Goal: Task Accomplishment & Management: Use online tool/utility

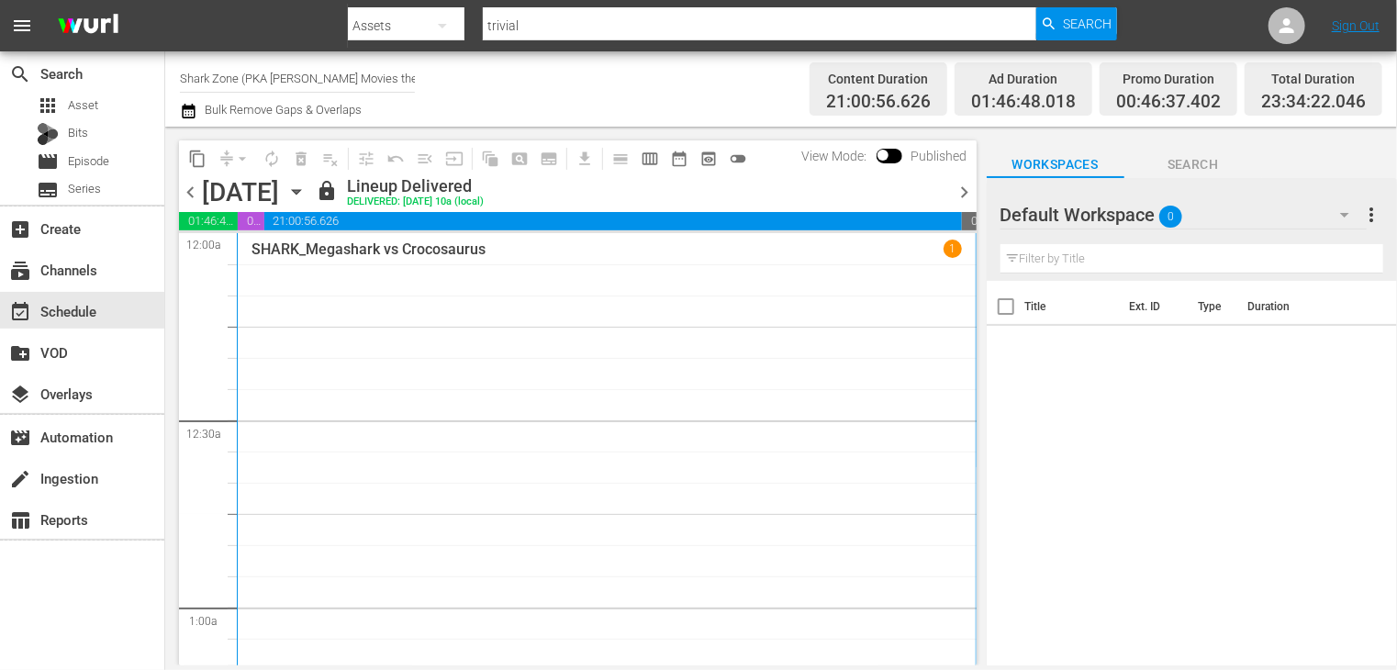
scroll to position [1560, 0]
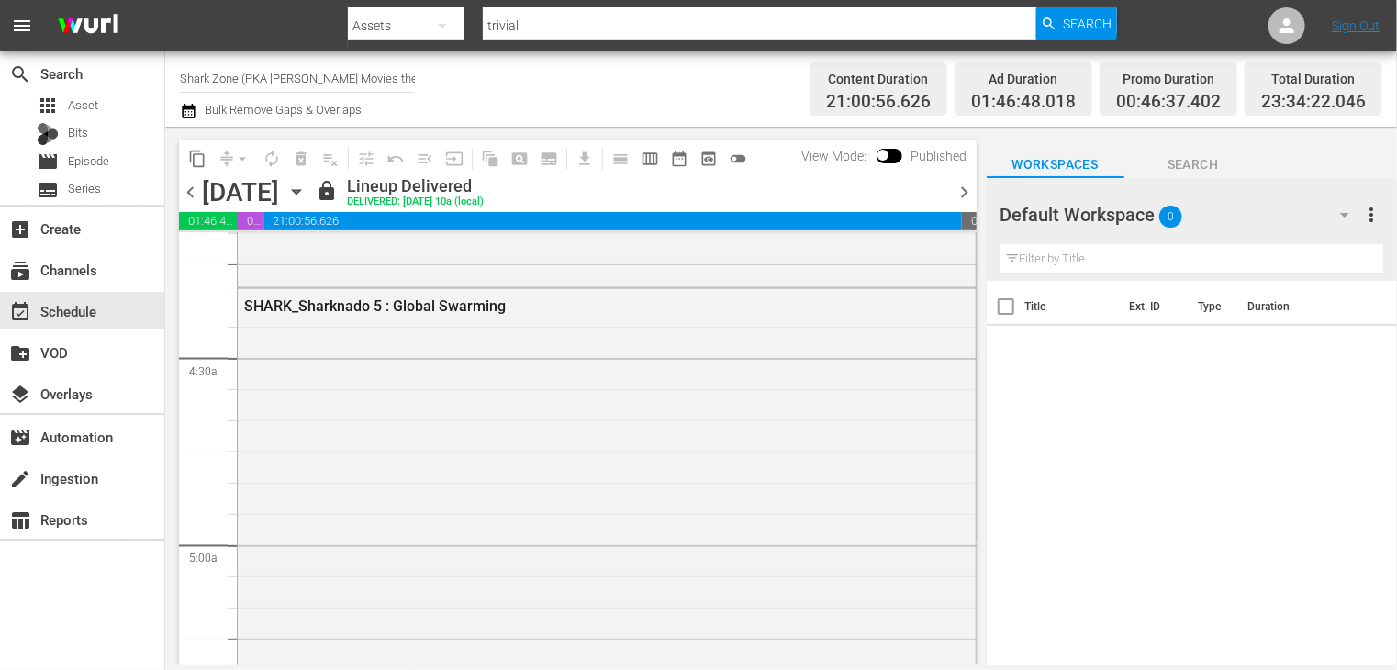
click at [193, 116] on icon "button" at bounding box center [188, 111] width 17 height 22
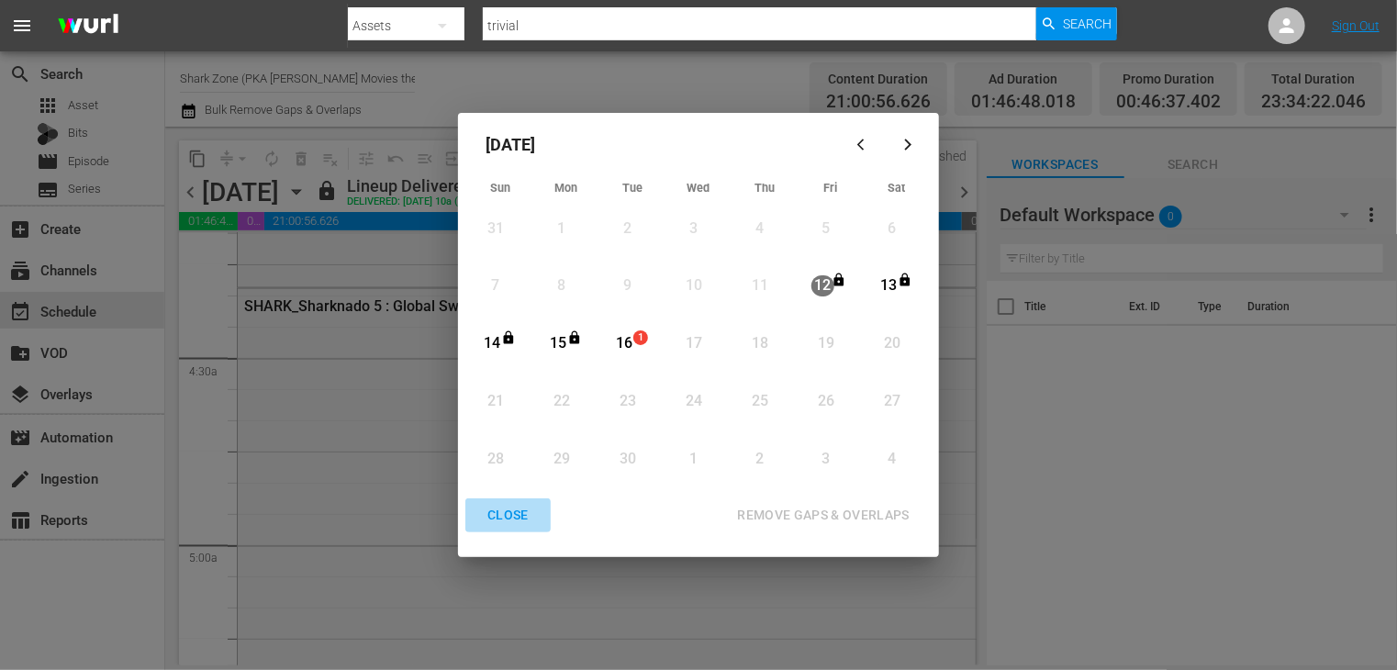
click at [519, 524] on div "CLOSE" at bounding box center [508, 515] width 71 height 23
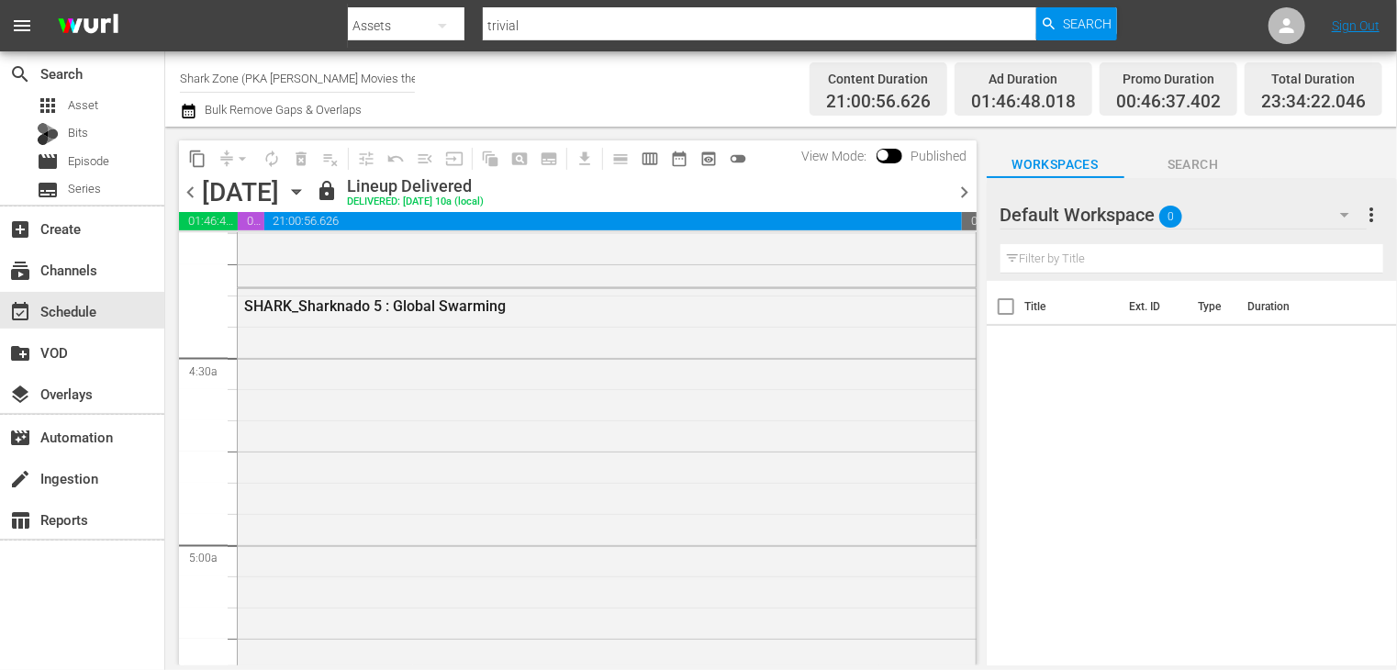
click at [296, 88] on input "Shark Zone (PKA [PERSON_NAME] Movies then DinoMonsters Movies then CineAliens) …" at bounding box center [297, 78] width 235 height 44
type input "x"
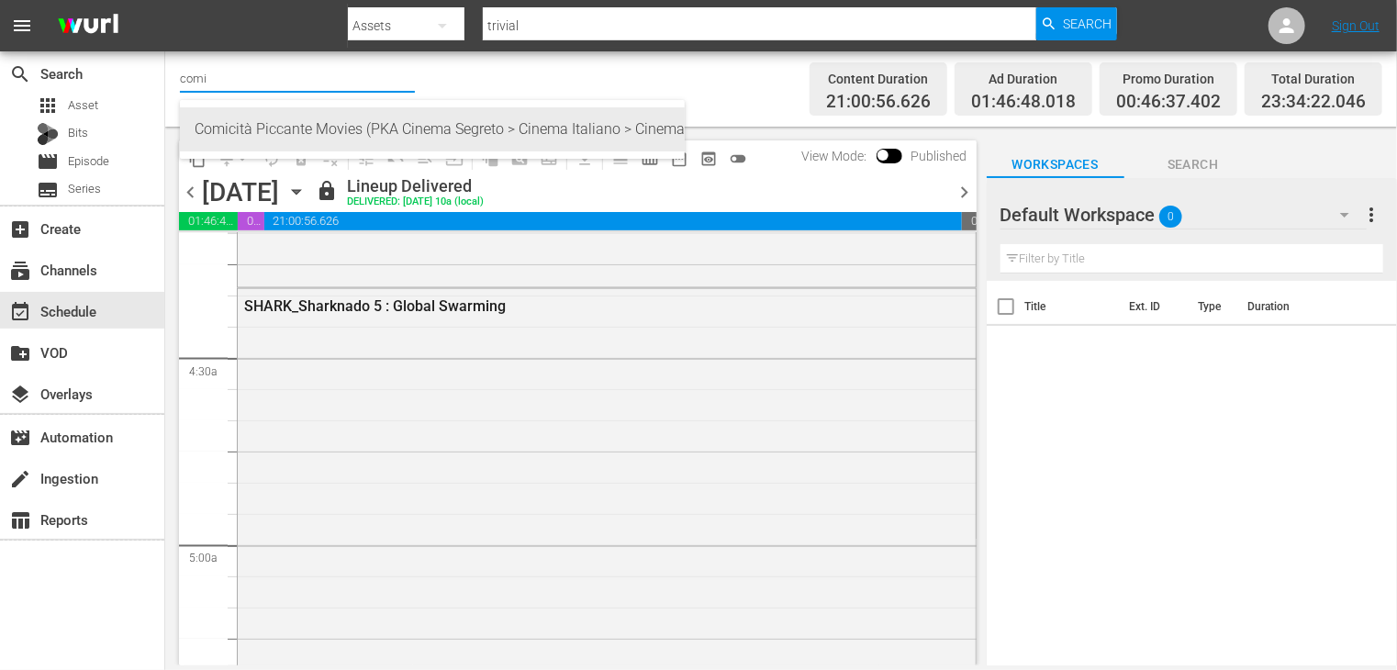
click at [316, 137] on div "Comicità Piccante Movies (PKA Cinema Segreto > Cinema Italiano > Cinema Polizio…" at bounding box center [432, 129] width 475 height 44
type input "Comicità Piccante Movies (PKA Cinema Segreto > Cinema Italiano > Cinema Polizio…"
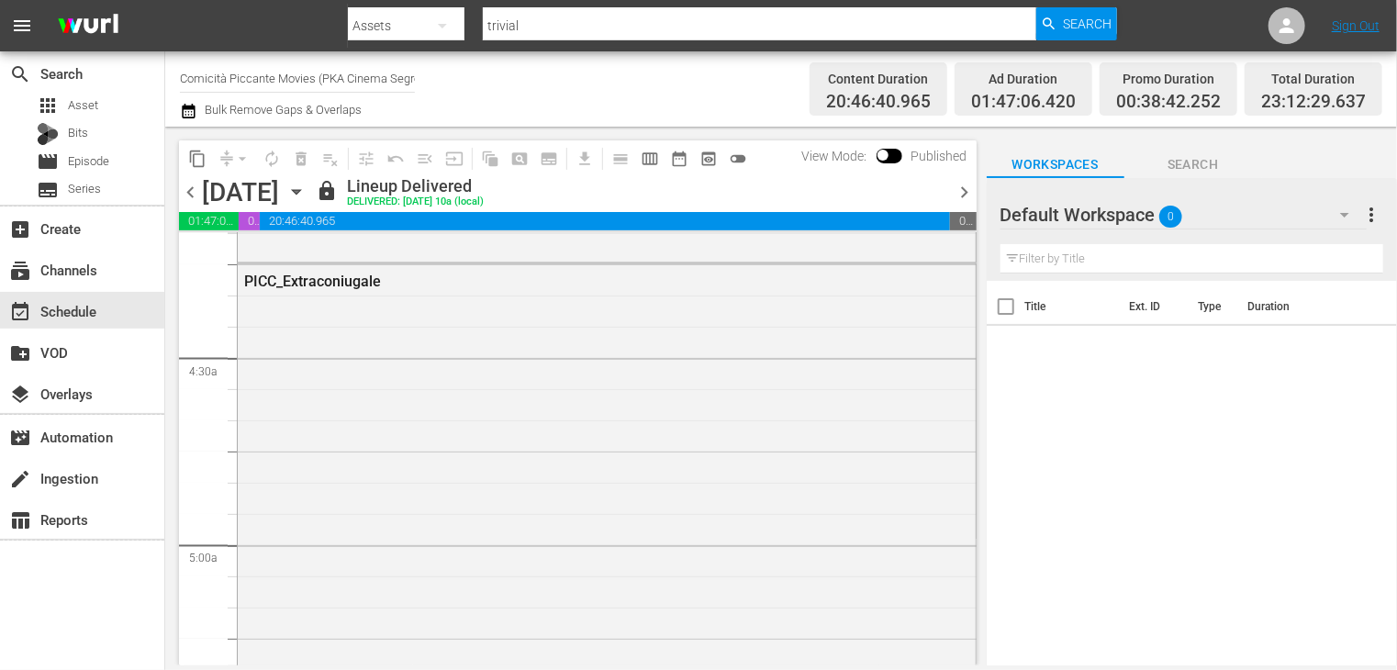
scroll to position [1528, 0]
click at [188, 111] on icon "button" at bounding box center [188, 111] width 17 height 22
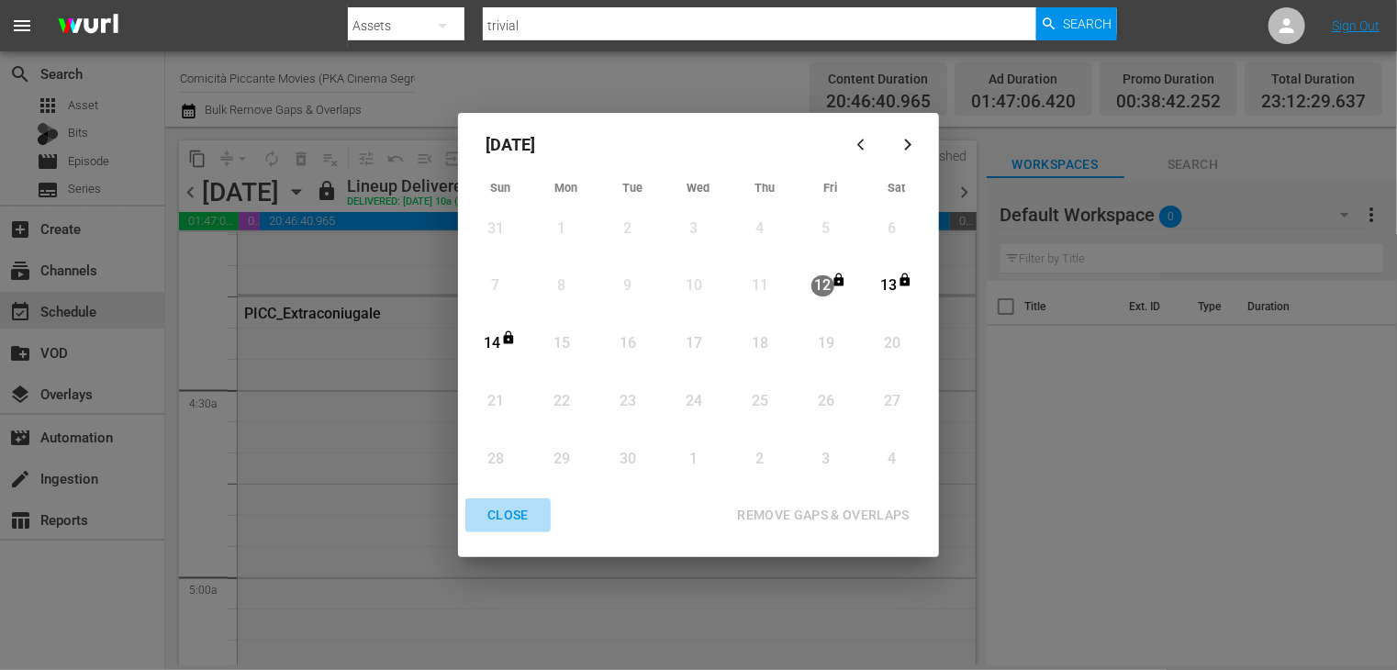
click at [512, 517] on div "CLOSE" at bounding box center [508, 515] width 71 height 23
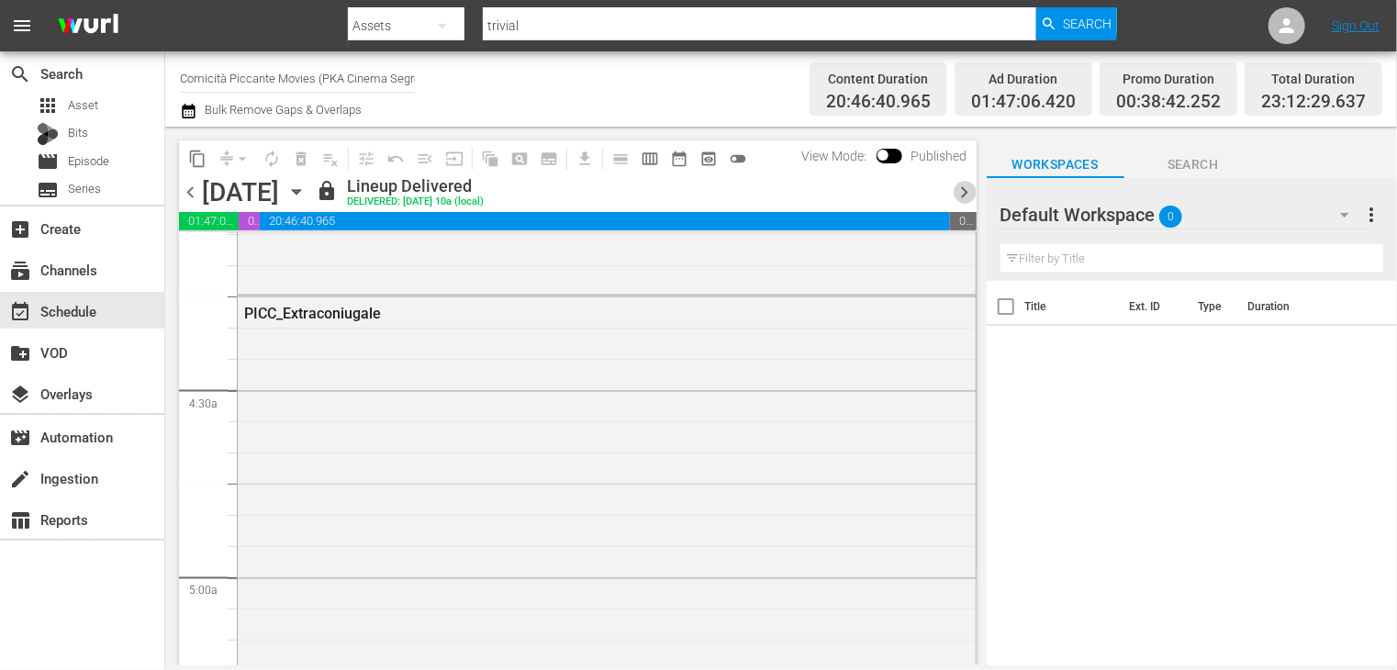
click at [966, 197] on span "chevron_right" at bounding box center [965, 192] width 23 height 23
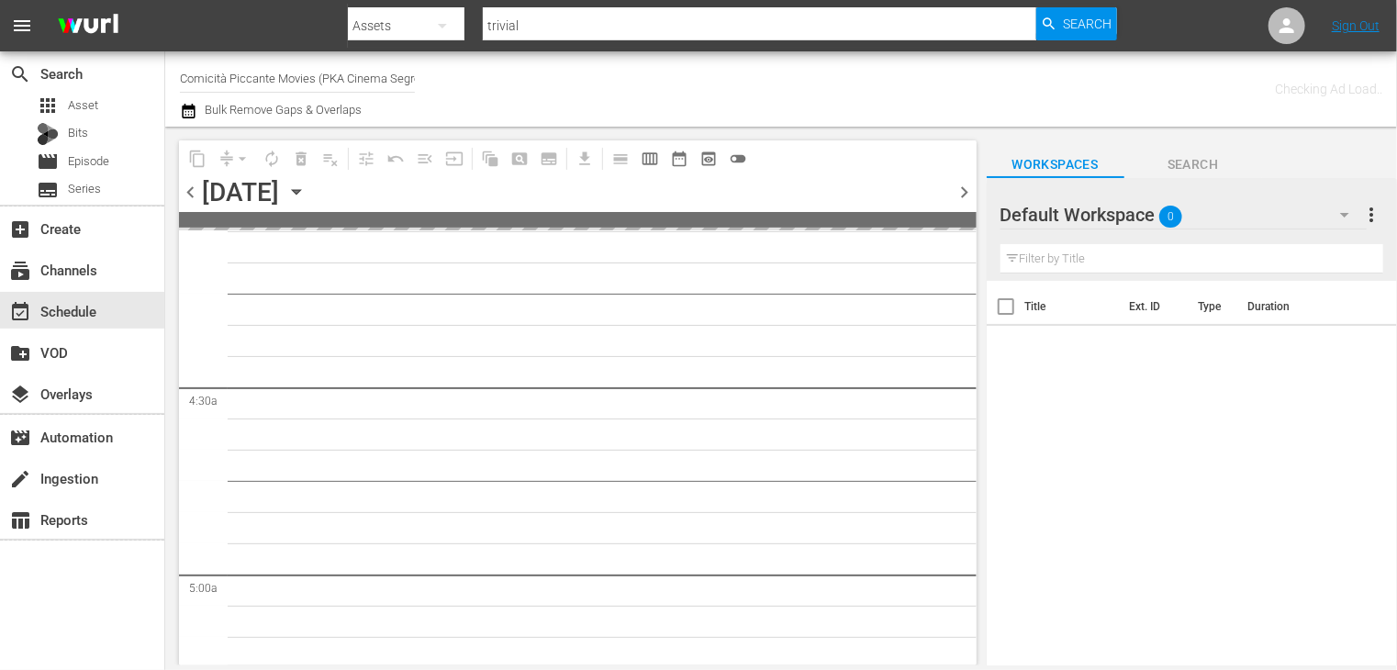
scroll to position [1591, 0]
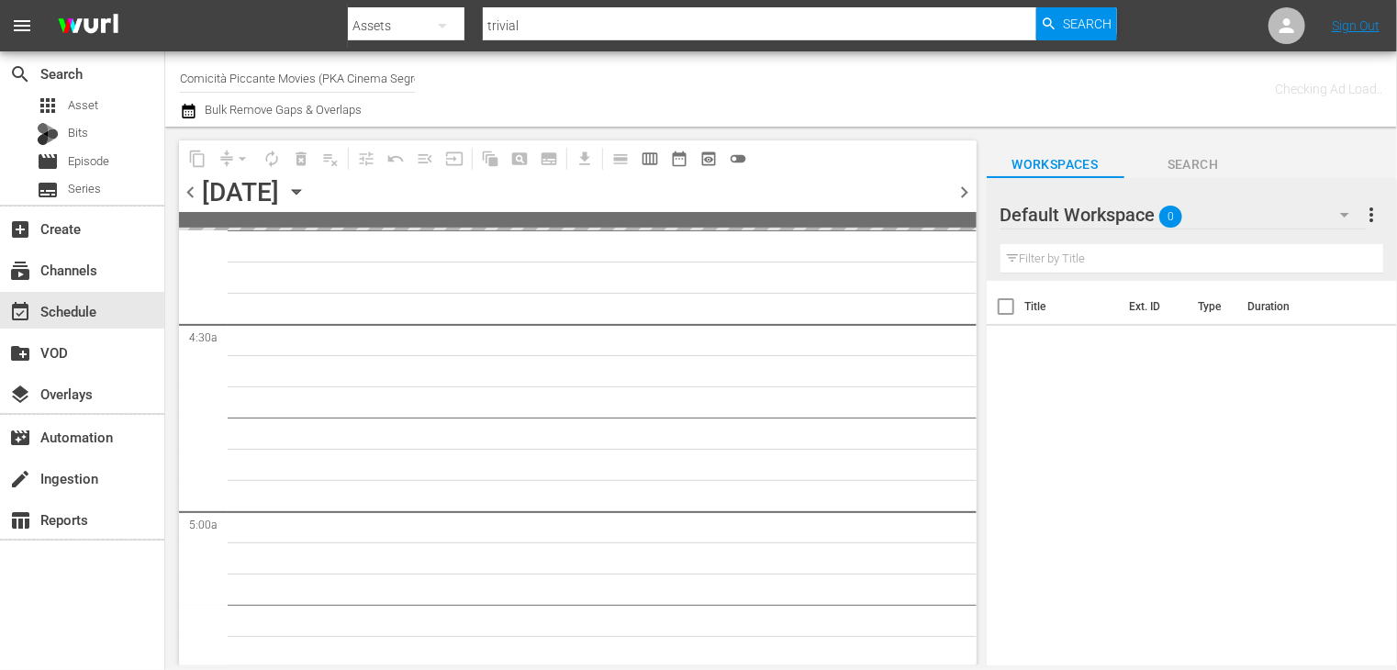
click at [966, 197] on span "chevron_right" at bounding box center [965, 192] width 23 height 23
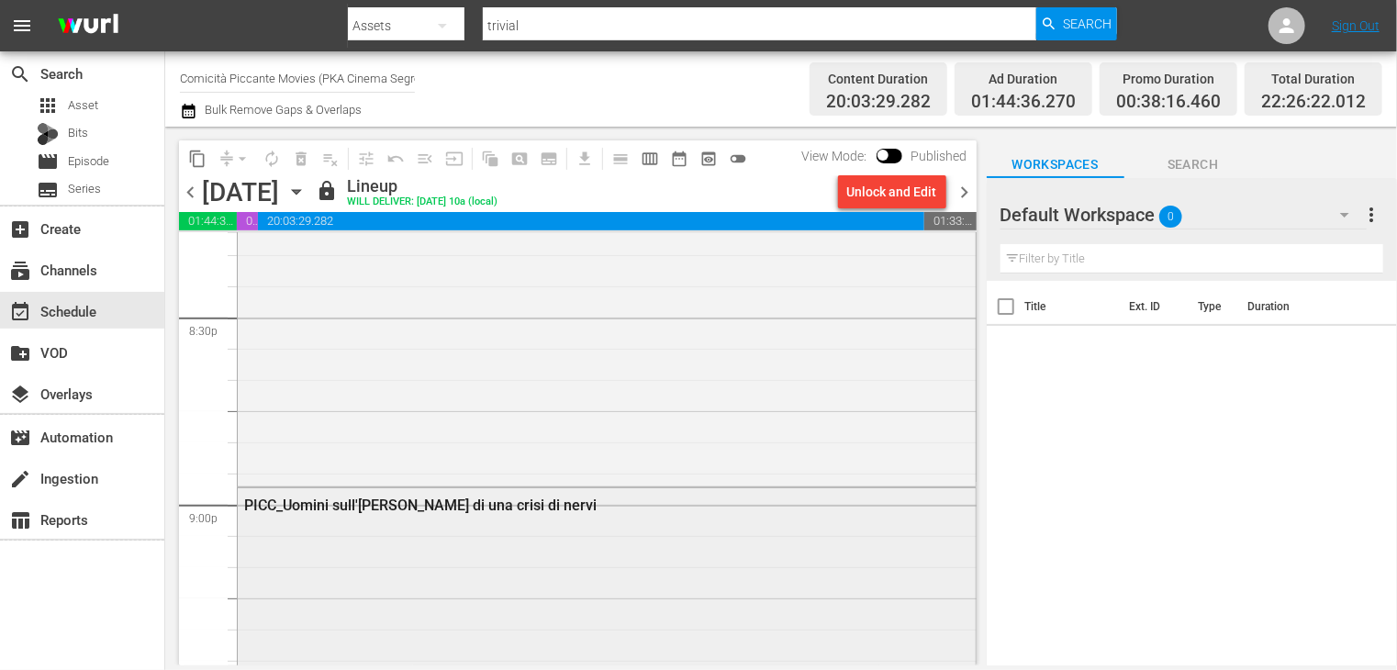
scroll to position [7589, 0]
click at [961, 189] on span "chevron_right" at bounding box center [965, 192] width 23 height 23
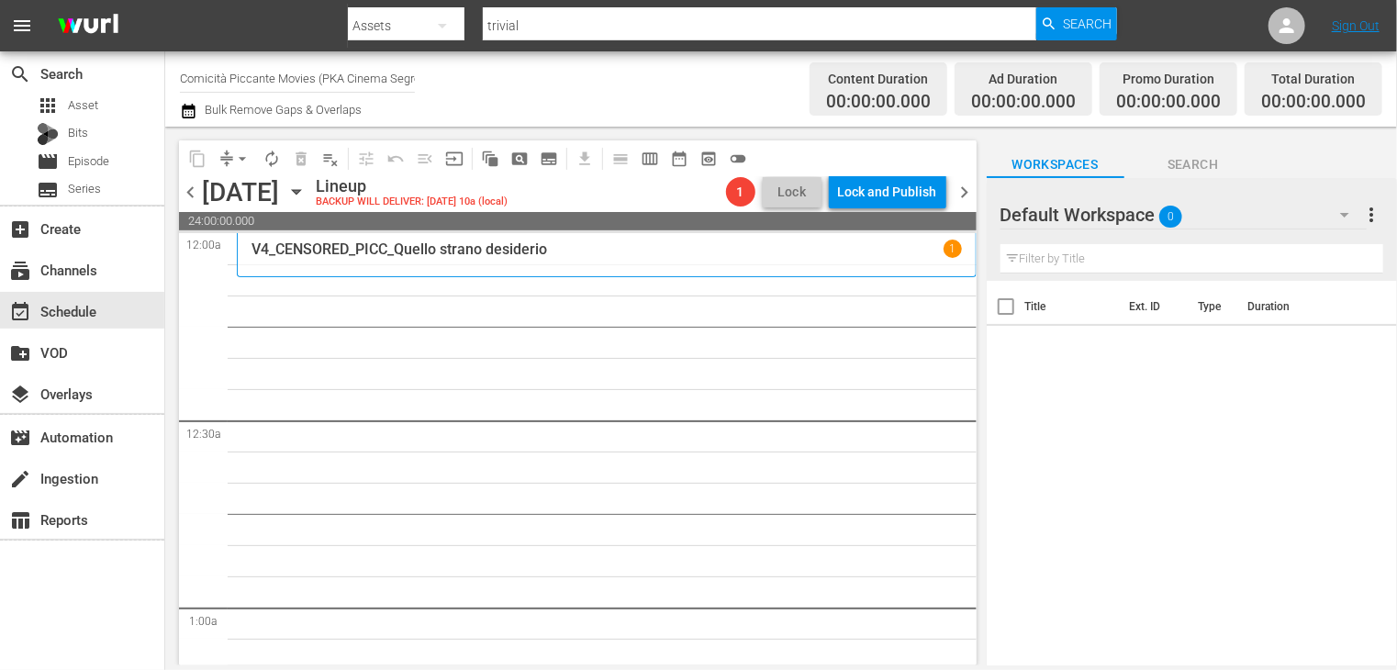
click at [189, 107] on icon "button" at bounding box center [188, 111] width 13 height 15
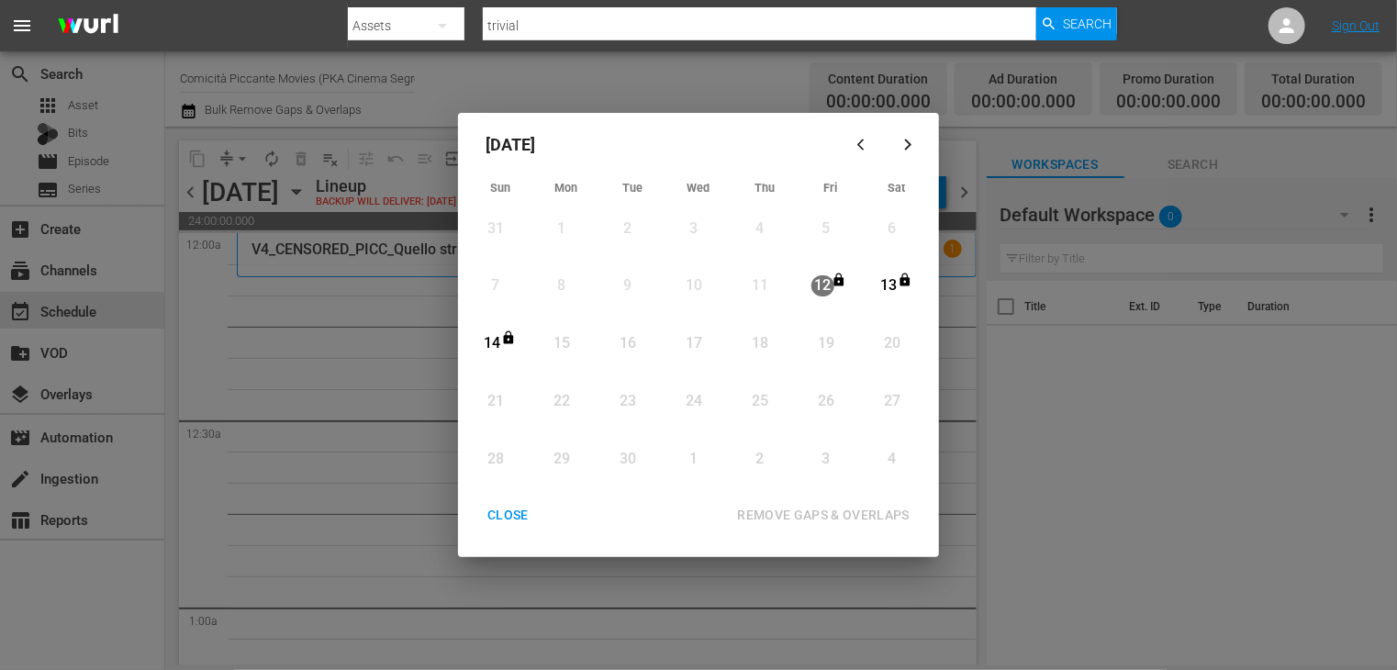
click at [508, 521] on div "CLOSE" at bounding box center [508, 515] width 71 height 23
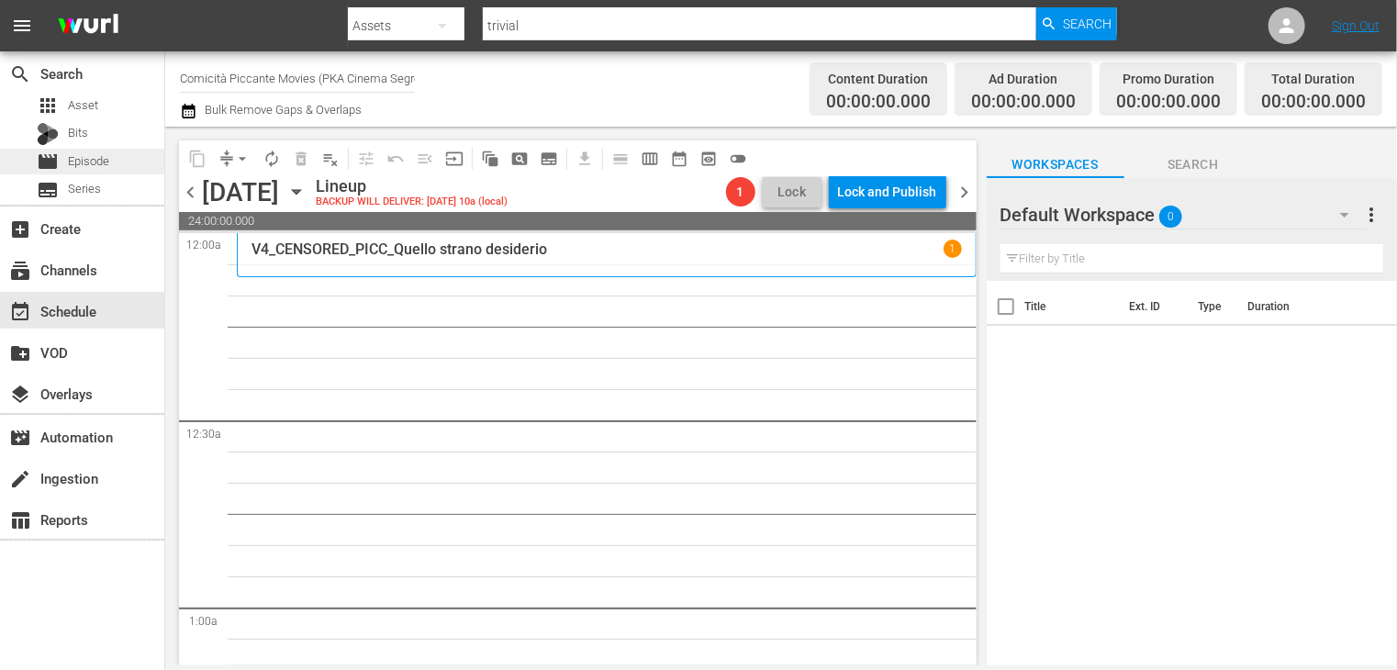
click at [101, 162] on span "Episode" at bounding box center [88, 161] width 41 height 18
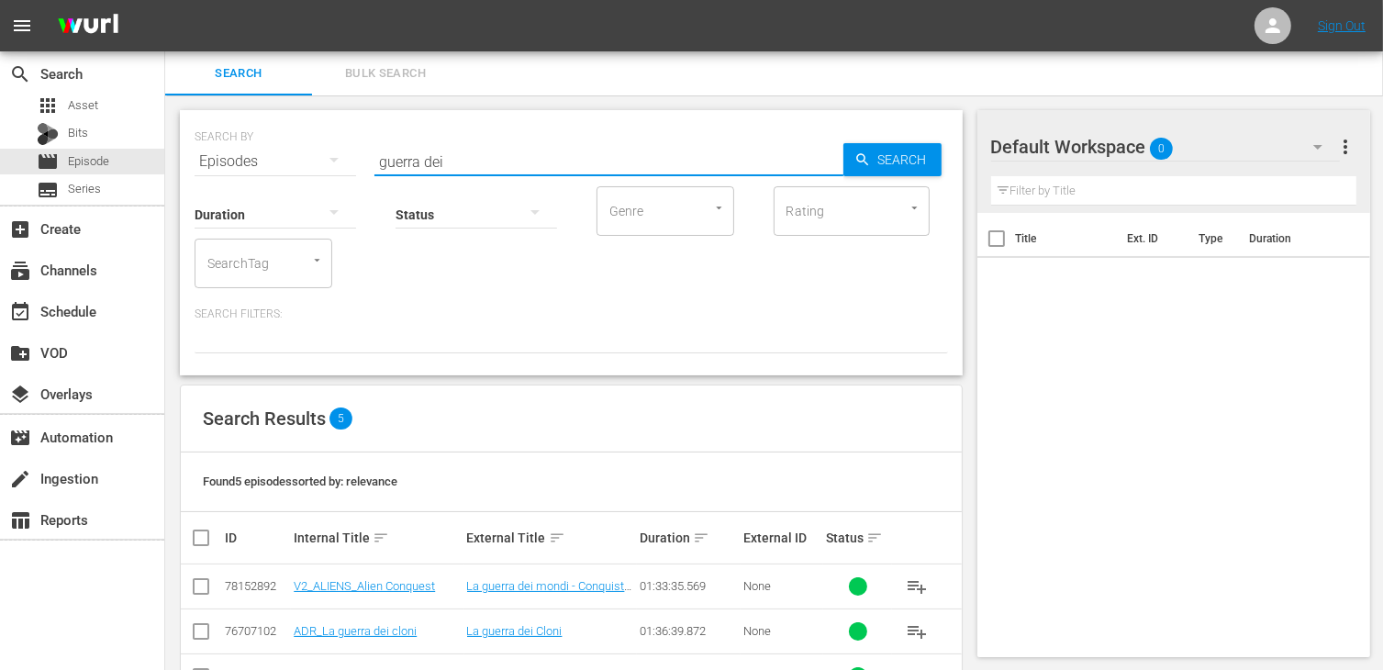
drag, startPoint x: 465, startPoint y: 166, endPoint x: 330, endPoint y: 163, distance: 134.9
click at [330, 163] on div "SEARCH BY Search By Episodes Search ID, Title, Description, Keywords, or Catego…" at bounding box center [572, 150] width 754 height 66
type input "fischi il"
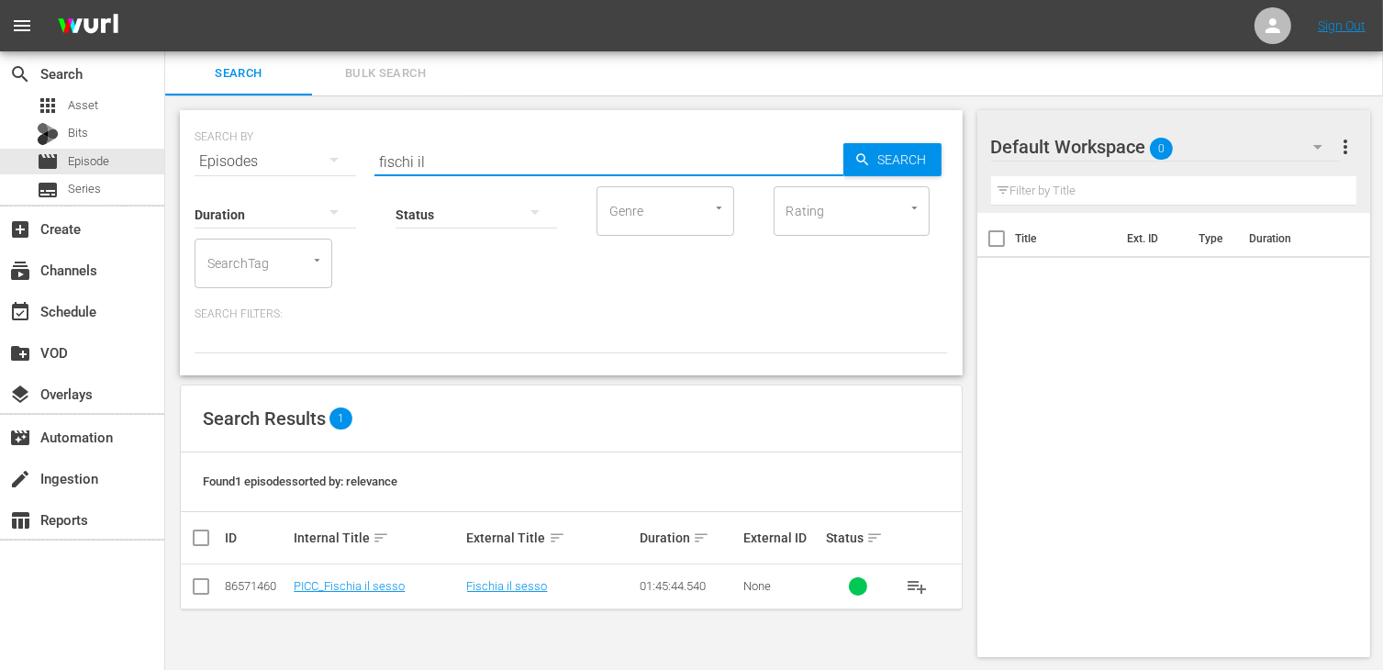
click at [198, 587] on input "checkbox" at bounding box center [201, 590] width 22 height 22
checkbox input "true"
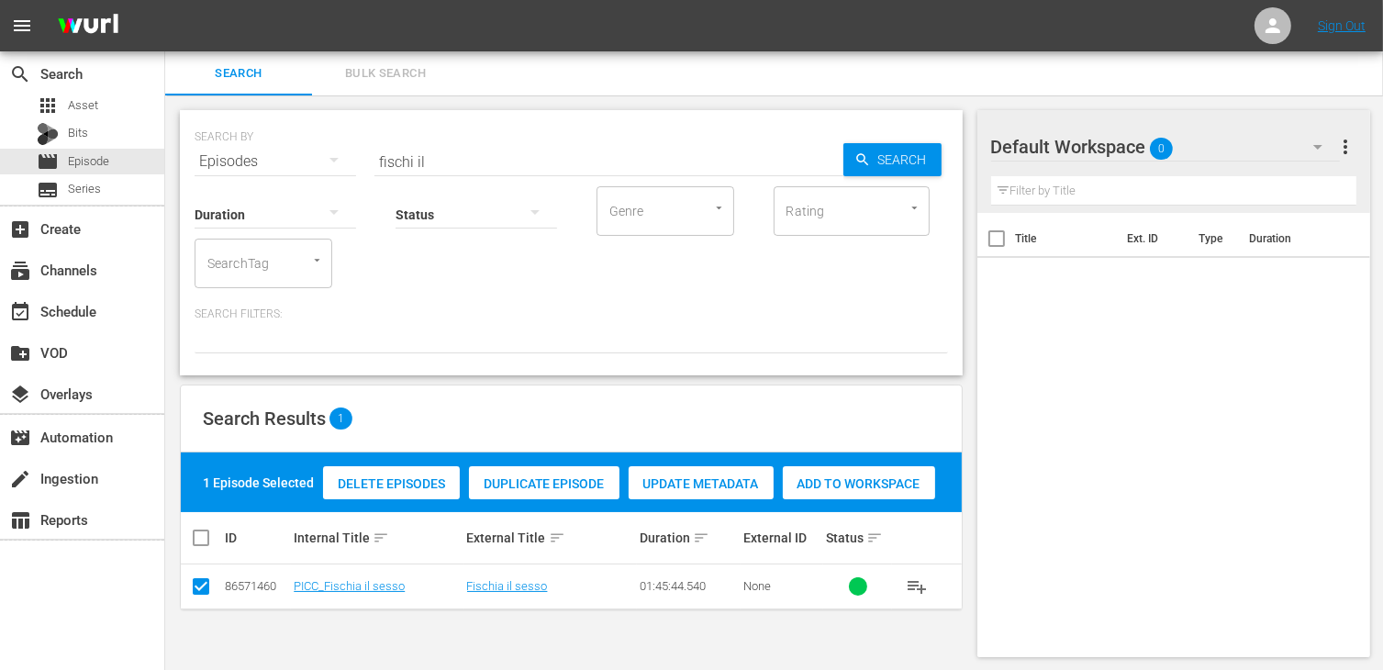
click at [888, 473] on div "Add to Workspace" at bounding box center [859, 483] width 152 height 35
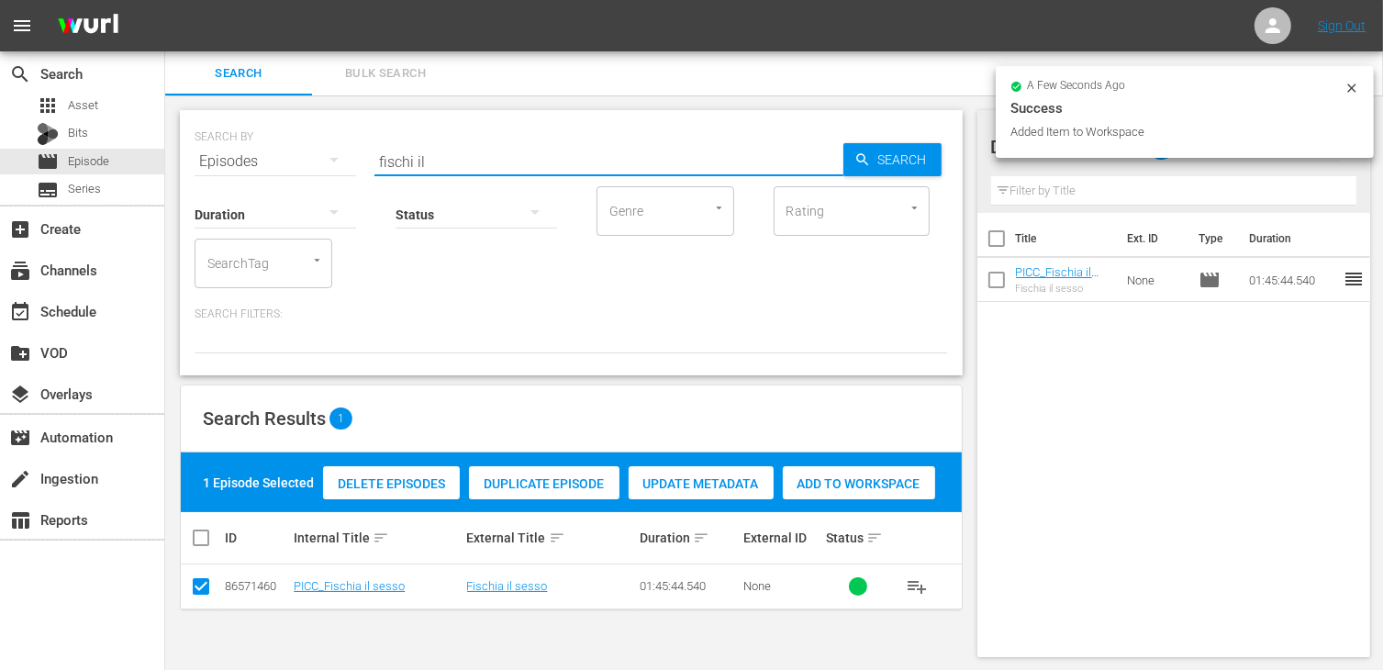
drag, startPoint x: 439, startPoint y: 159, endPoint x: 327, endPoint y: 148, distance: 112.5
click at [327, 148] on div "SEARCH BY Search By Episodes Search ID, Title, Description, Keywords, or Catego…" at bounding box center [572, 150] width 754 height 66
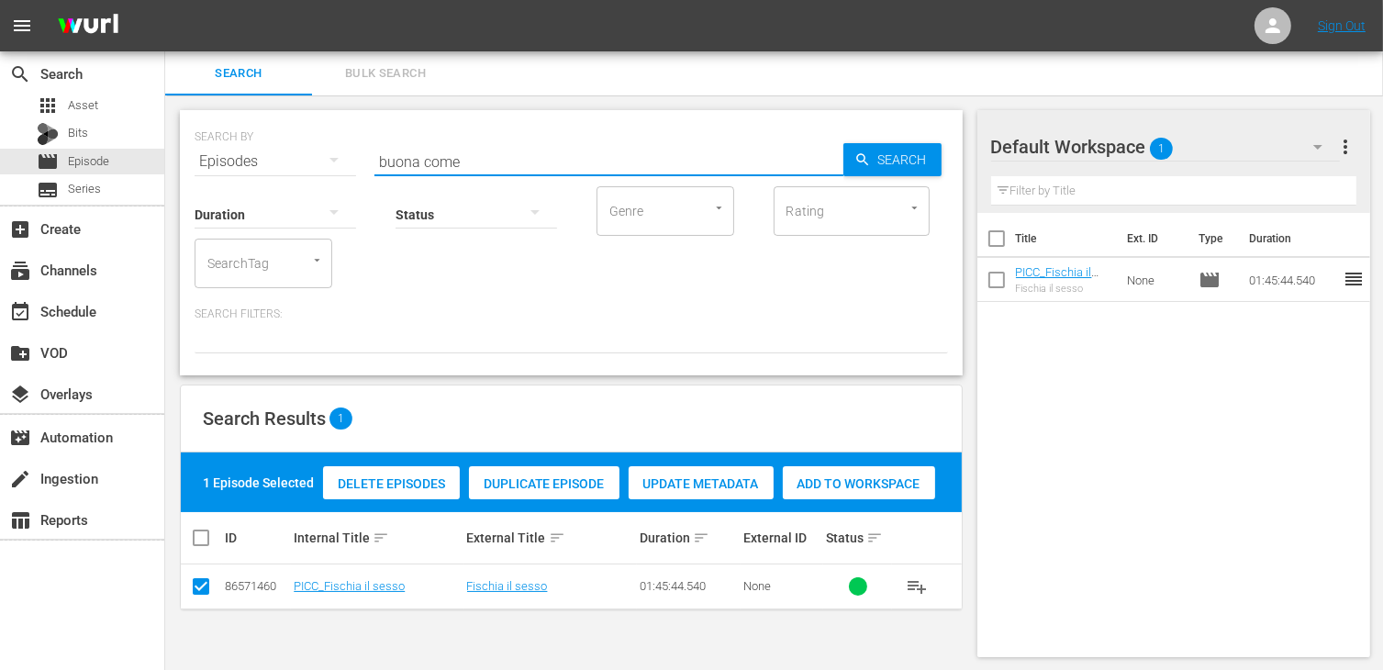
type input "buona come"
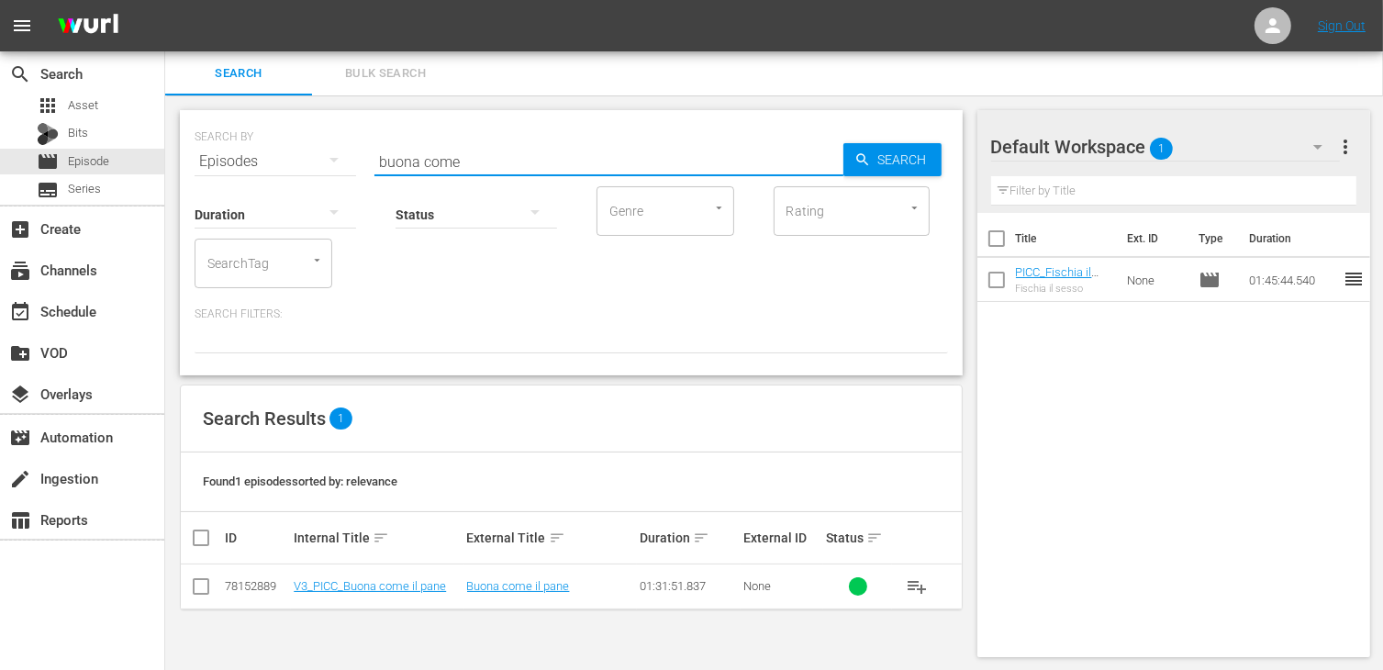
click at [187, 607] on div "Search Results 1 Found 1 episodes sorted by: relevance ID Internal Title sort E…" at bounding box center [571, 498] width 783 height 226
click at [198, 591] on input "checkbox" at bounding box center [201, 590] width 22 height 22
checkbox input "true"
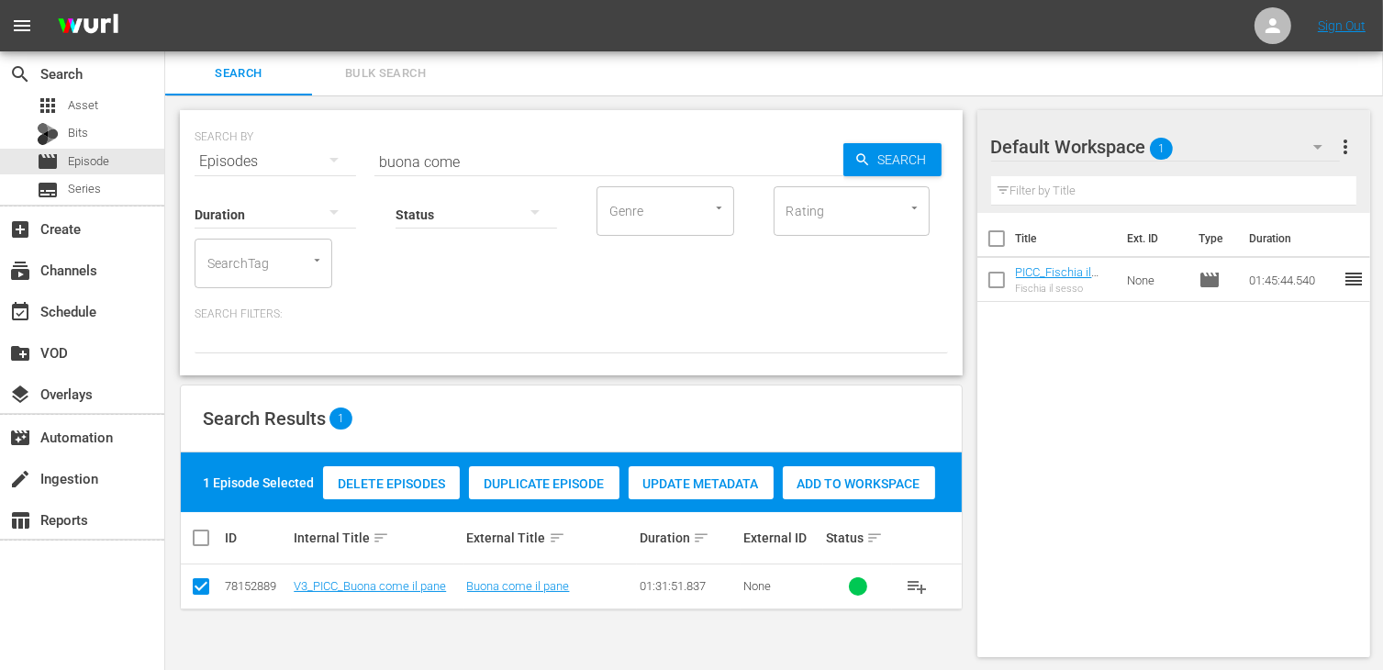
click at [877, 486] on span "Add to Workspace" at bounding box center [859, 483] width 152 height 15
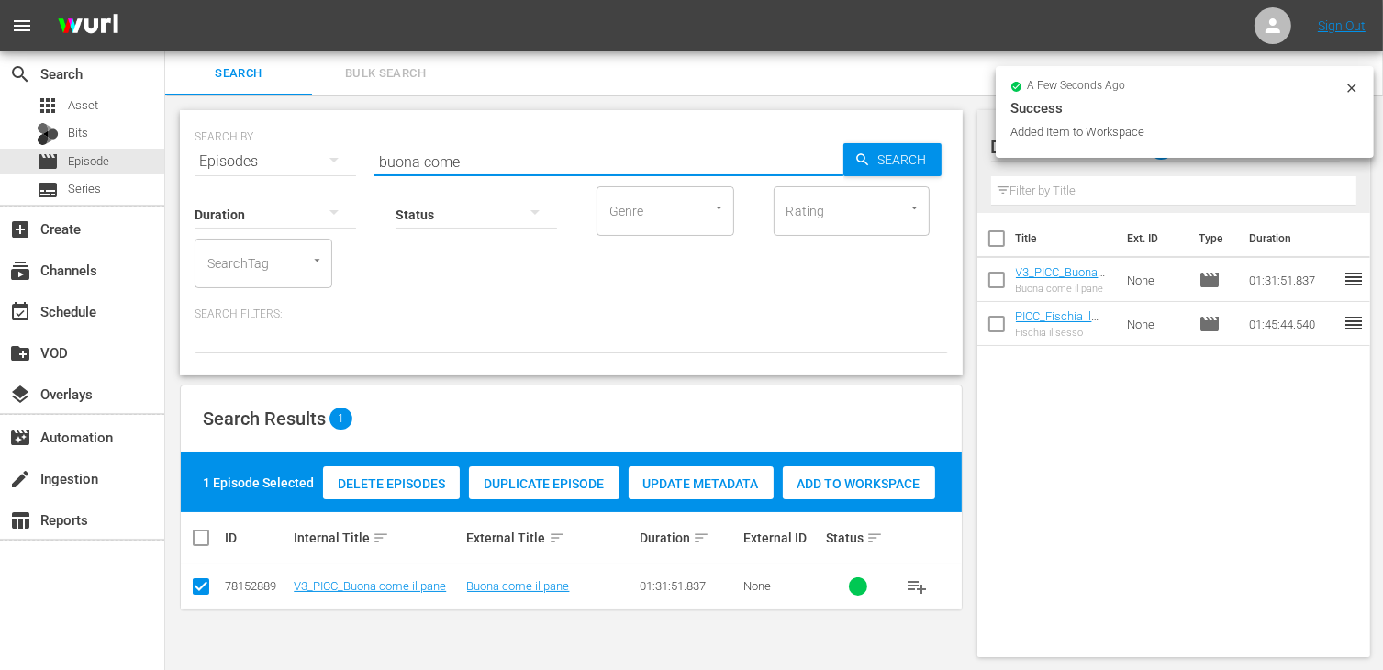
drag, startPoint x: 477, startPoint y: 162, endPoint x: 253, endPoint y: 106, distance: 230.8
click at [253, 106] on div "SEARCH BY Search By Episodes Search ID, Title, Description, Keywords, or Catego…" at bounding box center [571, 383] width 812 height 576
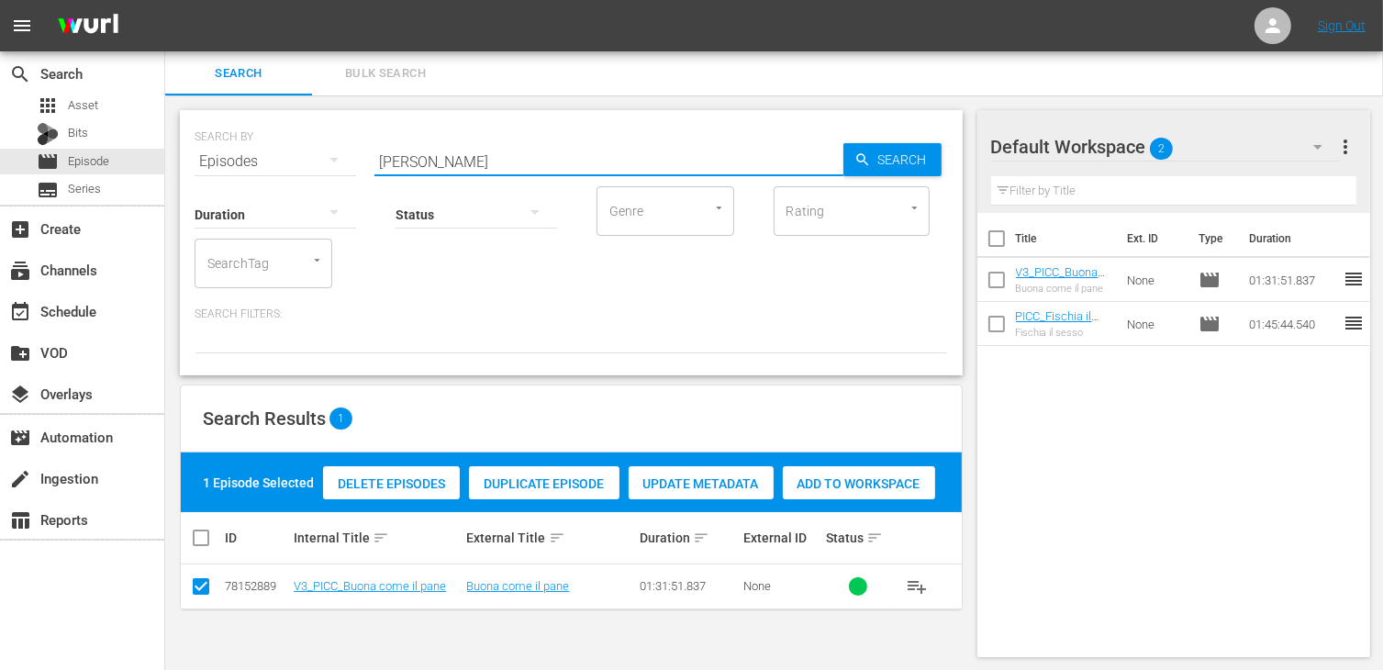
type input "[PERSON_NAME]"
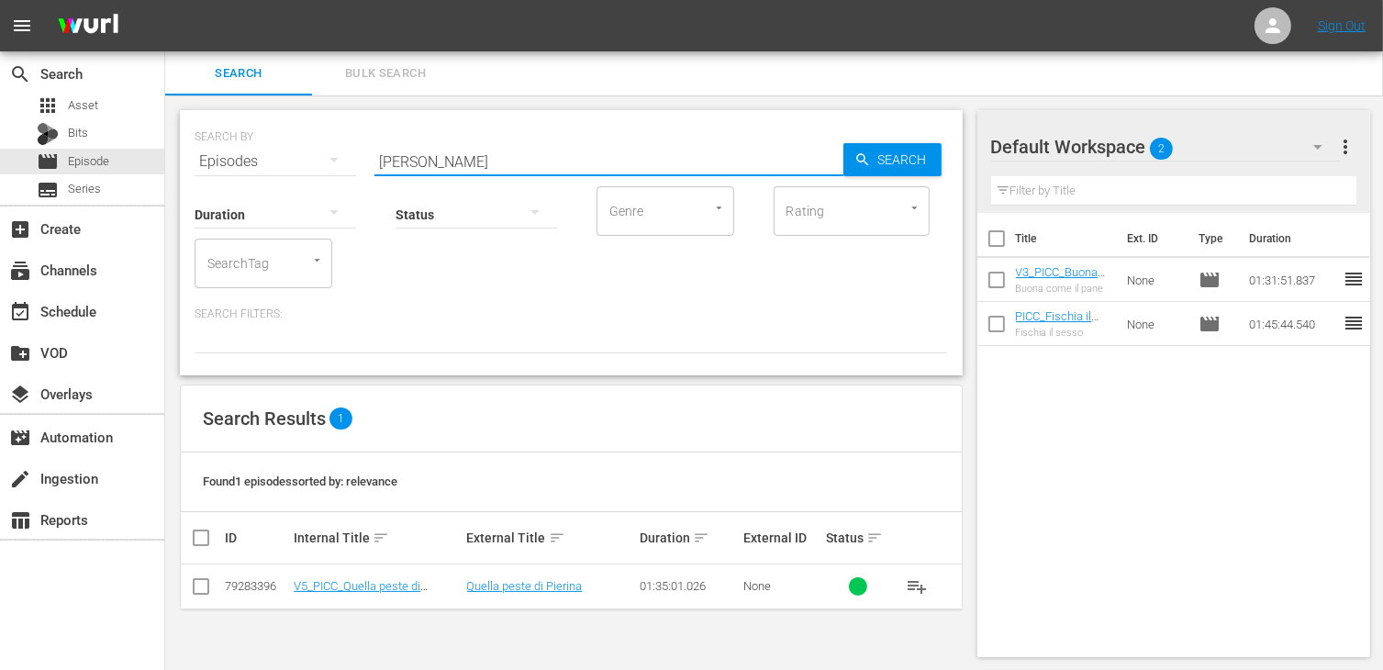
click at [198, 591] on input "checkbox" at bounding box center [201, 590] width 22 height 22
checkbox input "true"
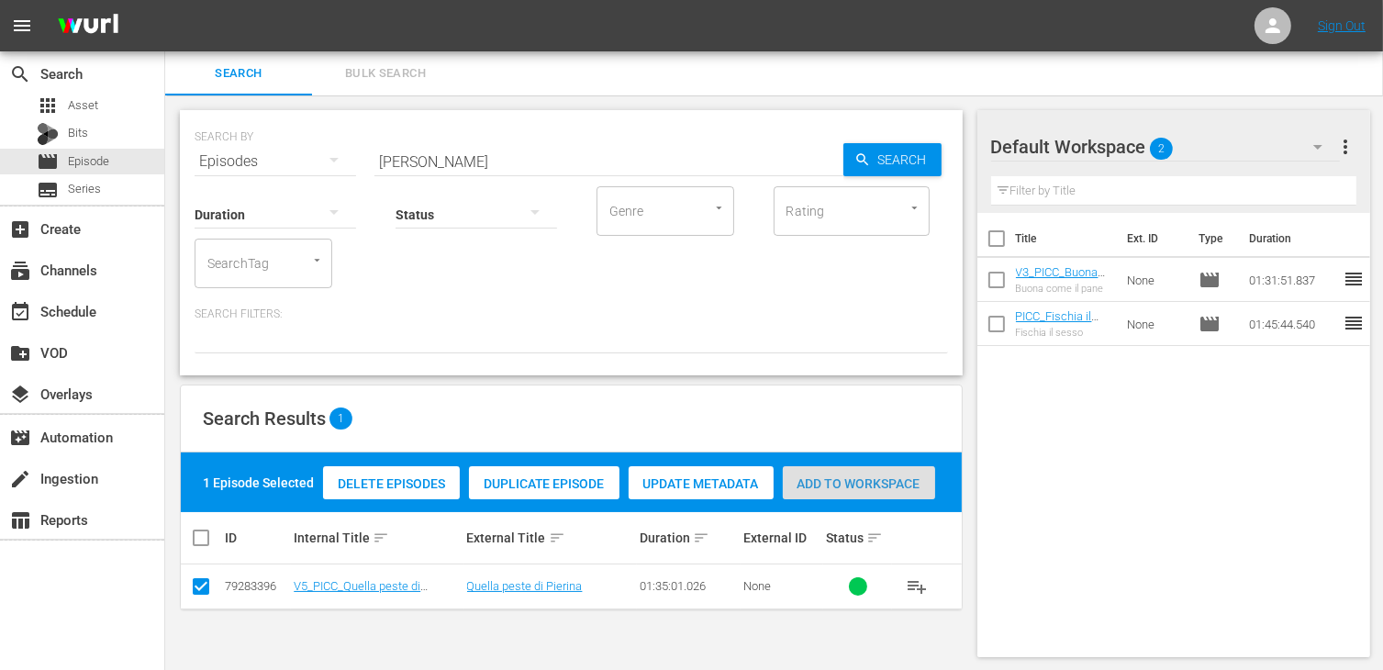
click at [878, 480] on span "Add to Workspace" at bounding box center [859, 483] width 152 height 15
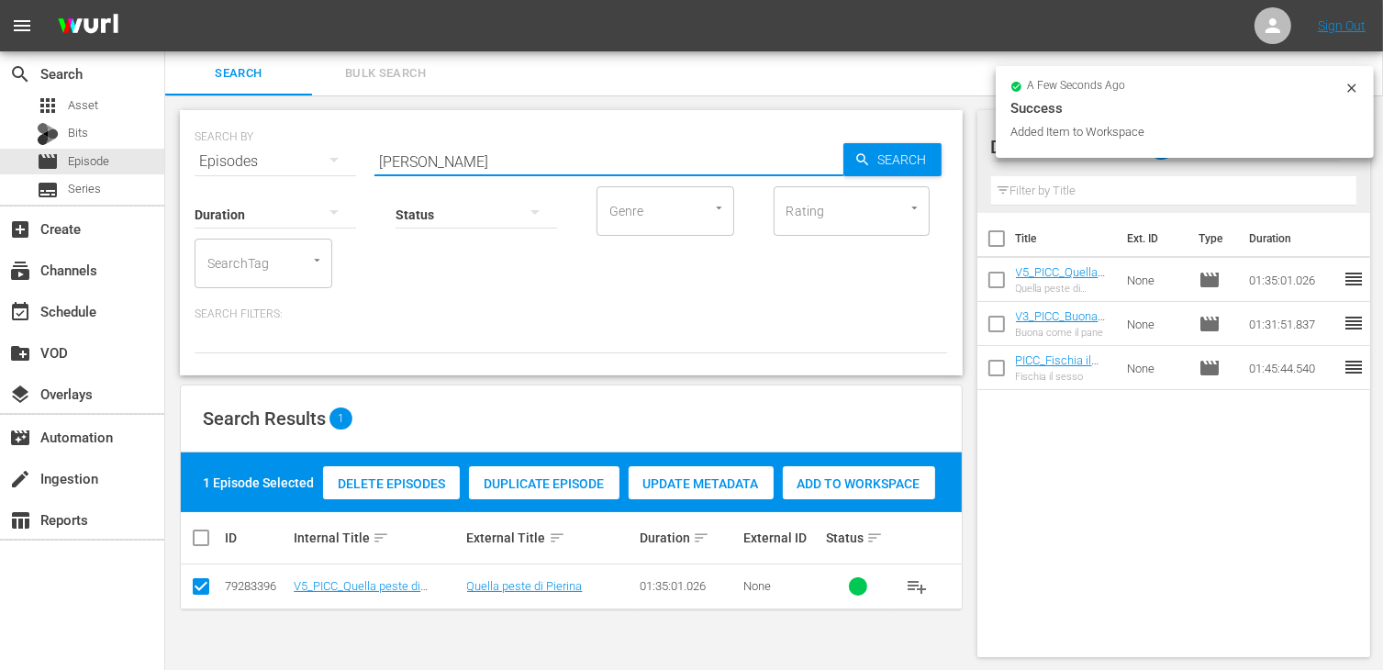
drag, startPoint x: 352, startPoint y: 153, endPoint x: 328, endPoint y: 152, distance: 23.9
click at [328, 152] on div "SEARCH BY Search By Episodes Search ID, Title, Description, Keywords, or Catego…" at bounding box center [572, 150] width 754 height 66
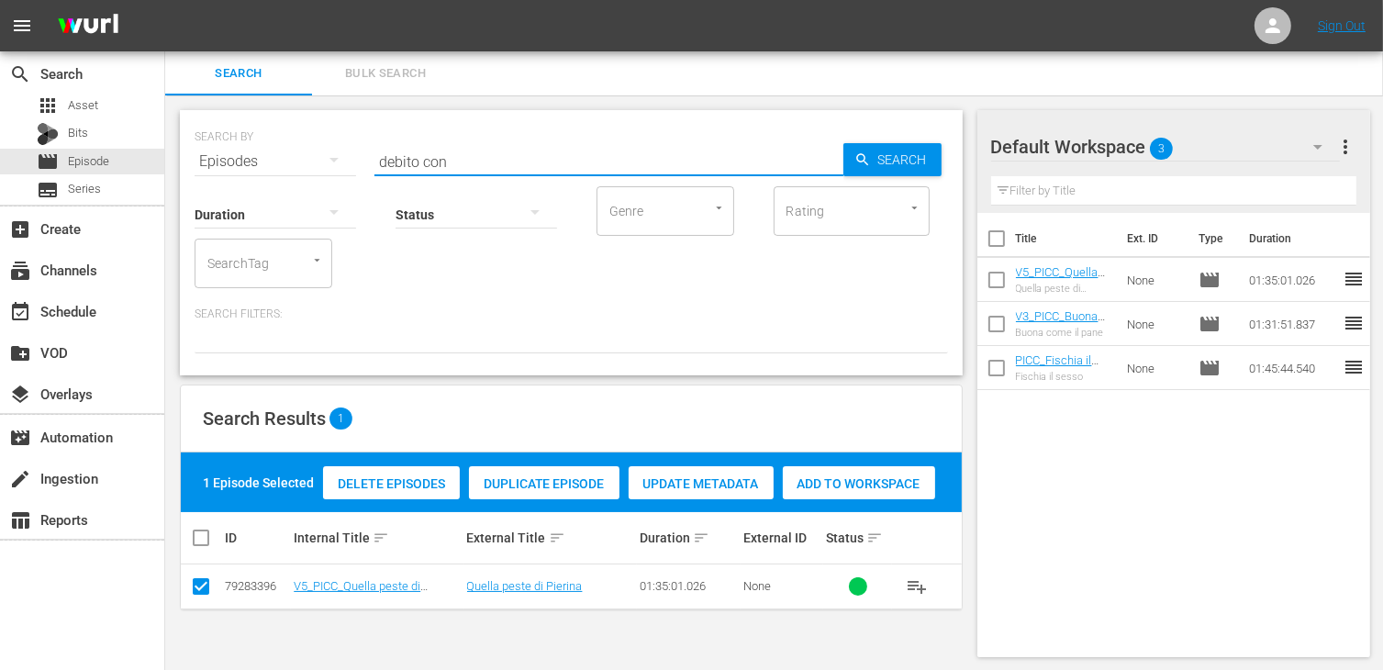
type input "debito con"
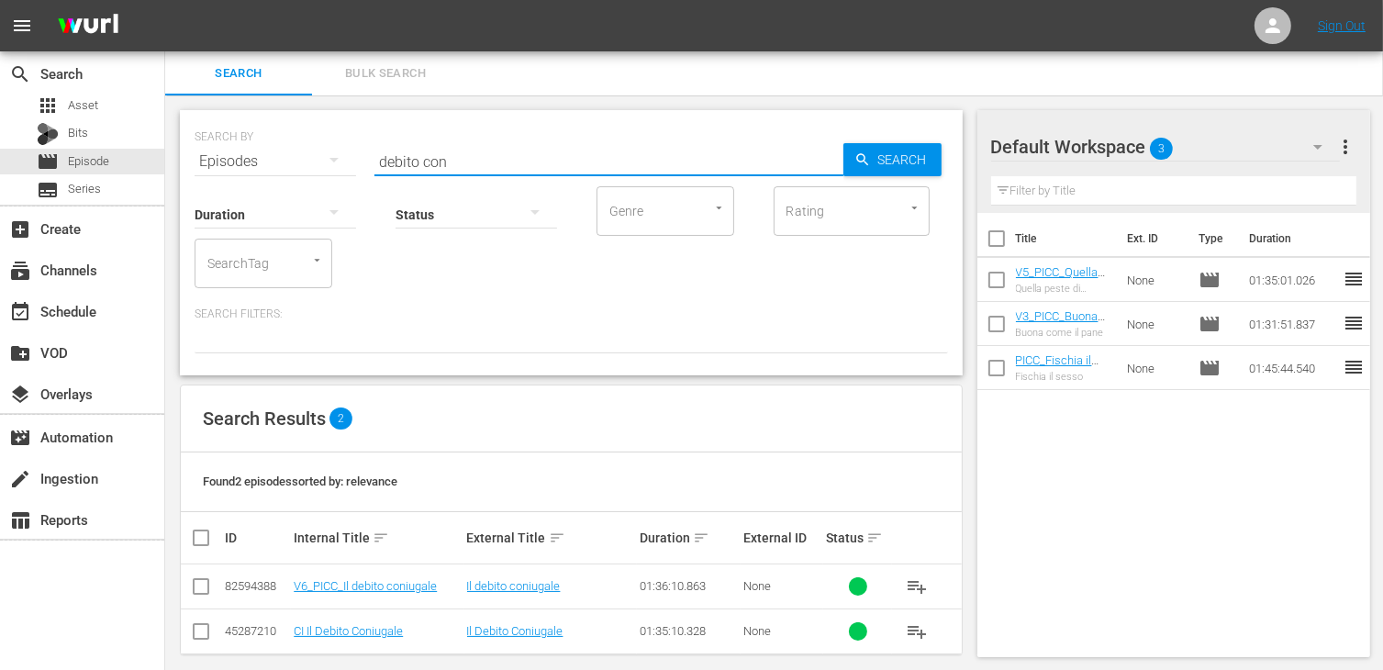
click at [205, 587] on input "checkbox" at bounding box center [201, 590] width 22 height 22
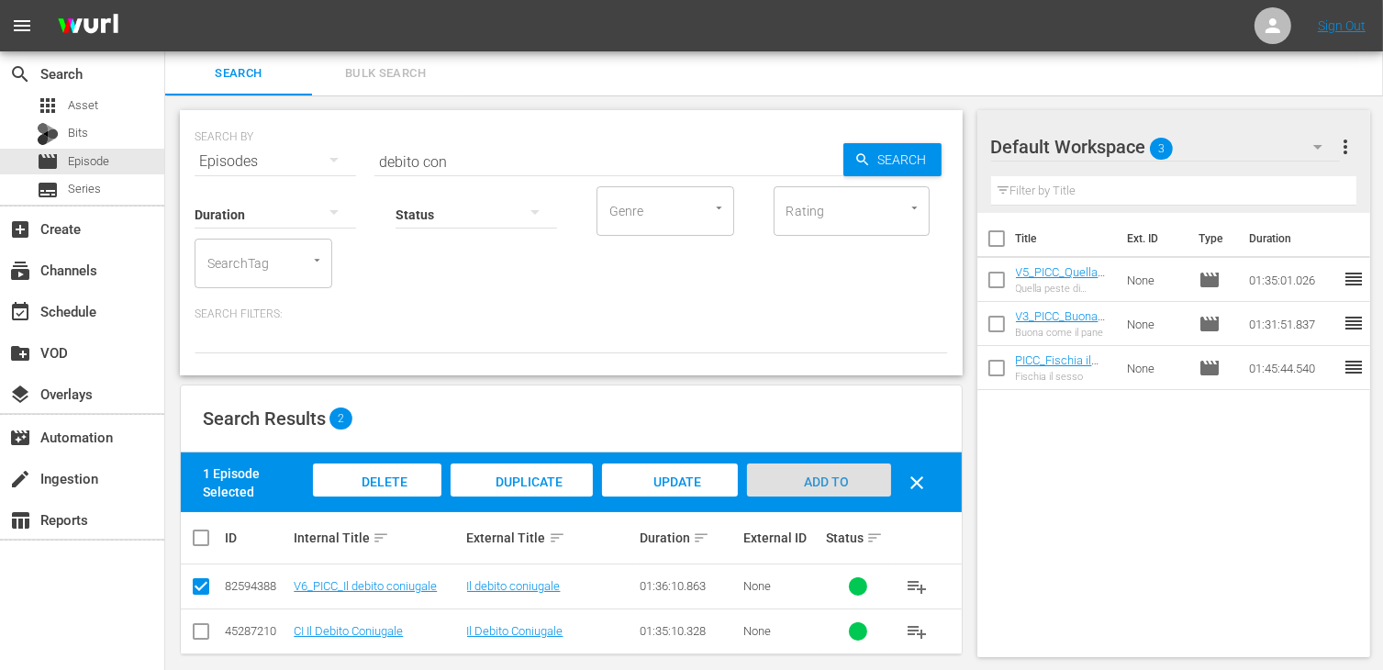
click at [806, 494] on div "Add to Workspace" at bounding box center [818, 497] width 143 height 69
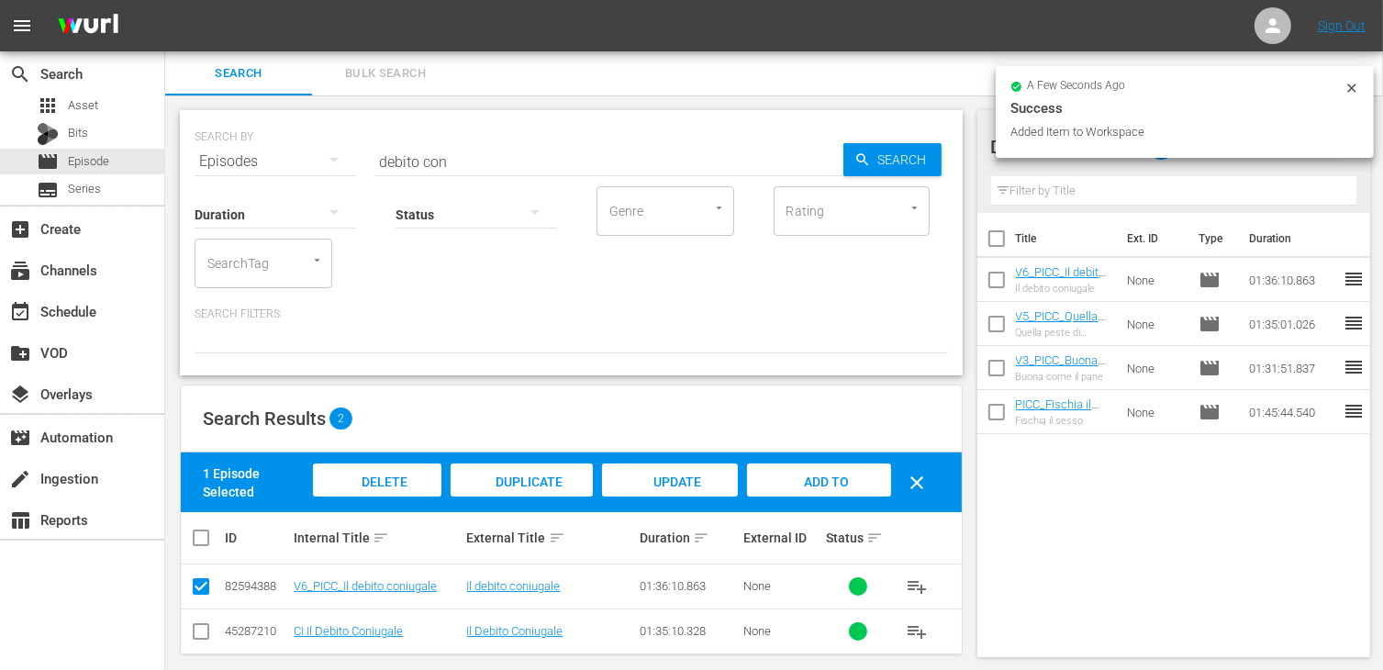
click at [191, 589] on input "checkbox" at bounding box center [201, 590] width 22 height 22
checkbox input "false"
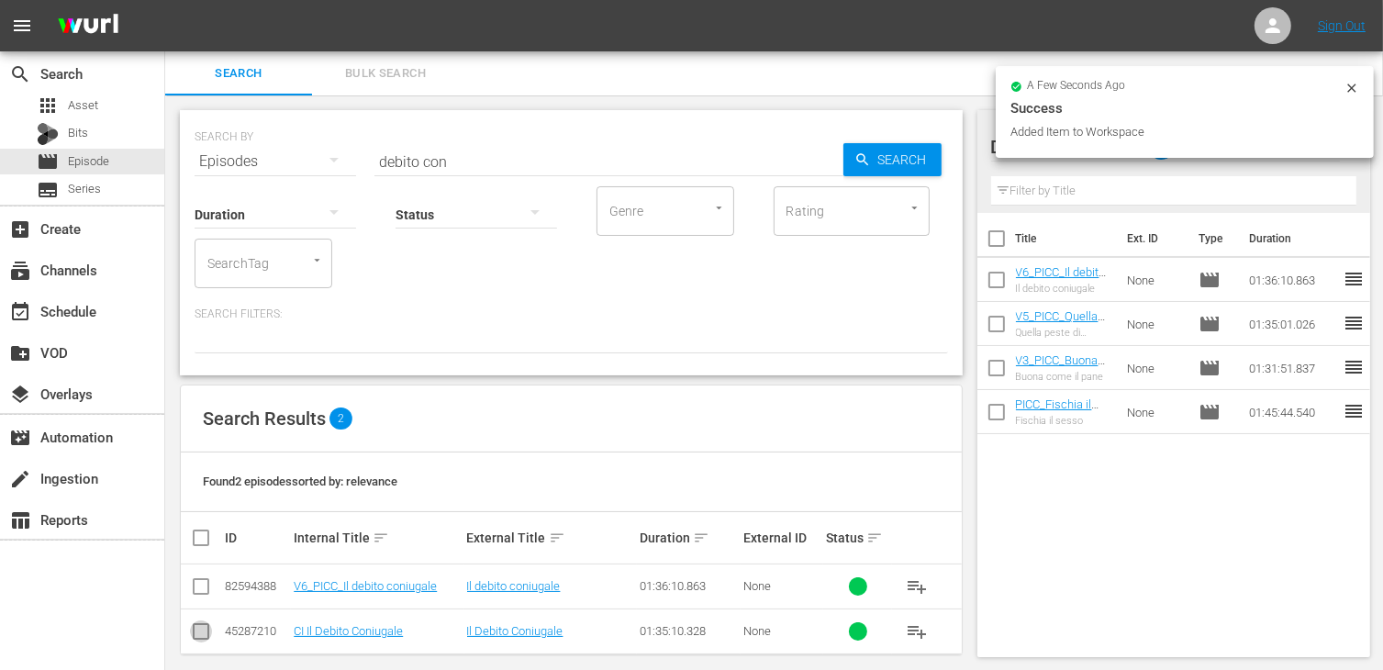
click at [207, 631] on input "checkbox" at bounding box center [201, 635] width 22 height 22
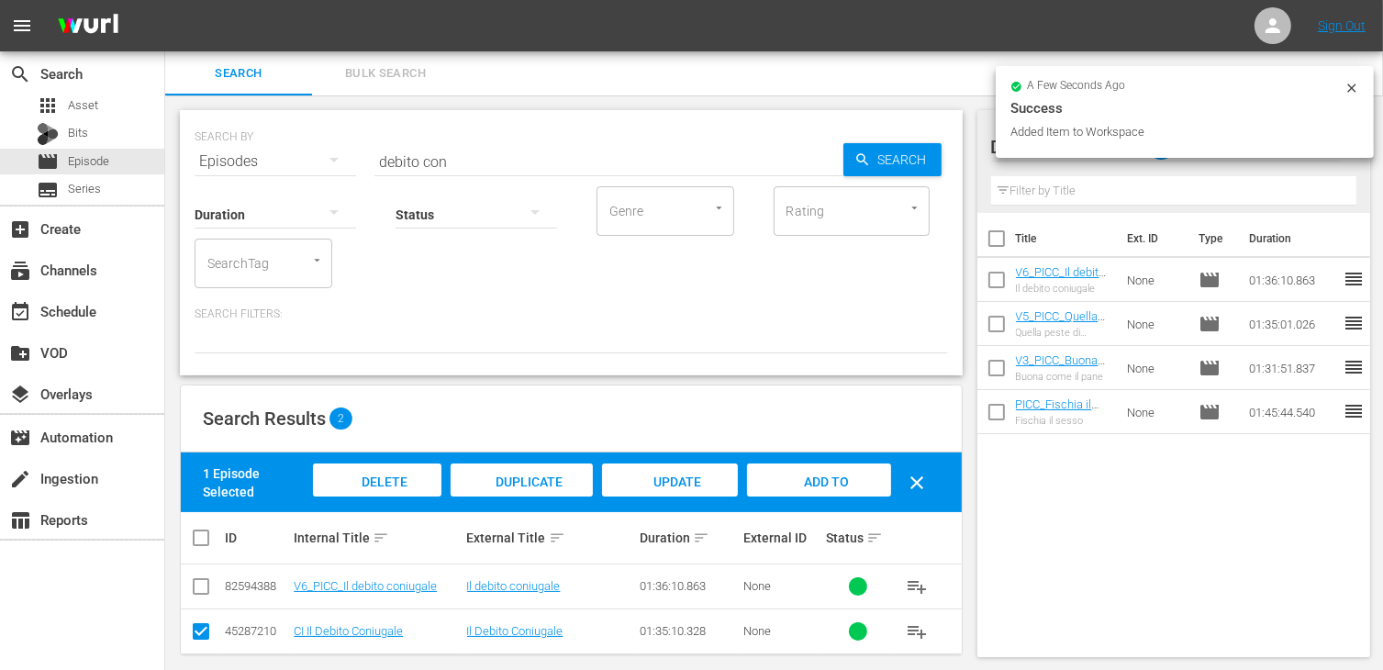
click at [385, 476] on span "Delete Episodes" at bounding box center [377, 500] width 73 height 50
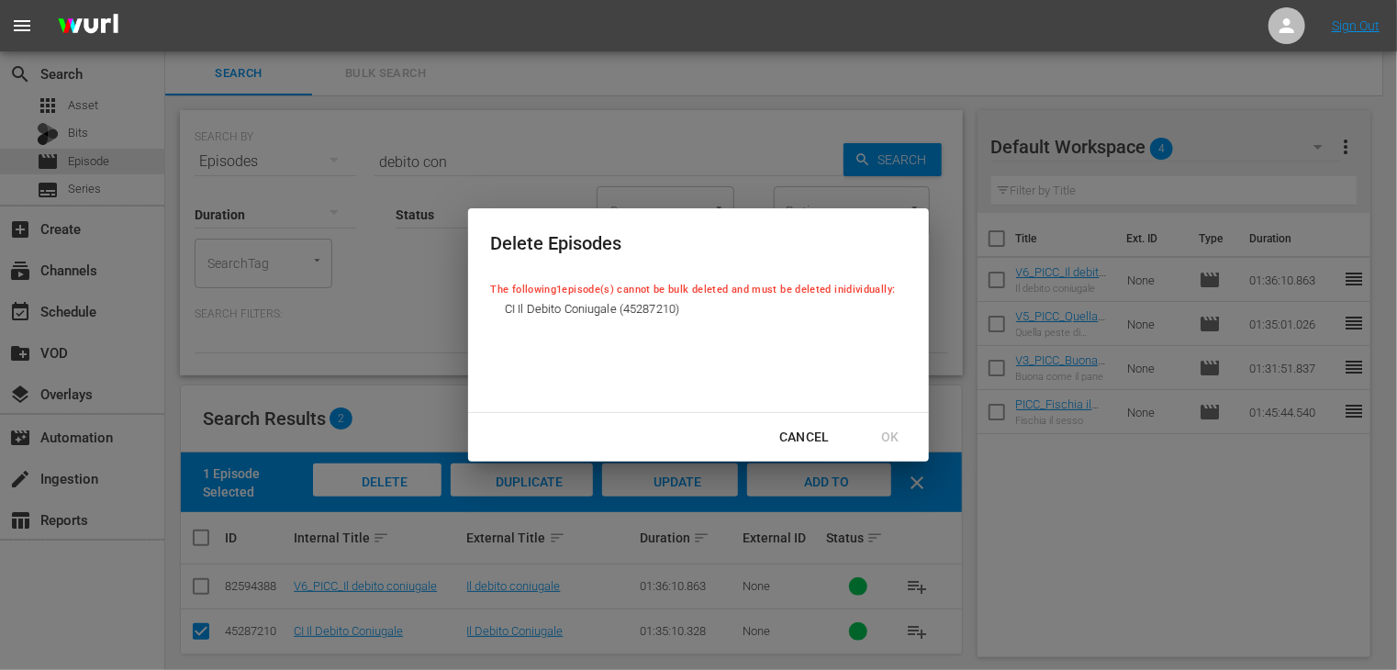
click at [836, 438] on div "Cancel" at bounding box center [805, 437] width 80 height 23
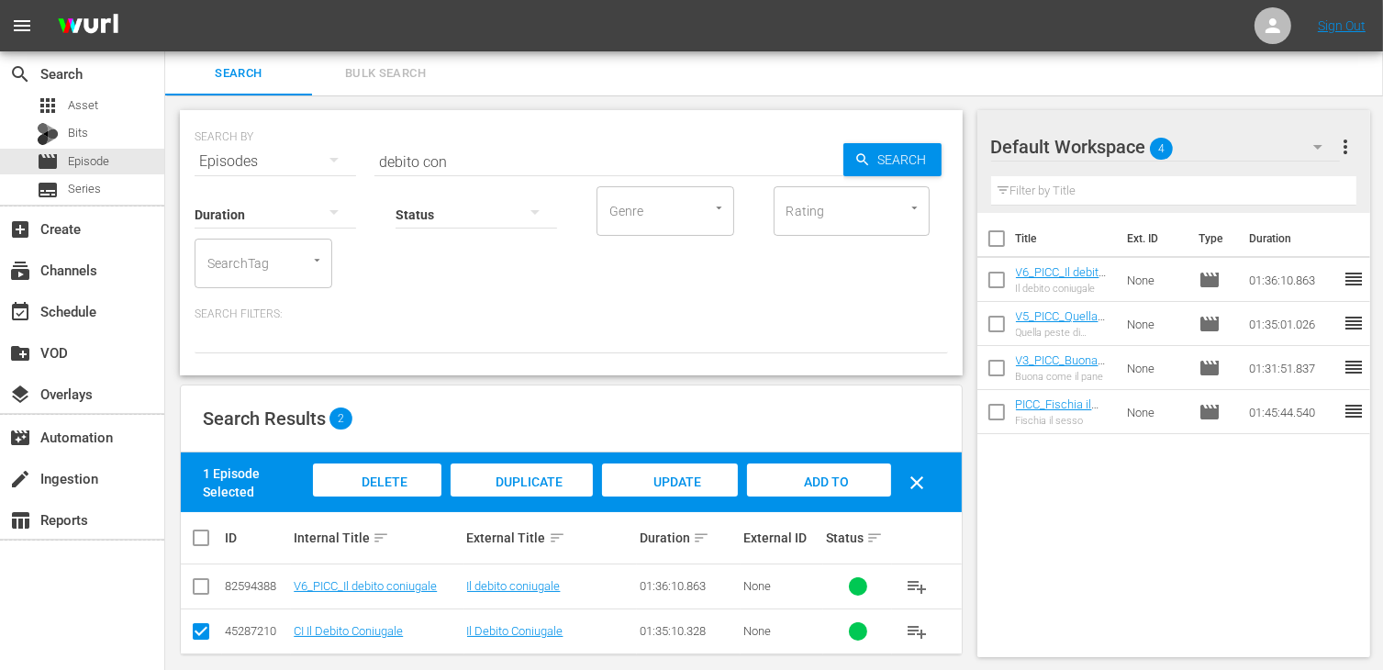
click at [195, 629] on input "checkbox" at bounding box center [201, 635] width 22 height 22
checkbox input "false"
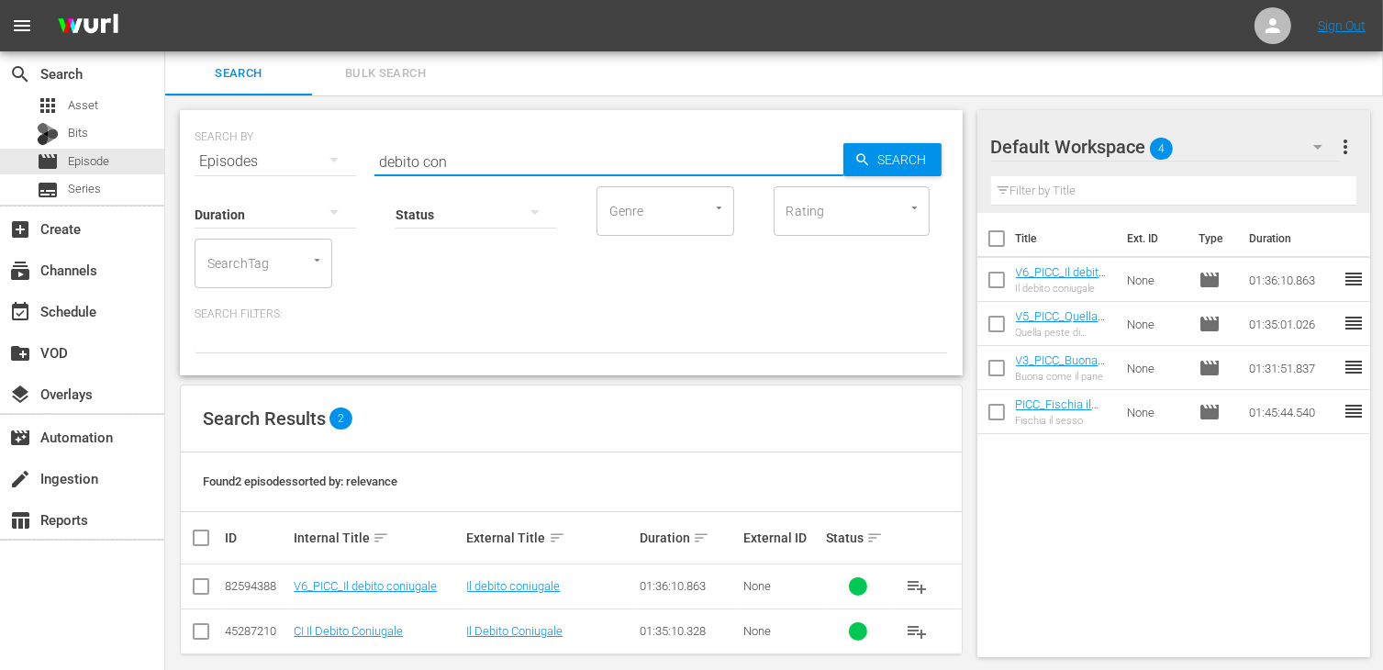
drag, startPoint x: 465, startPoint y: 153, endPoint x: 301, endPoint y: 153, distance: 164.3
click at [301, 153] on div "SEARCH BY Search By Episodes Search ID, Title, Description, Keywords, or Catego…" at bounding box center [572, 150] width 754 height 66
type input "uomini"
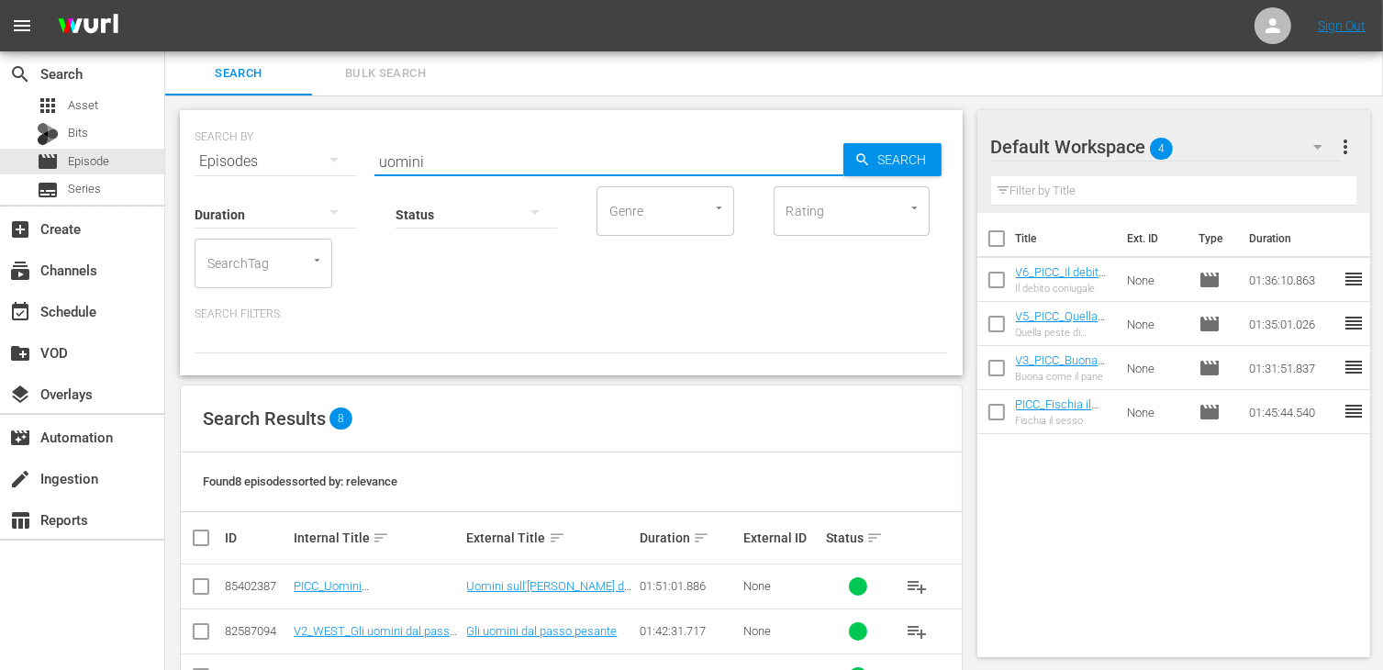
drag, startPoint x: 197, startPoint y: 584, endPoint x: 243, endPoint y: 576, distance: 46.5
click at [197, 584] on input "checkbox" at bounding box center [201, 590] width 22 height 22
checkbox input "true"
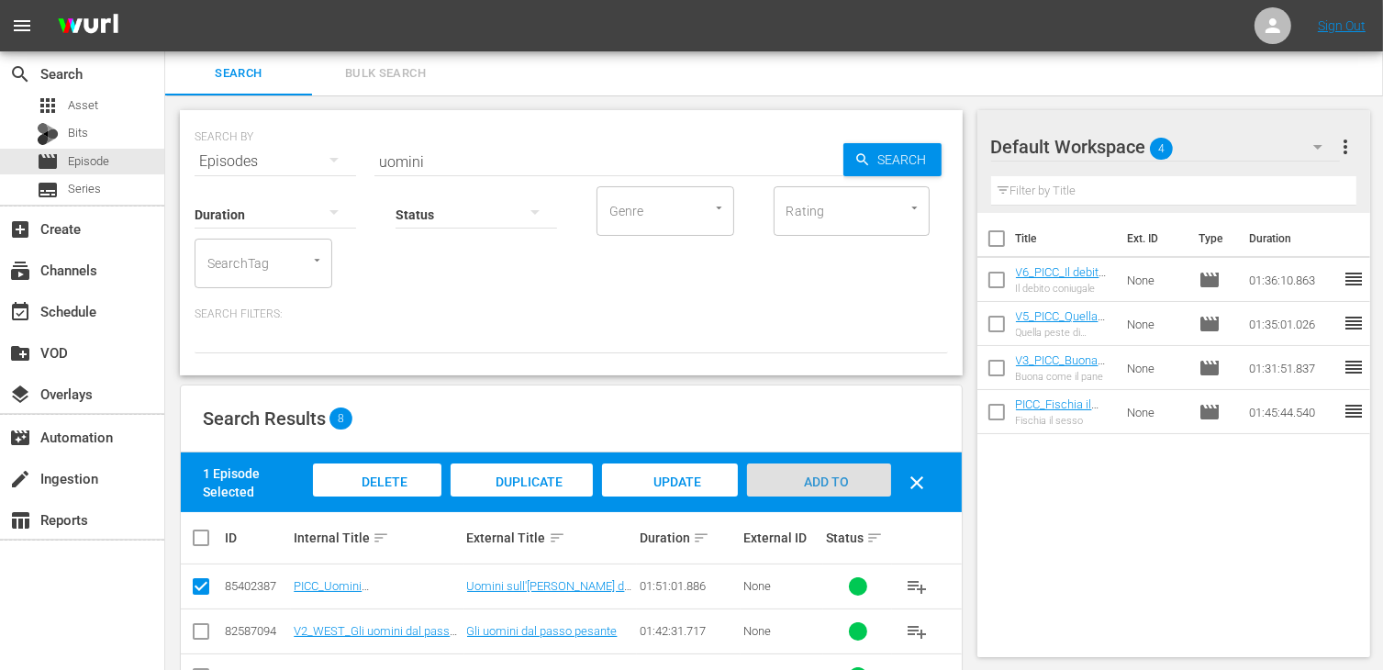
click at [847, 479] on span "Add to Workspace" at bounding box center [819, 500] width 90 height 50
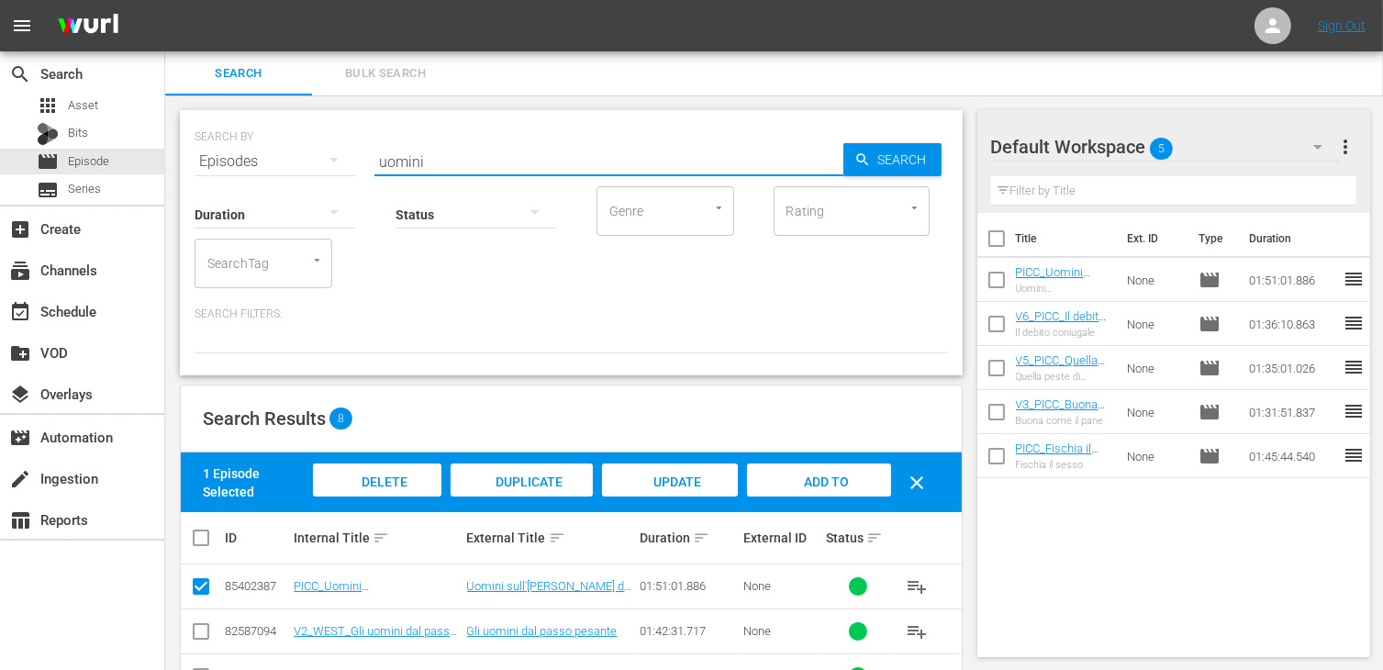
drag, startPoint x: 433, startPoint y: 163, endPoint x: 316, endPoint y: 160, distance: 117.5
click at [316, 160] on div "SEARCH BY Search By Episodes Search ID, Title, Description, Keywords, or Catego…" at bounding box center [572, 150] width 754 height 66
type input "compag"
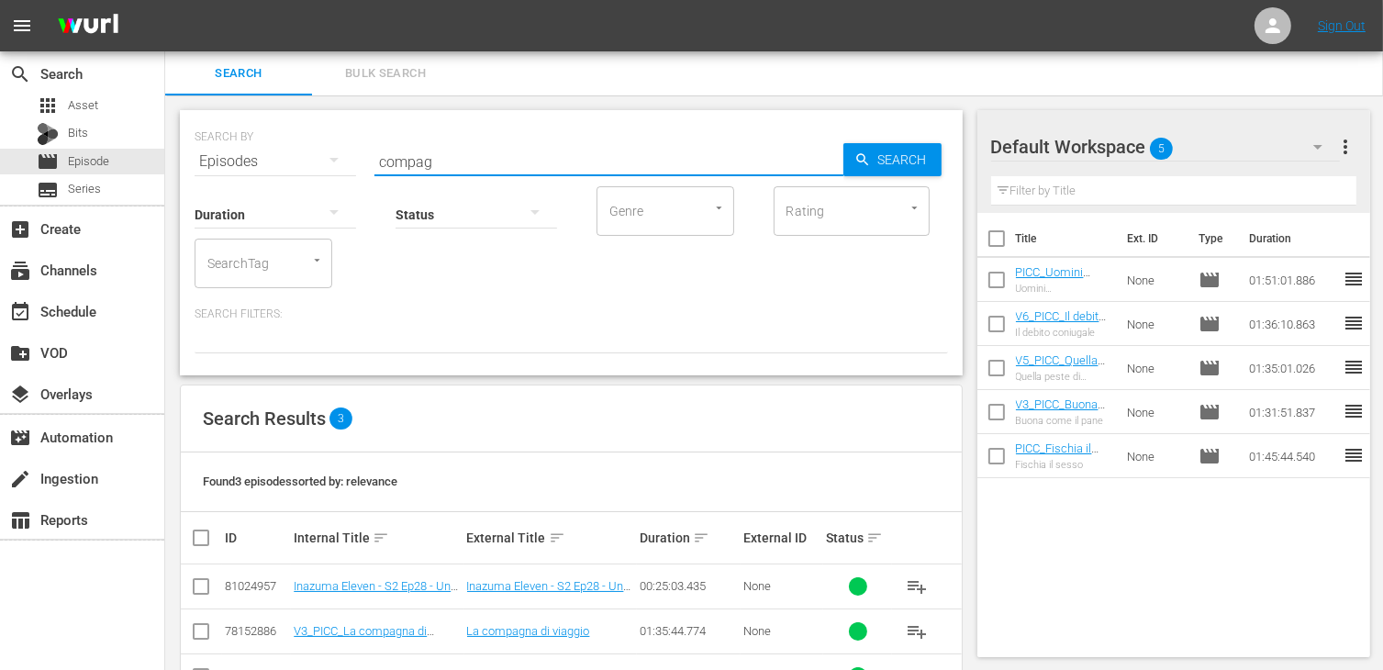
scroll to position [61, 0]
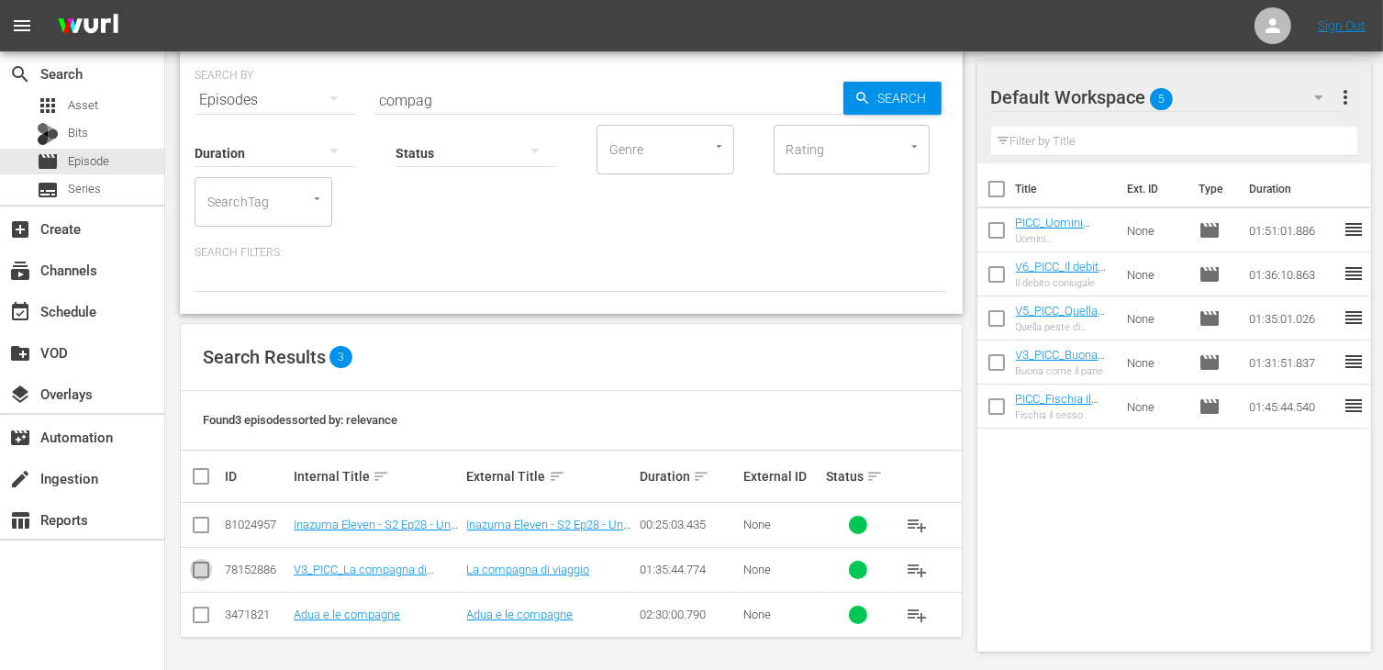
click at [195, 570] on input "checkbox" at bounding box center [201, 574] width 22 height 22
checkbox input "true"
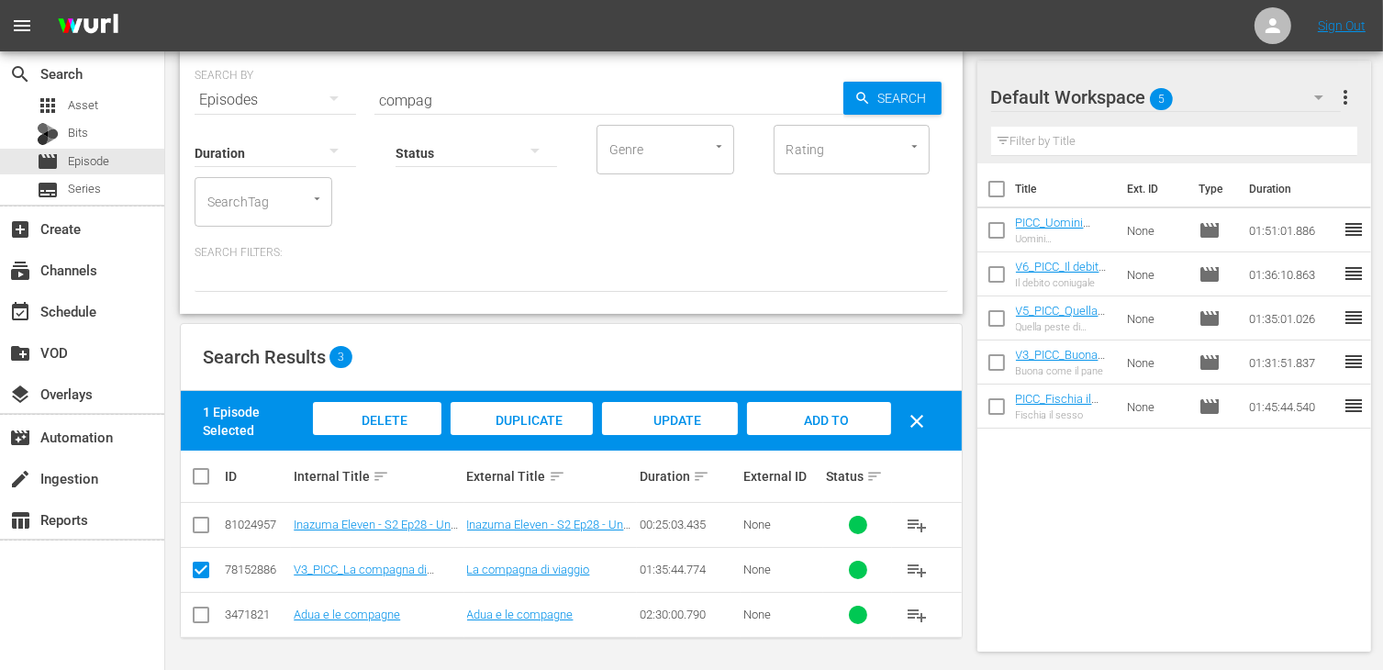
click at [855, 415] on div "Add to Workspace" at bounding box center [818, 436] width 143 height 69
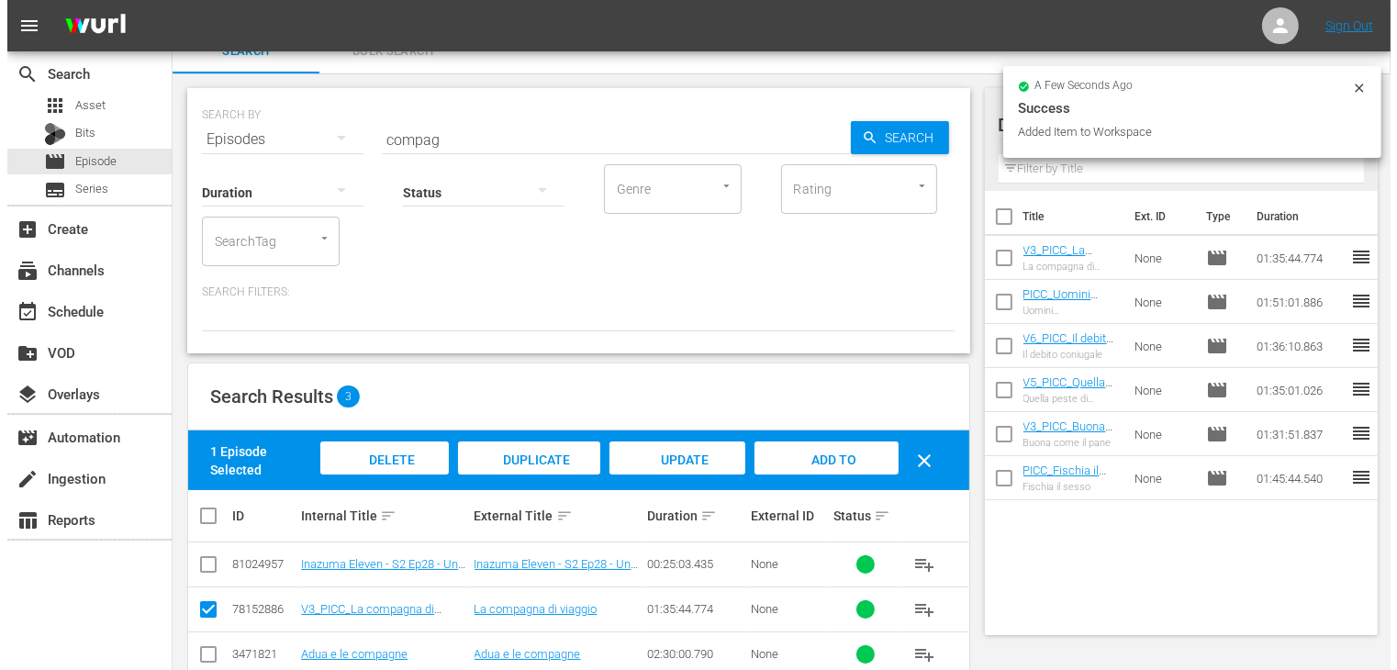
scroll to position [0, 0]
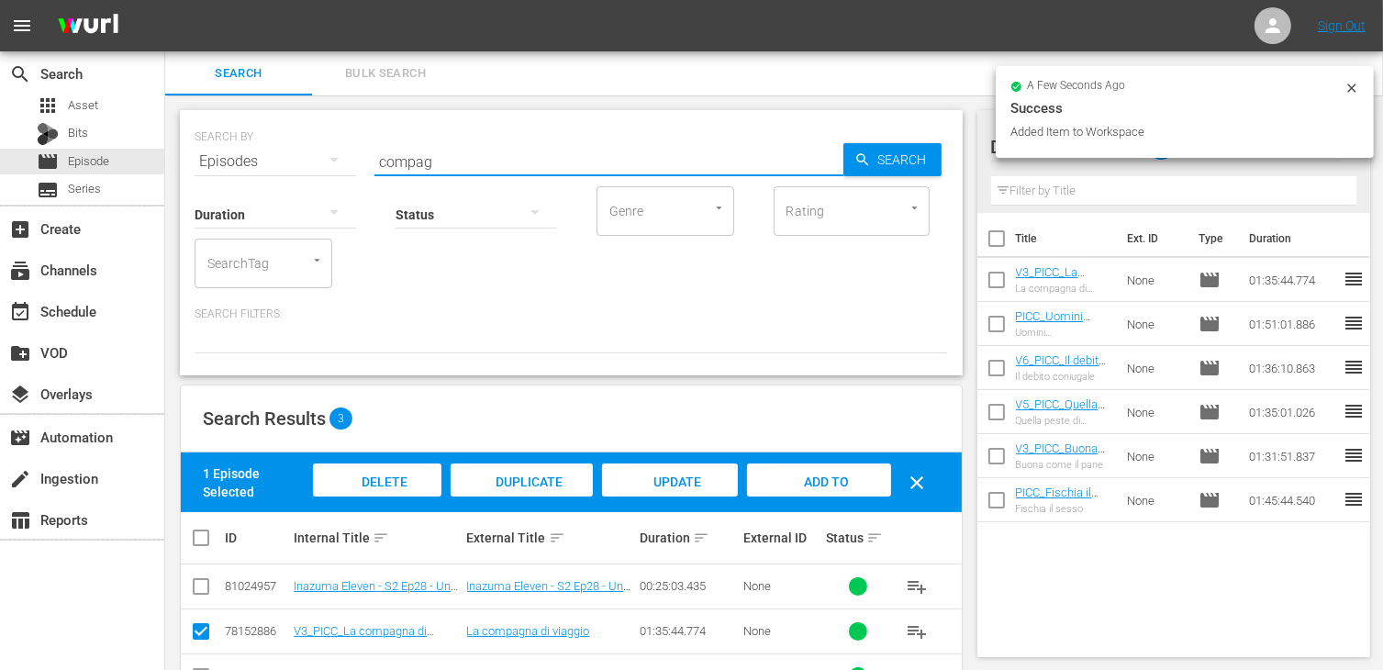
drag, startPoint x: 442, startPoint y: 167, endPoint x: 326, endPoint y: 155, distance: 117.2
click at [326, 155] on div "SEARCH BY Search By Episodes Search ID, Title, Description, Keywords, or Catego…" at bounding box center [572, 150] width 754 height 66
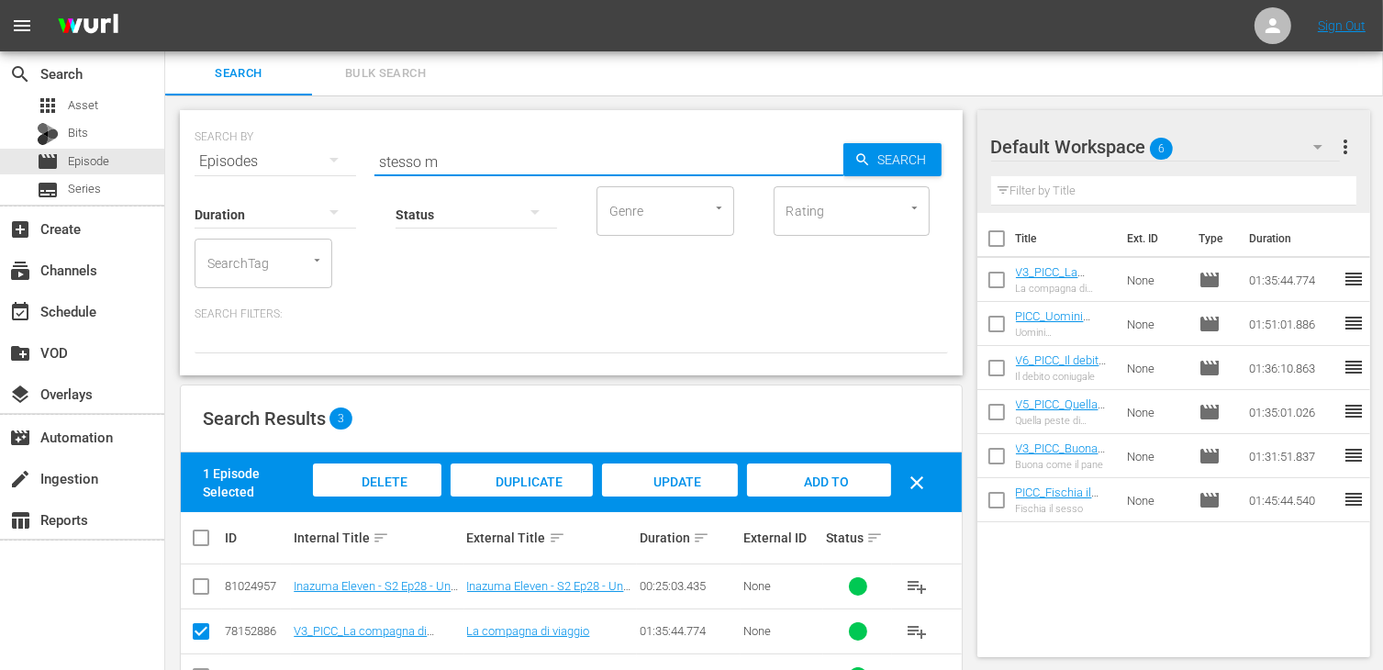
type input "stesso m"
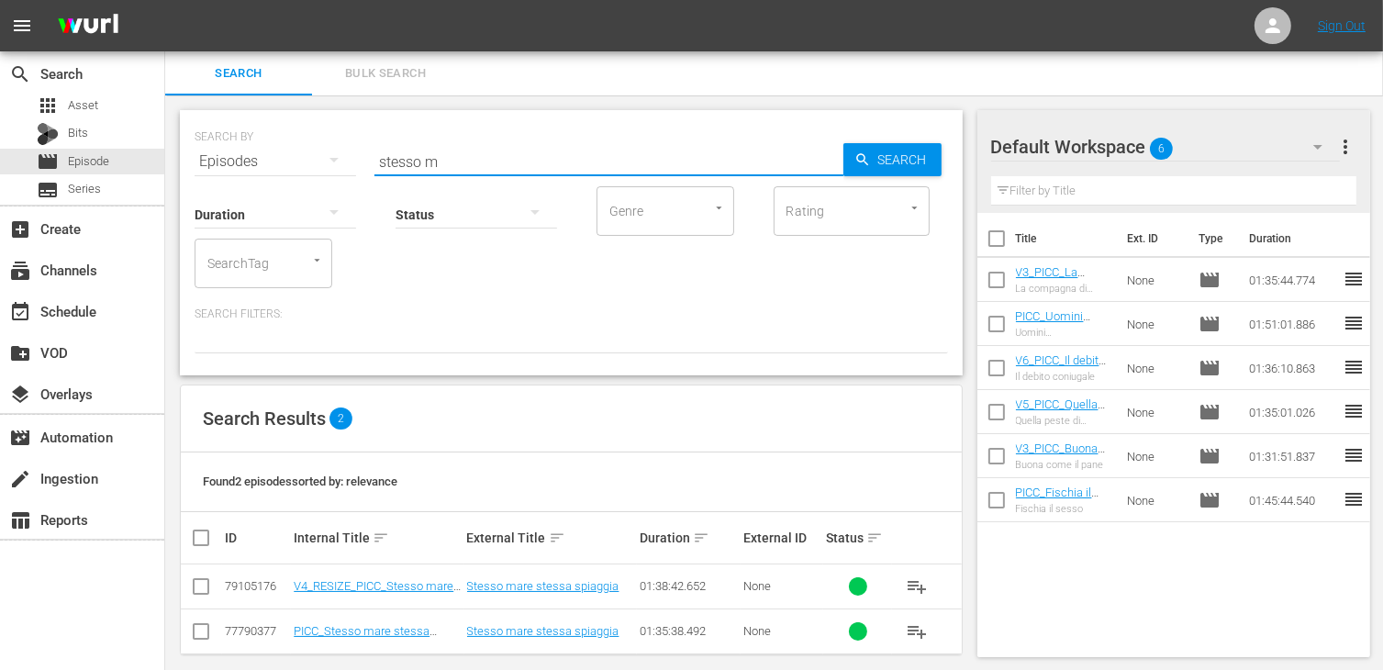
click at [207, 581] on input "checkbox" at bounding box center [201, 590] width 22 height 22
checkbox input "true"
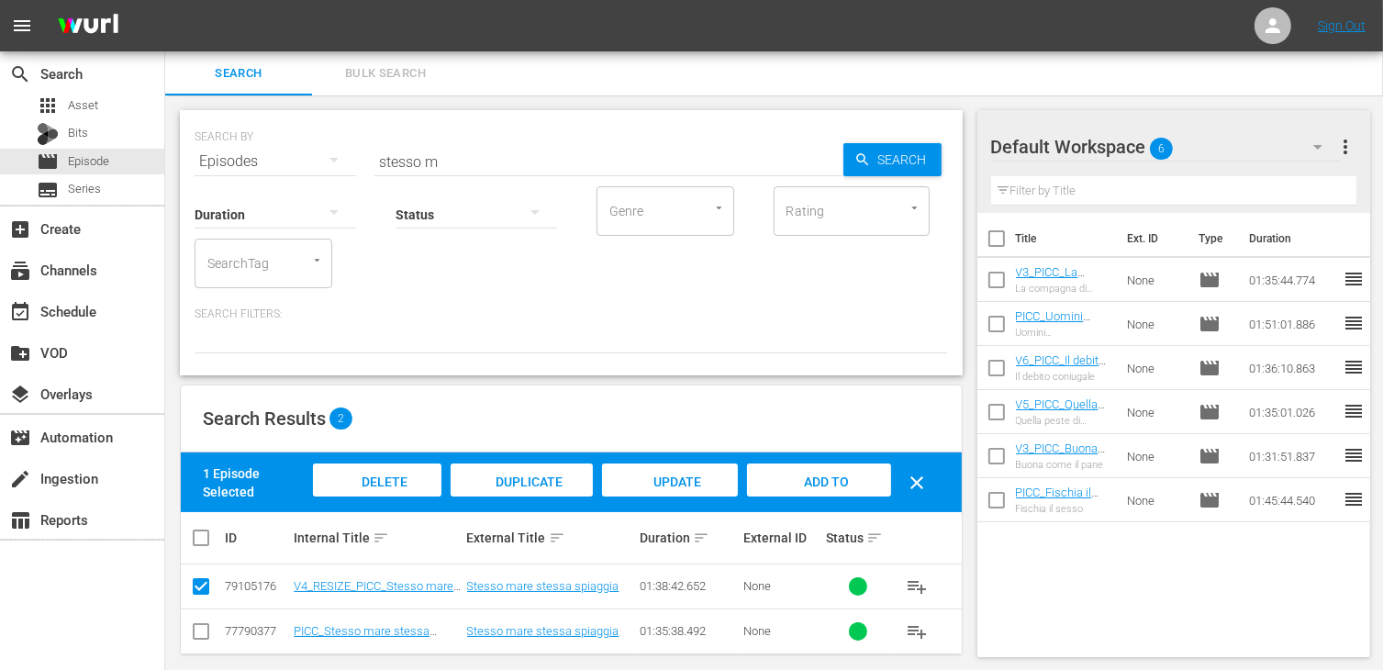
click at [821, 481] on span "Add to Workspace" at bounding box center [819, 500] width 90 height 50
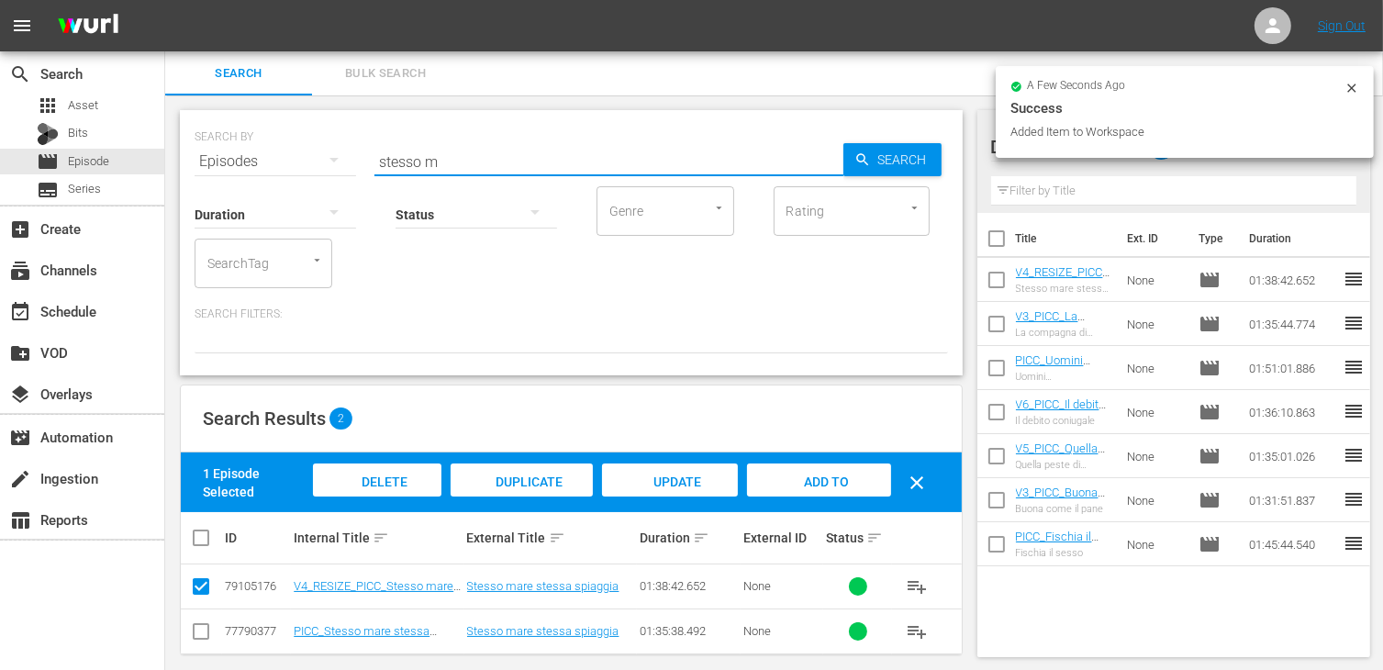
drag, startPoint x: 470, startPoint y: 165, endPoint x: 289, endPoint y: 140, distance: 182.5
click at [289, 140] on div "SEARCH BY Search By Episodes Search ID, Title, Description, Keywords, or Catego…" at bounding box center [572, 150] width 754 height 66
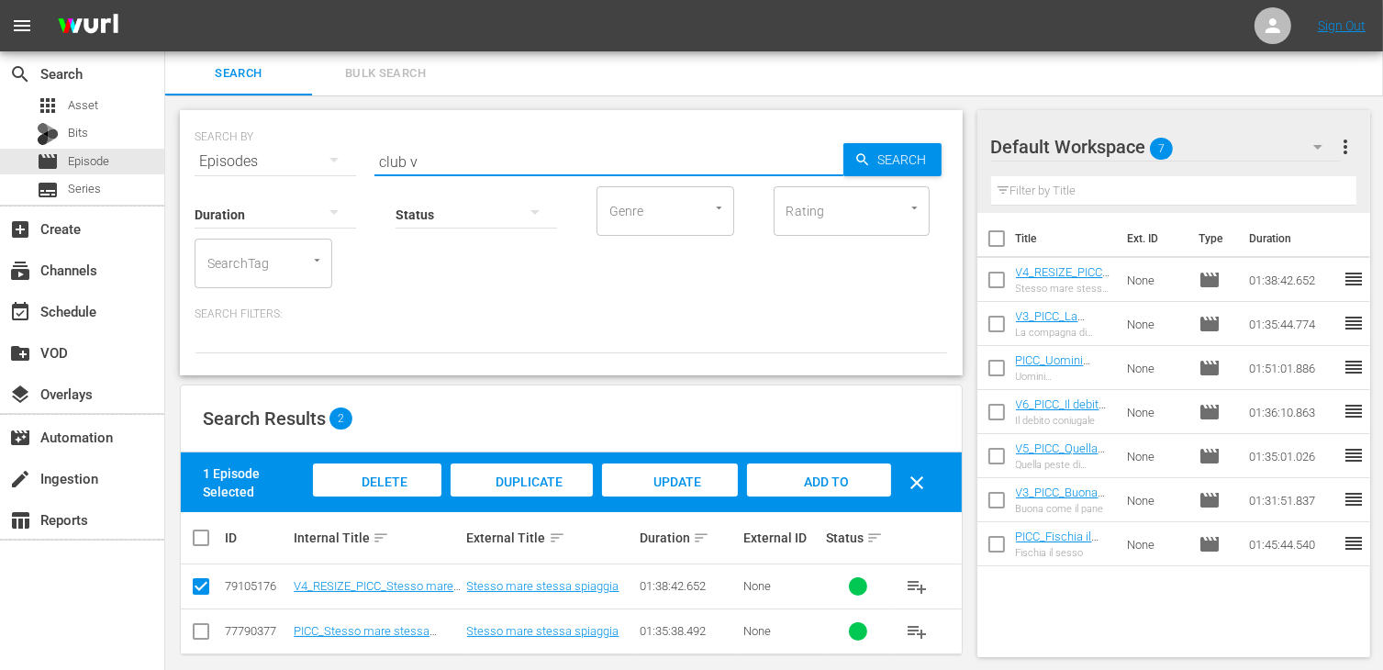
type input "club v"
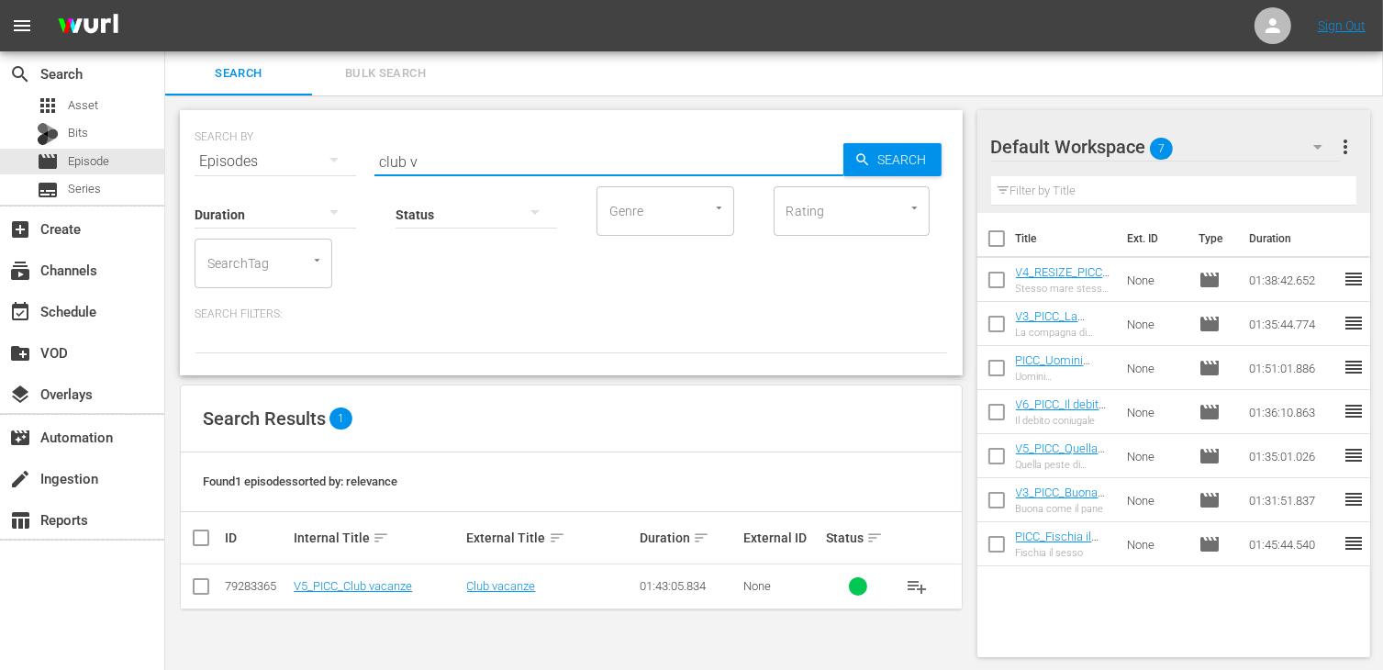
drag, startPoint x: 204, startPoint y: 593, endPoint x: 240, endPoint y: 588, distance: 36.1
click at [204, 593] on input "checkbox" at bounding box center [201, 590] width 22 height 22
checkbox input "true"
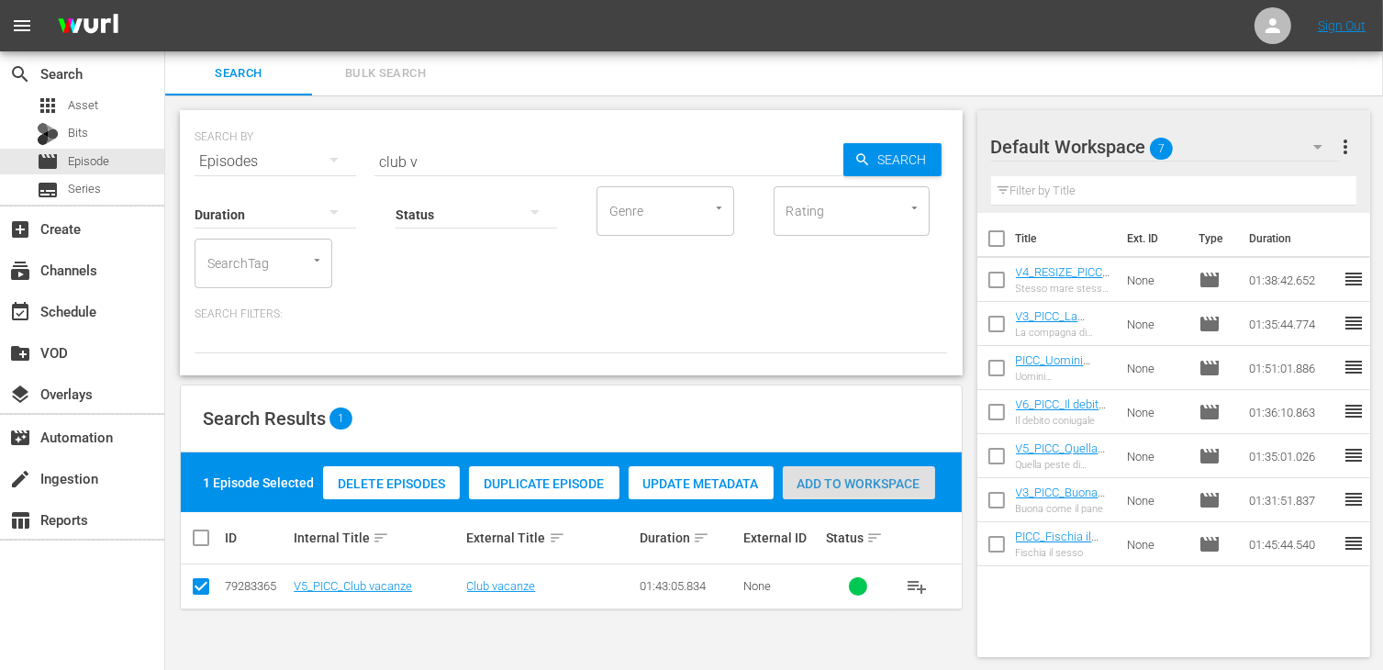
click at [892, 479] on span "Add to Workspace" at bounding box center [859, 483] width 152 height 15
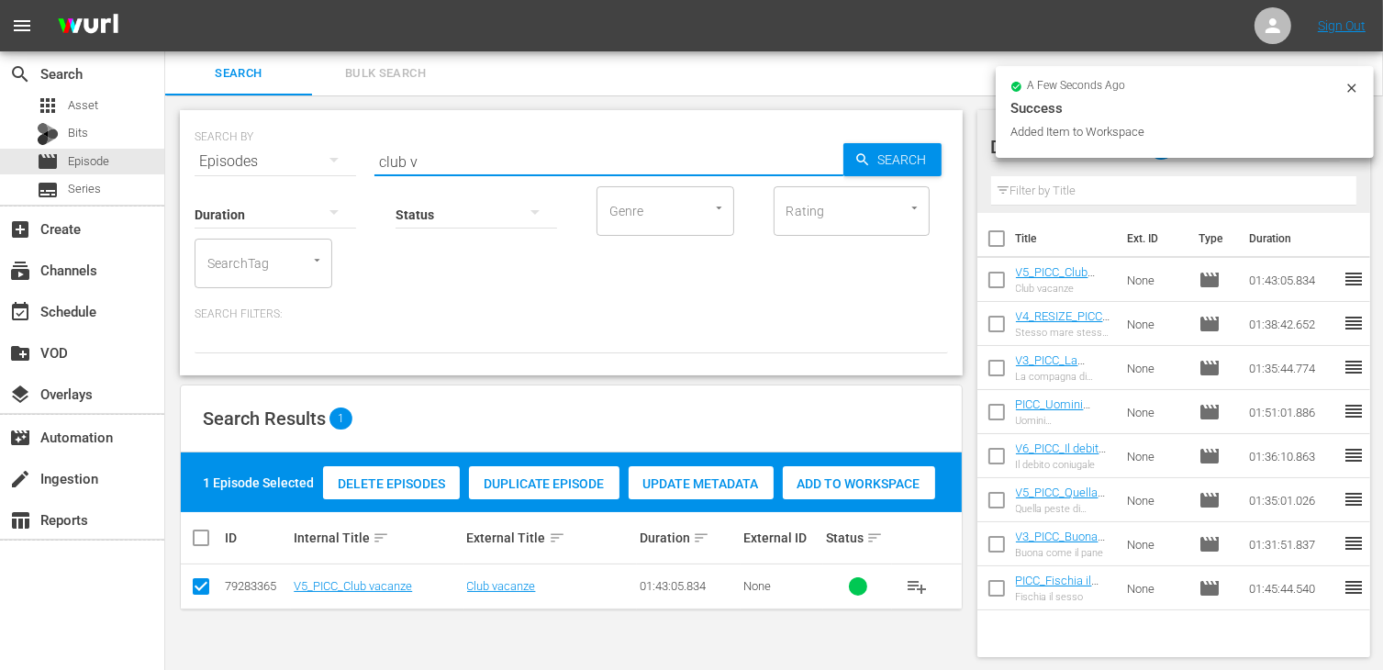
drag, startPoint x: 428, startPoint y: 160, endPoint x: 325, endPoint y: 161, distance: 102.8
click at [325, 161] on div "SEARCH BY Search By Episodes Search ID, Title, Description, Keywords, or Catego…" at bounding box center [572, 150] width 754 height 66
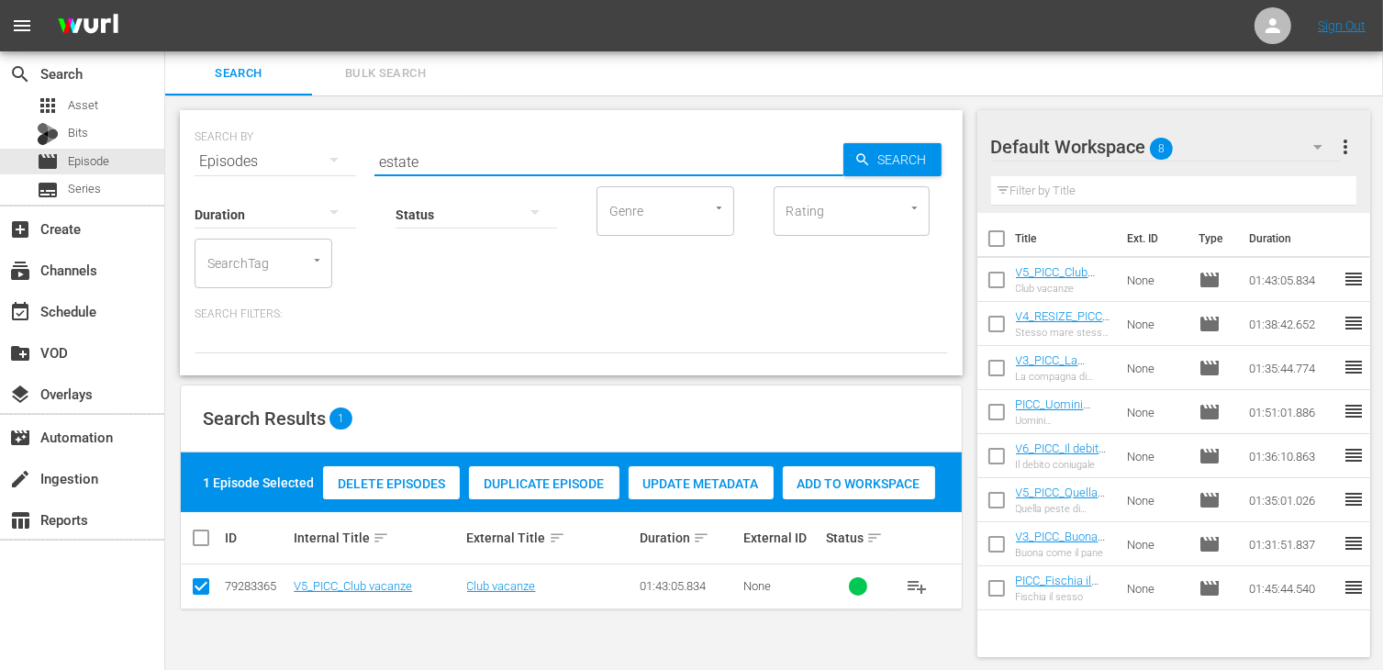
type input "estate"
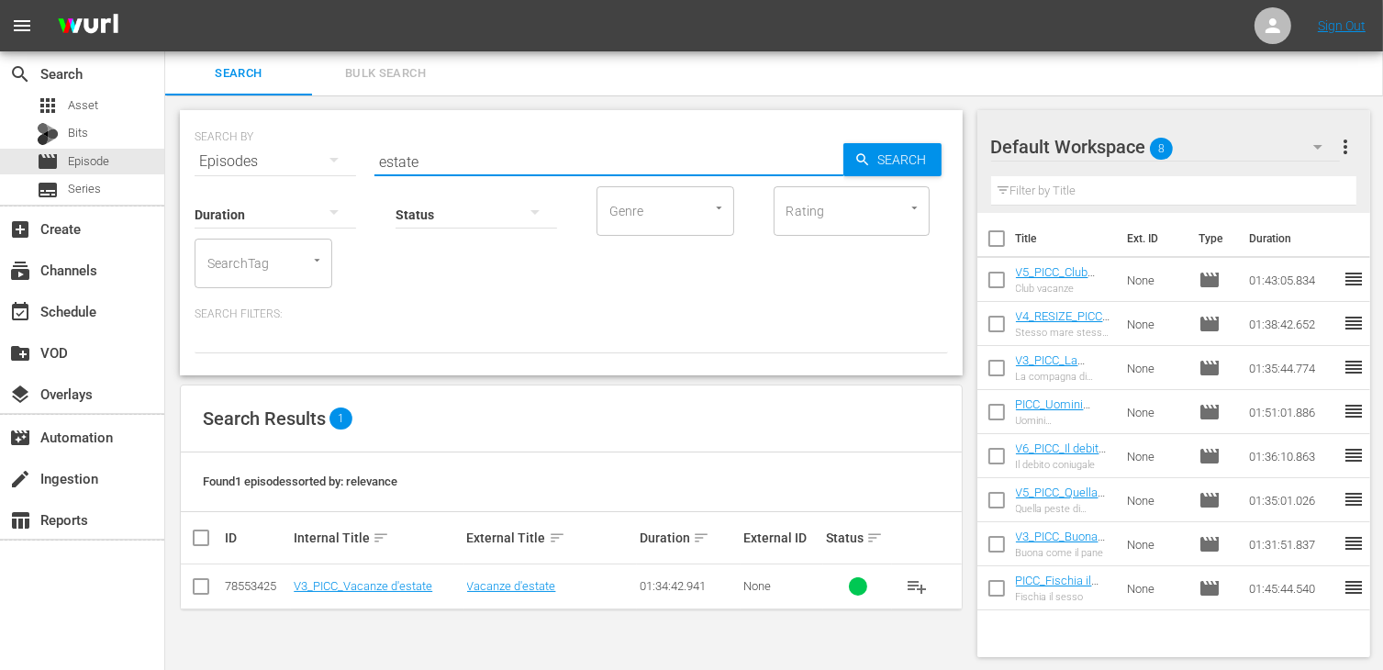
click at [200, 584] on input "checkbox" at bounding box center [201, 590] width 22 height 22
checkbox input "true"
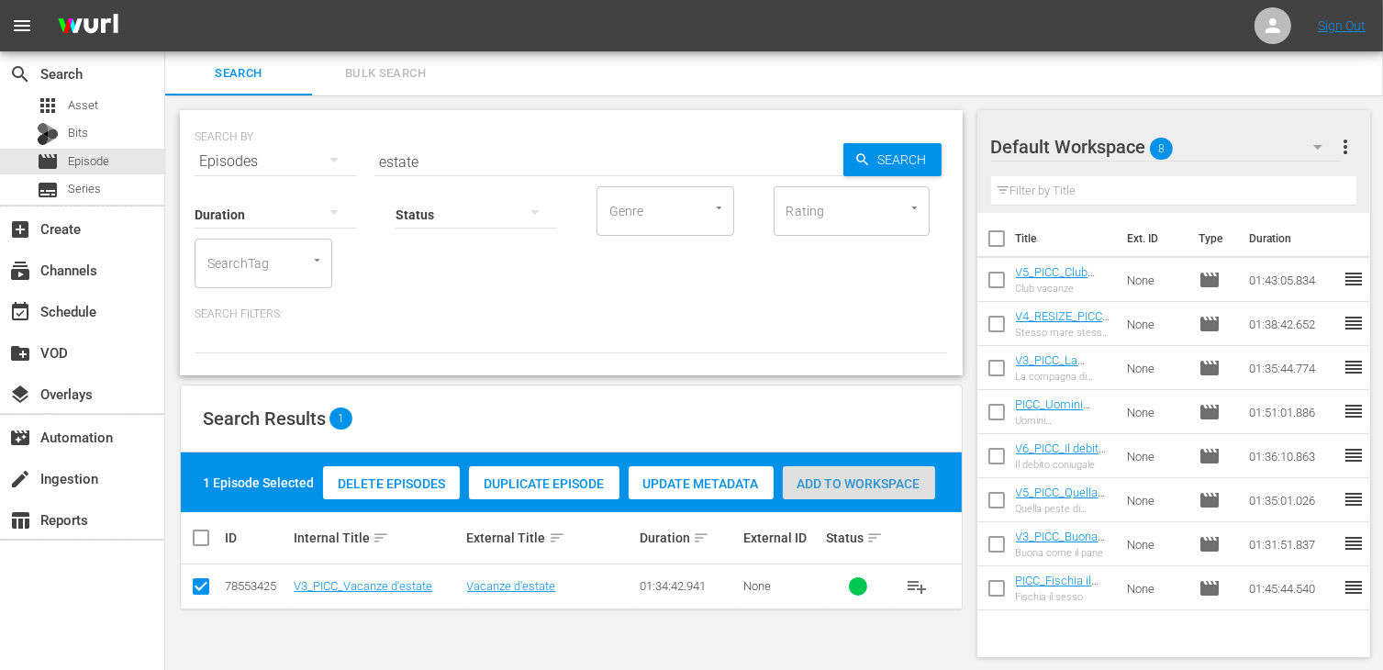
click at [833, 495] on div "Add to Workspace" at bounding box center [859, 483] width 152 height 35
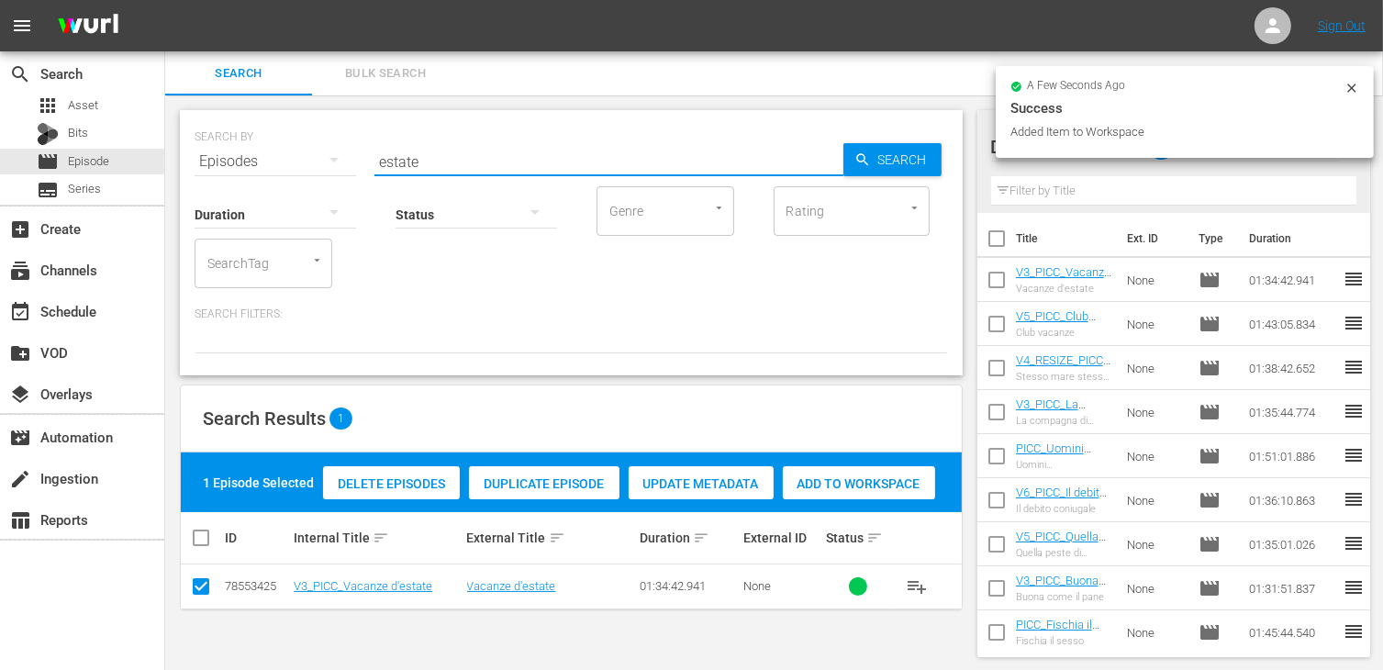
drag, startPoint x: 426, startPoint y: 159, endPoint x: 303, endPoint y: 138, distance: 124.8
click at [303, 138] on div "SEARCH BY Search By Episodes Search ID, Title, Description, Keywords, or Catego…" at bounding box center [572, 150] width 754 height 66
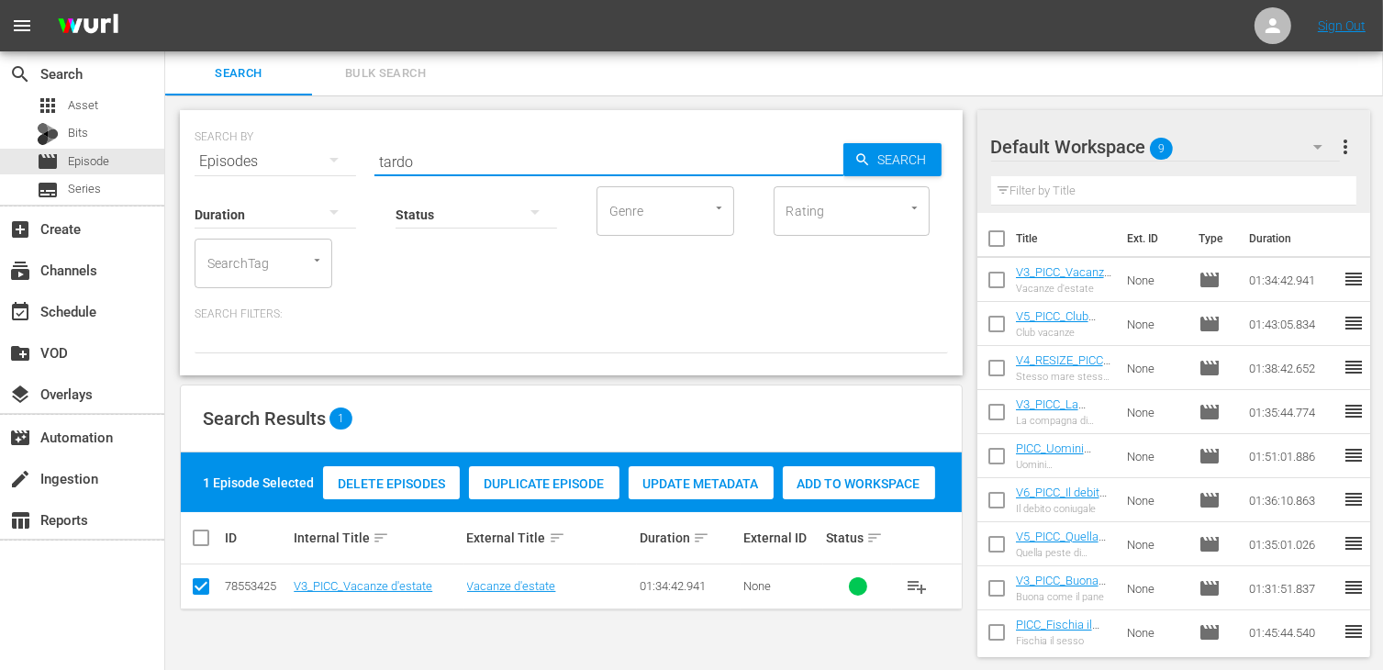
type input "tardo"
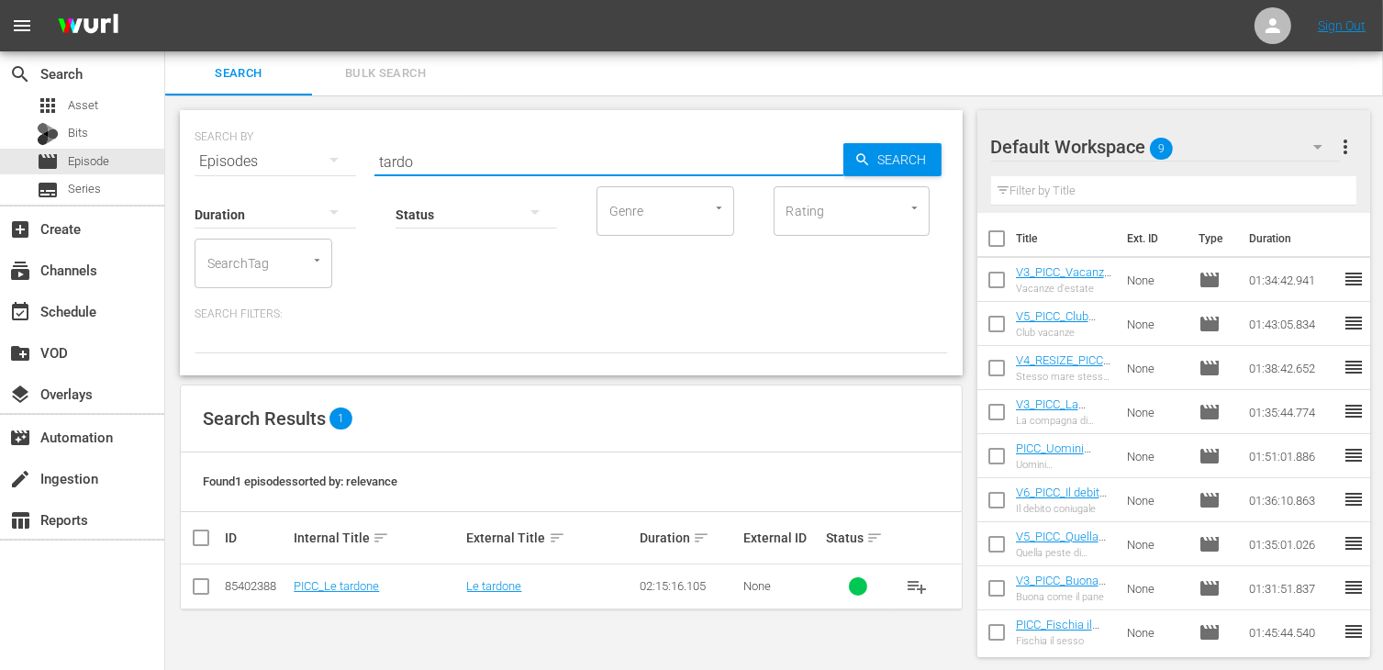
drag, startPoint x: 204, startPoint y: 588, endPoint x: 382, endPoint y: 581, distance: 178.2
click at [204, 588] on input "checkbox" at bounding box center [201, 590] width 22 height 22
checkbox input "true"
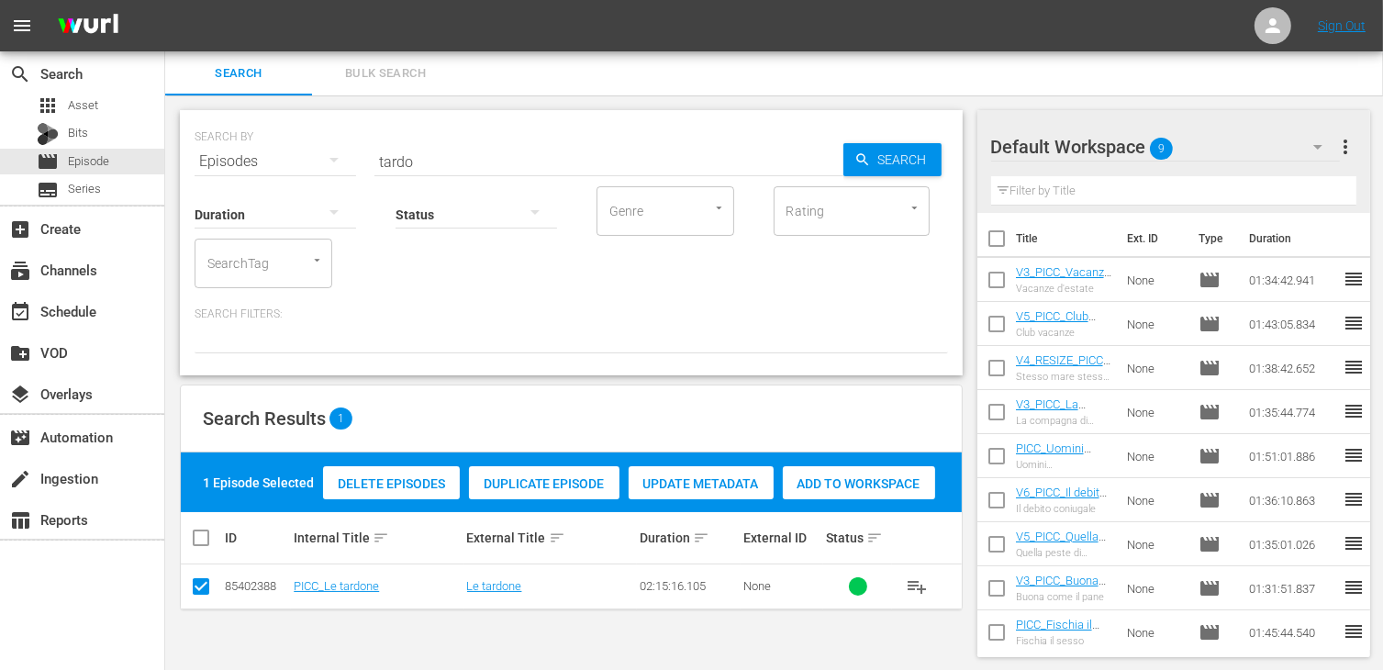
click at [896, 491] on div "Add to Workspace" at bounding box center [859, 483] width 152 height 35
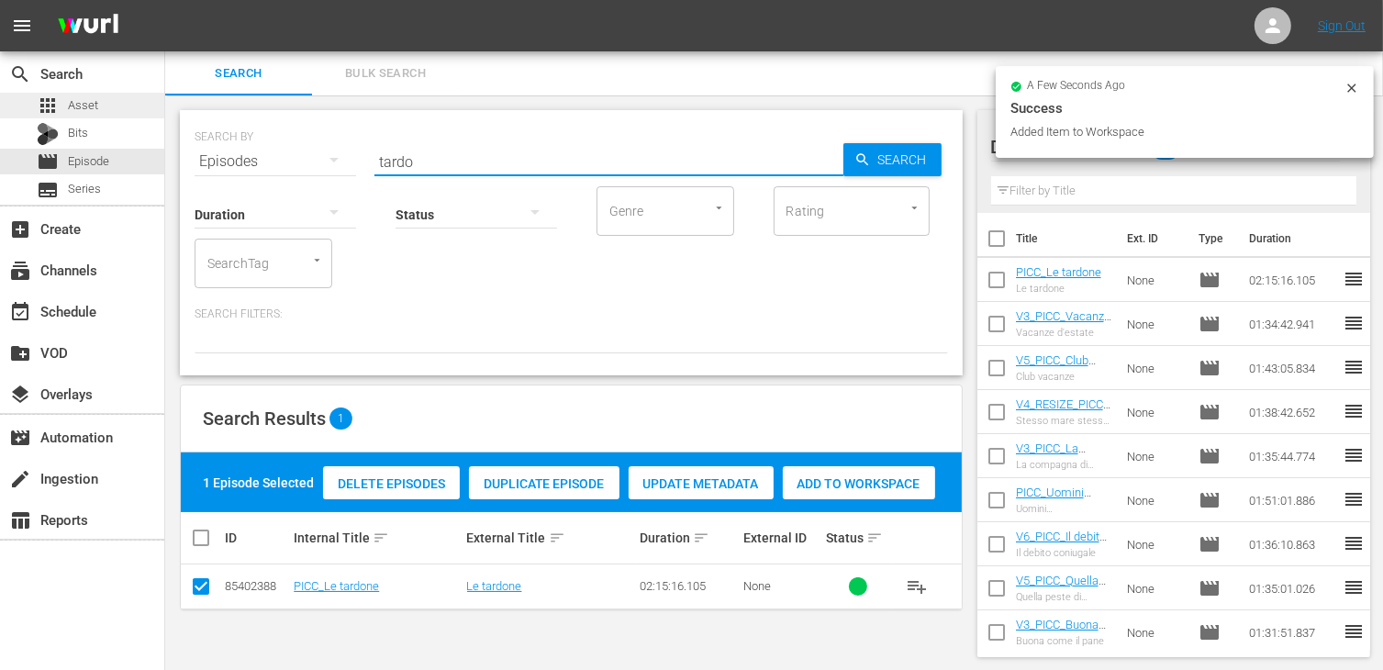
drag, startPoint x: 457, startPoint y: 162, endPoint x: 140, endPoint y: 107, distance: 322.3
click at [165, 0] on div "search Search apps Asset Bits movie Episode subtitles Series add_box Create sub…" at bounding box center [774, 0] width 1218 height 0
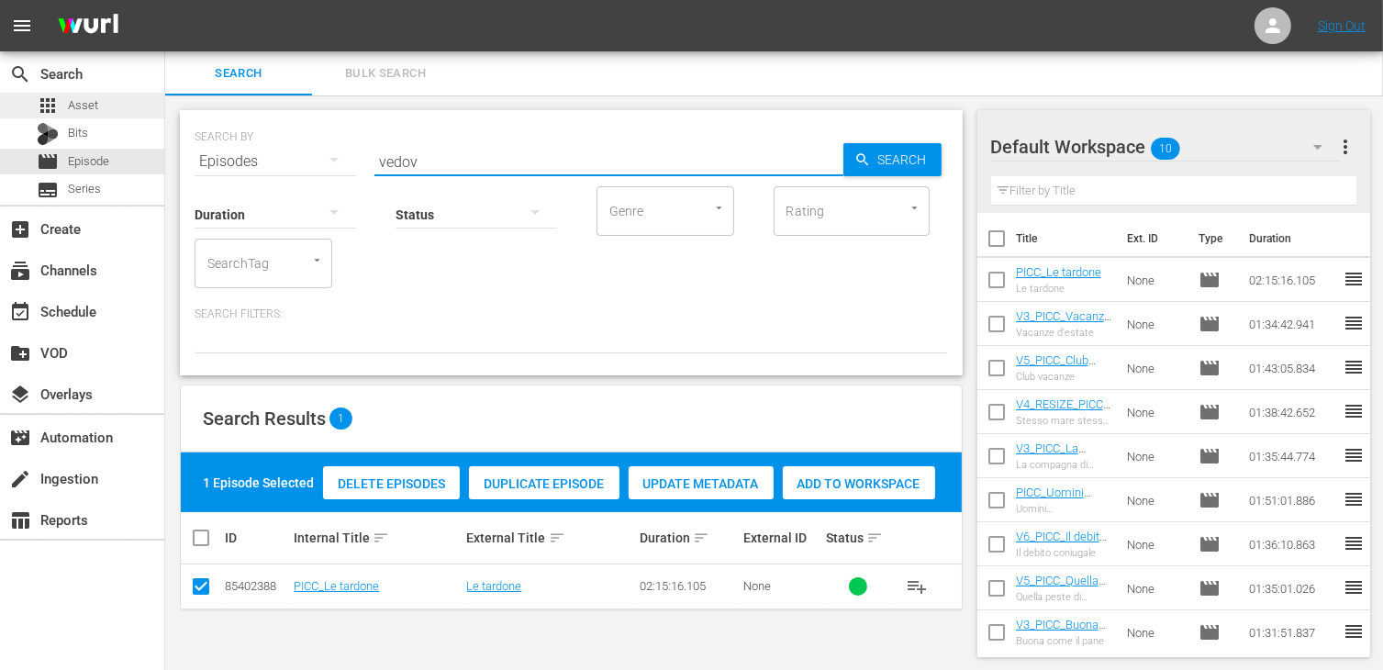
type input "vedov"
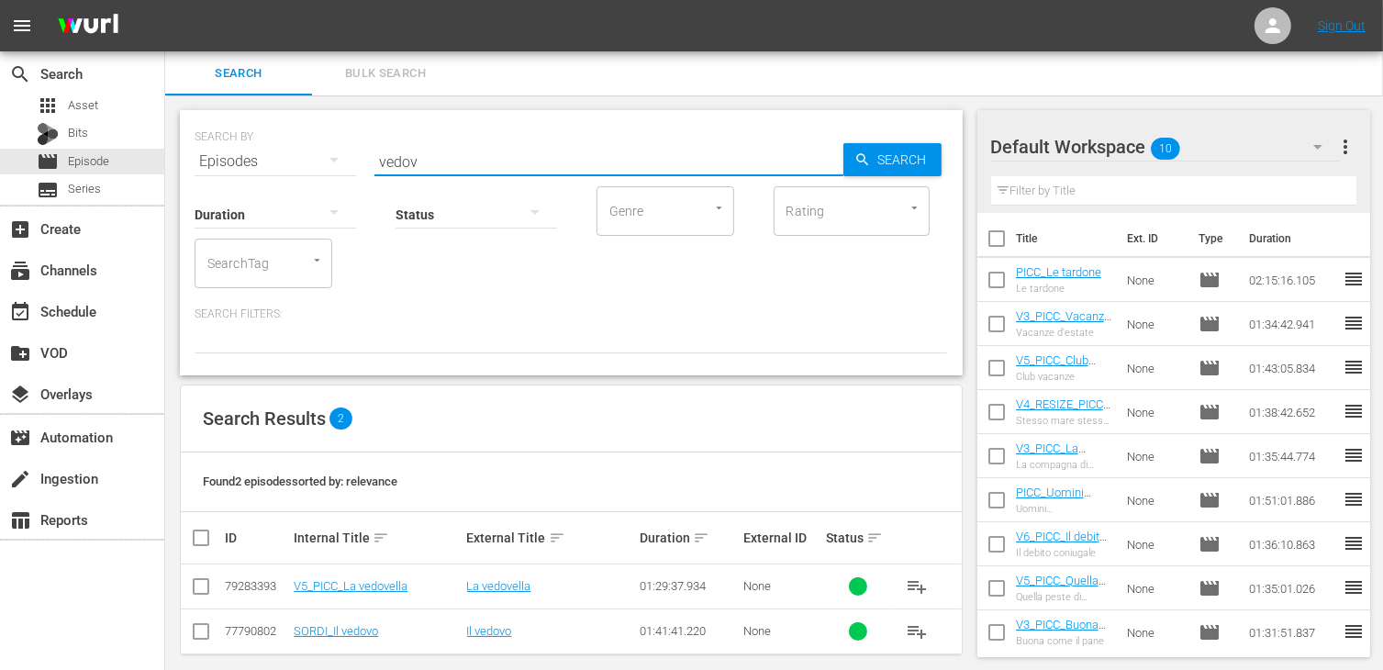
click at [198, 586] on input "checkbox" at bounding box center [201, 590] width 22 height 22
checkbox input "true"
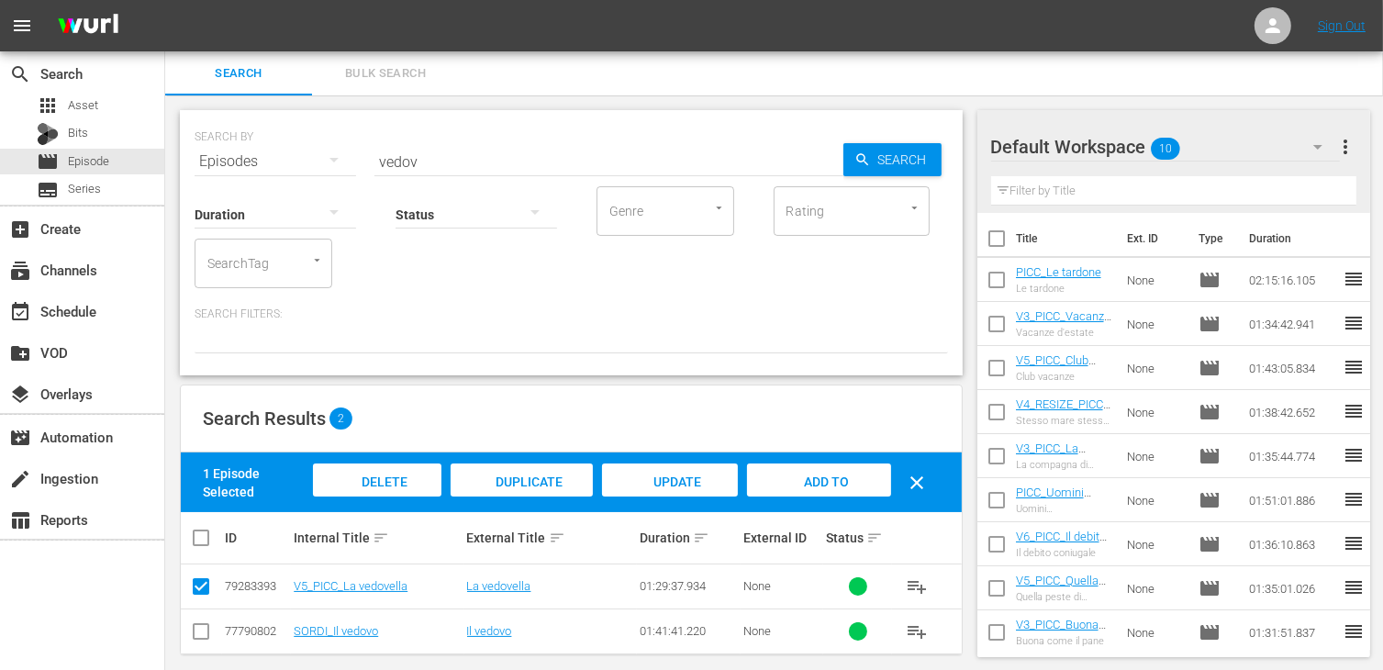
click at [840, 476] on span "Add to Workspace" at bounding box center [819, 500] width 90 height 50
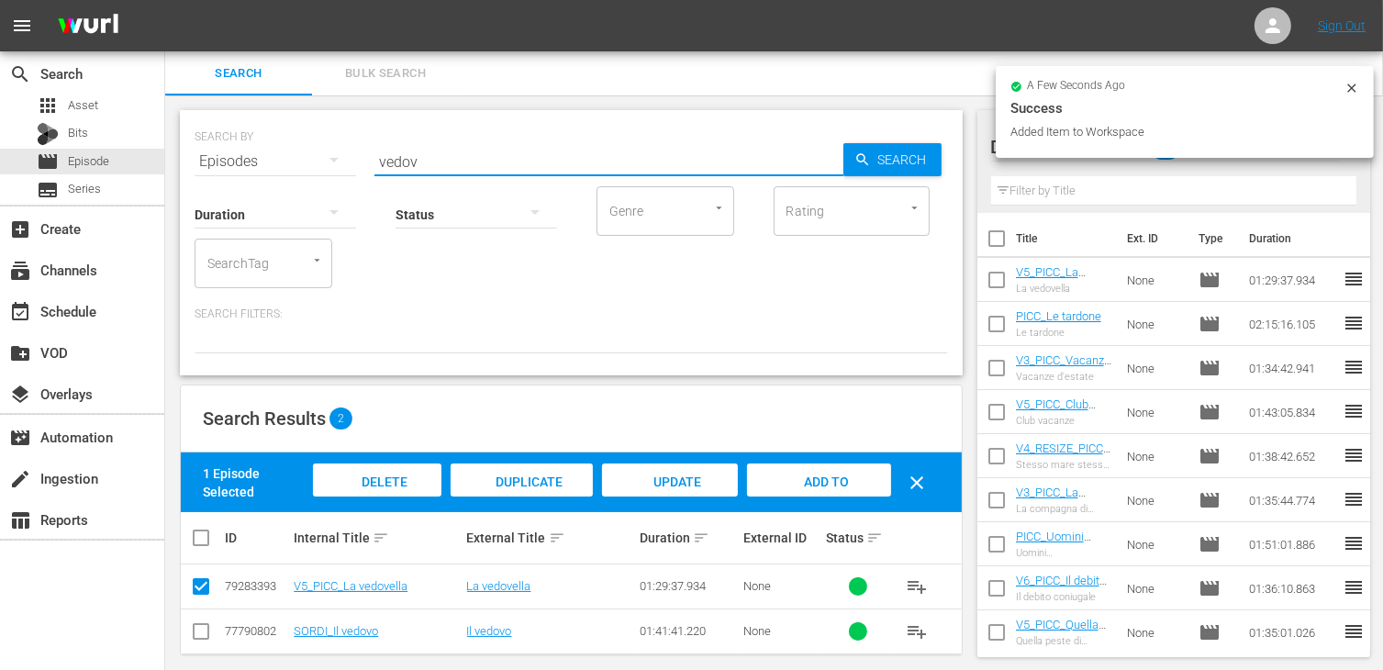
drag, startPoint x: 359, startPoint y: 137, endPoint x: 265, endPoint y: 125, distance: 94.4
click at [265, 125] on div "SEARCH BY Search By Episodes Search ID, Title, Description, Keywords, or Catego…" at bounding box center [572, 150] width 754 height 66
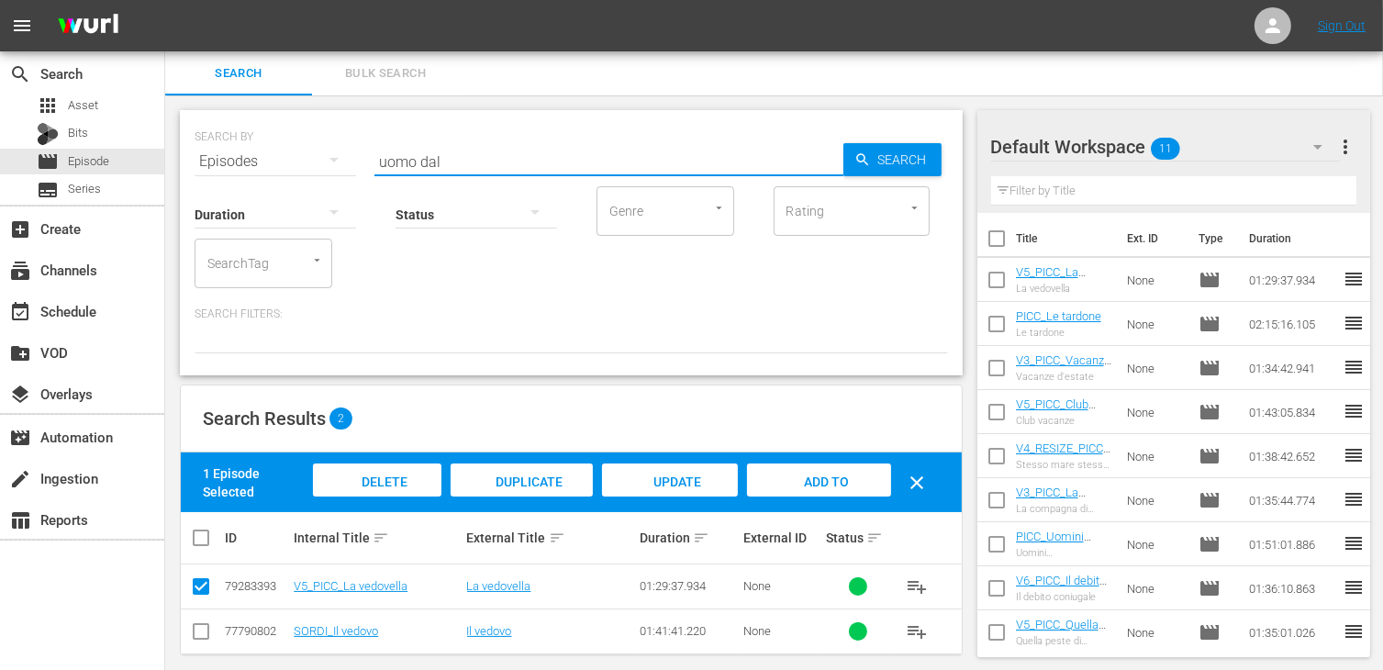
type input "uomo dal"
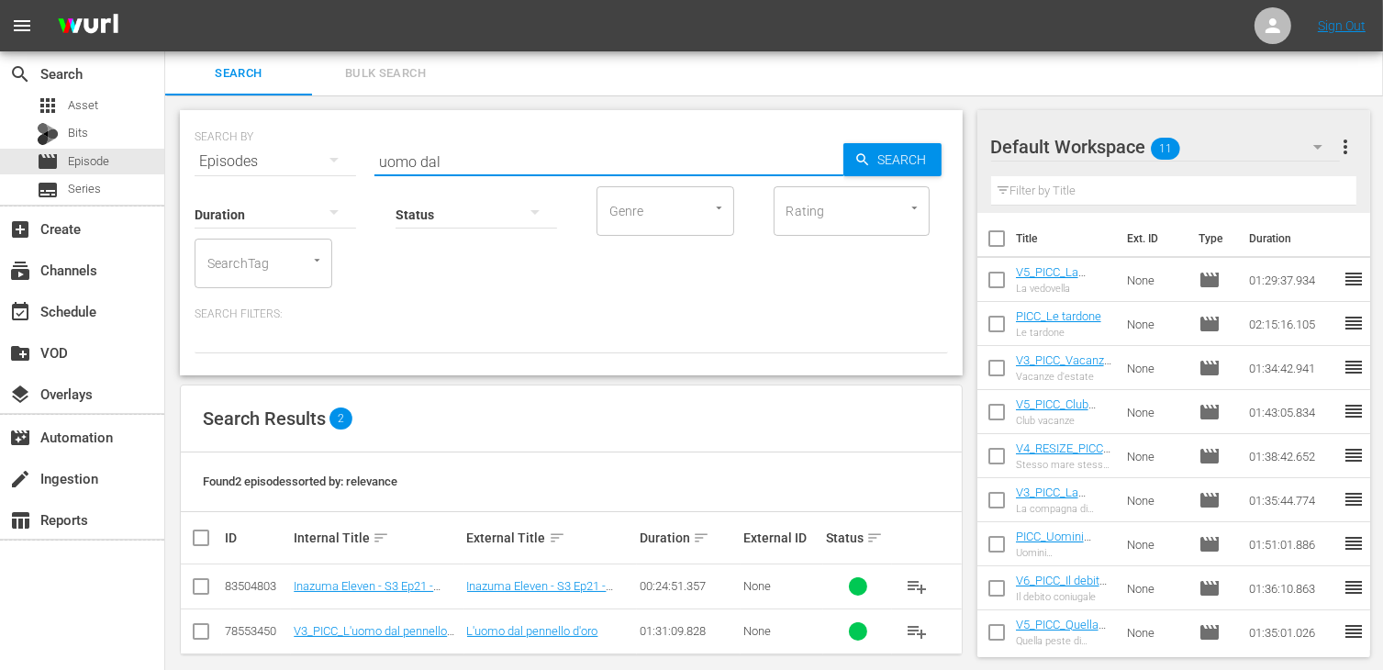
drag, startPoint x: 209, startPoint y: 638, endPoint x: 217, endPoint y: 631, distance: 10.4
click at [209, 637] on input "checkbox" at bounding box center [201, 635] width 22 height 22
checkbox input "true"
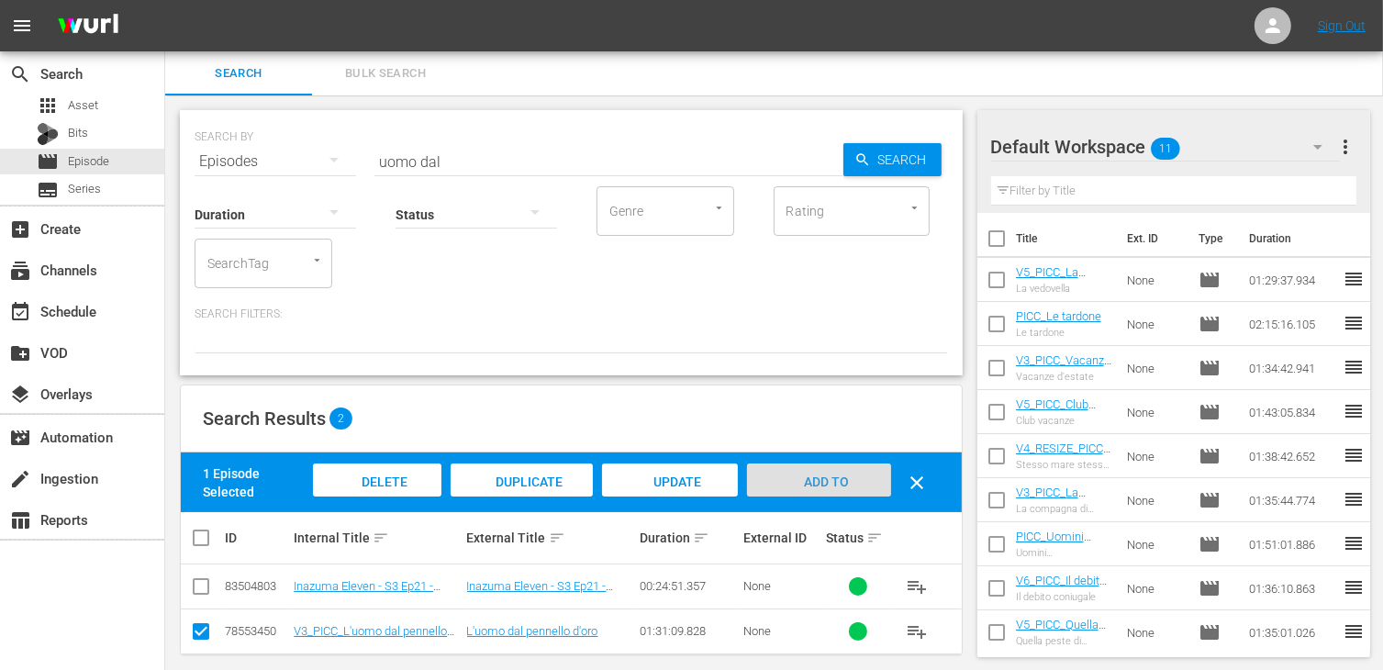
click at [819, 475] on span "Add to Workspace" at bounding box center [819, 500] width 90 height 50
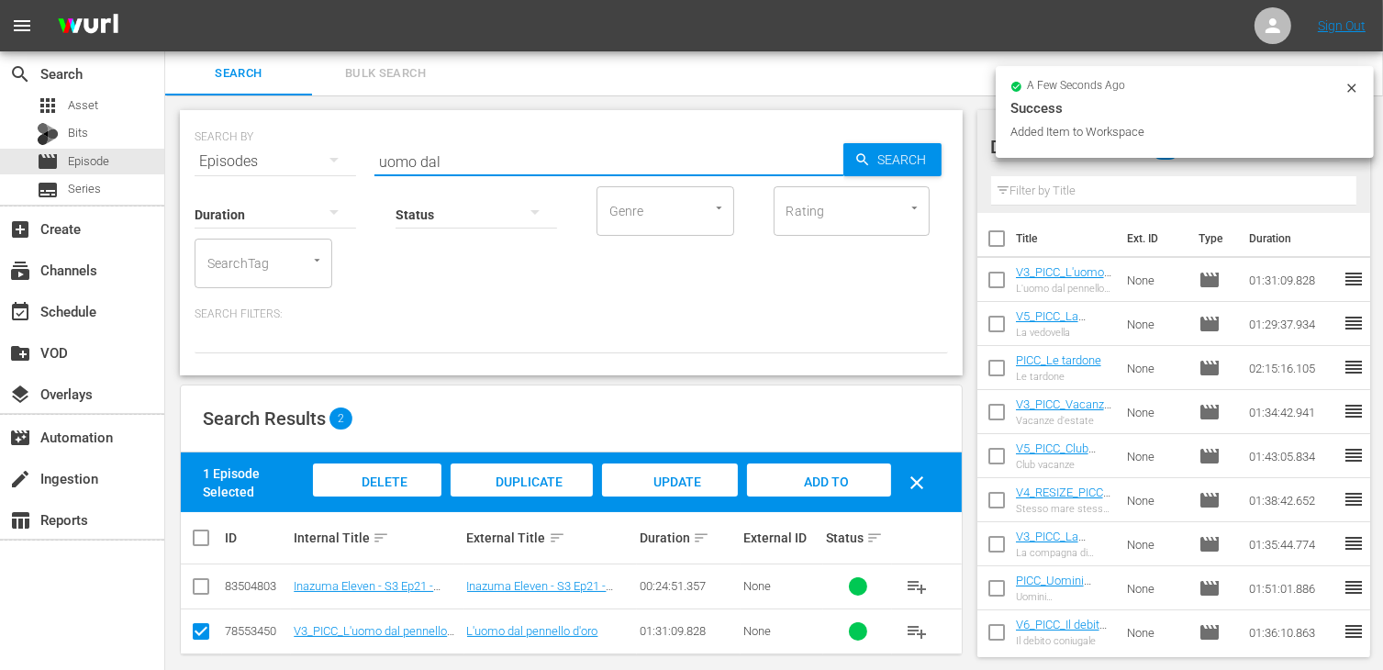
drag, startPoint x: 460, startPoint y: 154, endPoint x: 276, endPoint y: 150, distance: 183.6
click at [276, 150] on div "SEARCH BY Search By Episodes Search ID, Title, Description, Keywords, or Catego…" at bounding box center [572, 150] width 754 height 66
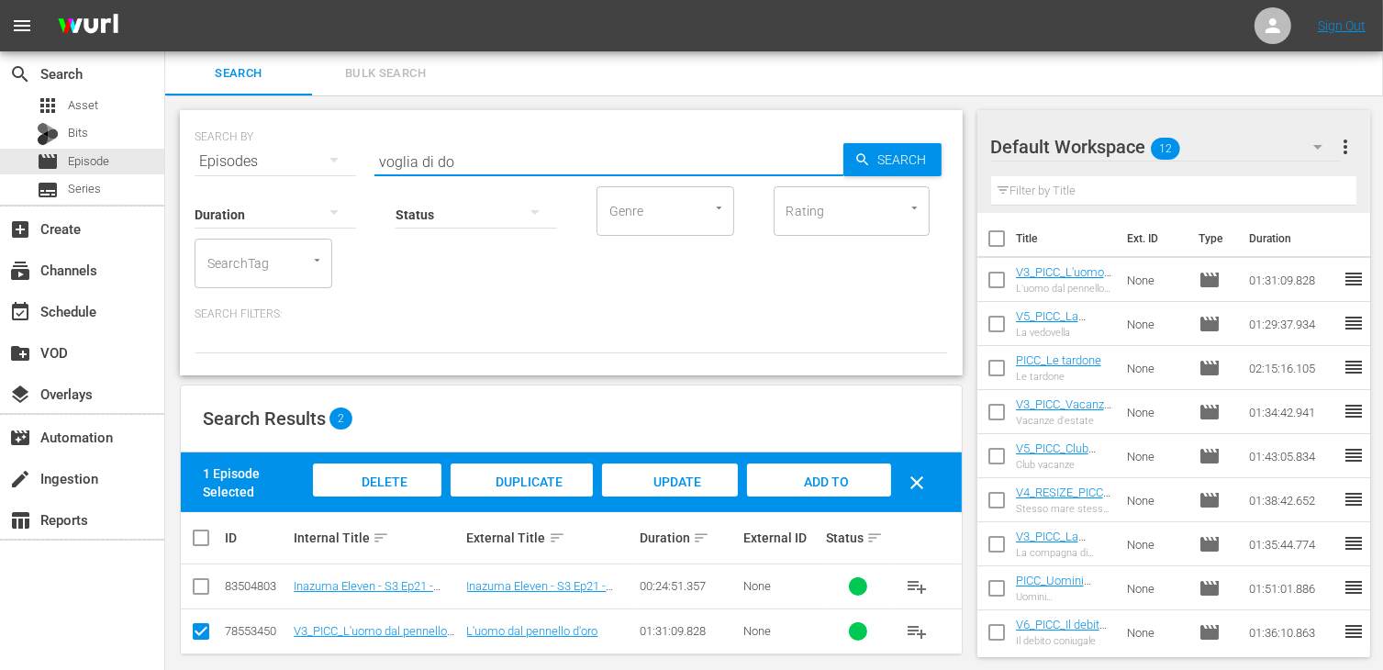
type input "voglia di do"
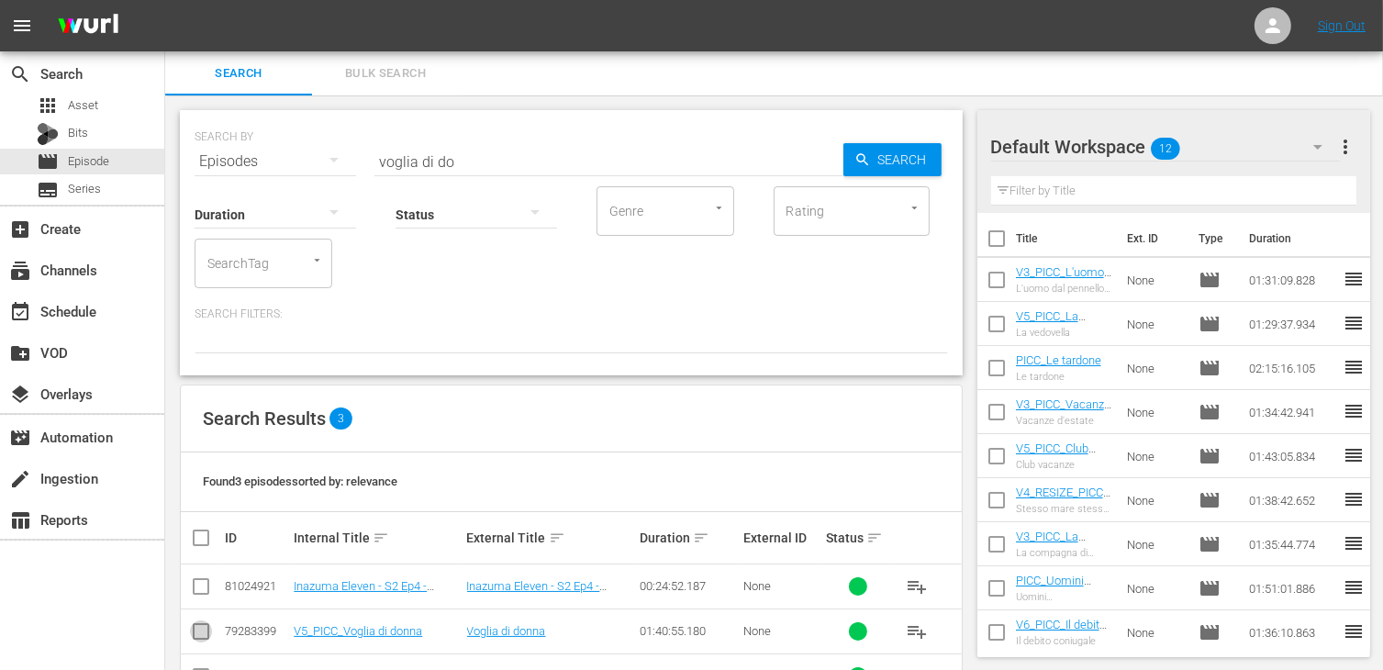
click at [203, 633] on input "checkbox" at bounding box center [201, 635] width 22 height 22
checkbox input "true"
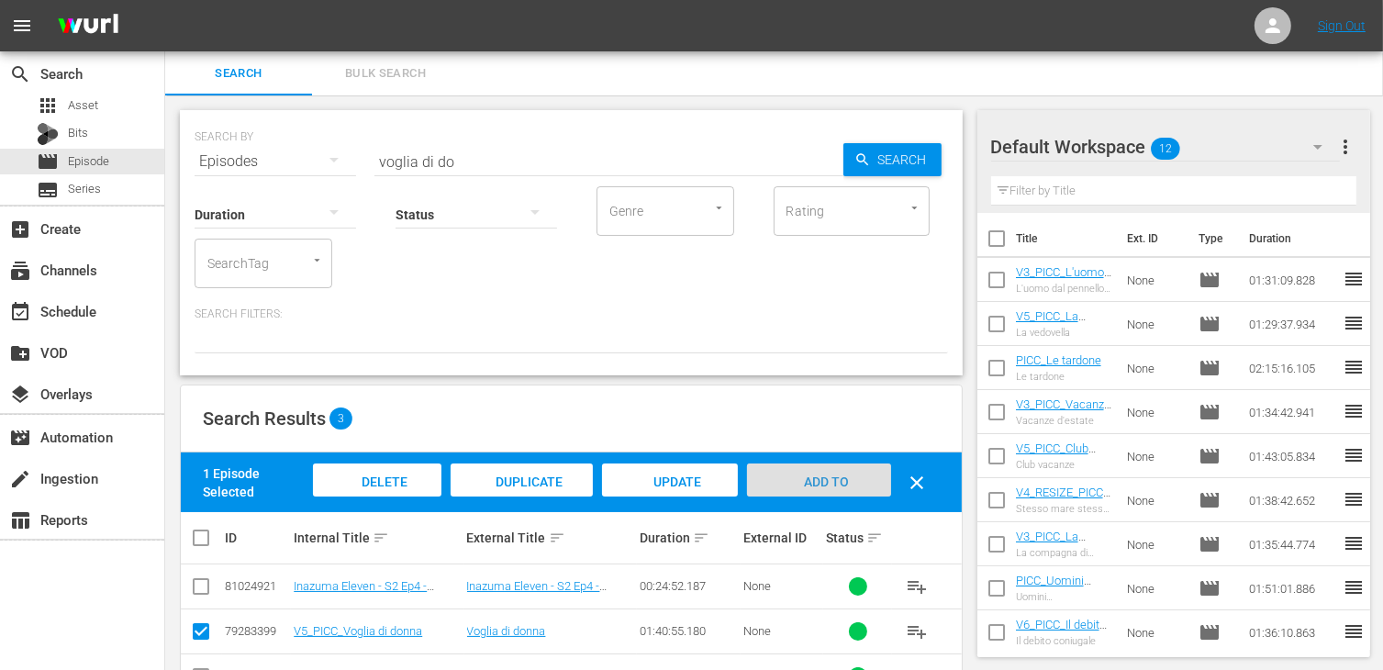
click at [841, 482] on span "Add to Workspace" at bounding box center [819, 500] width 90 height 50
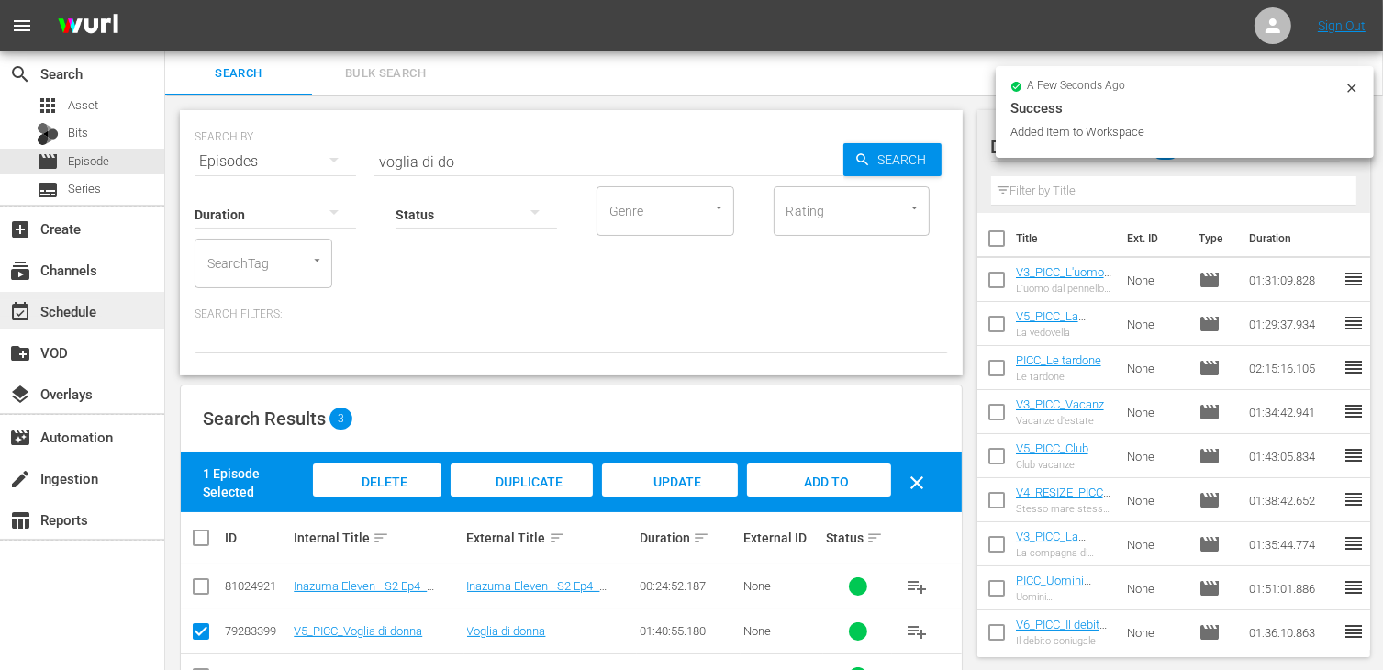
click at [87, 315] on div "event_available Schedule" at bounding box center [51, 308] width 103 height 17
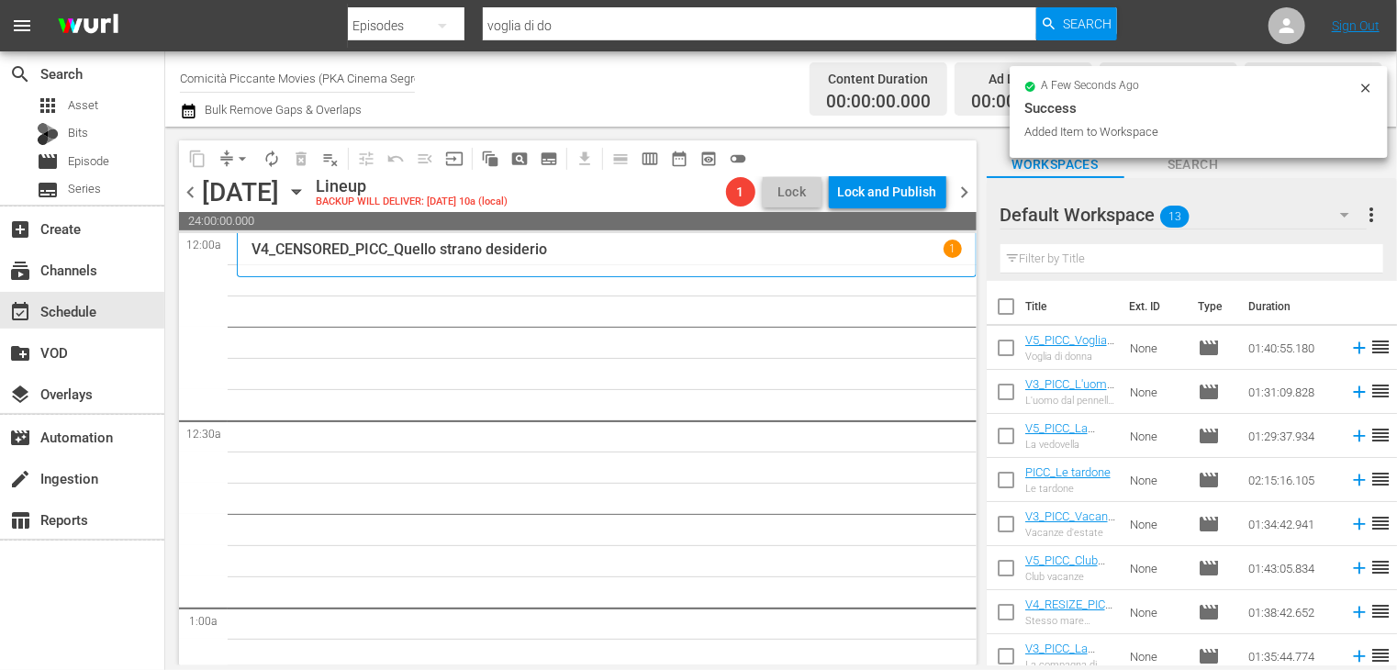
click at [184, 189] on span "chevron_left" at bounding box center [190, 192] width 23 height 23
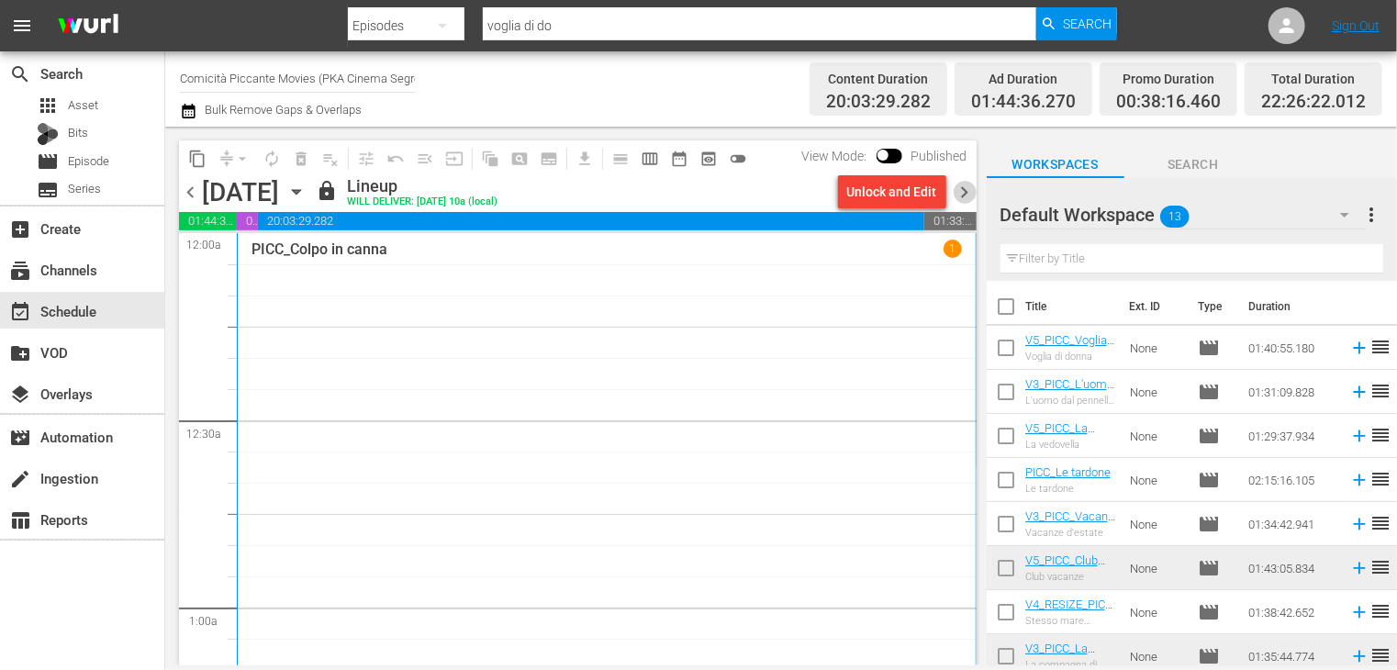
click at [965, 194] on span "chevron_right" at bounding box center [965, 192] width 23 height 23
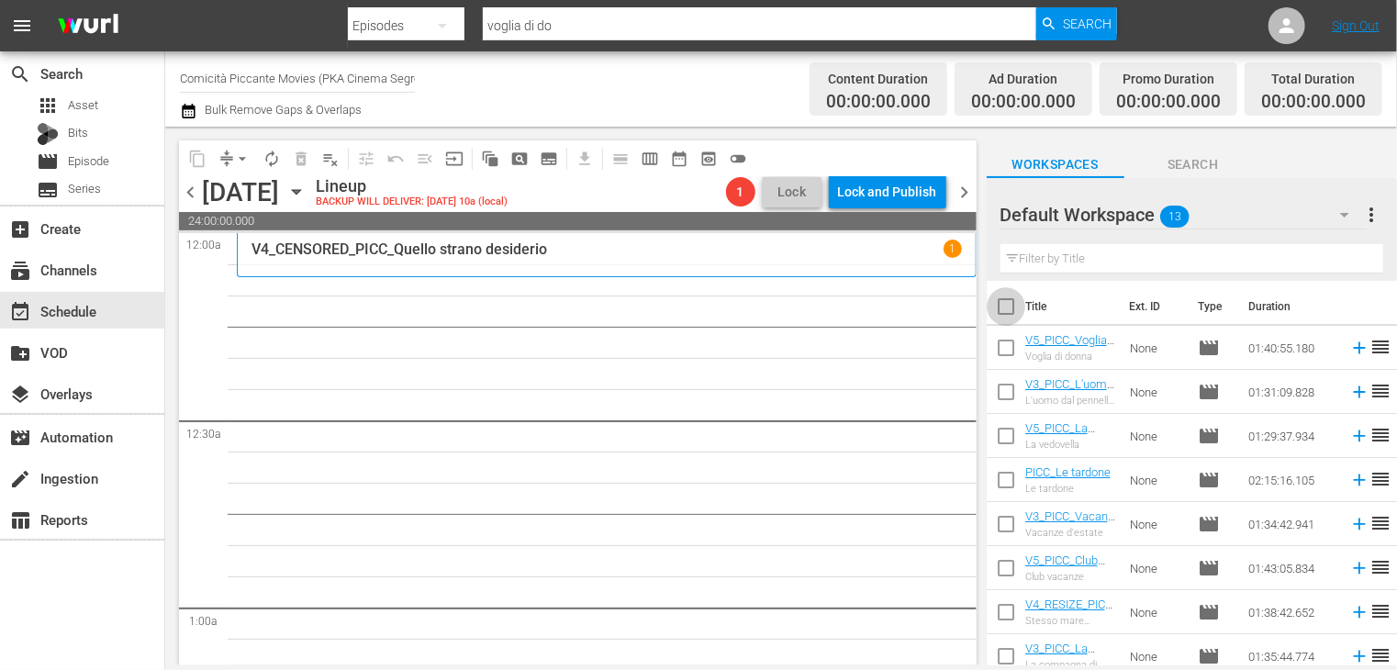
click at [995, 304] on input "checkbox" at bounding box center [1006, 310] width 39 height 39
checkbox input "true"
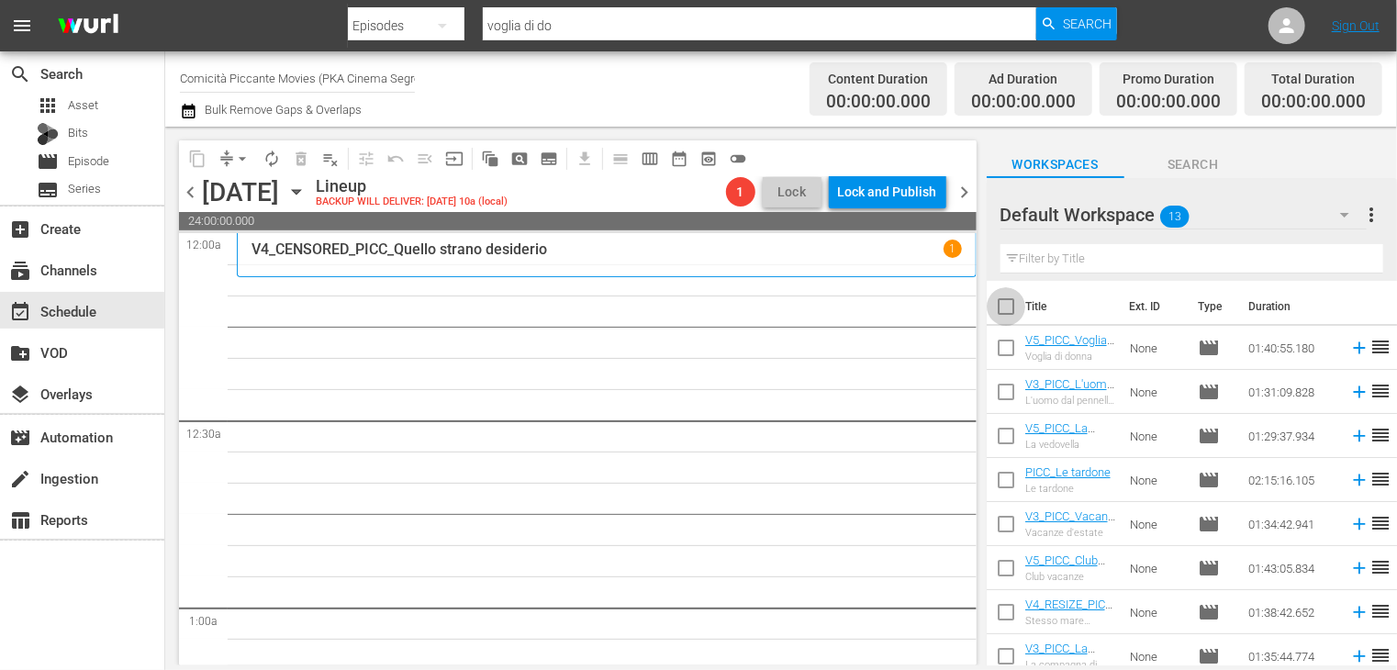
checkbox input "true"
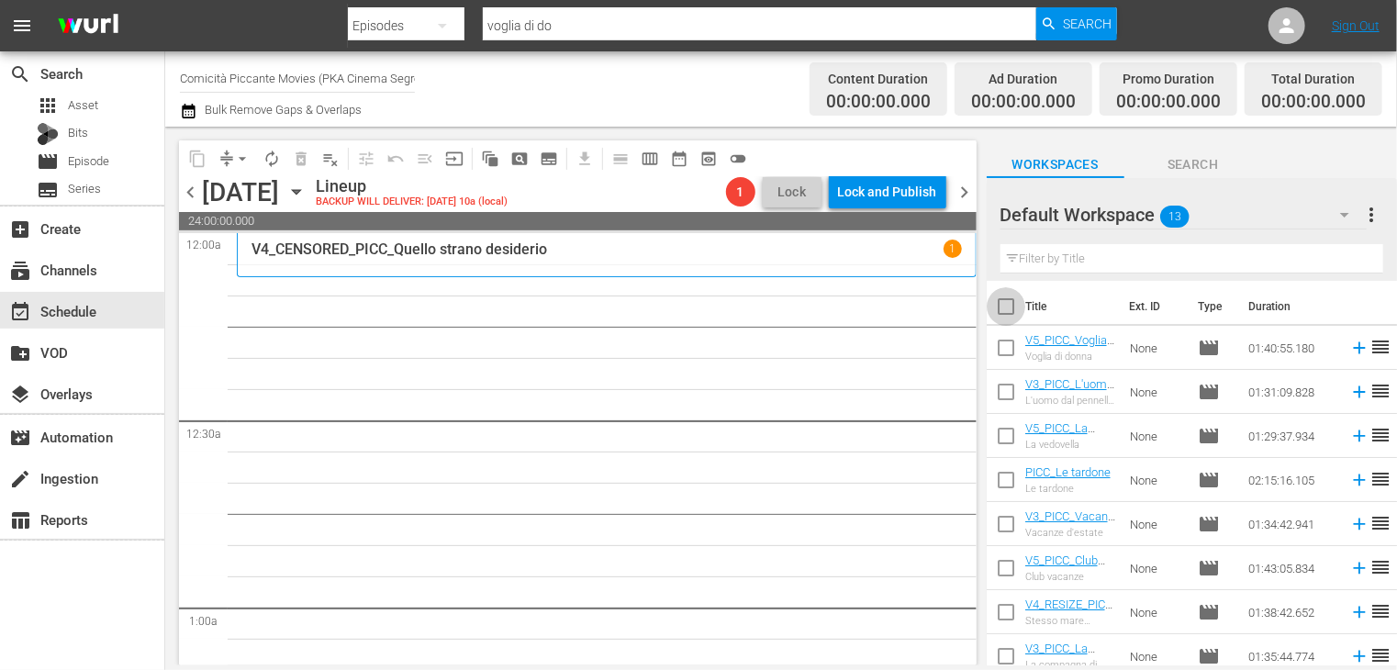
checkbox input "true"
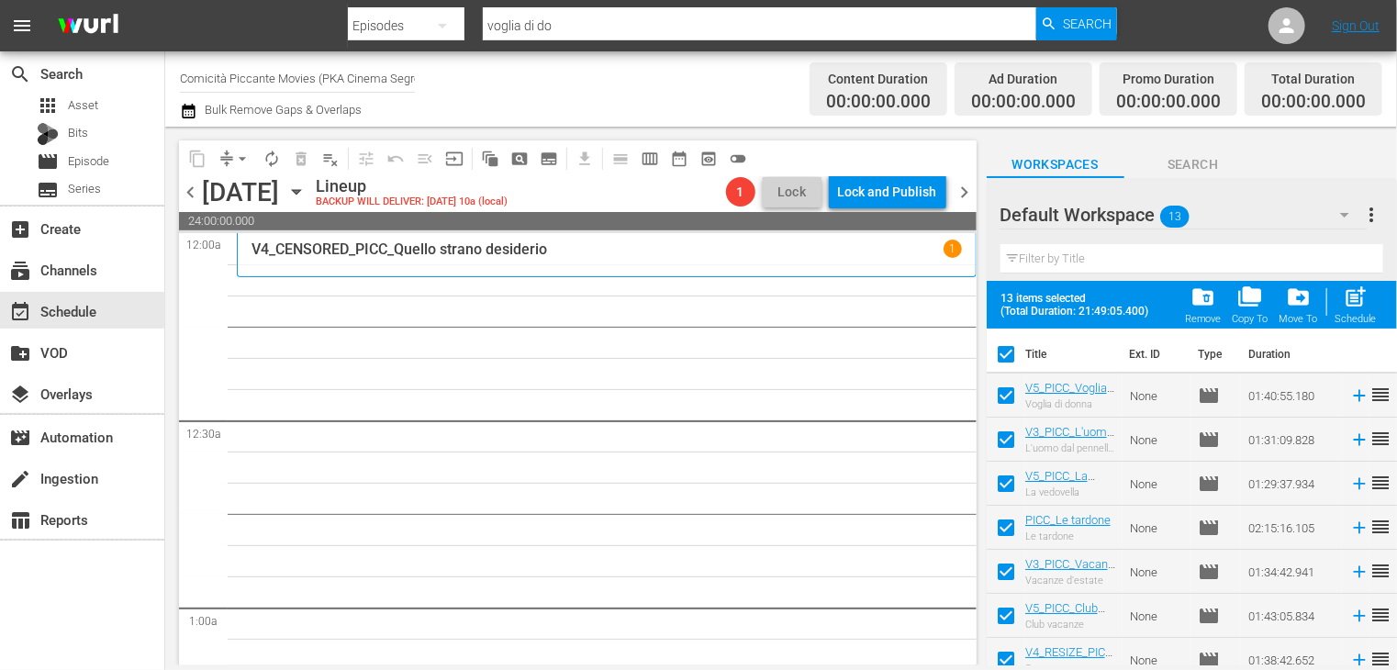
click at [1354, 312] on div "post_add Schedule" at bounding box center [1355, 305] width 41 height 40
checkbox input "false"
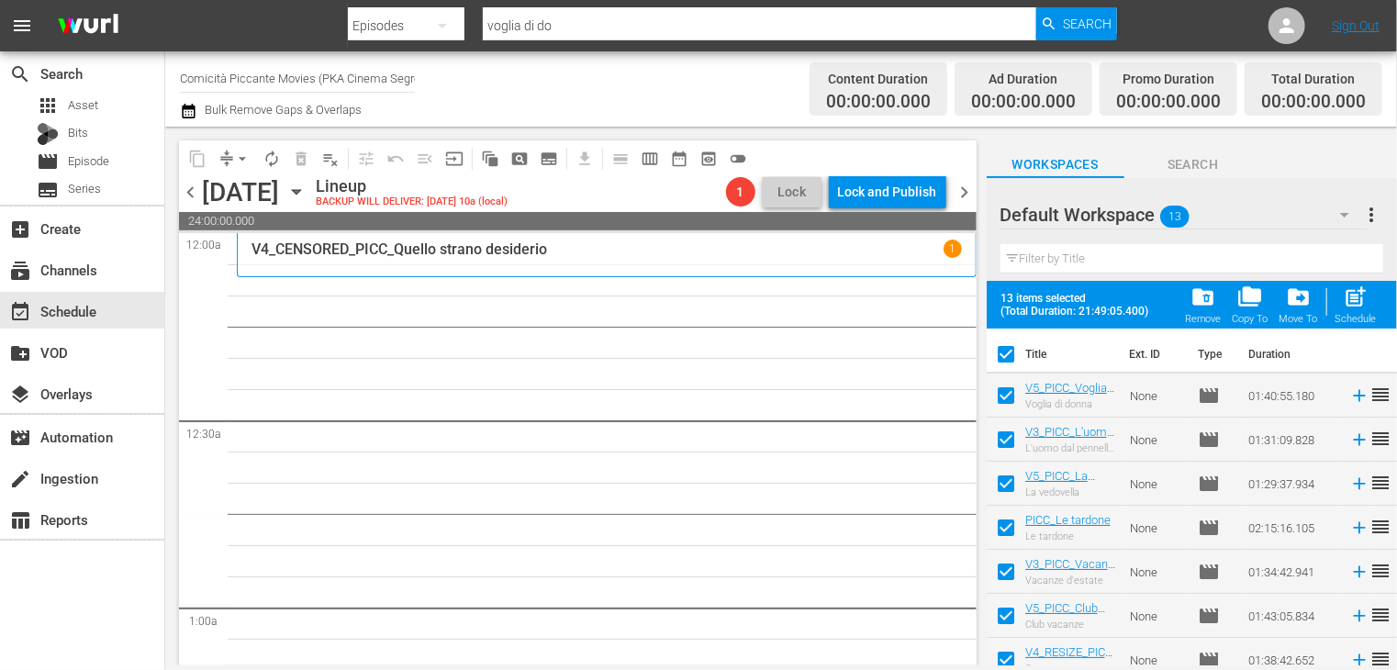
checkbox input "false"
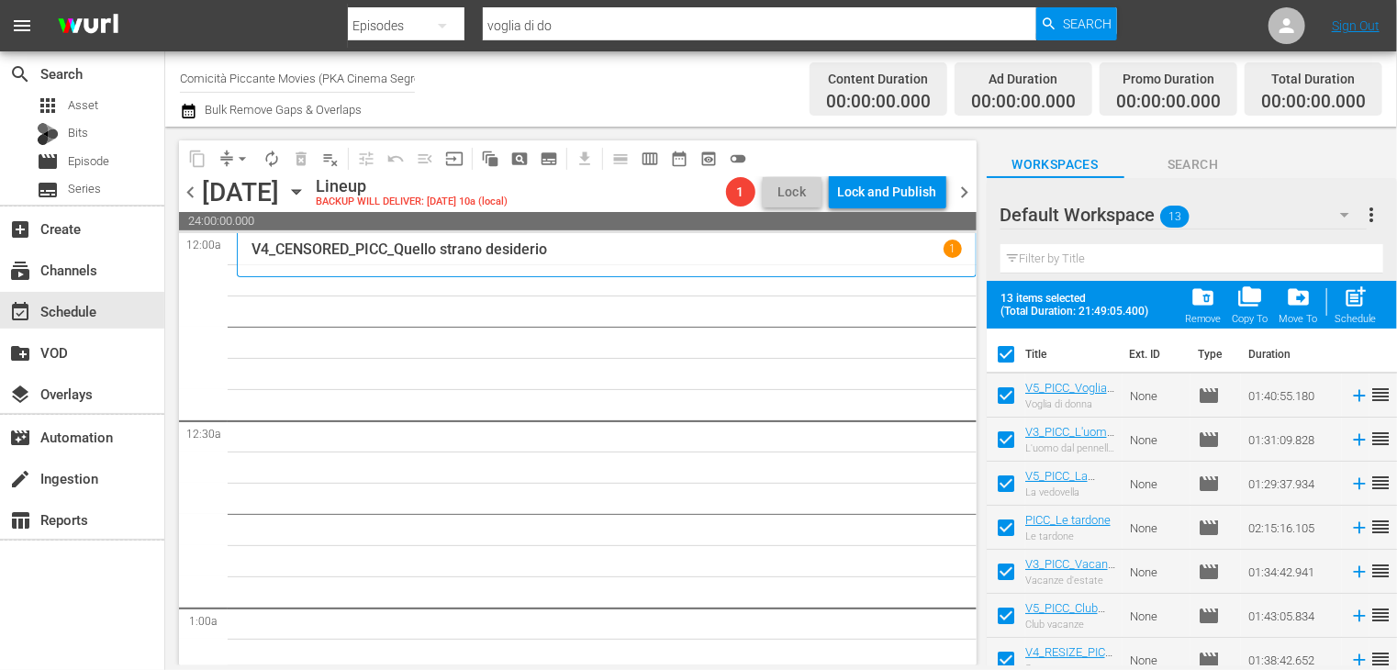
checkbox input "false"
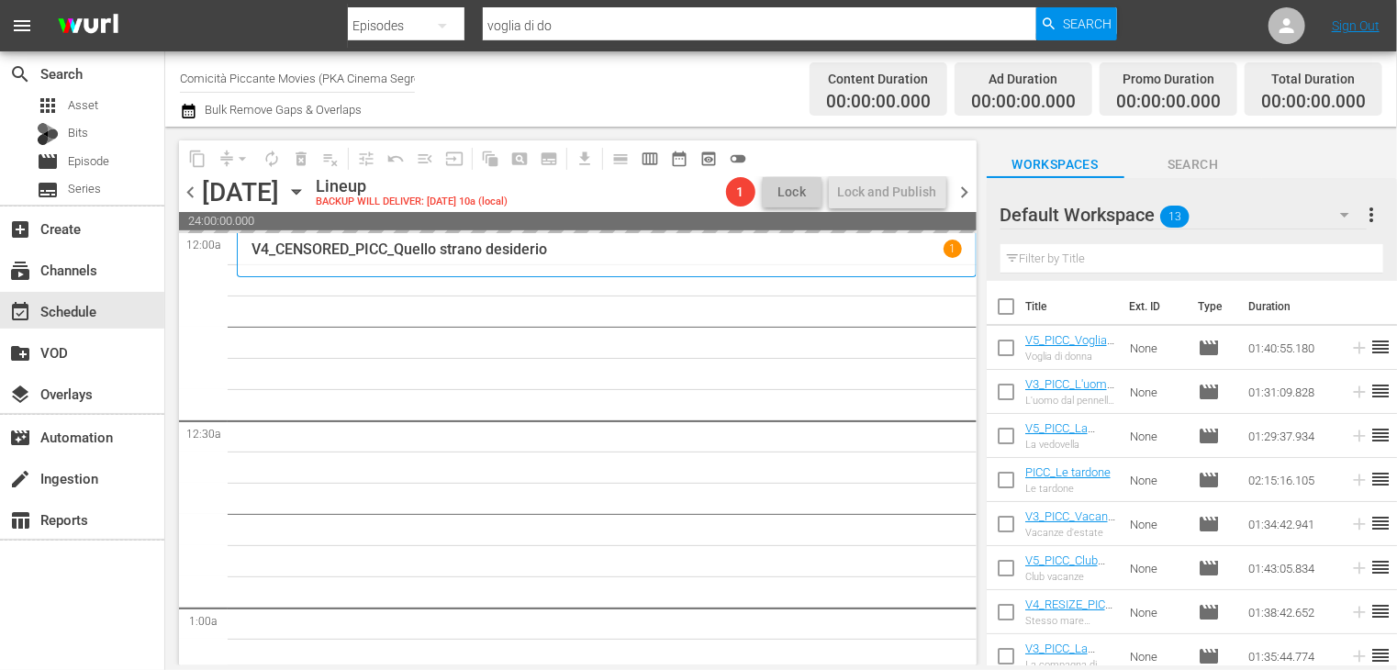
click at [961, 195] on span "chevron_right" at bounding box center [965, 192] width 23 height 23
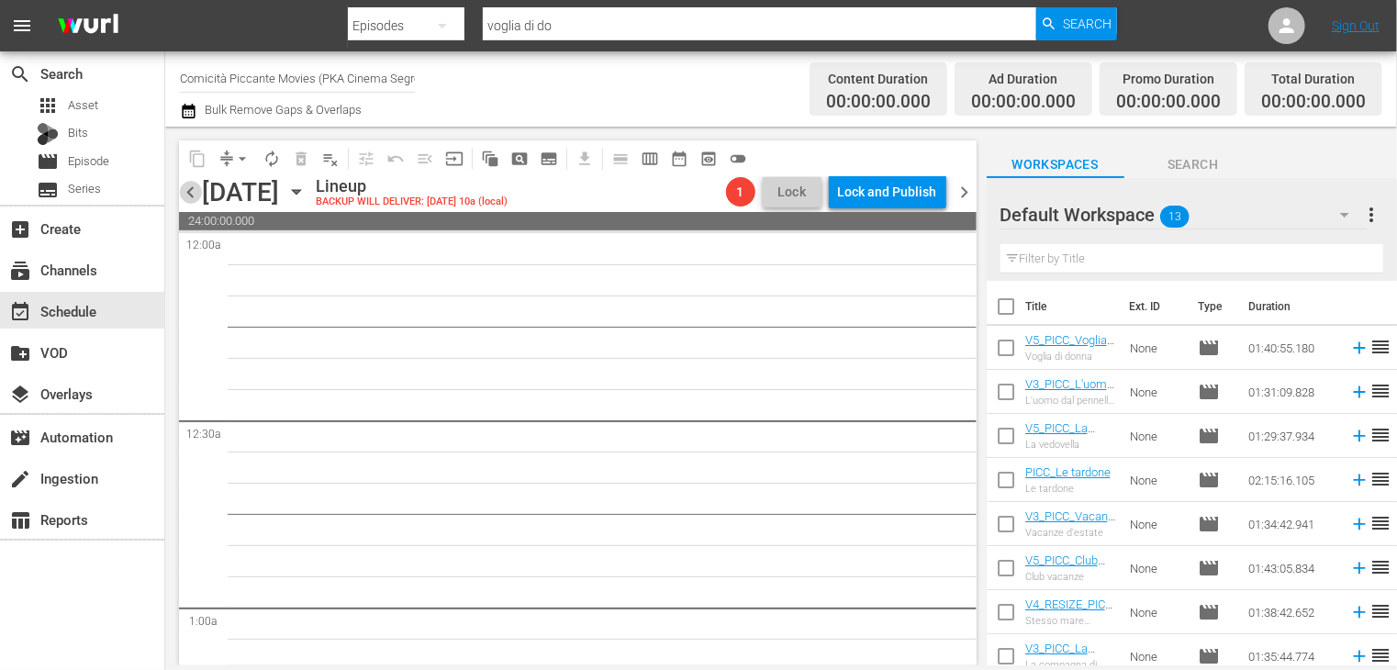
click at [191, 186] on span "chevron_left" at bounding box center [190, 192] width 23 height 23
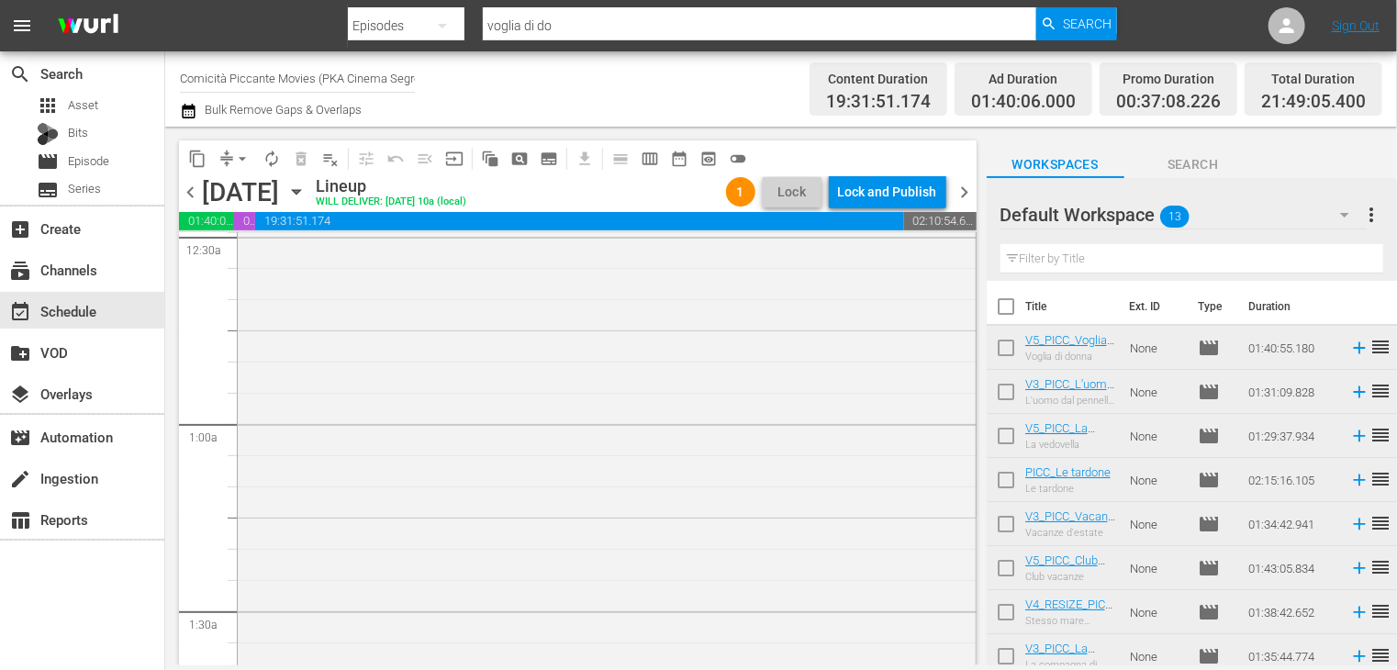
scroll to position [229, 0]
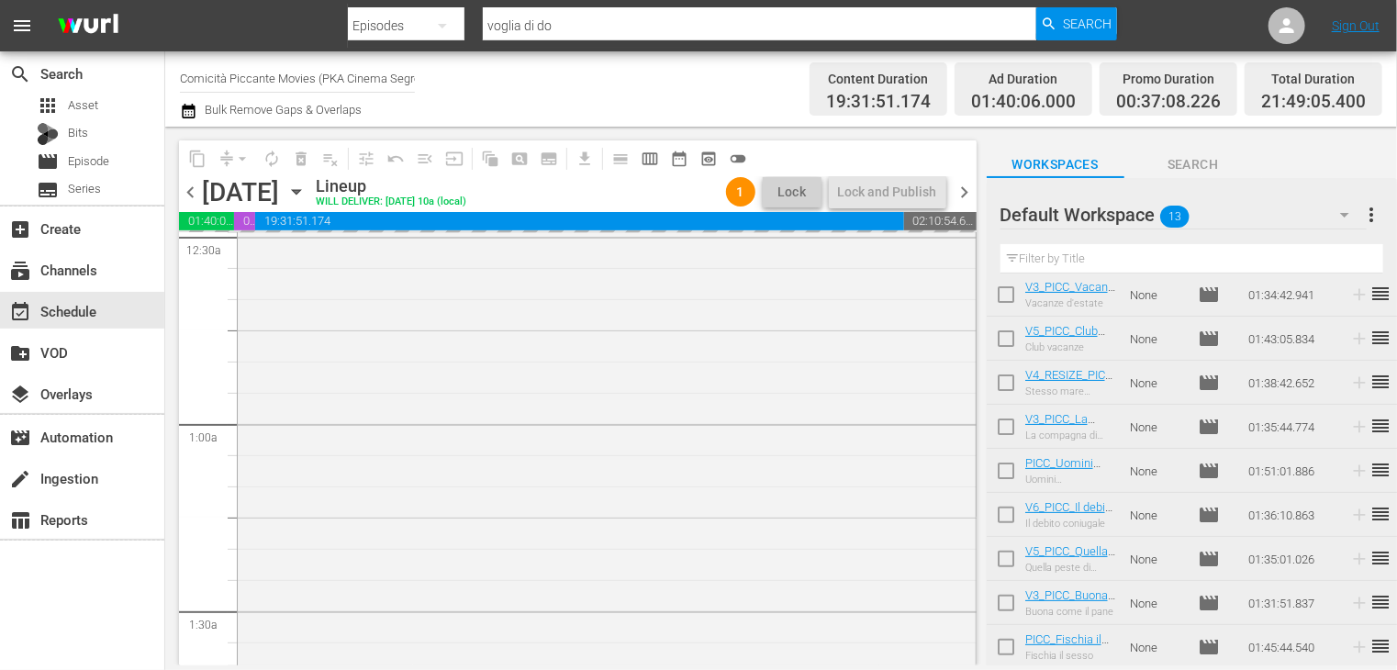
click at [186, 195] on span "chevron_left" at bounding box center [190, 192] width 23 height 23
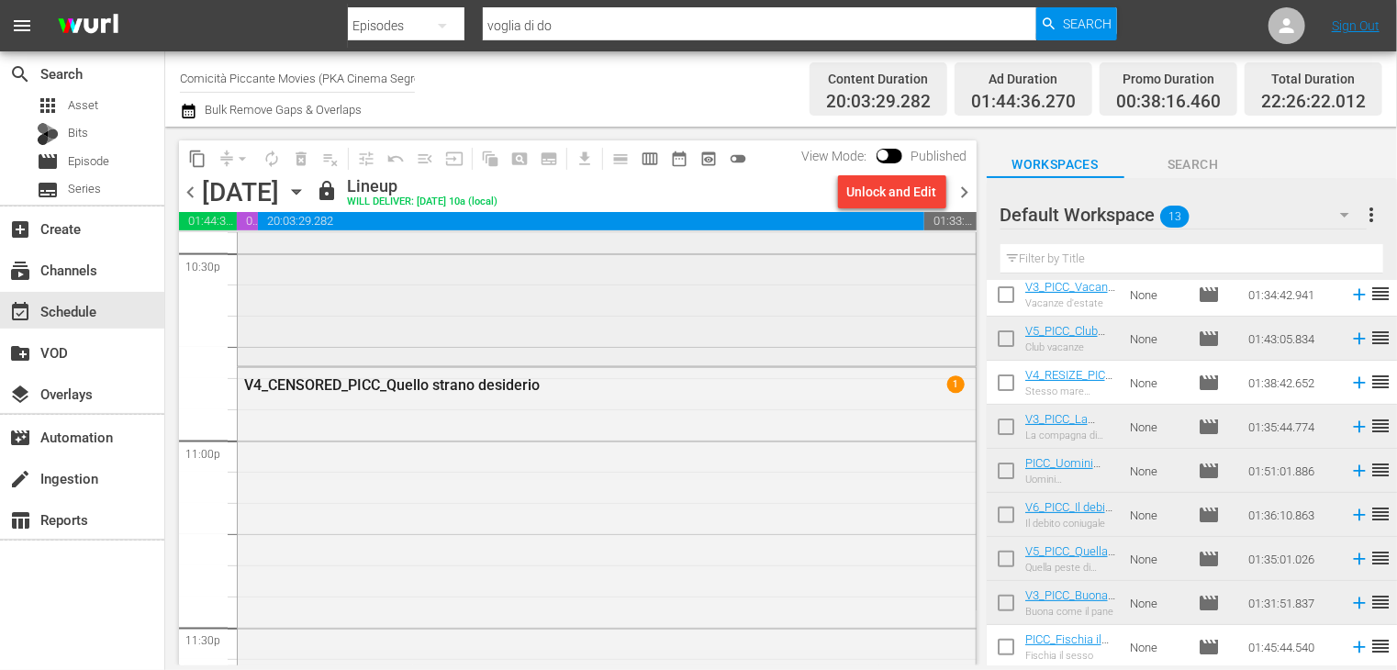
scroll to position [8598, 0]
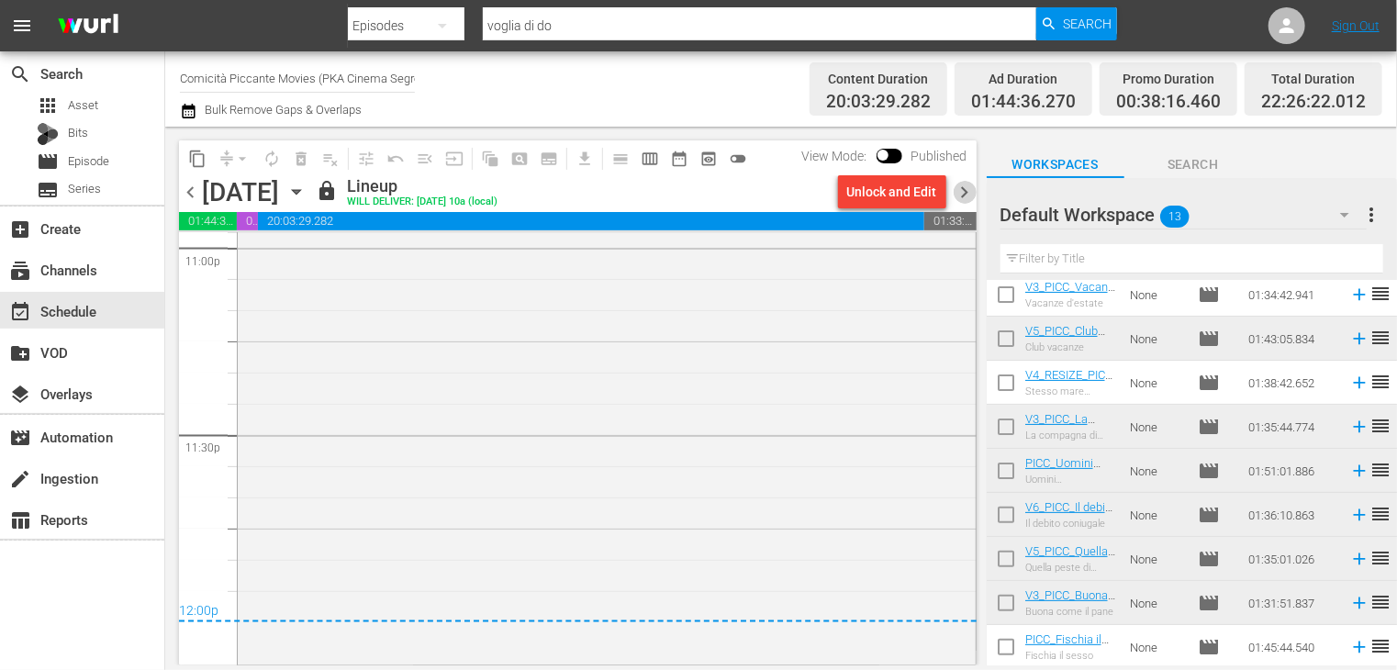
click at [966, 188] on span "chevron_right" at bounding box center [965, 192] width 23 height 23
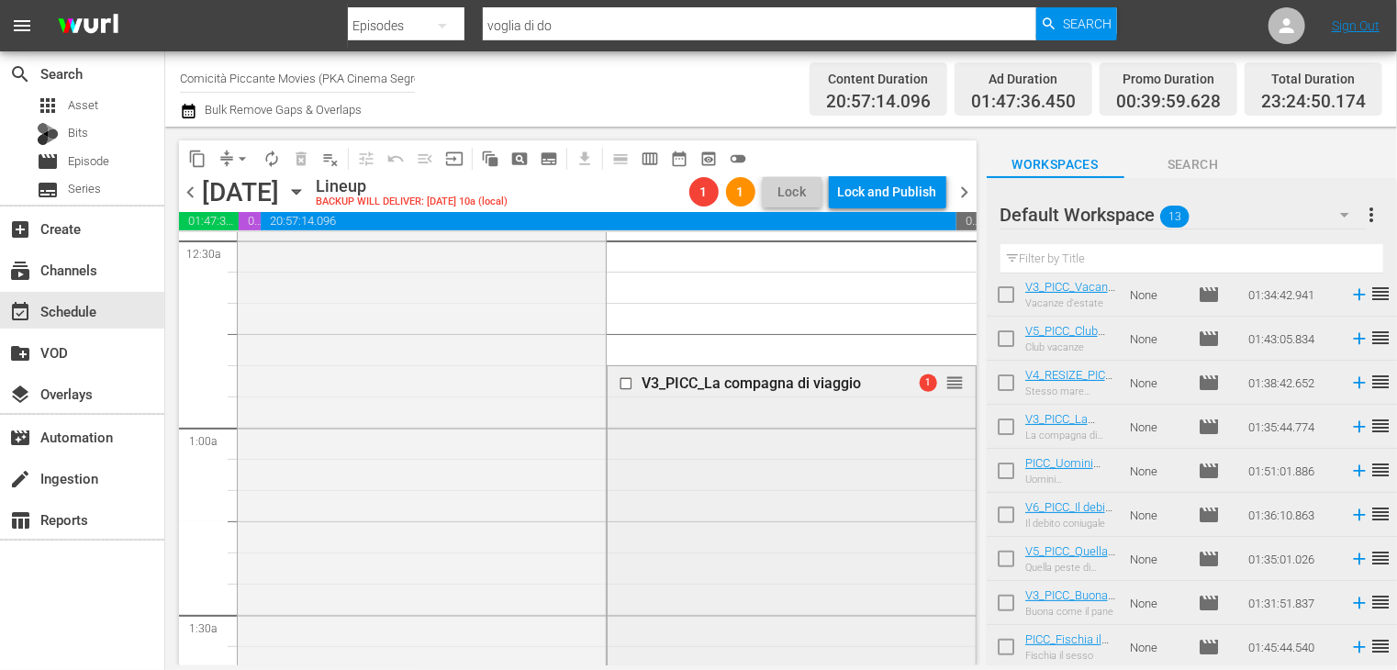
scroll to position [184, 0]
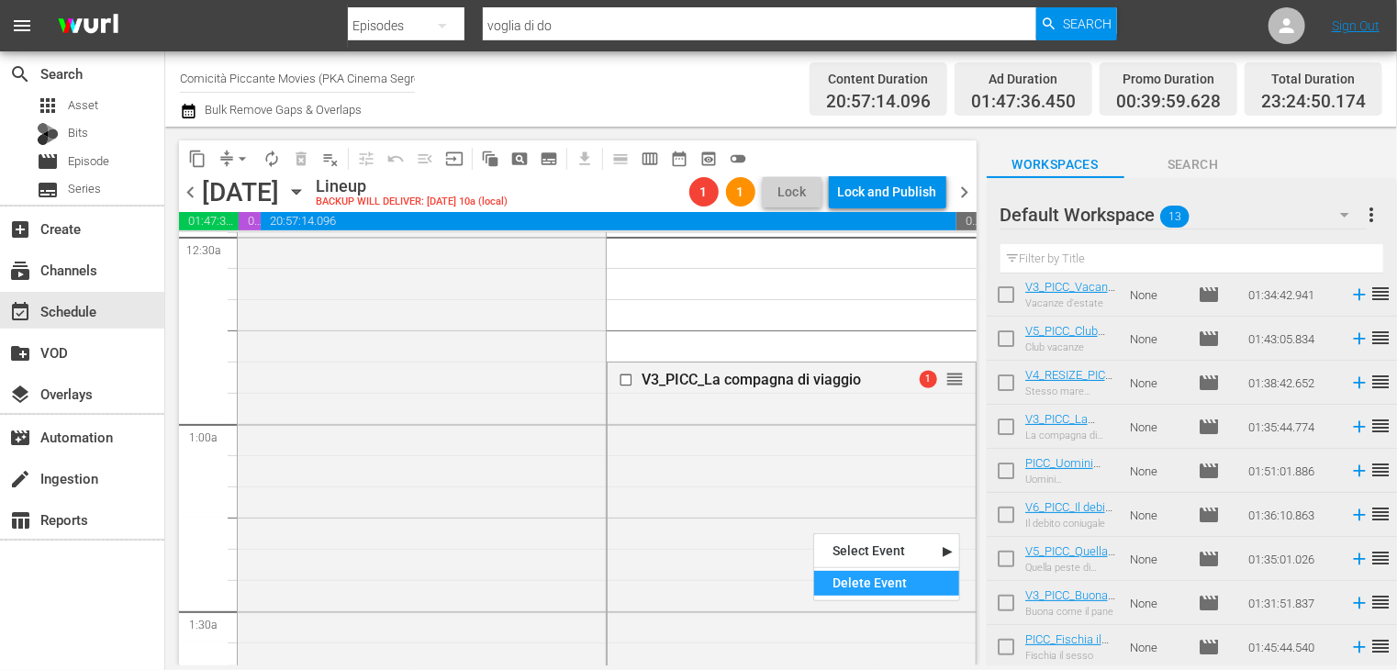
click at [856, 588] on div "Delete Event" at bounding box center [886, 583] width 145 height 25
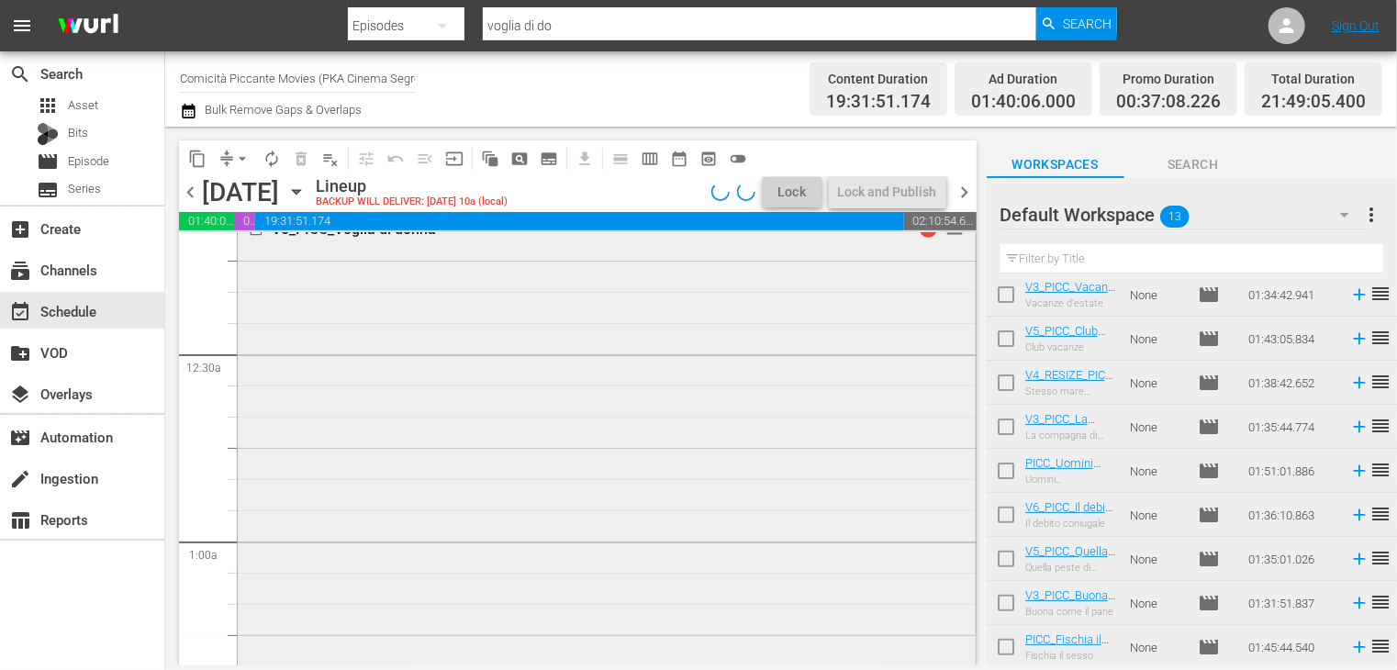
scroll to position [0, 0]
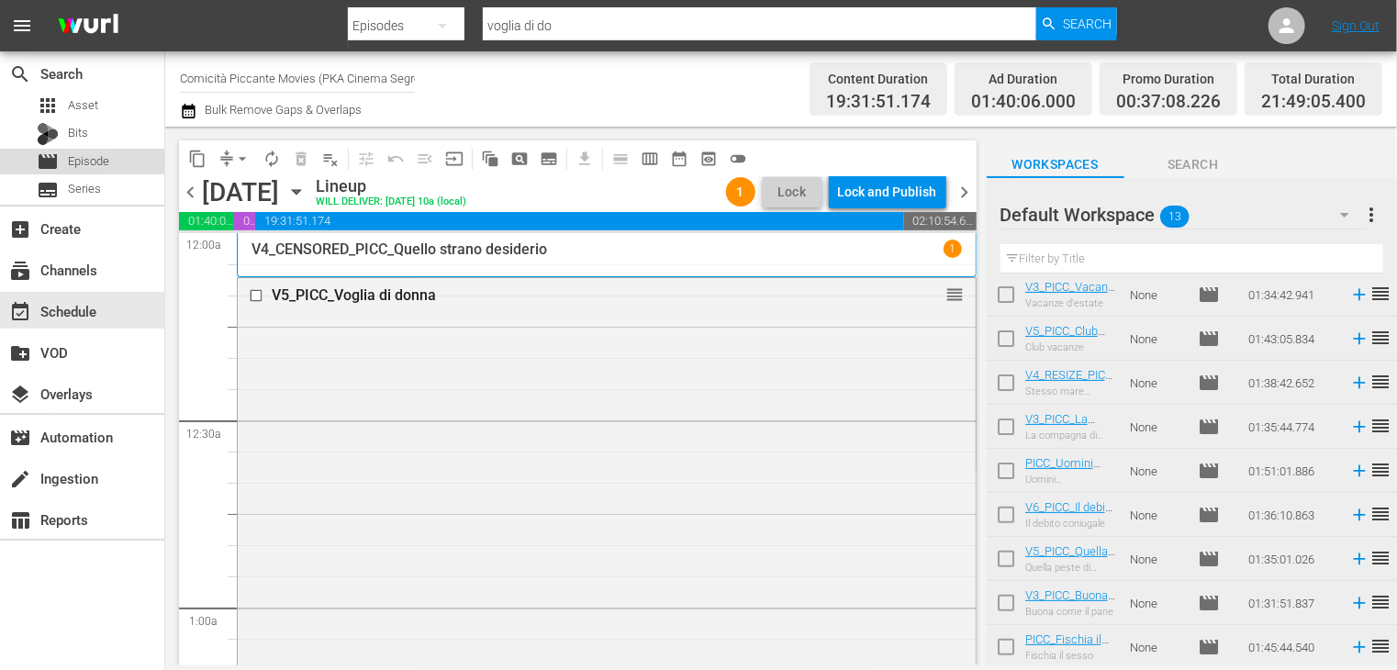
click at [90, 165] on span "Episode" at bounding box center [88, 161] width 41 height 18
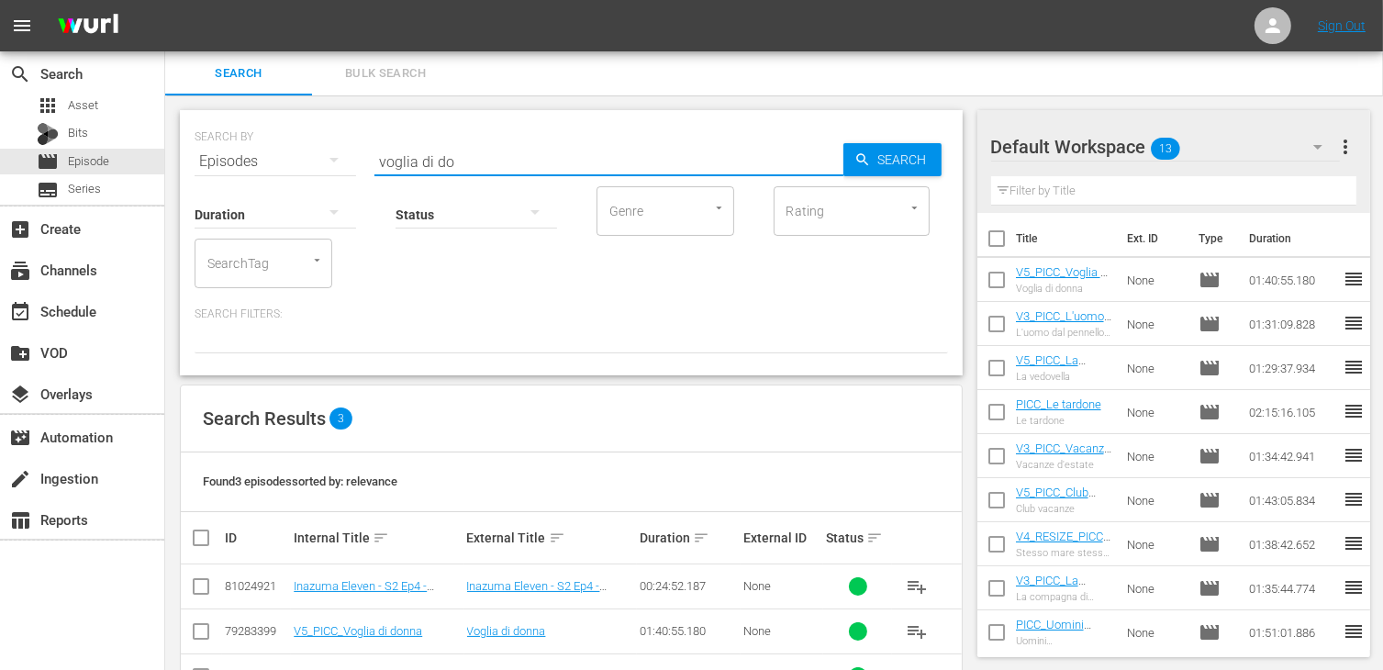
drag, startPoint x: 472, startPoint y: 155, endPoint x: 276, endPoint y: 148, distance: 195.6
click at [276, 148] on div "SEARCH BY Search By Episodes Search ID, Title, Description, Keywords, or Catego…" at bounding box center [572, 150] width 754 height 66
type input "dolci zie"
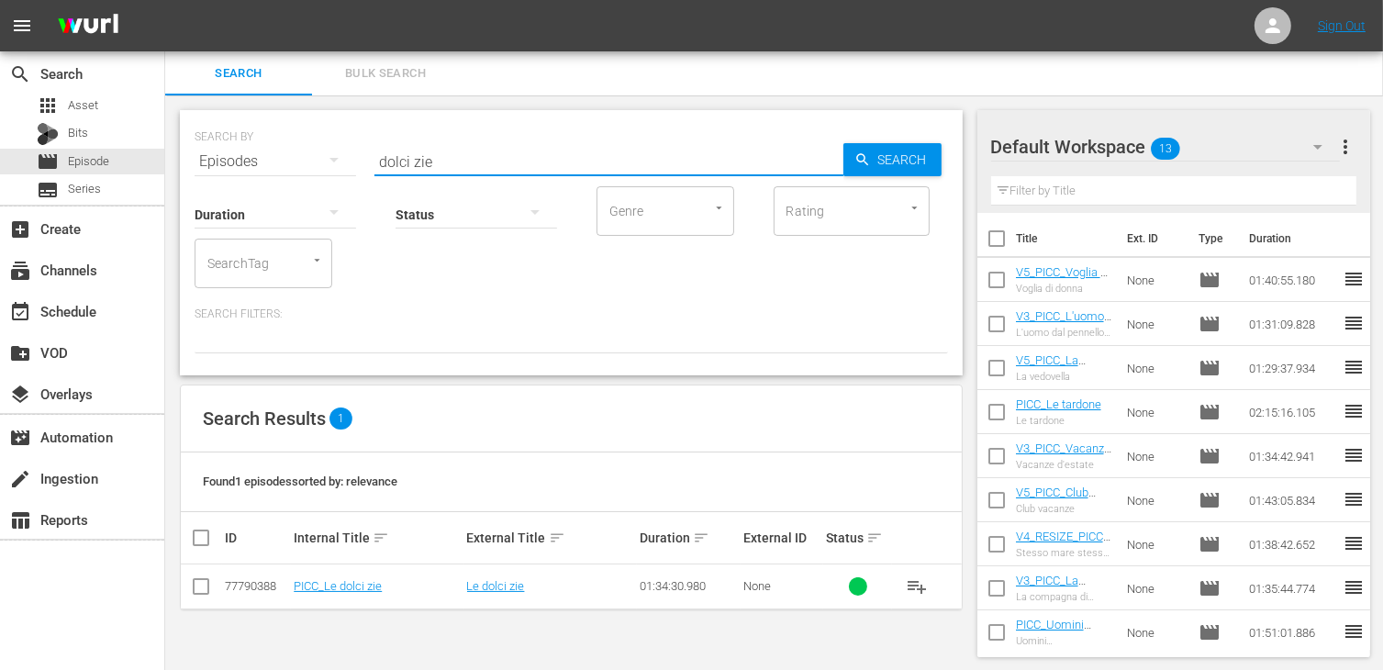
drag, startPoint x: 199, startPoint y: 593, endPoint x: 235, endPoint y: 592, distance: 35.8
click at [200, 593] on input "checkbox" at bounding box center [201, 590] width 22 height 22
checkbox input "true"
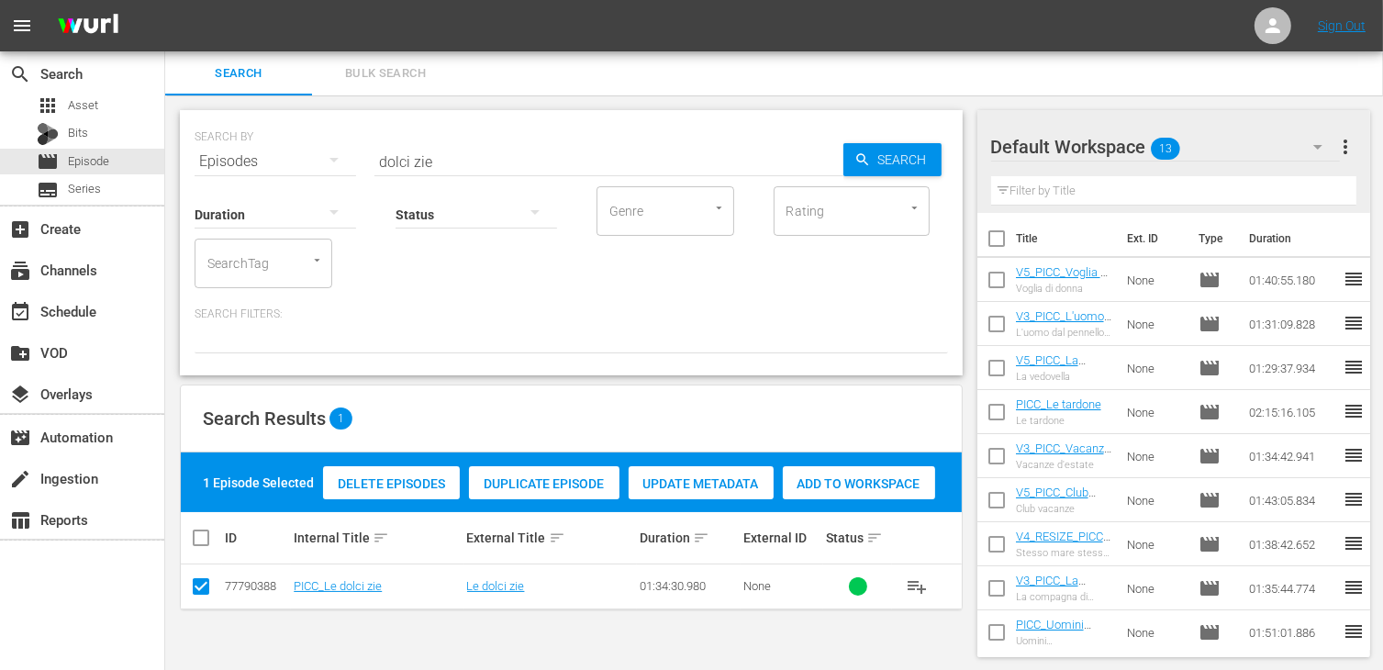
click at [814, 494] on div "Add to Workspace" at bounding box center [859, 483] width 152 height 35
click at [92, 313] on div "event_available Schedule" at bounding box center [51, 308] width 103 height 17
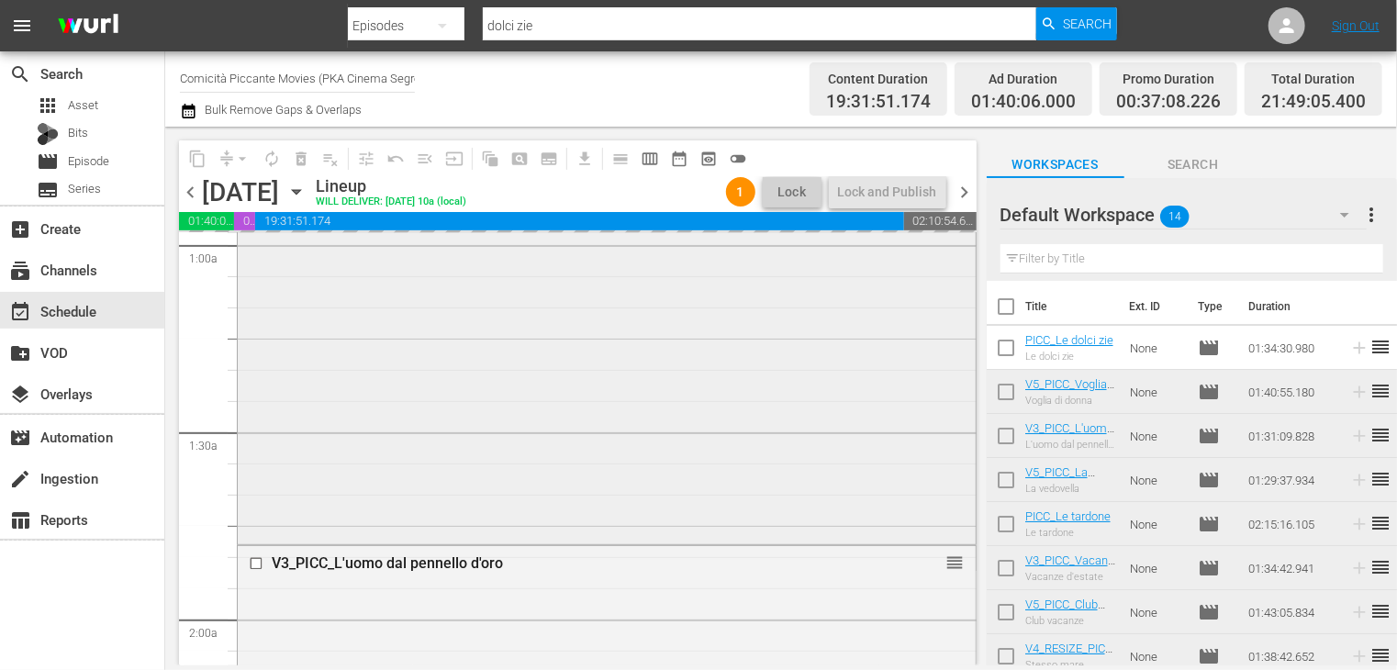
scroll to position [367, 0]
click at [965, 191] on span "chevron_right" at bounding box center [965, 192] width 23 height 23
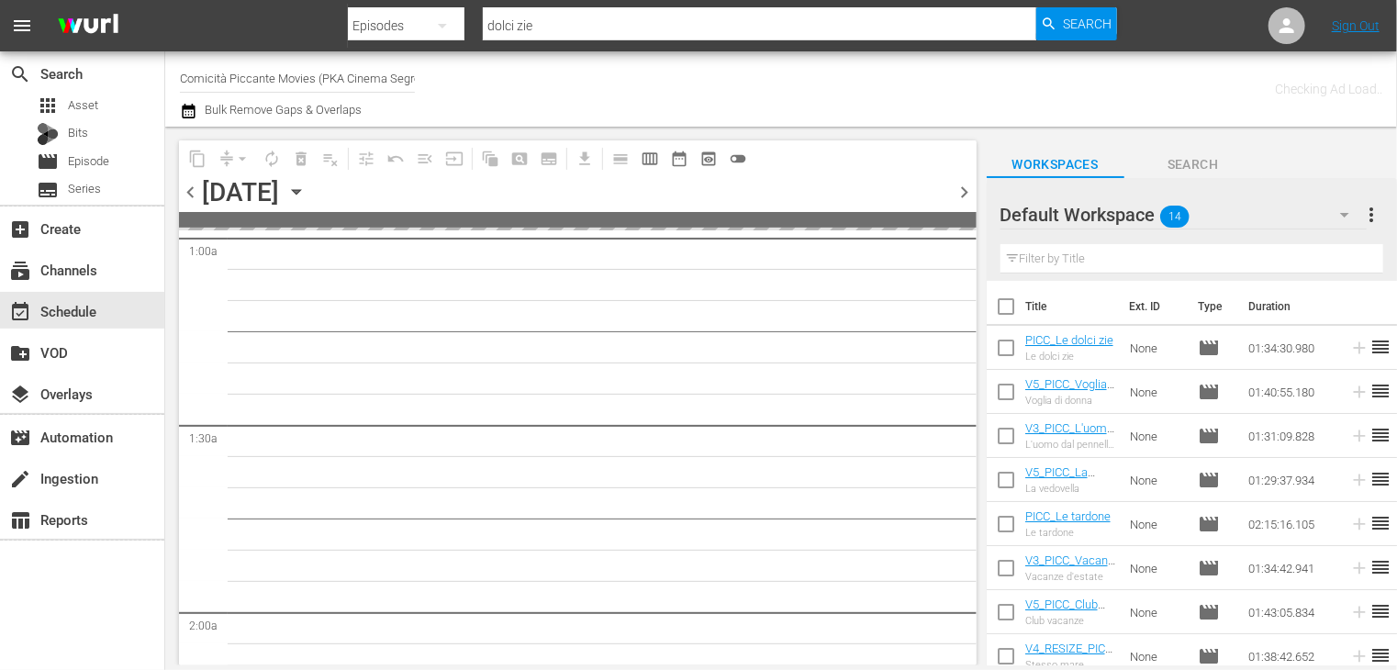
scroll to position [398, 0]
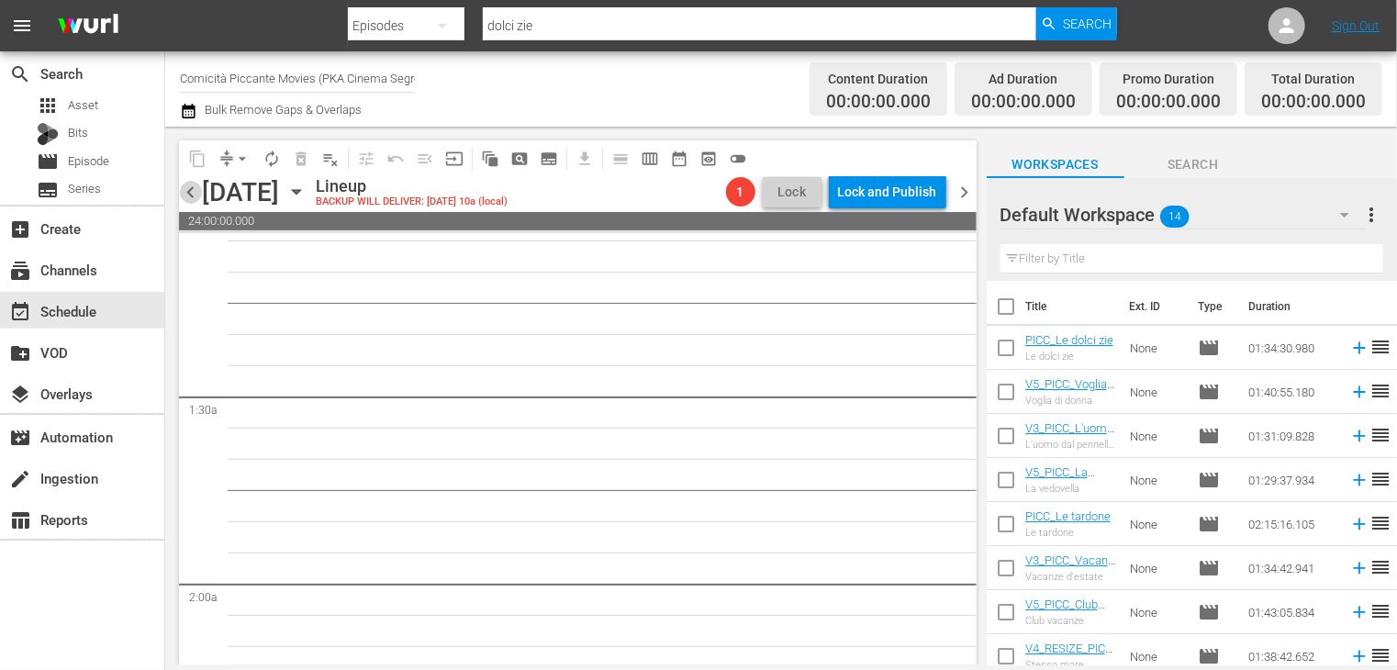
click at [184, 195] on span "chevron_left" at bounding box center [190, 192] width 23 height 23
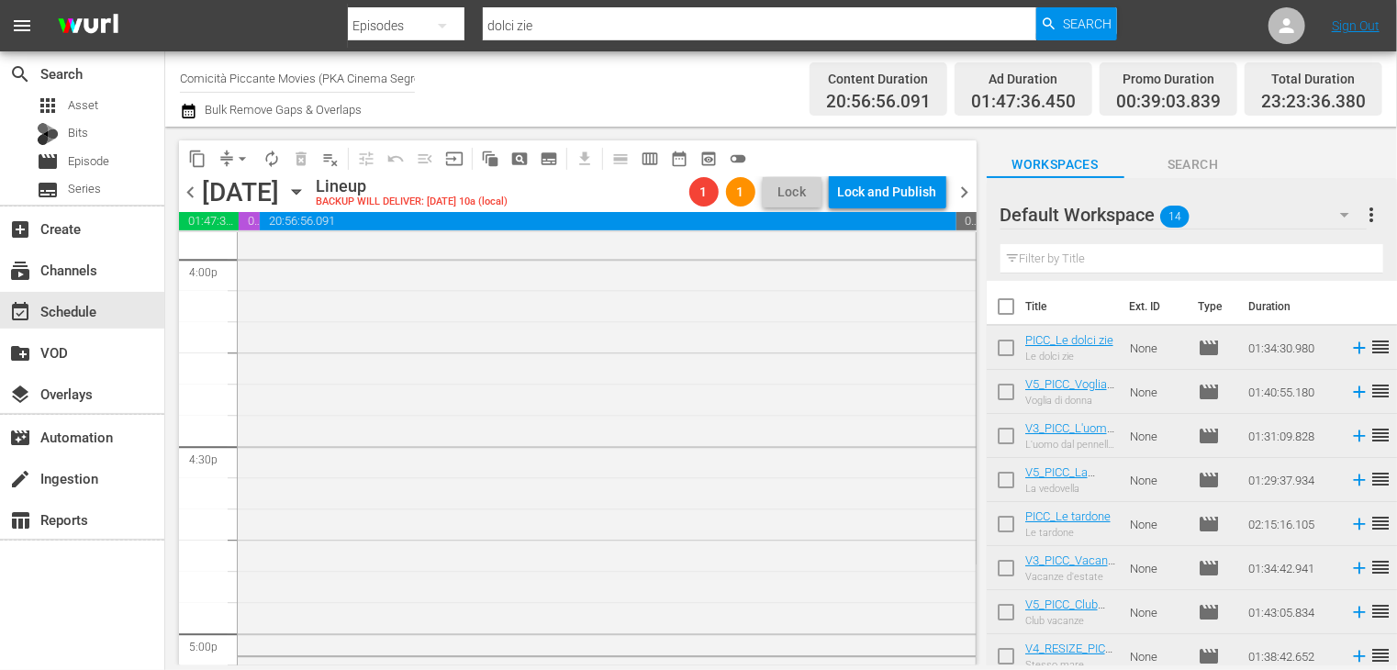
scroll to position [6517, 0]
click at [249, 160] on span "arrow_drop_down" at bounding box center [242, 159] width 18 height 18
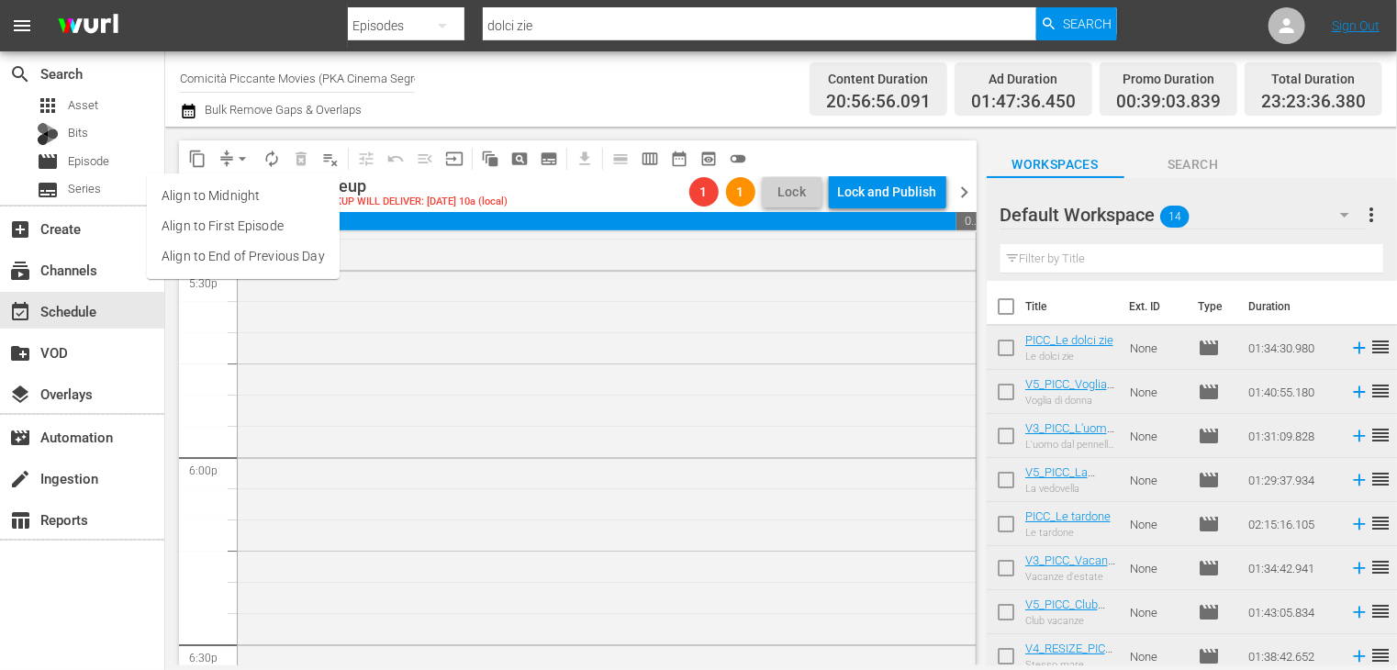
click at [246, 260] on li "Align to End of Previous Day" at bounding box center [243, 256] width 193 height 30
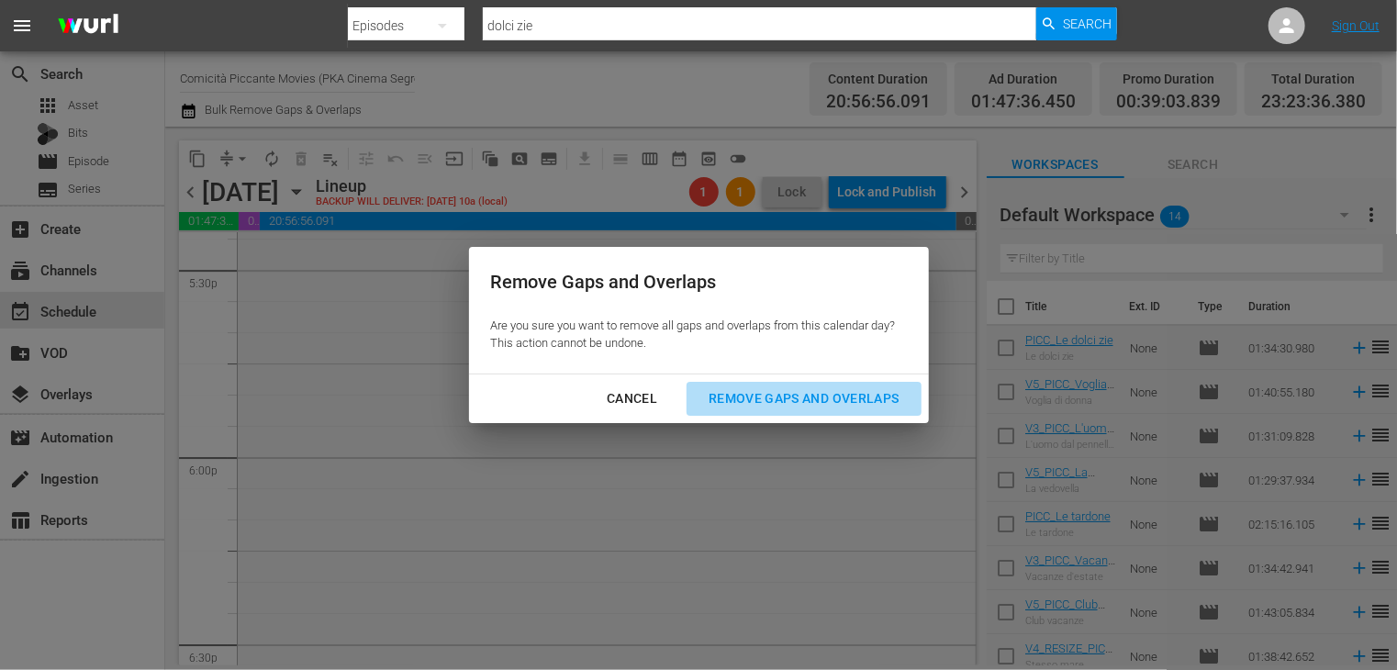
click at [799, 391] on div "Remove Gaps and Overlaps" at bounding box center [803, 398] width 219 height 23
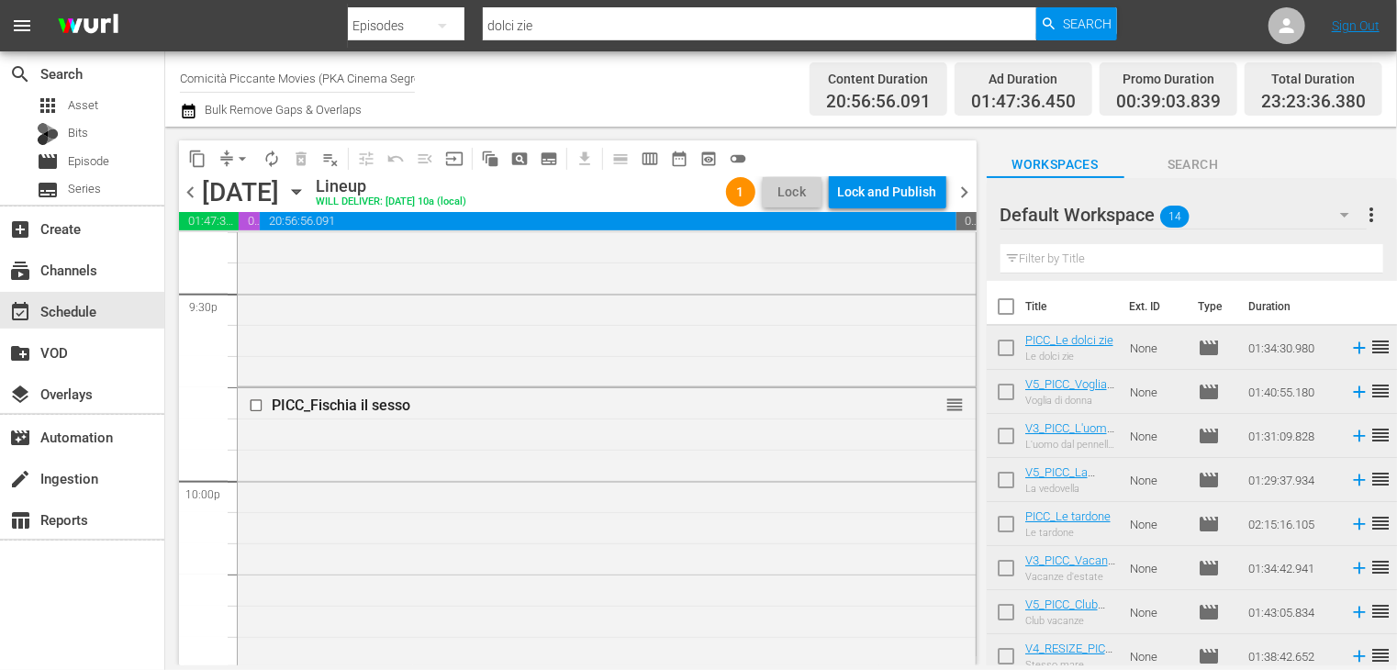
scroll to position [7912, 0]
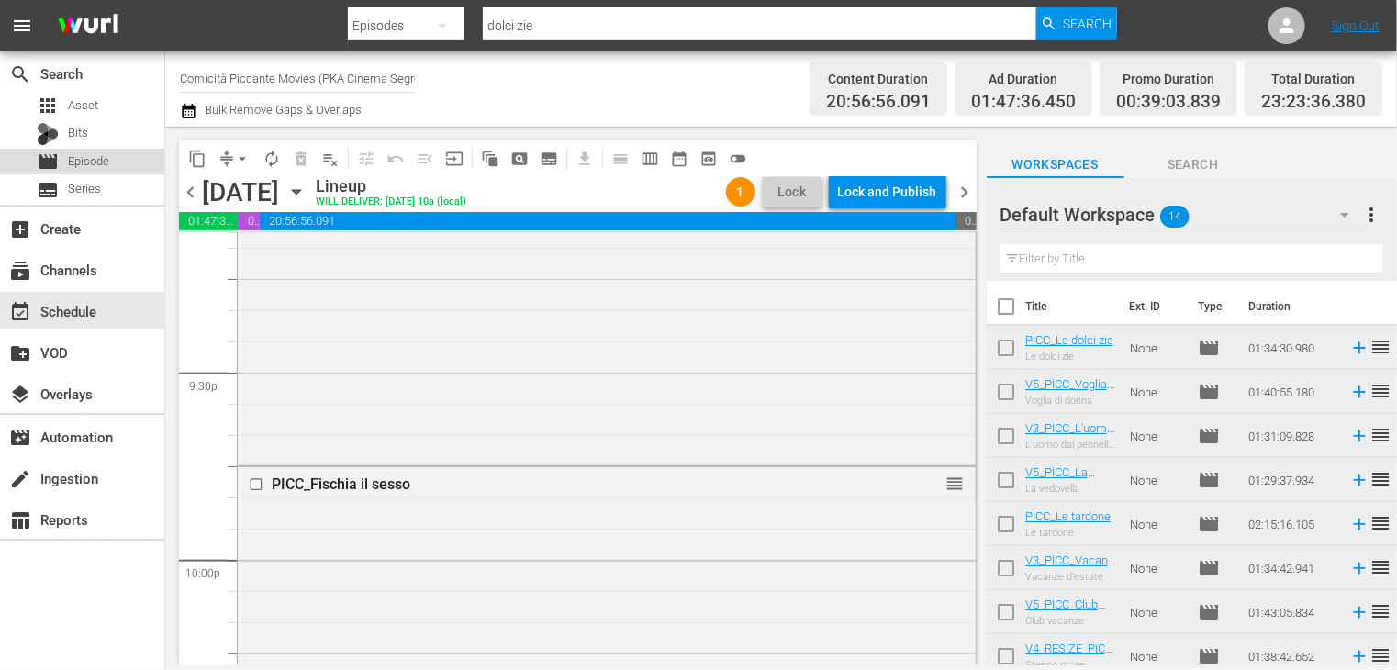
click at [94, 157] on span "Episode" at bounding box center [88, 161] width 41 height 18
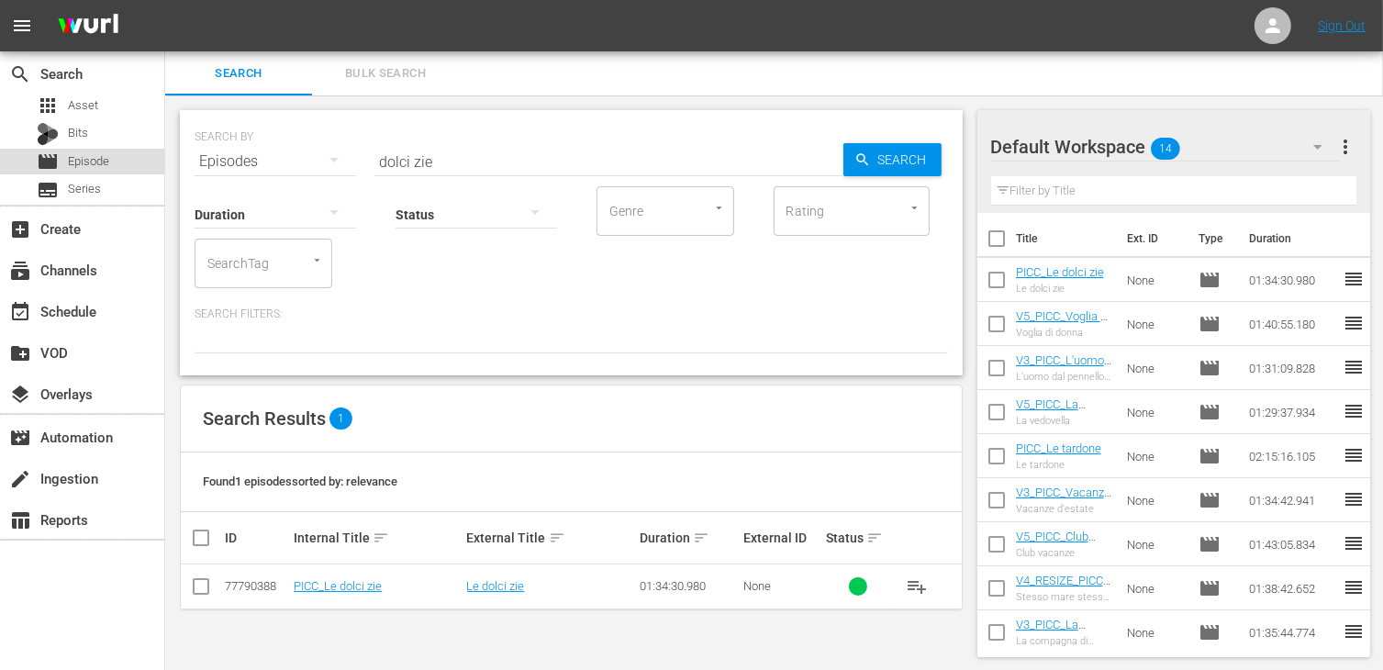
click at [101, 164] on span "Episode" at bounding box center [88, 161] width 41 height 18
drag, startPoint x: 464, startPoint y: 149, endPoint x: 314, endPoint y: 153, distance: 150.6
click at [314, 153] on div "SEARCH BY Search By Episodes Search ID, Title, Description, Keywords, or Catego…" at bounding box center [572, 150] width 754 height 66
type input "sorbole"
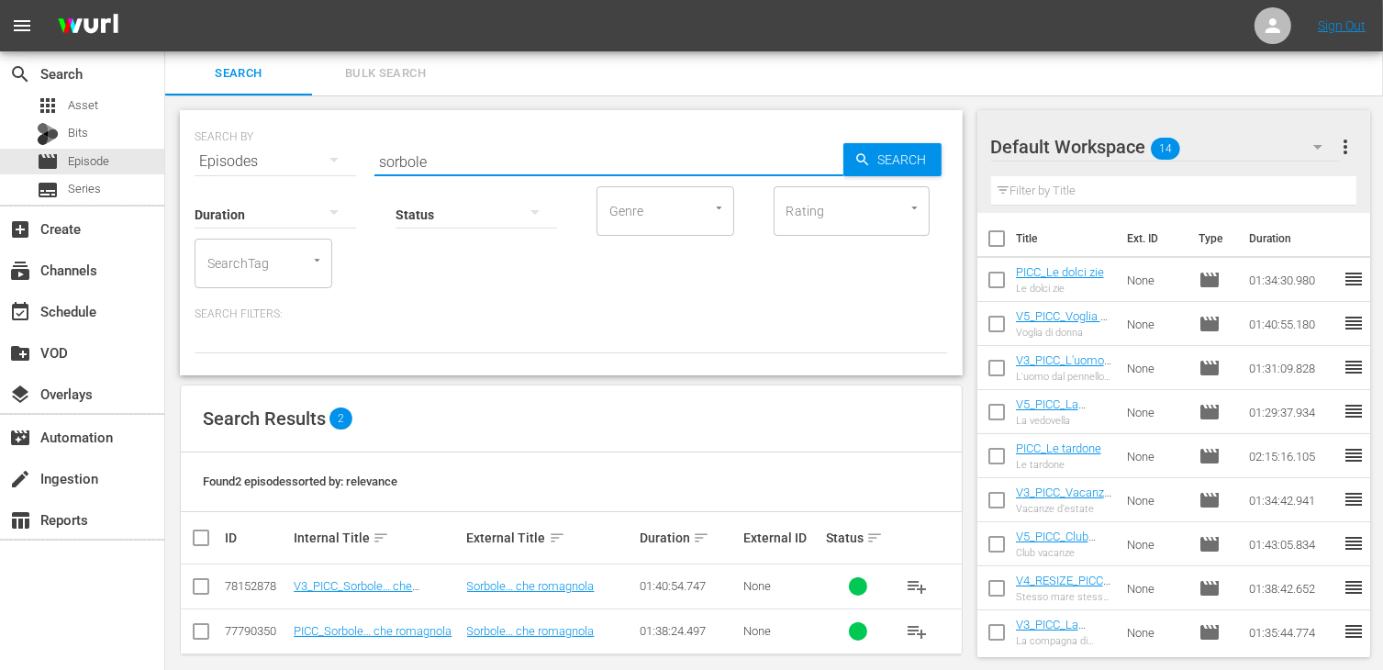
click at [185, 581] on td at bounding box center [201, 586] width 41 height 45
click at [202, 586] on input "checkbox" at bounding box center [201, 590] width 22 height 22
checkbox input "true"
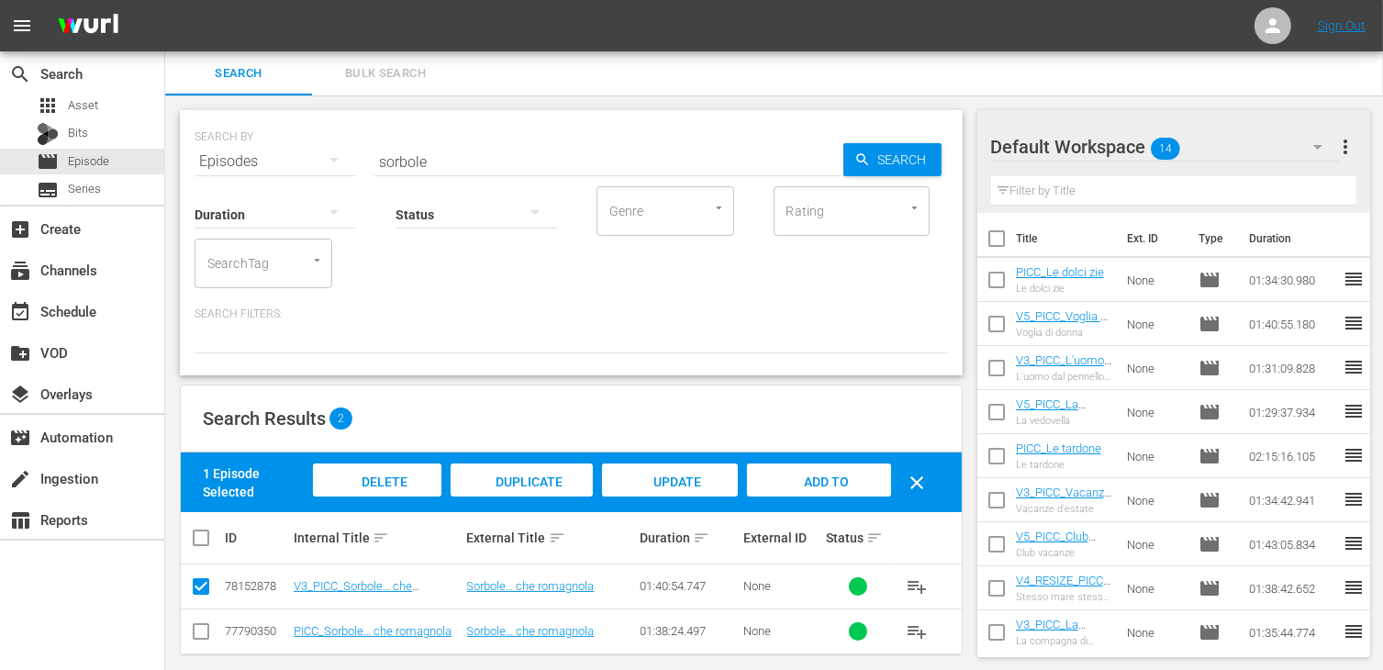
click at [792, 485] on span "Add to Workspace" at bounding box center [819, 500] width 90 height 50
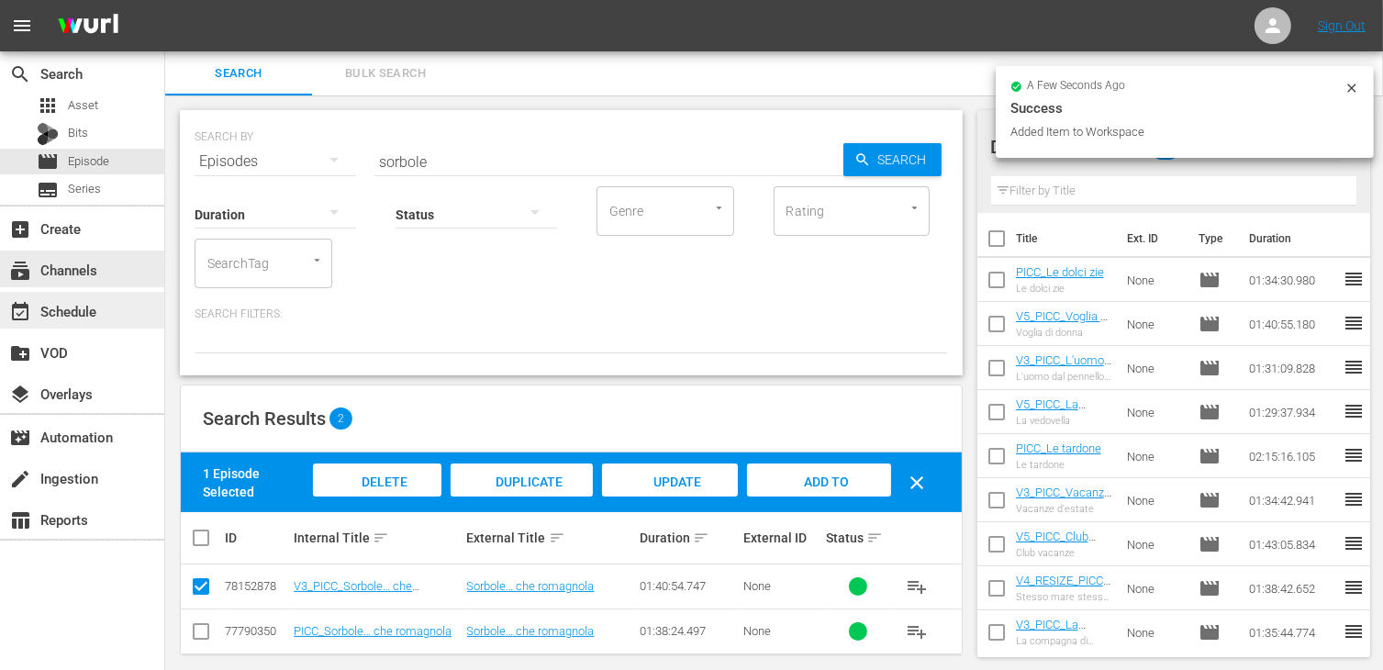
click at [73, 300] on div "event_available Schedule" at bounding box center [51, 308] width 103 height 17
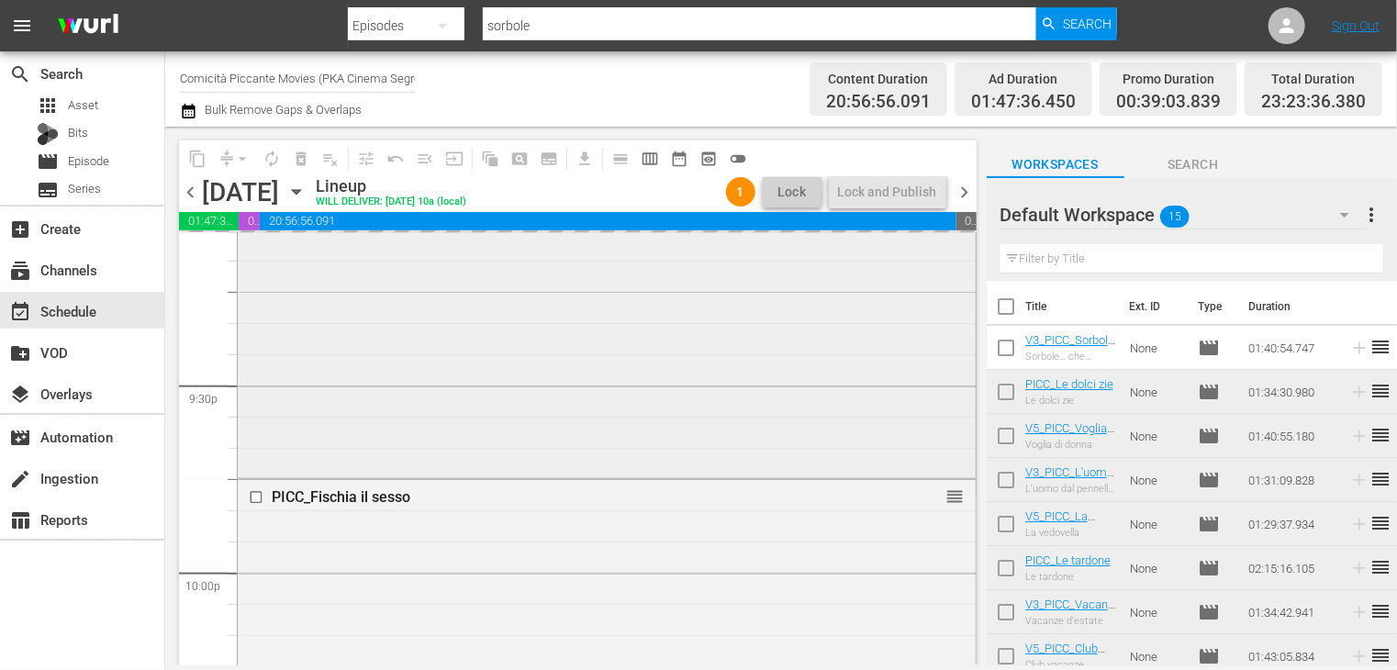
scroll to position [7820, 0]
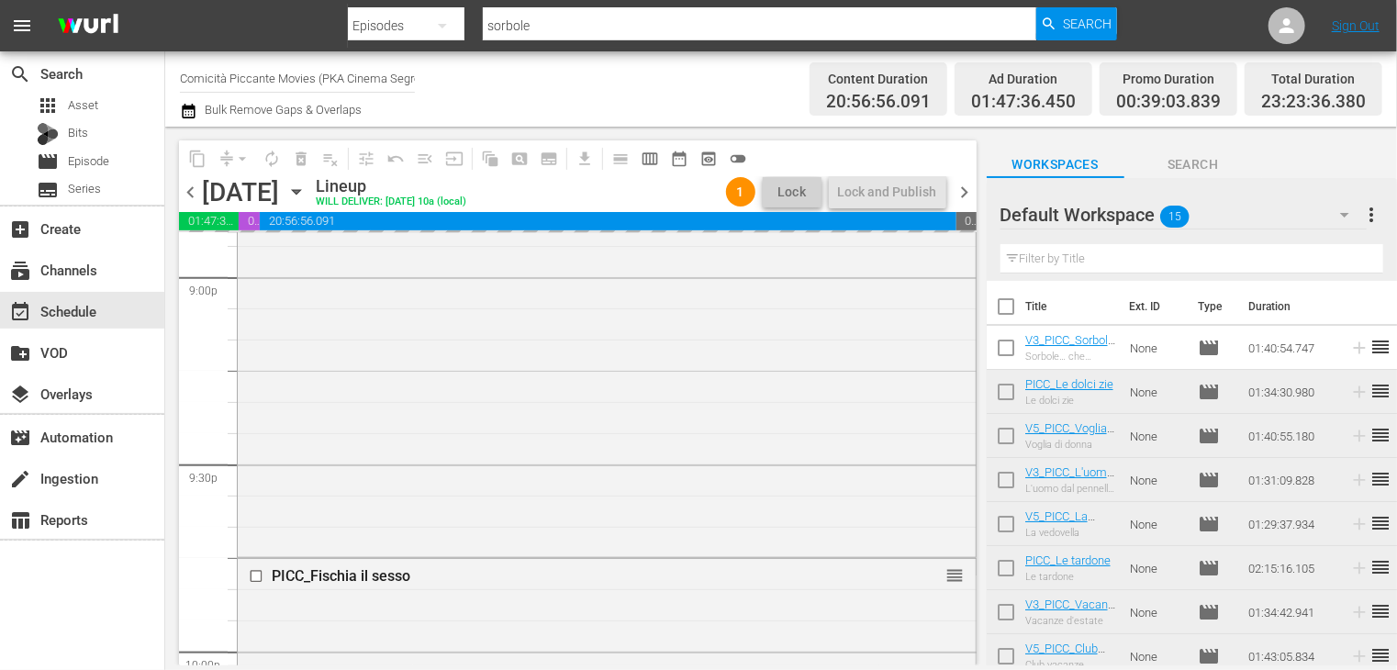
click at [964, 197] on span "chevron_right" at bounding box center [965, 192] width 23 height 23
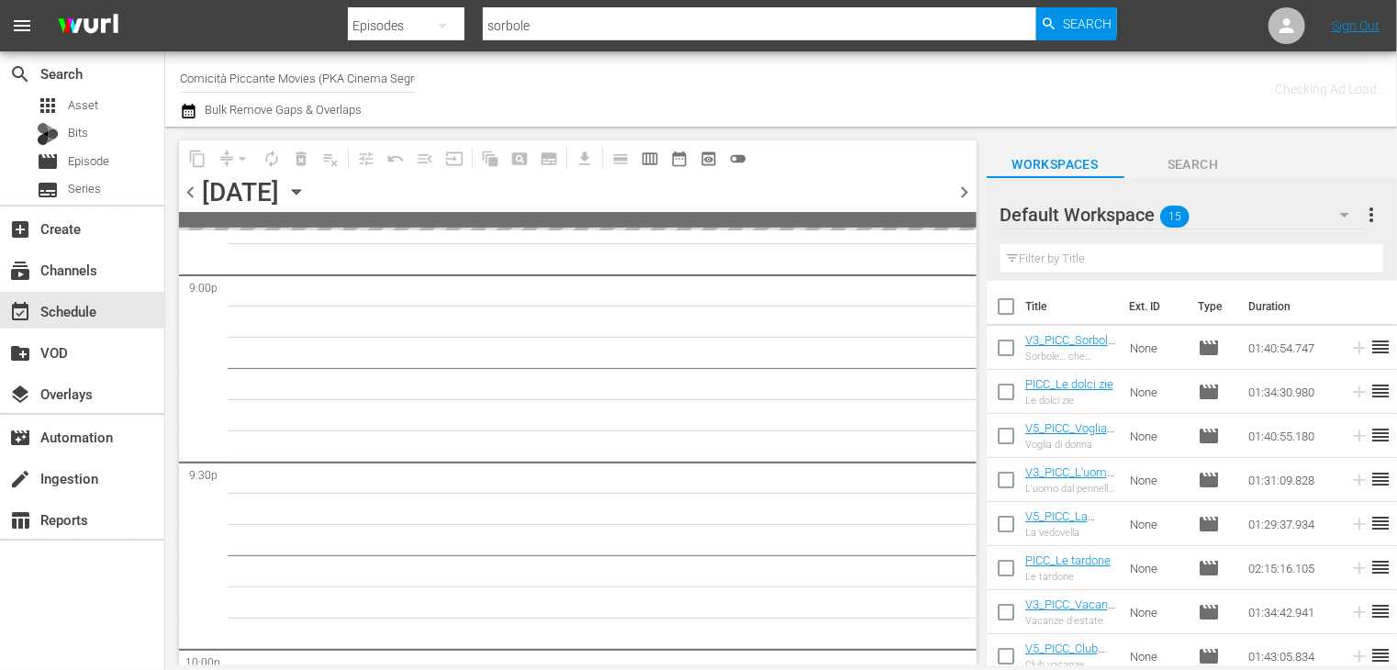
scroll to position [8164, 0]
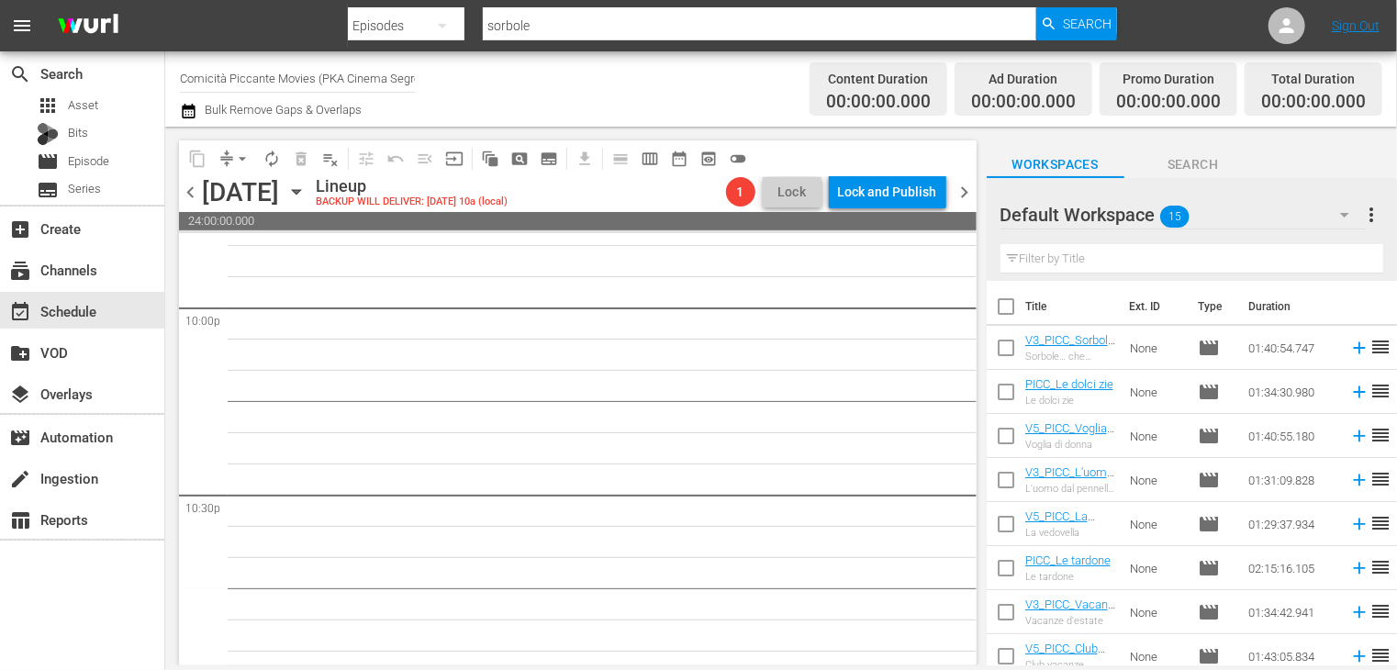
click at [187, 191] on span "chevron_left" at bounding box center [190, 192] width 23 height 23
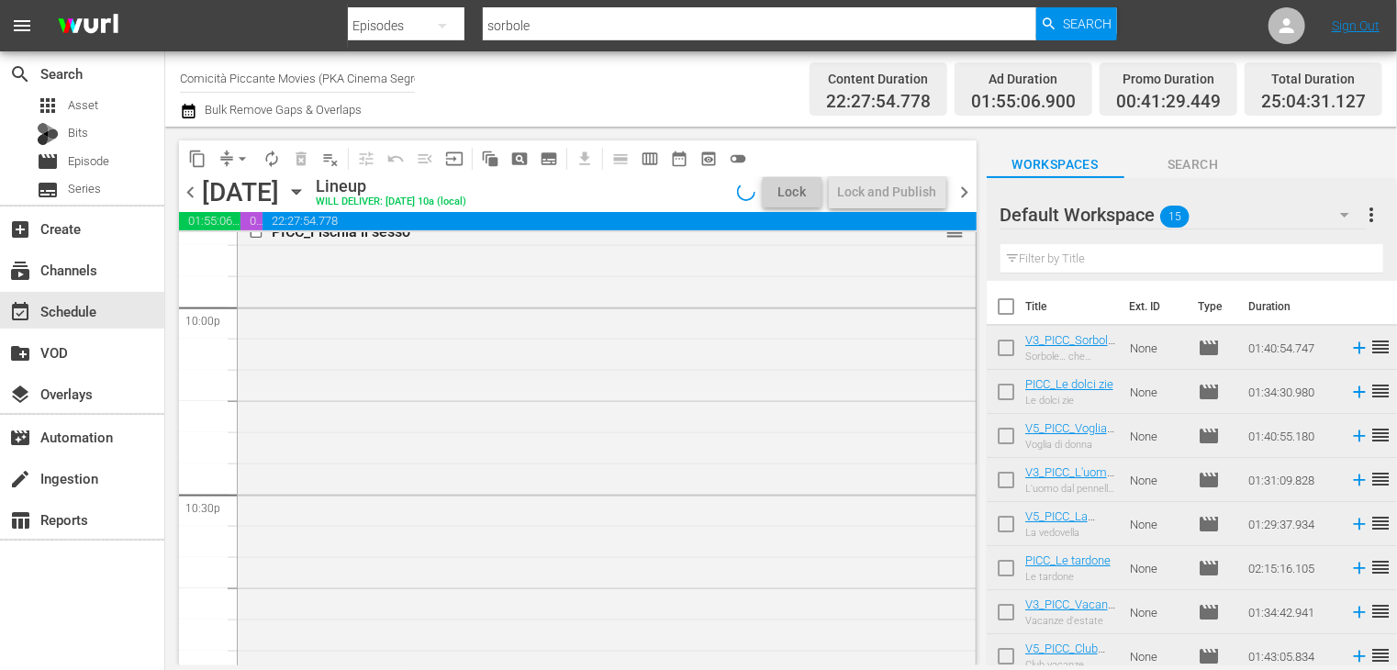
scroll to position [7820, 0]
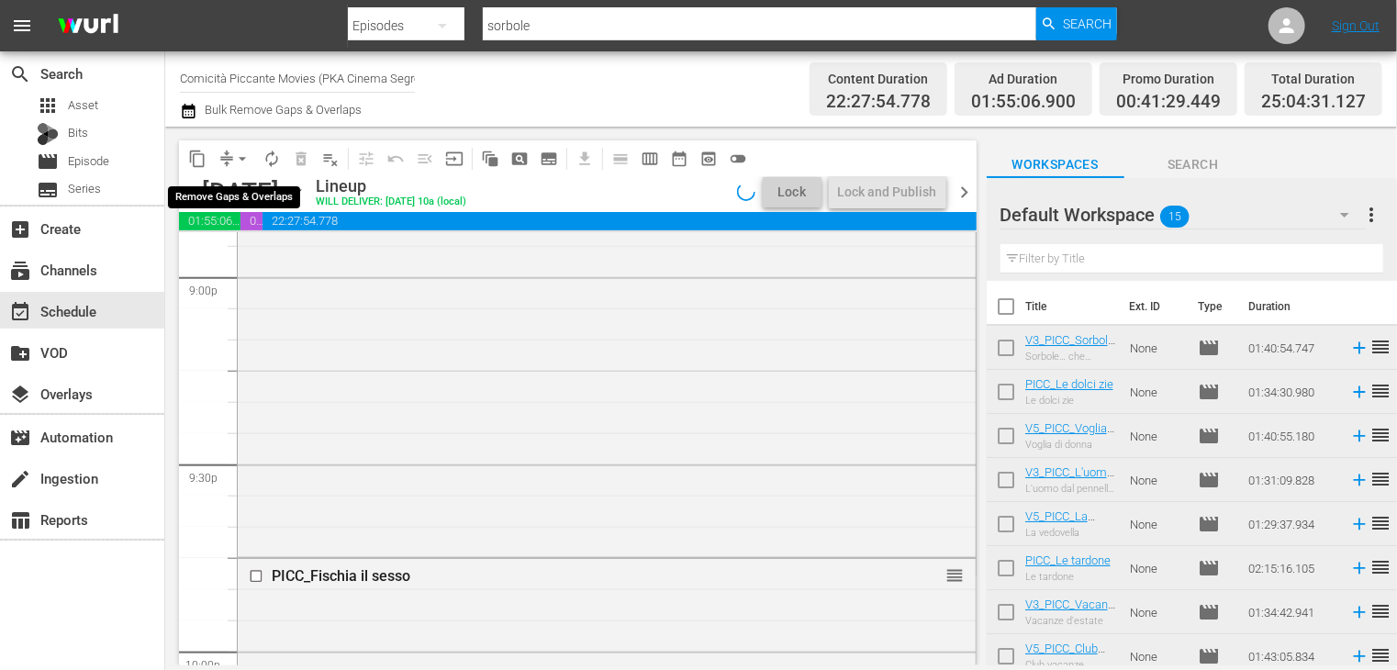
click at [242, 159] on span "arrow_drop_down" at bounding box center [242, 159] width 18 height 18
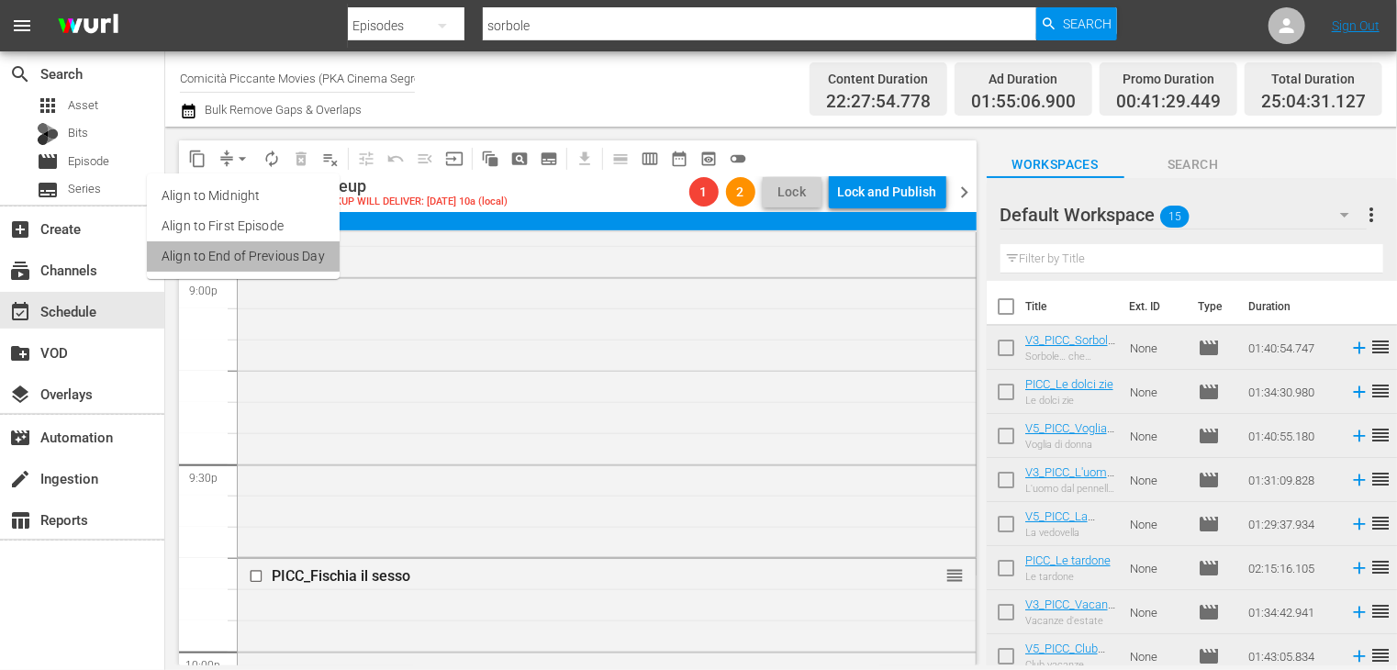
click at [261, 254] on li "Align to End of Previous Day" at bounding box center [243, 256] width 193 height 30
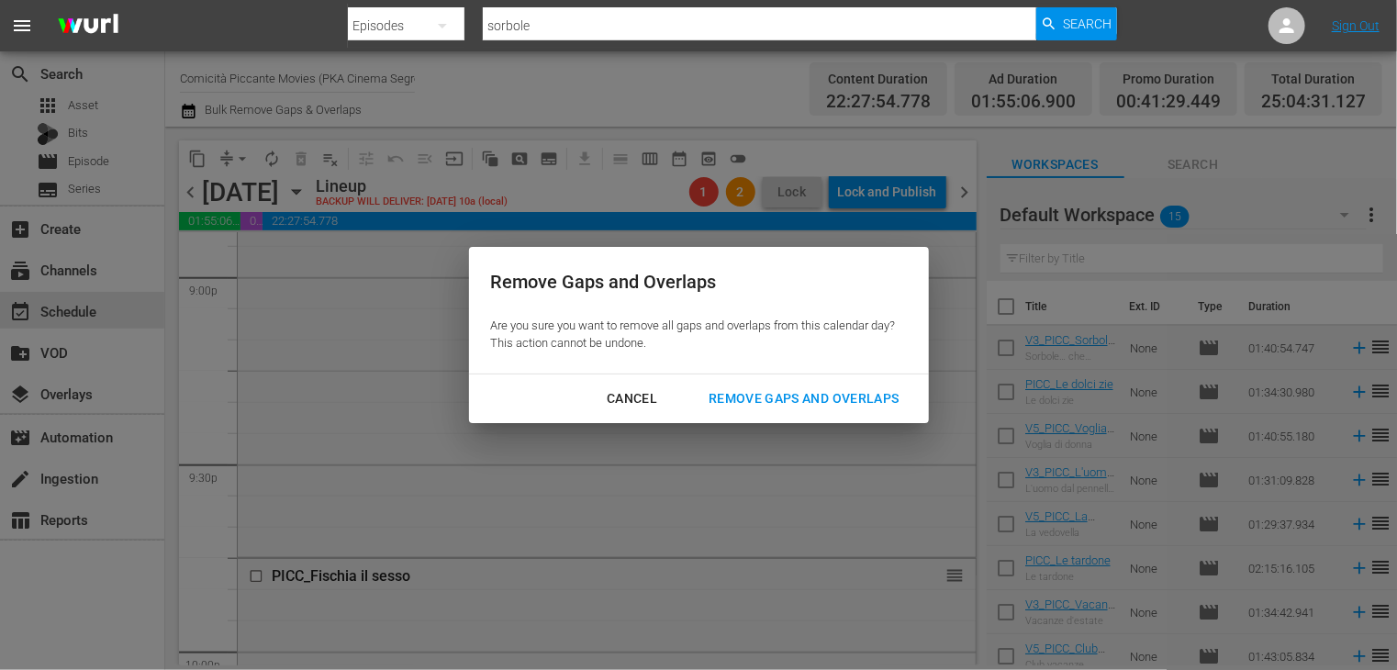
click at [784, 397] on div "Remove Gaps and Overlaps" at bounding box center [803, 398] width 219 height 23
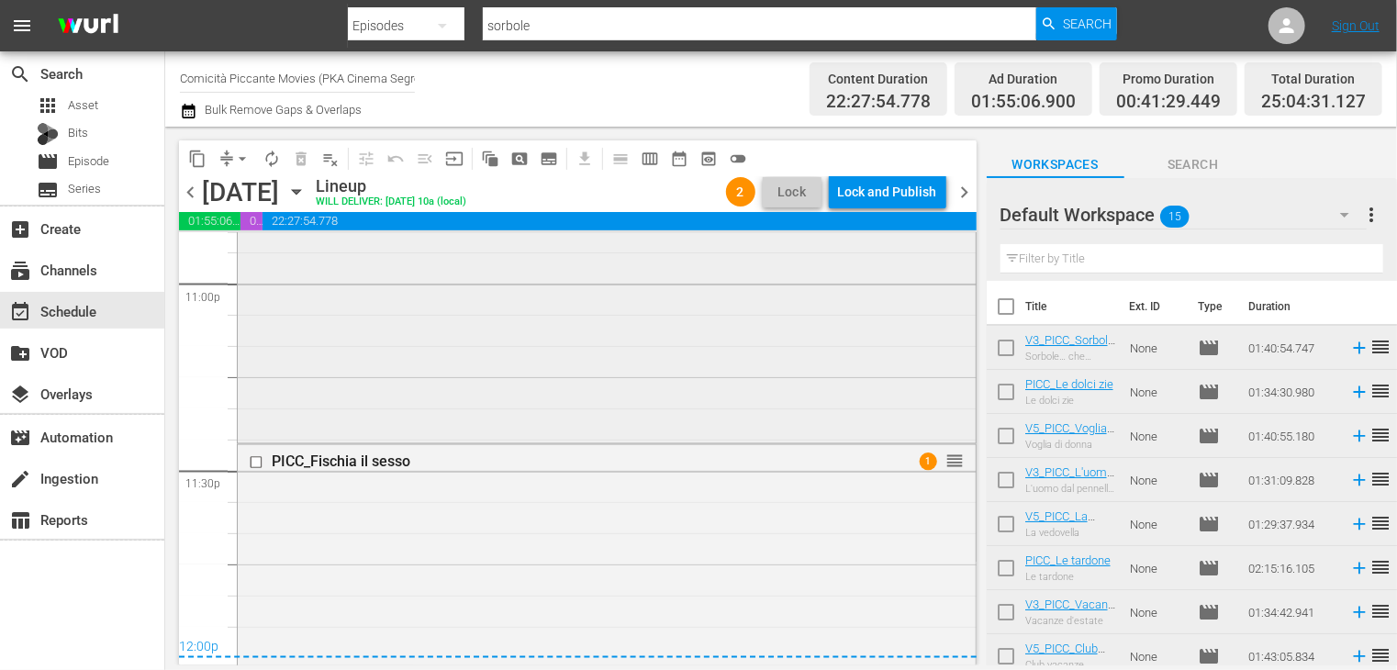
scroll to position [8175, 0]
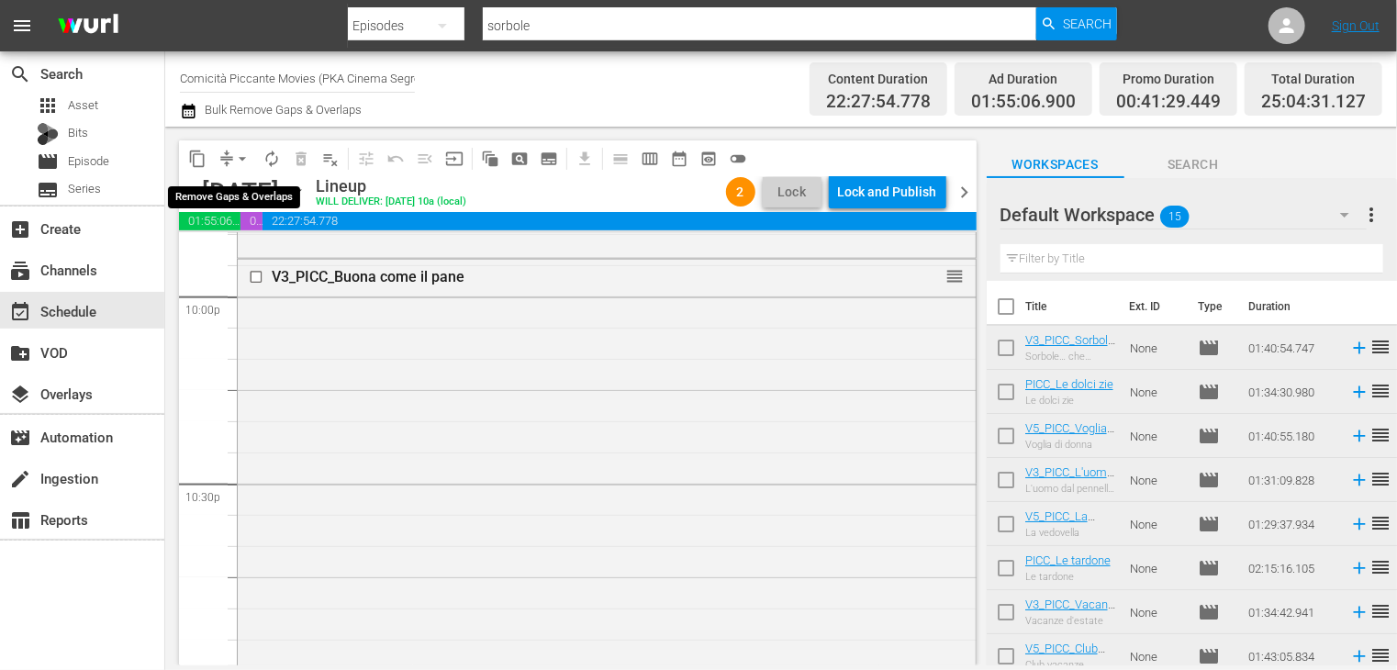
click at [241, 162] on span "arrow_drop_down" at bounding box center [242, 159] width 18 height 18
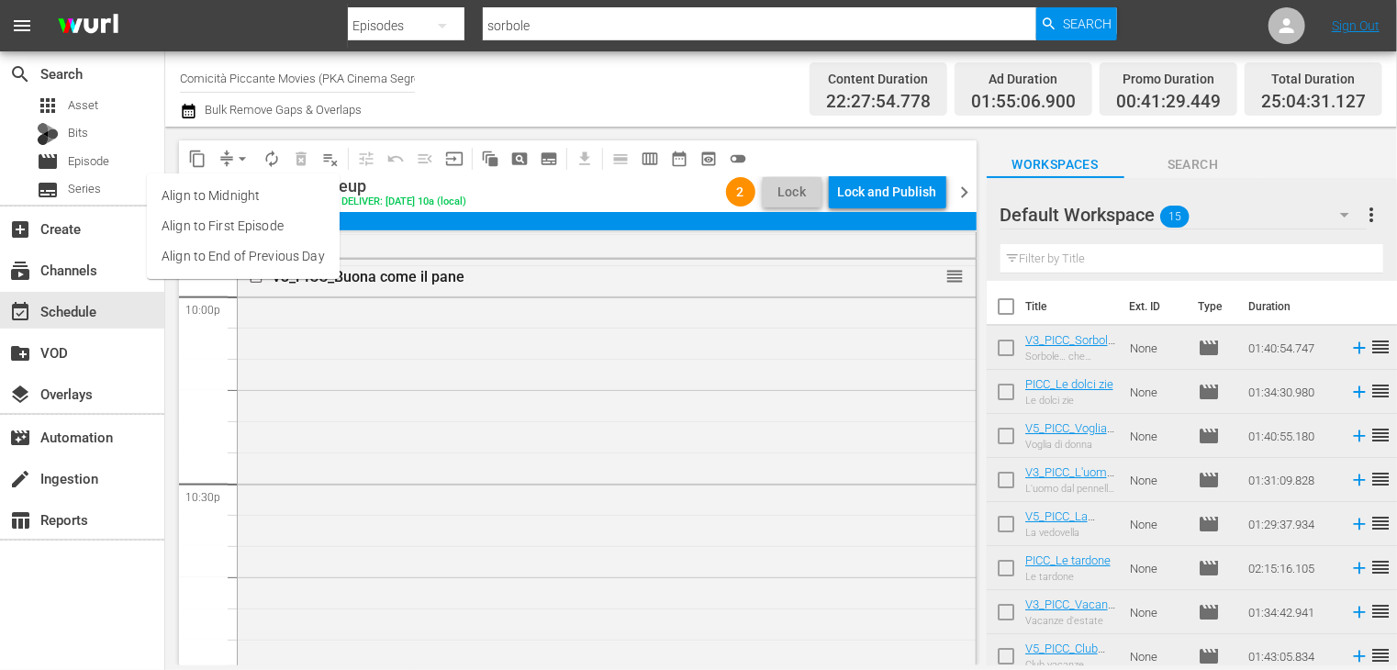
click at [246, 261] on li "Align to End of Previous Day" at bounding box center [243, 256] width 193 height 30
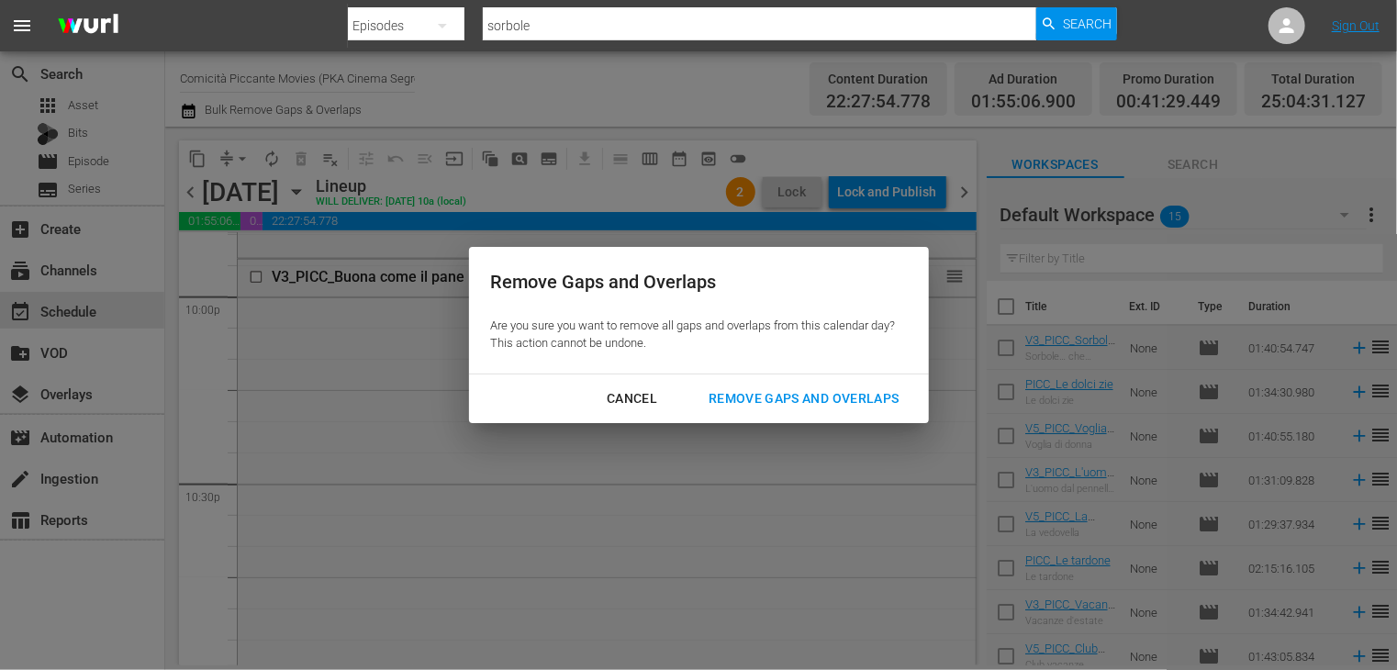
click at [778, 396] on div "Remove Gaps and Overlaps" at bounding box center [803, 398] width 219 height 23
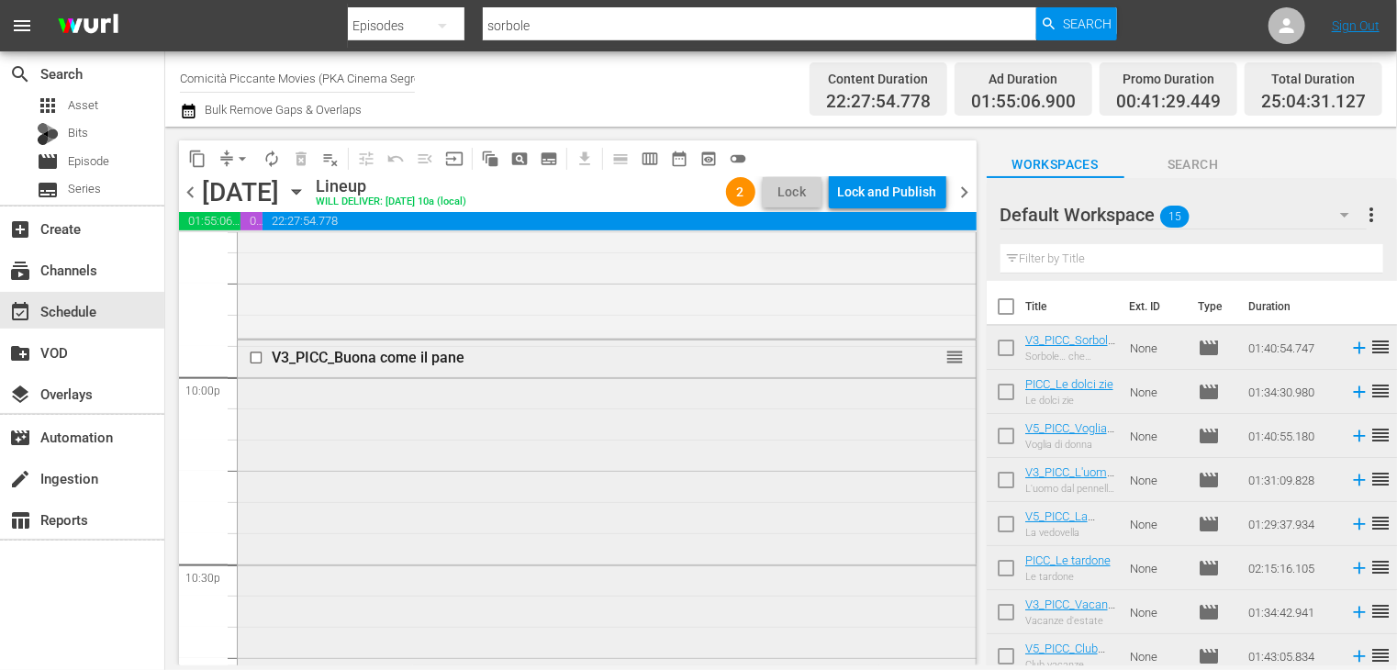
scroll to position [8083, 0]
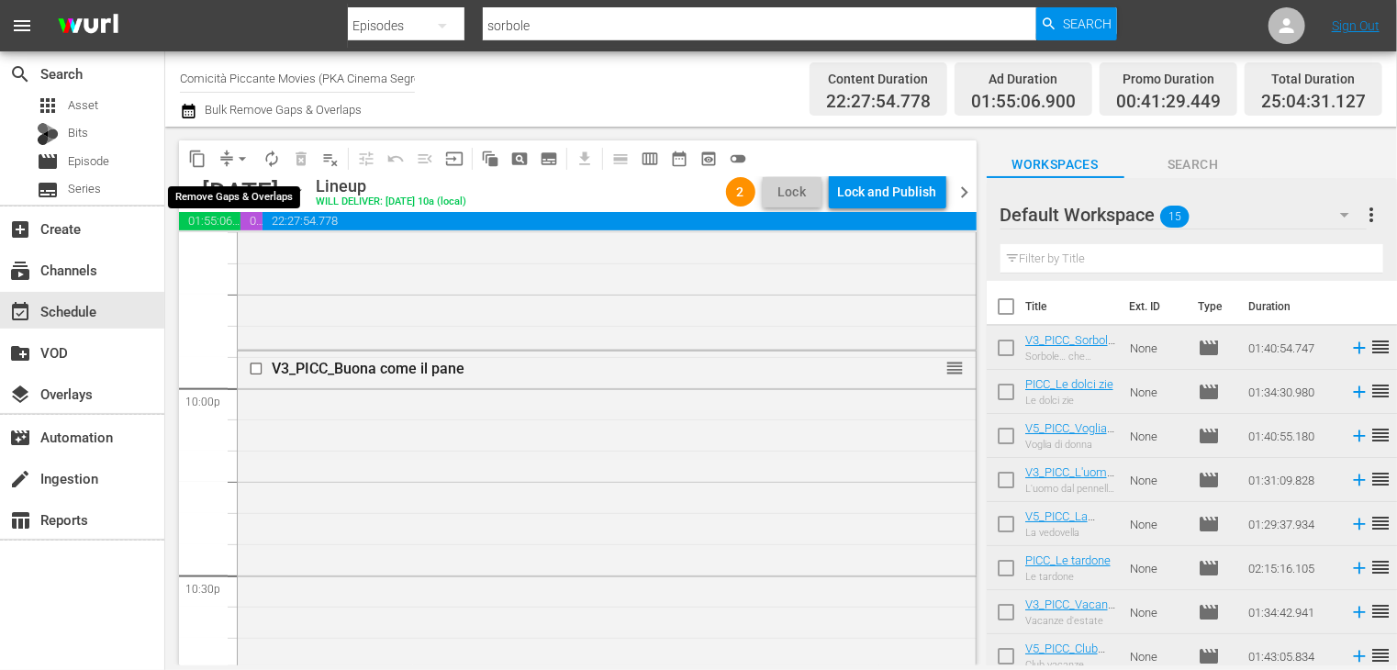
click at [245, 162] on span "arrow_drop_down" at bounding box center [242, 159] width 18 height 18
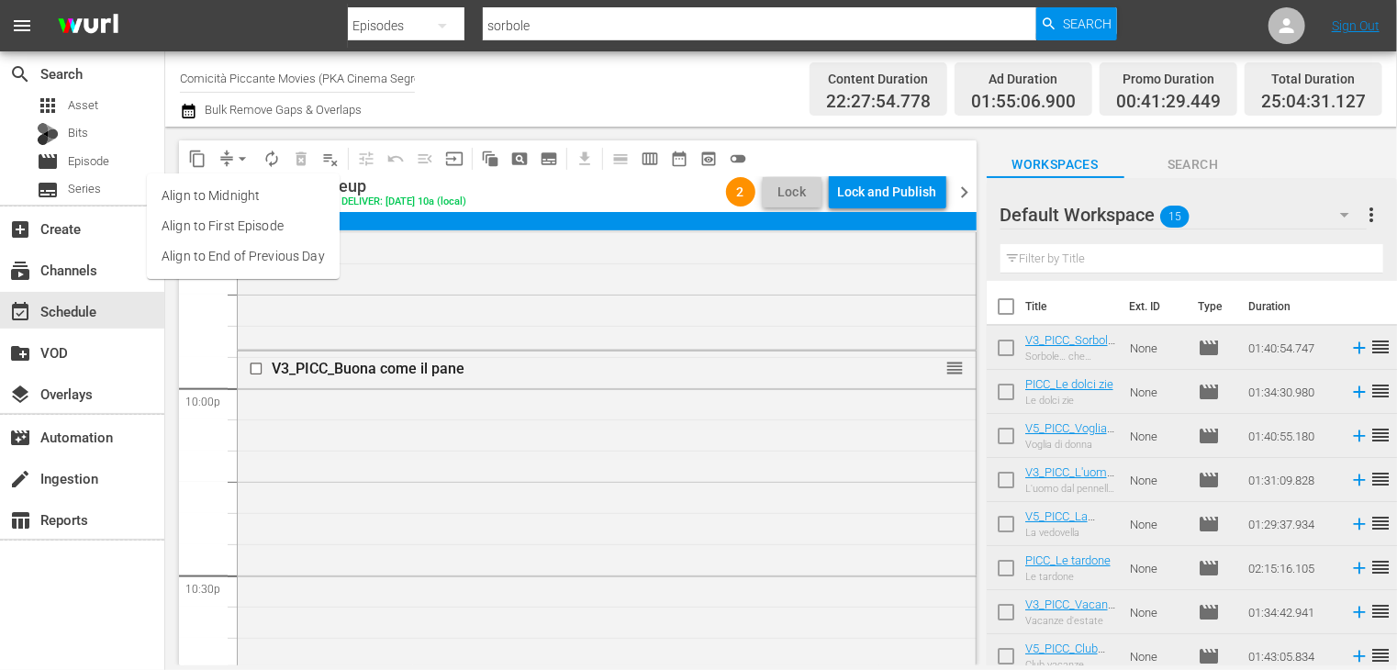
click at [241, 162] on span "arrow_drop_down" at bounding box center [242, 159] width 18 height 18
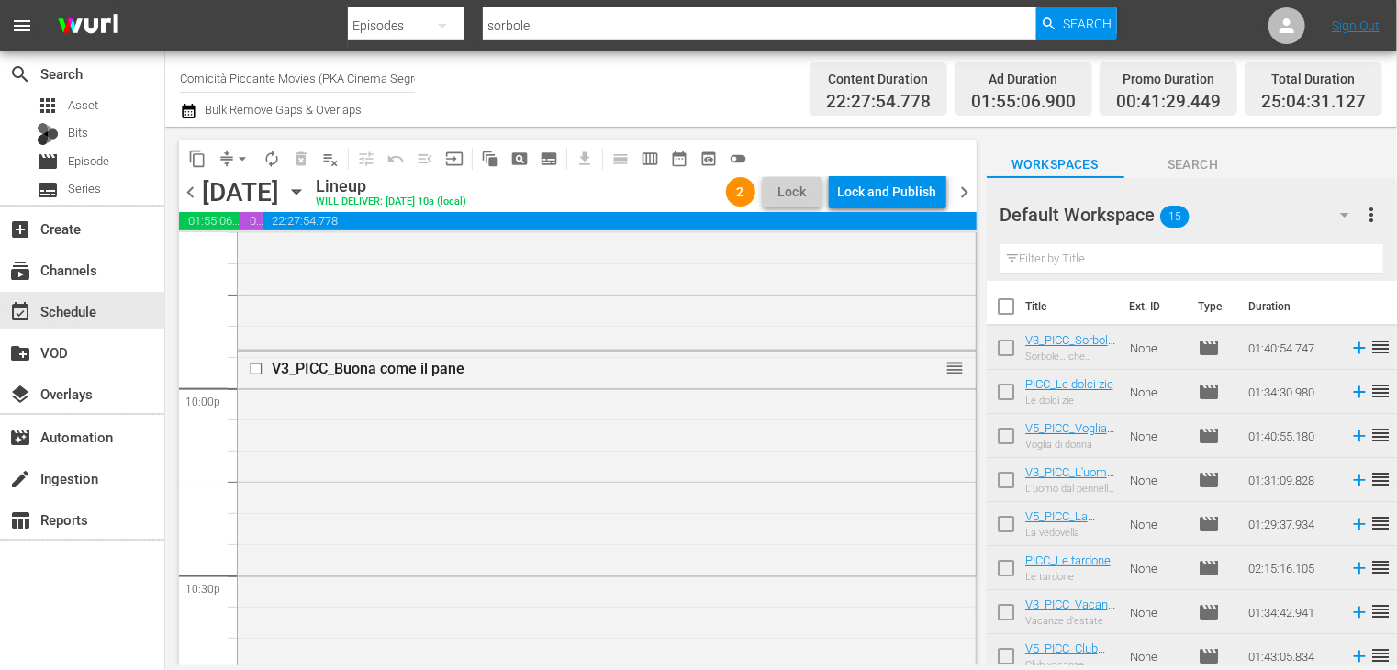
click at [966, 192] on span "chevron_right" at bounding box center [965, 192] width 23 height 23
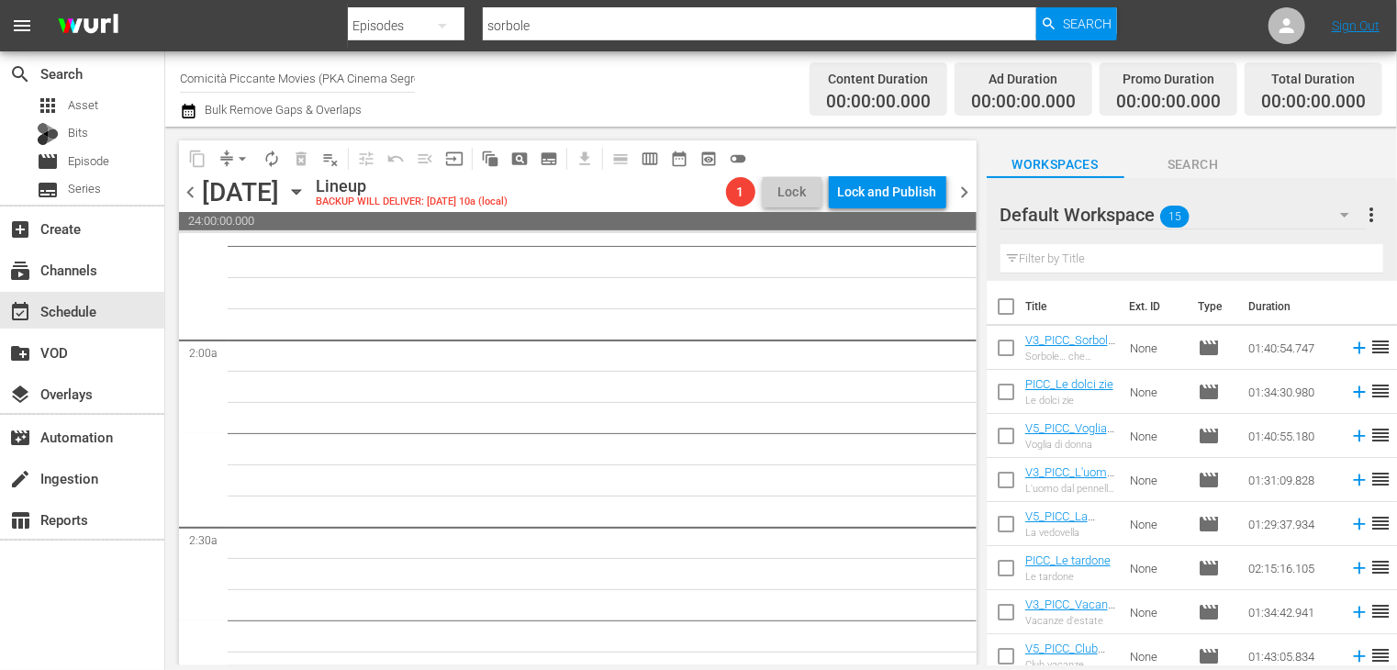
scroll to position [1469, 0]
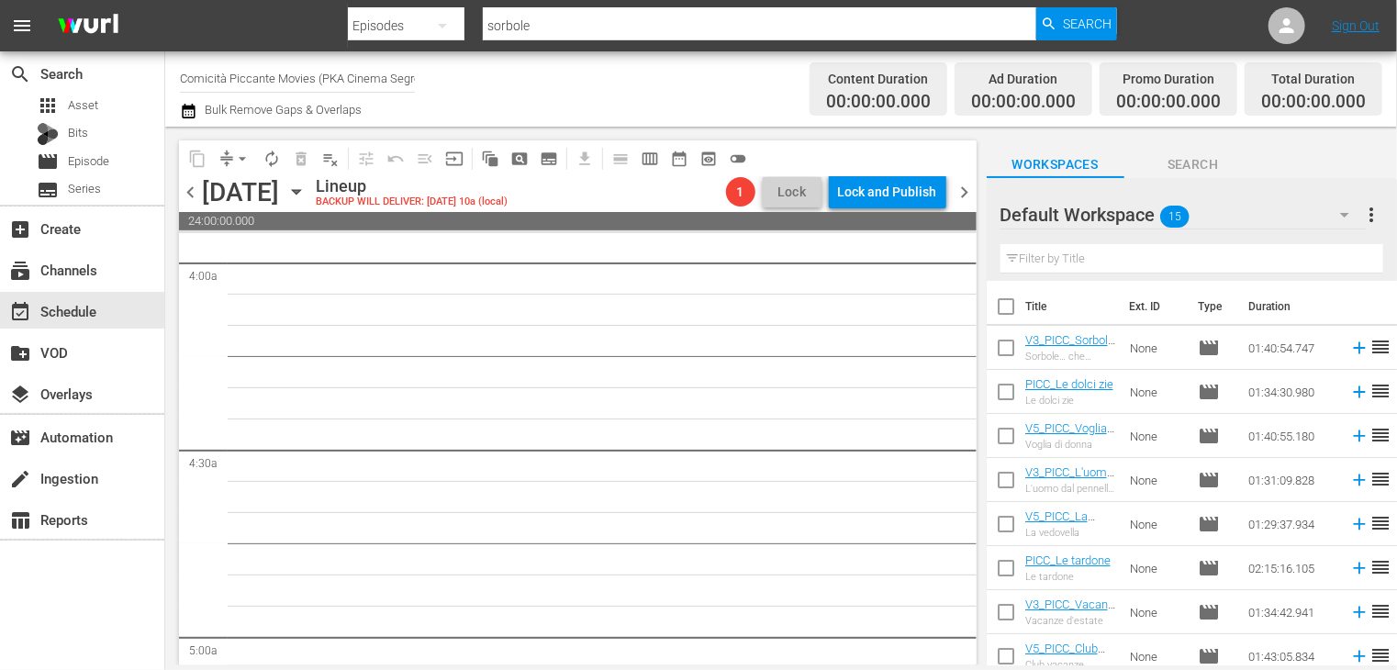
click at [1002, 311] on input "checkbox" at bounding box center [1006, 310] width 39 height 39
checkbox input "true"
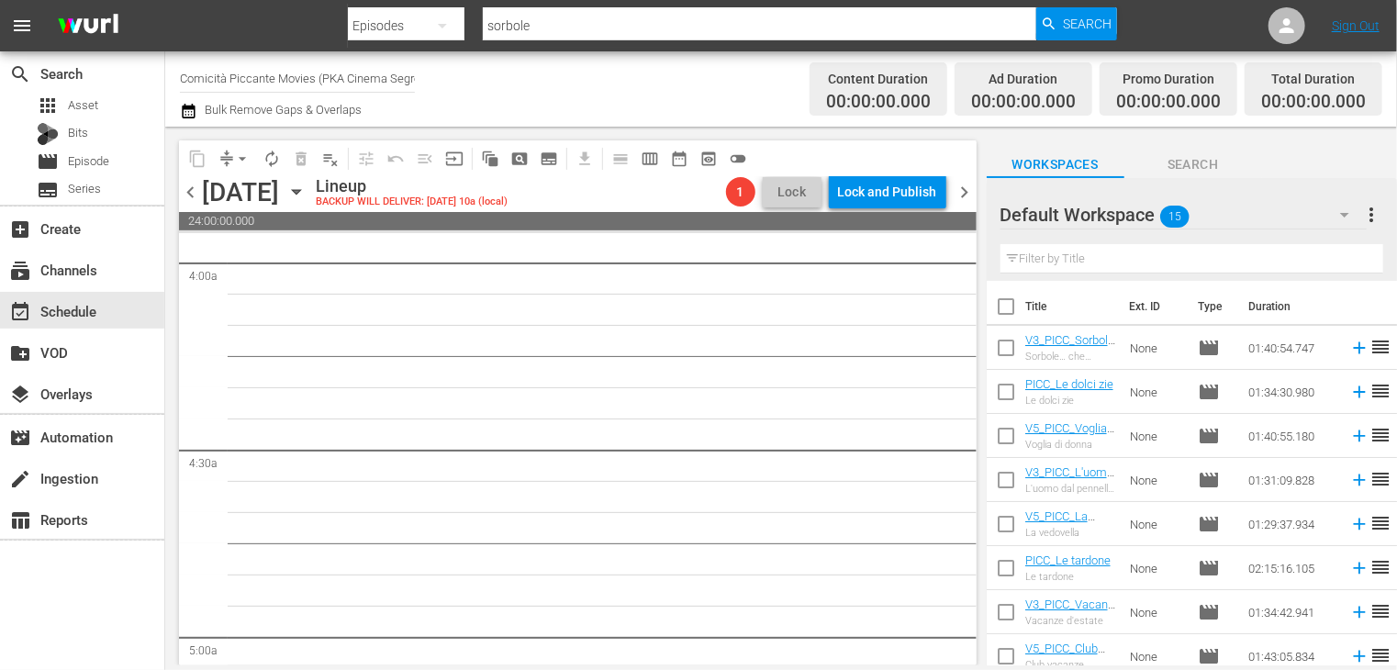
checkbox input "true"
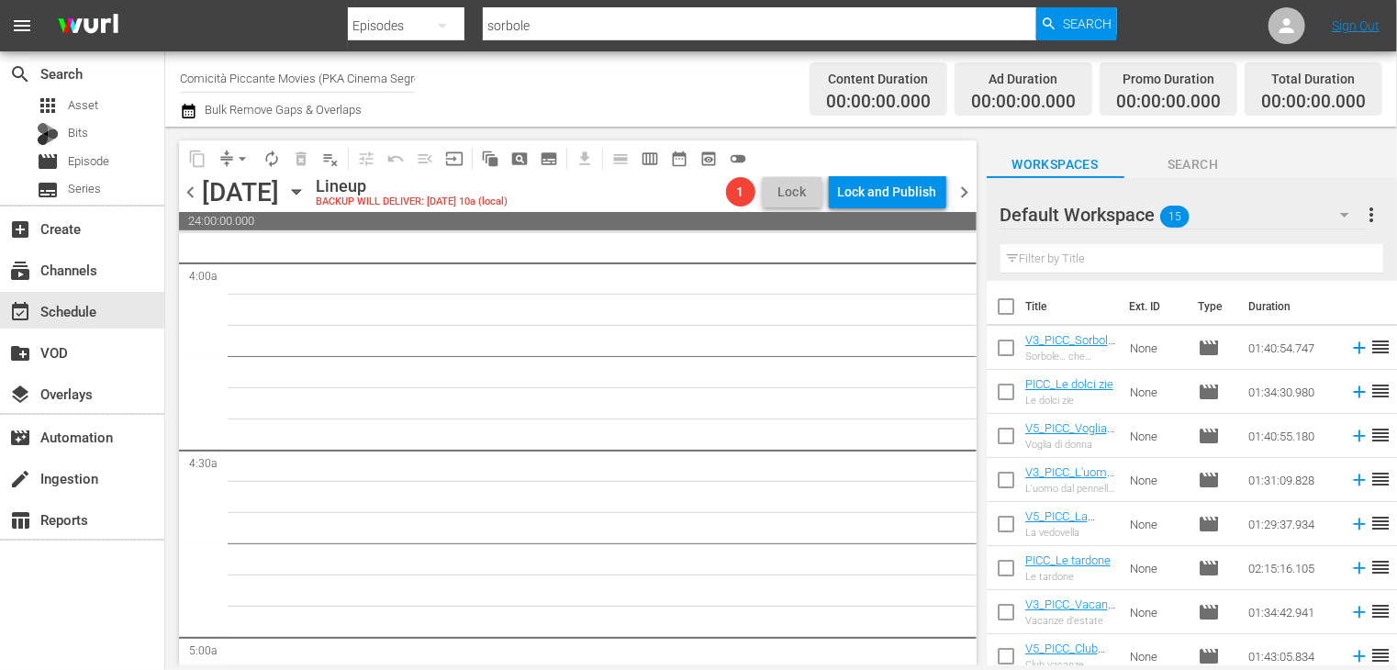
checkbox input "true"
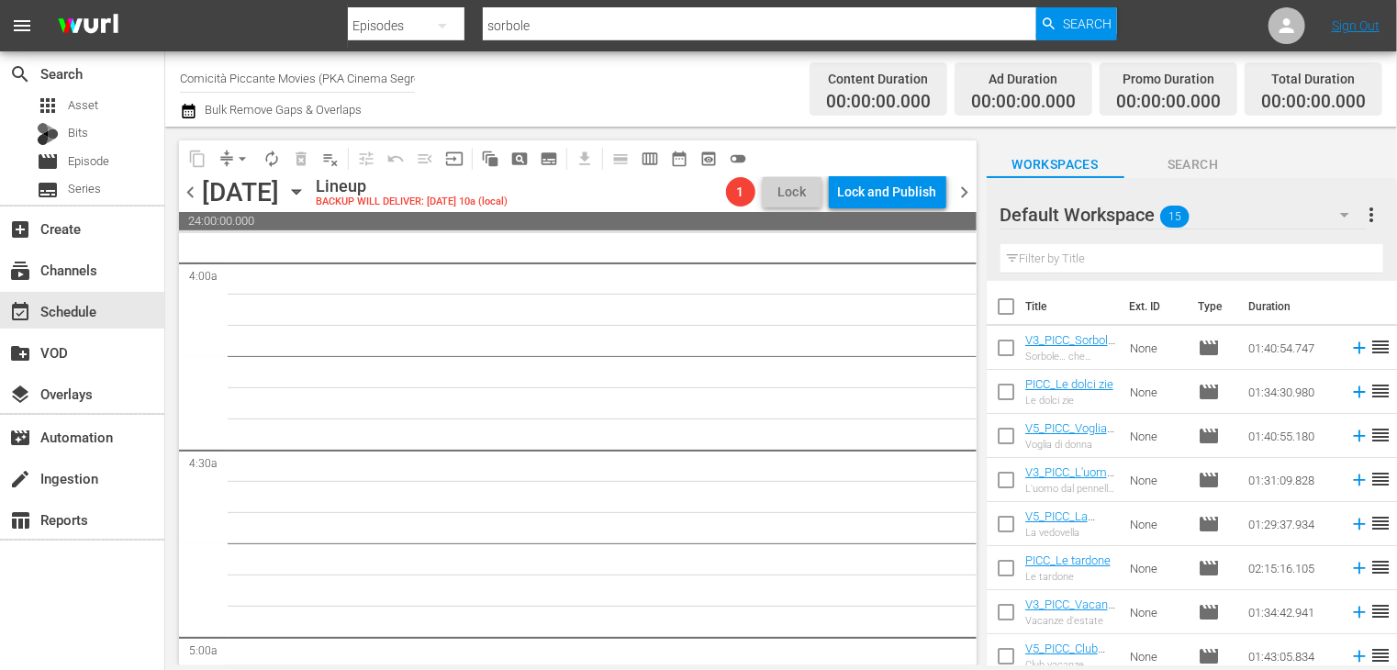
checkbox input "true"
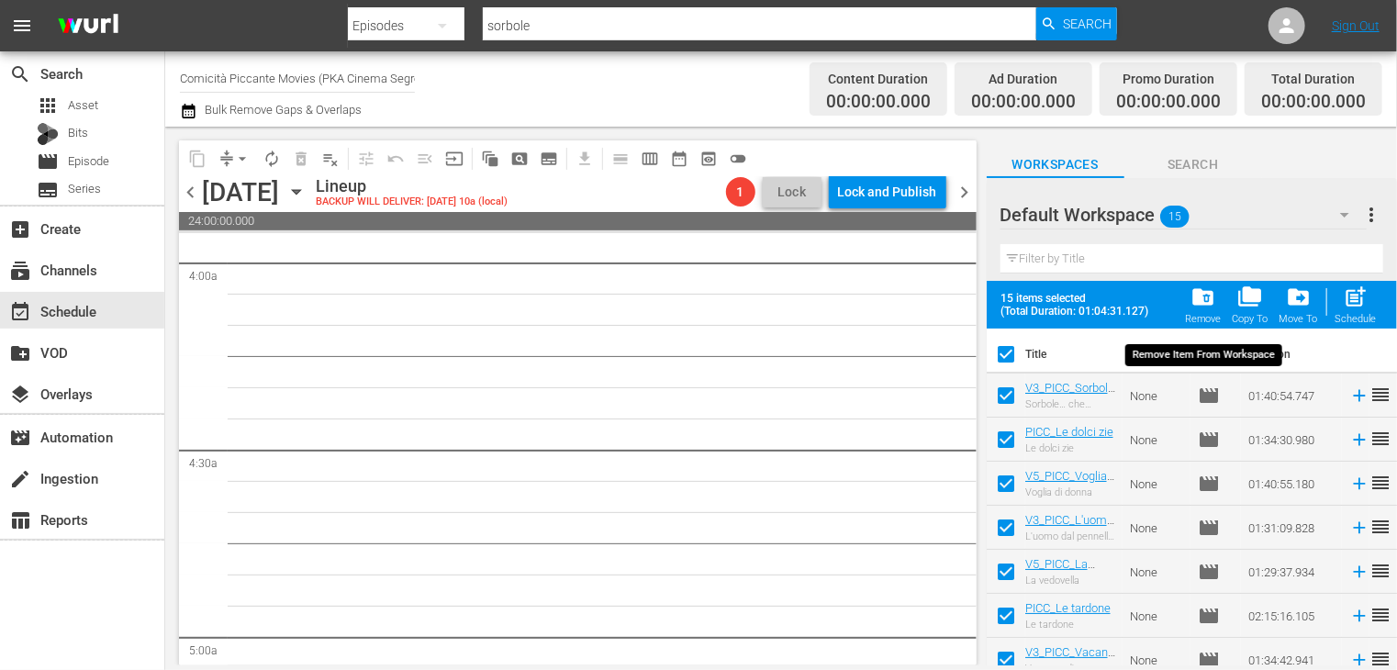
click at [1201, 303] on span "folder_delete" at bounding box center [1202, 297] width 25 height 25
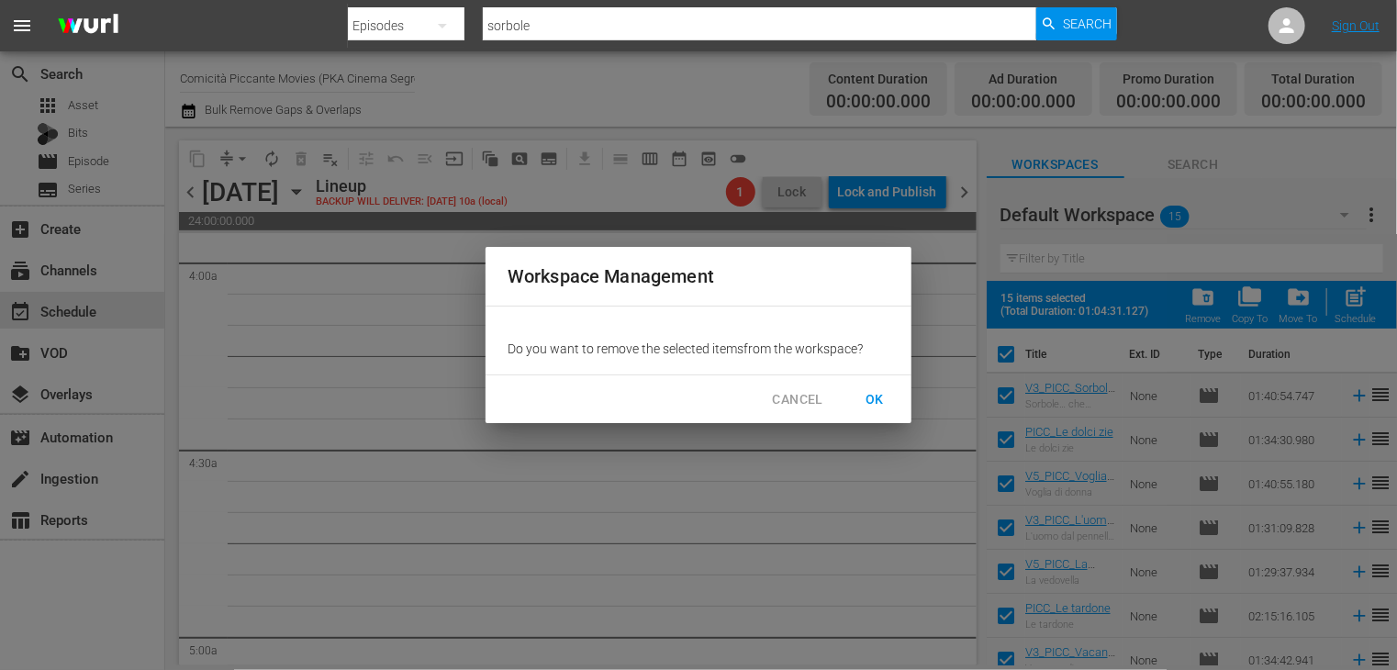
click at [878, 396] on span "OK" at bounding box center [874, 399] width 29 height 23
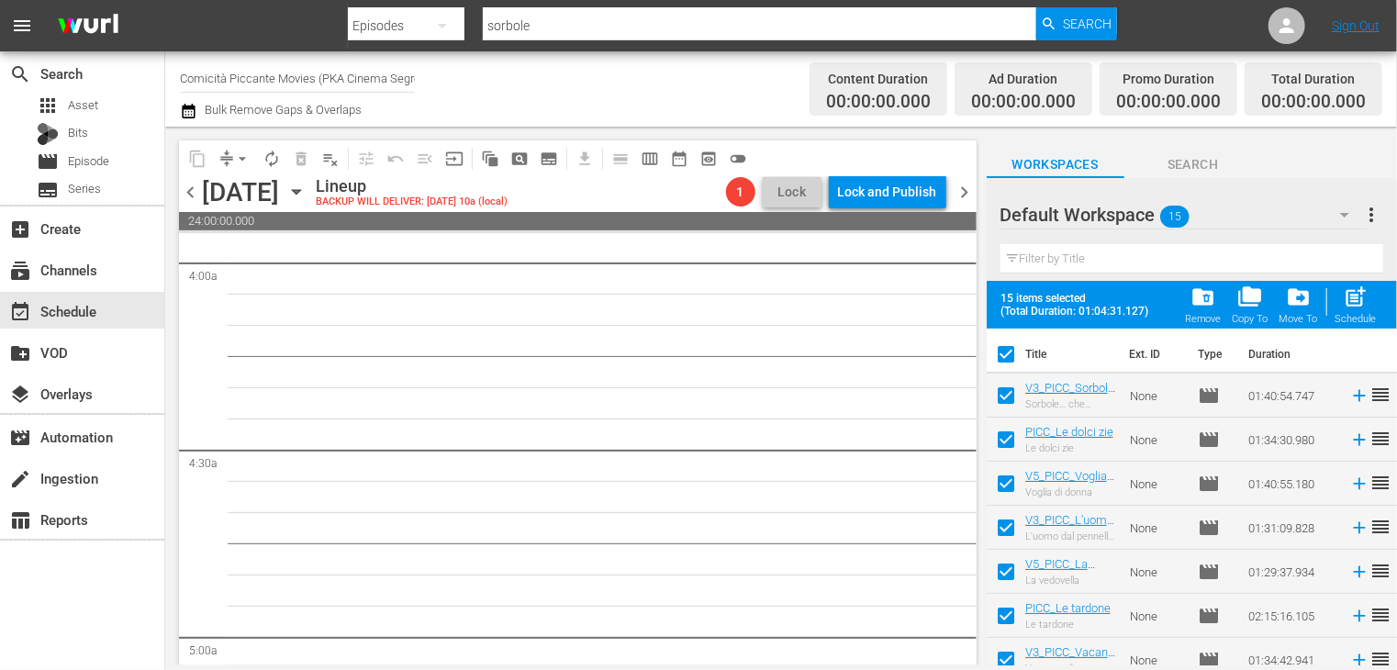
checkbox input "false"
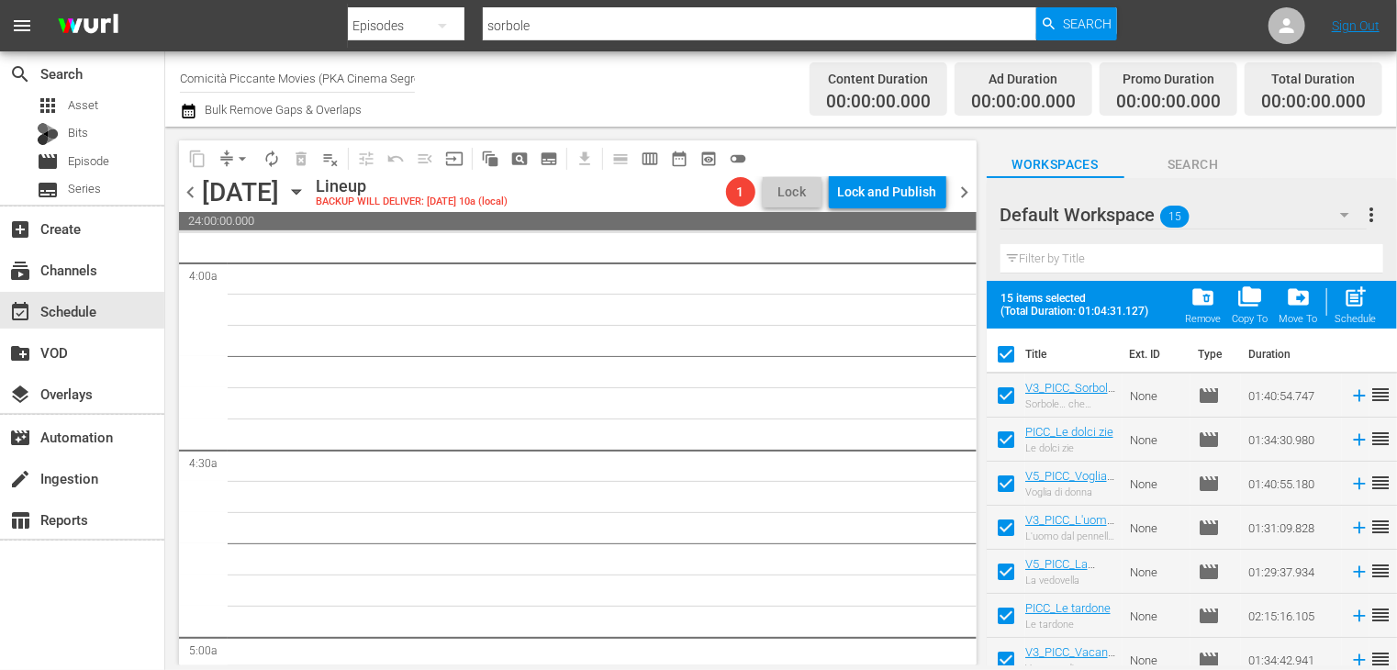
checkbox input "false"
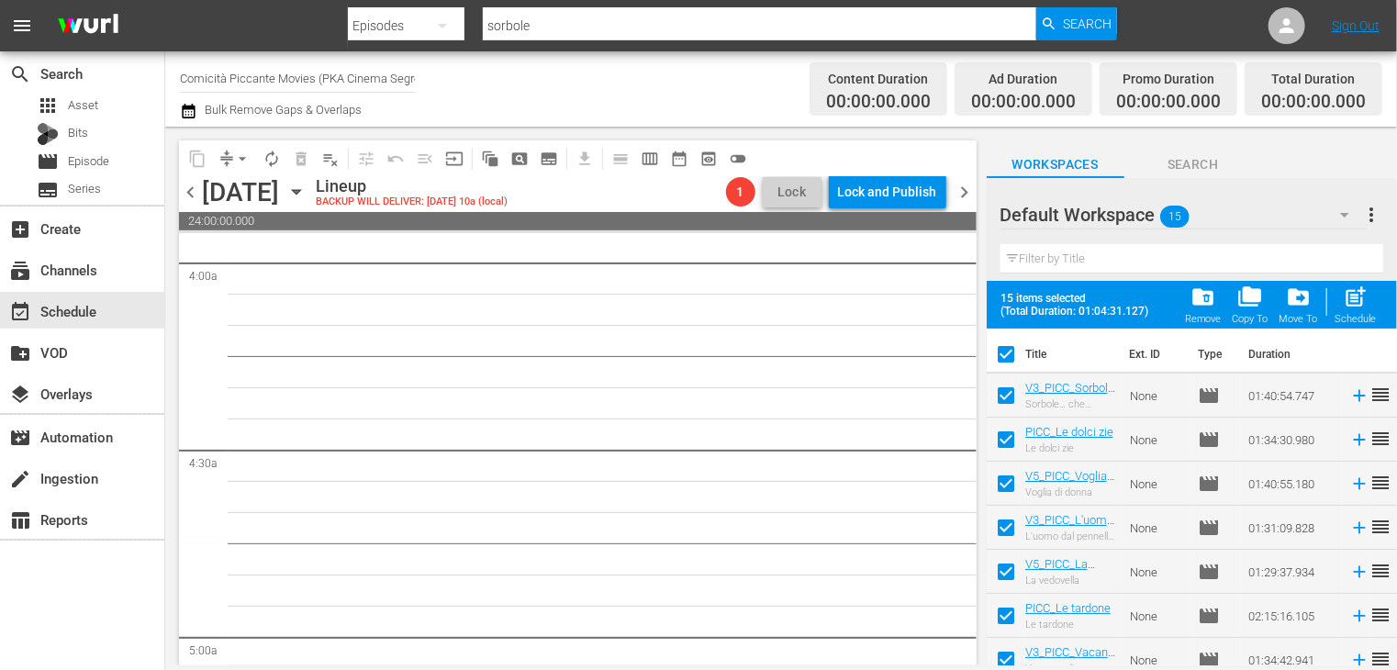
checkbox input "false"
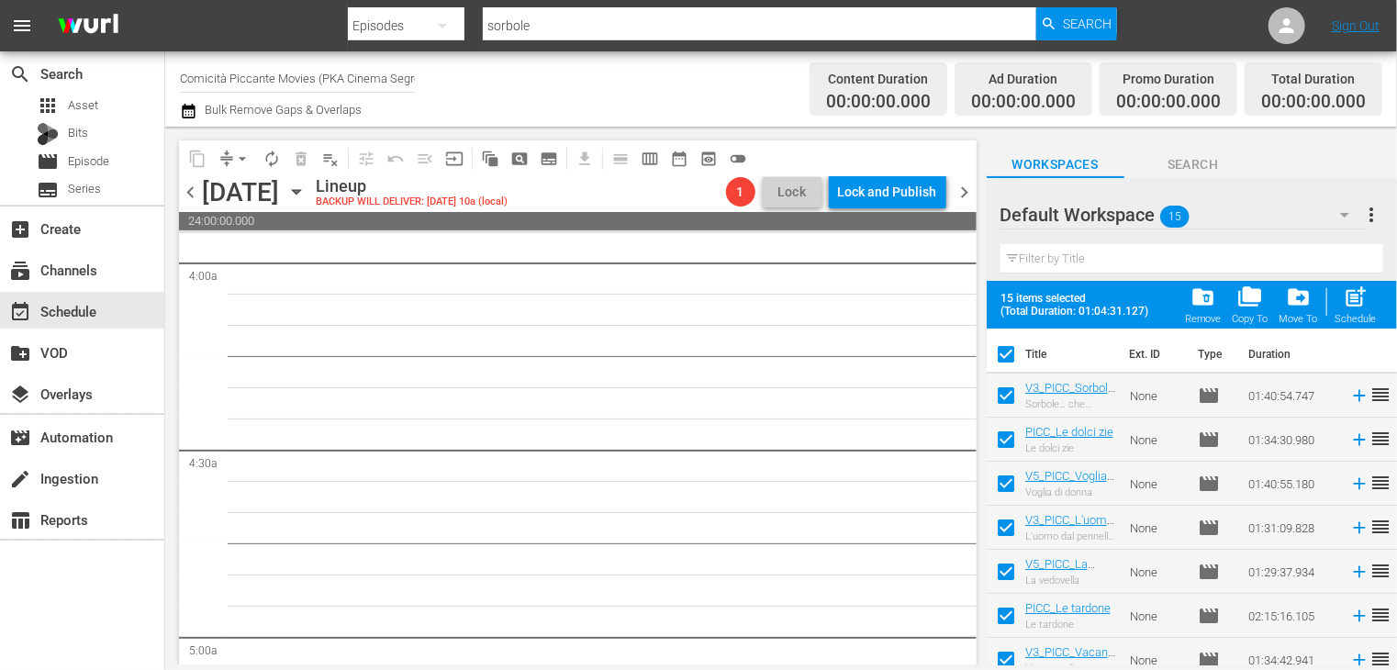
checkbox input "false"
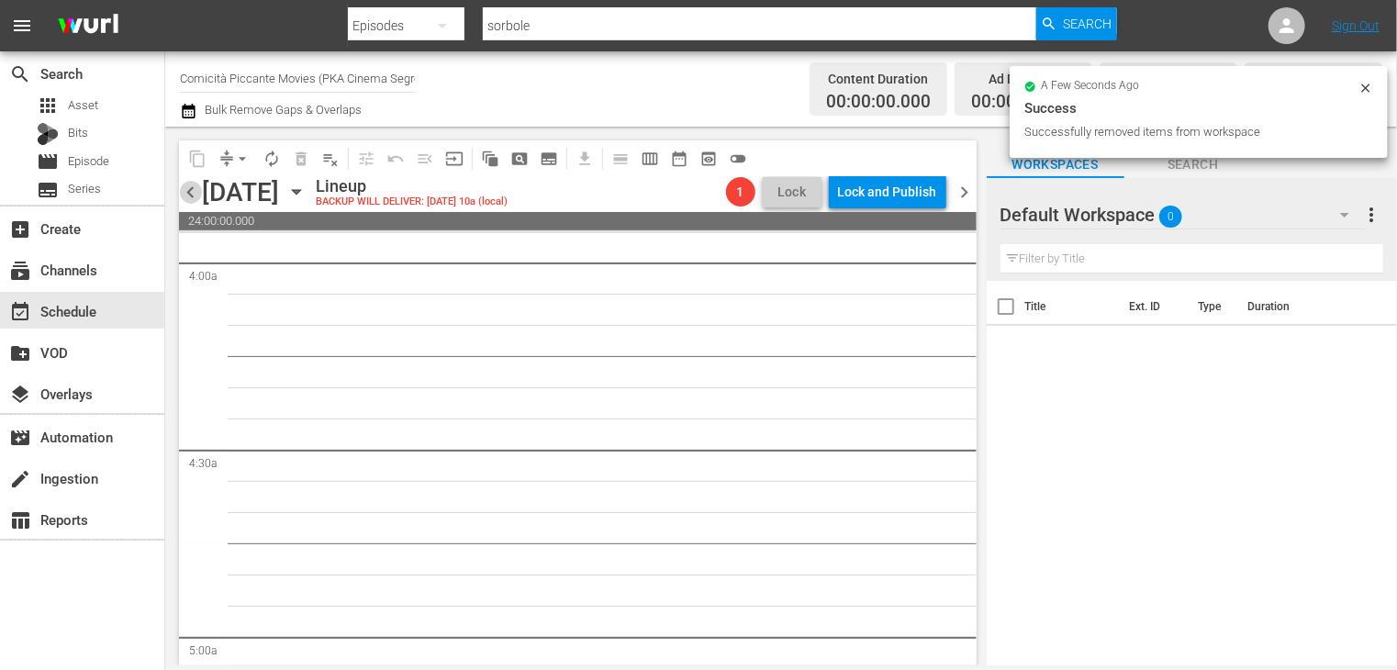
click at [191, 191] on span "chevron_left" at bounding box center [190, 192] width 23 height 23
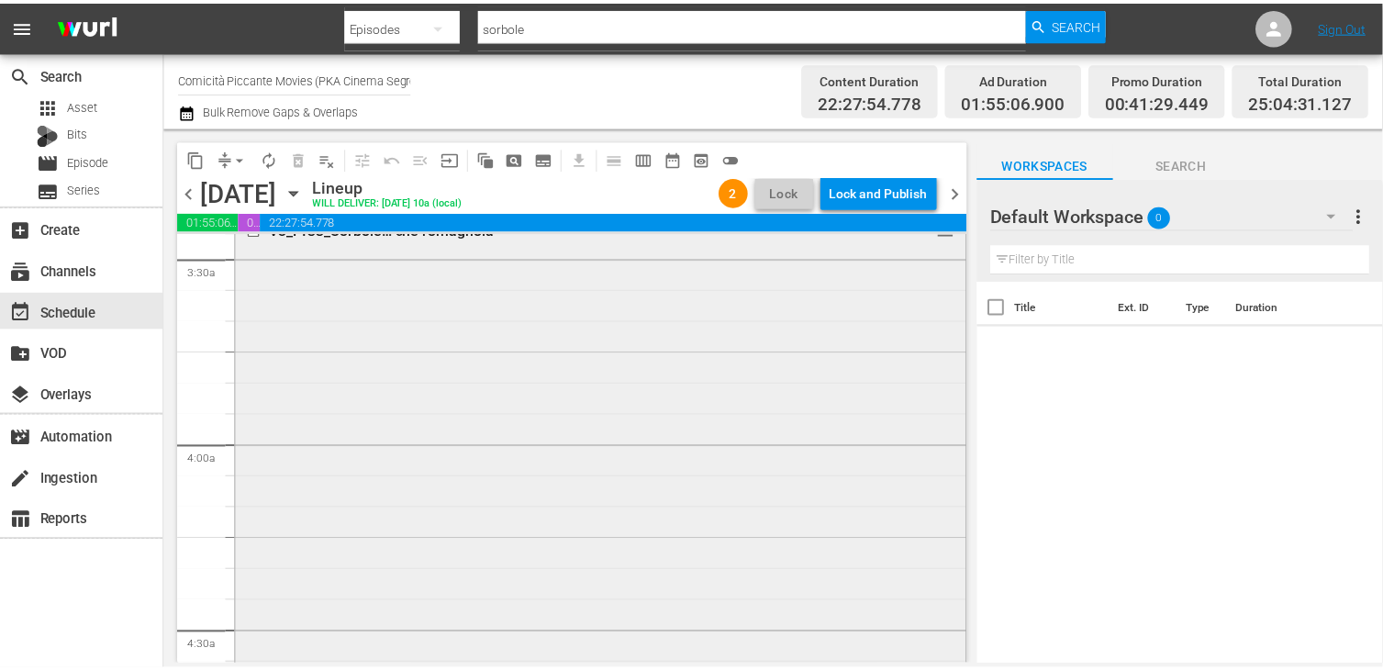
scroll to position [1590, 0]
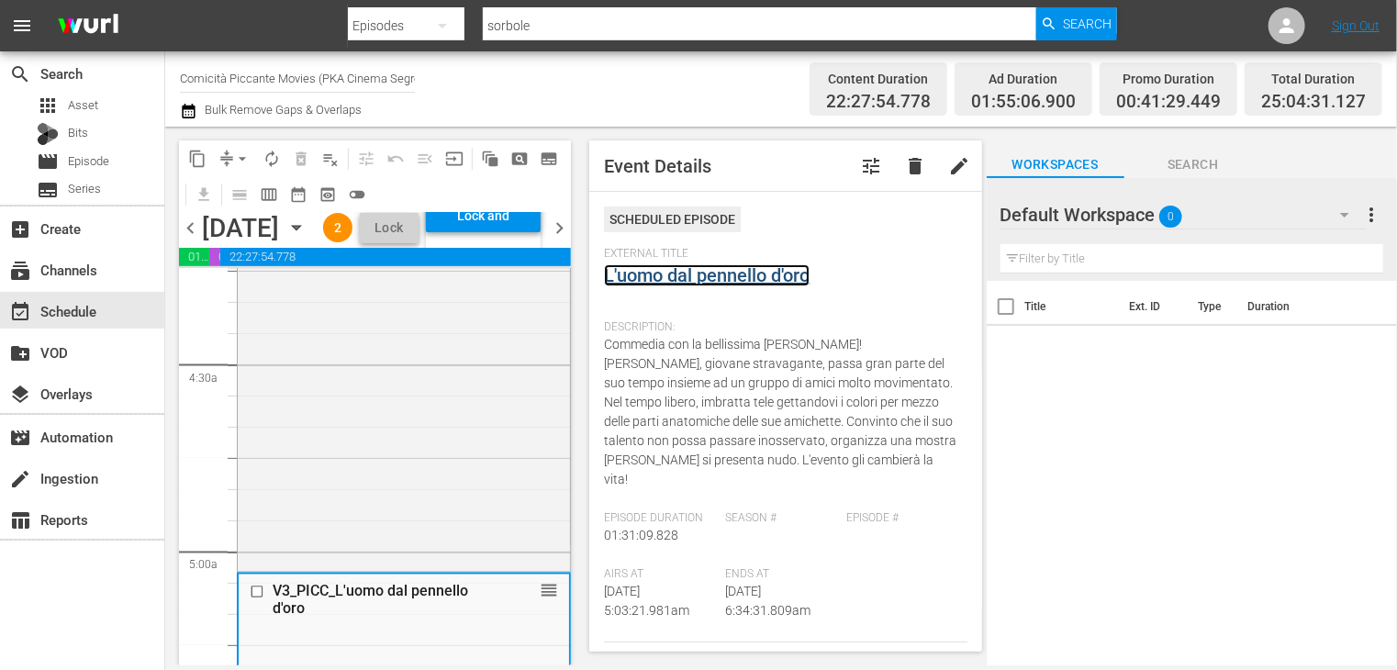
click at [708, 275] on link "L'uomo dal pennello d'oro" at bounding box center [707, 275] width 206 height 22
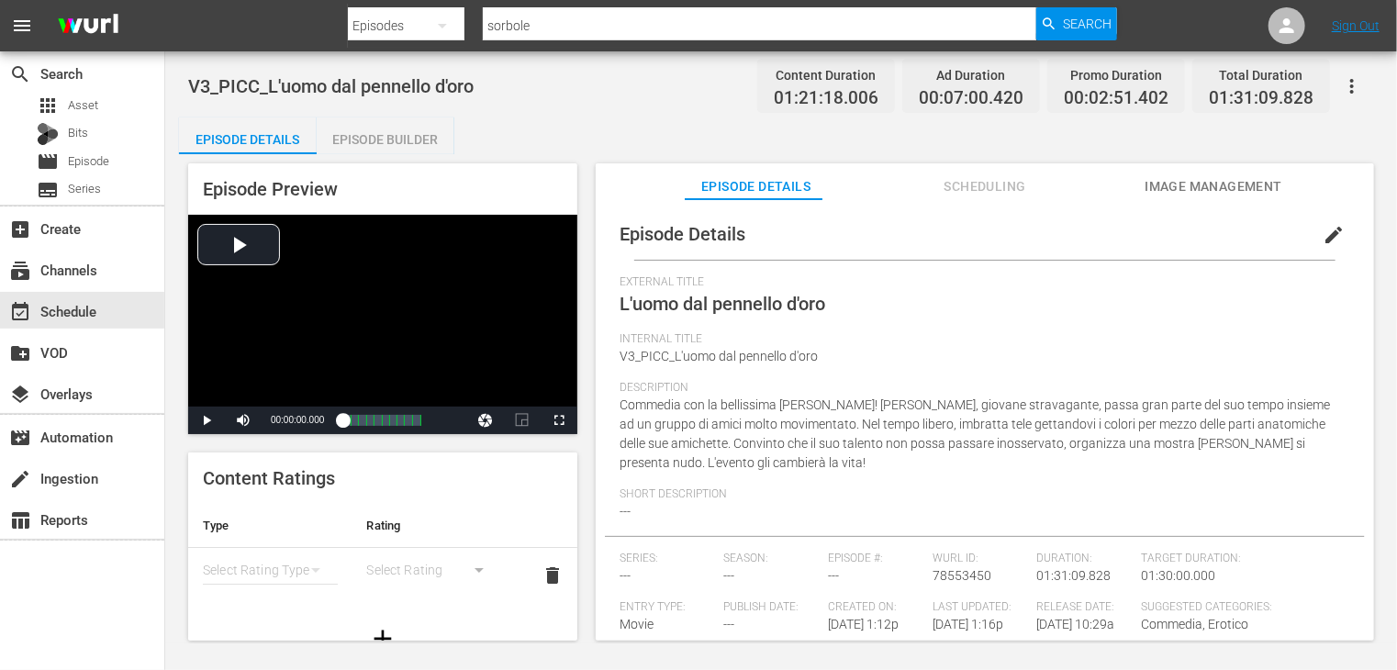
click at [388, 144] on div "Episode Builder" at bounding box center [386, 139] width 138 height 44
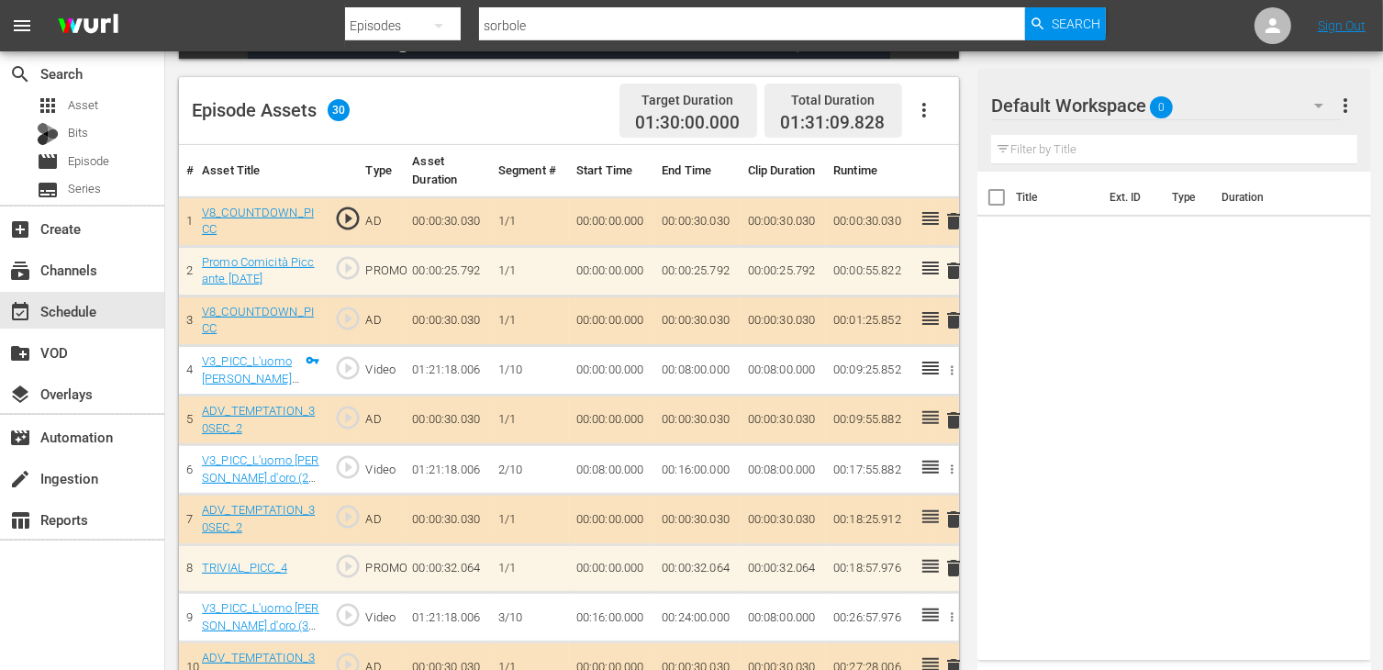
scroll to position [459, 0]
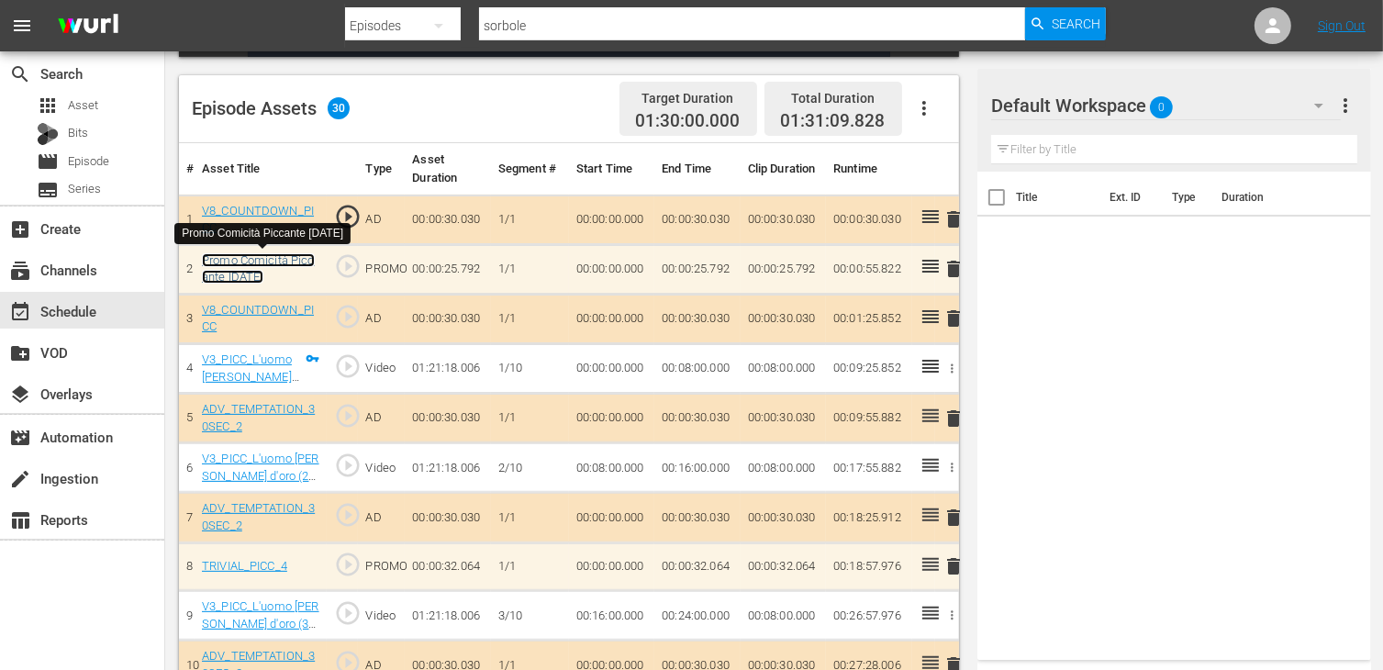
click at [262, 263] on link "Promo Comicità Piccante [DATE]" at bounding box center [258, 268] width 113 height 31
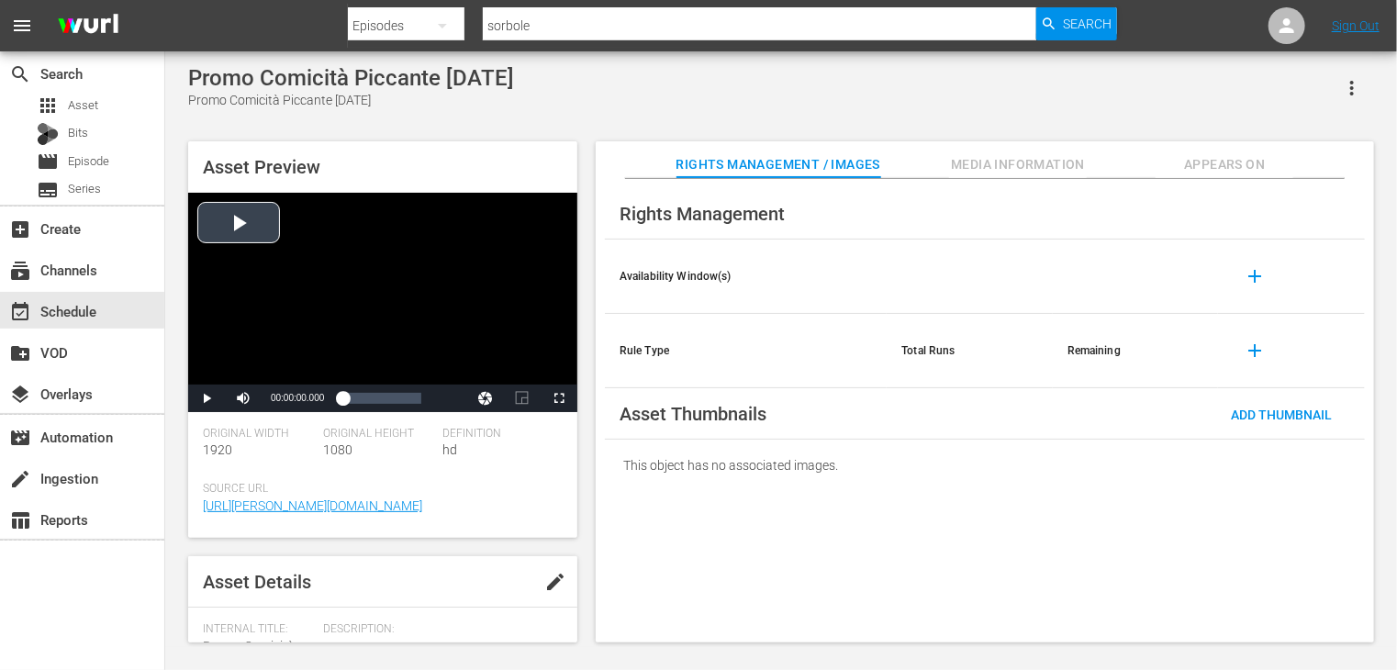
click at [216, 229] on div "Video Player" at bounding box center [382, 289] width 389 height 192
click at [96, 159] on span "Episode" at bounding box center [88, 161] width 41 height 18
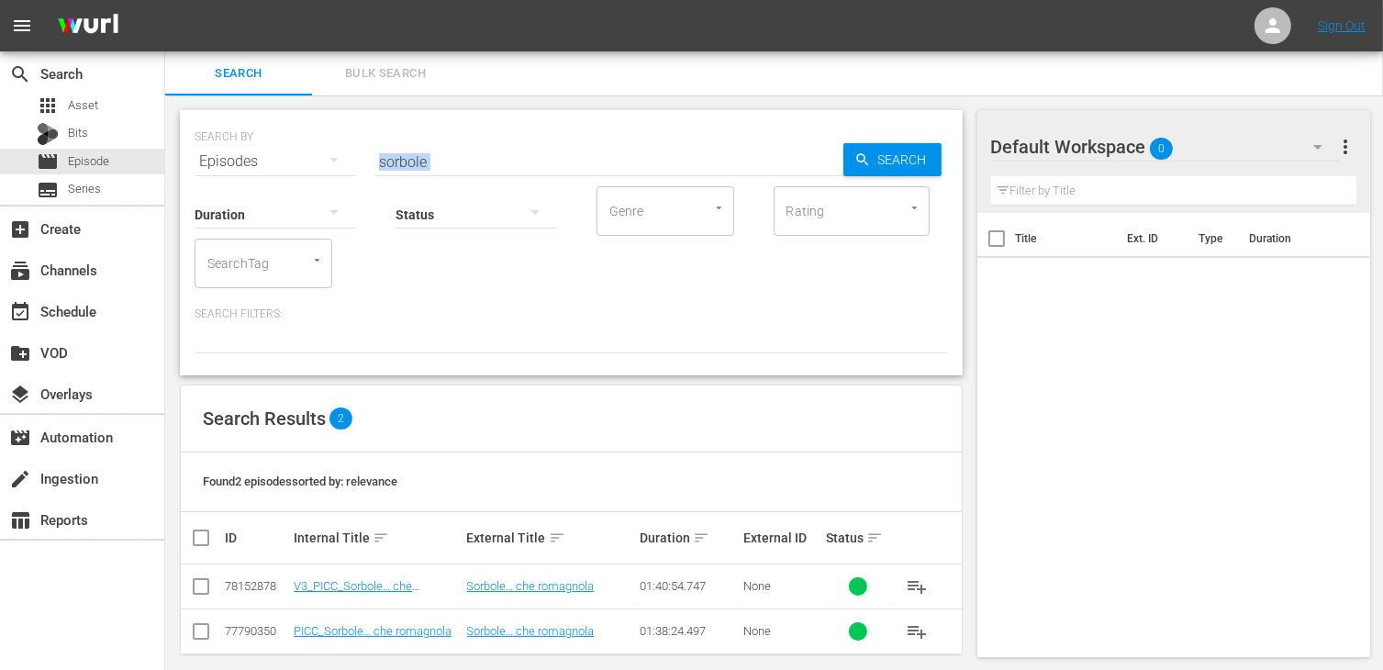
drag, startPoint x: 463, startPoint y: 170, endPoint x: 337, endPoint y: 151, distance: 128.0
click at [337, 151] on div "SEARCH BY Search By Episodes Search ID, Title, Description, Keywords, or Catego…" at bounding box center [571, 242] width 783 height 265
click at [438, 169] on input "sorbole" at bounding box center [608, 162] width 469 height 44
drag, startPoint x: 445, startPoint y: 168, endPoint x: 342, endPoint y: 158, distance: 103.3
click at [342, 158] on div "SEARCH BY Search By Episodes Search ID, Title, Description, Keywords, or Catego…" at bounding box center [572, 150] width 754 height 66
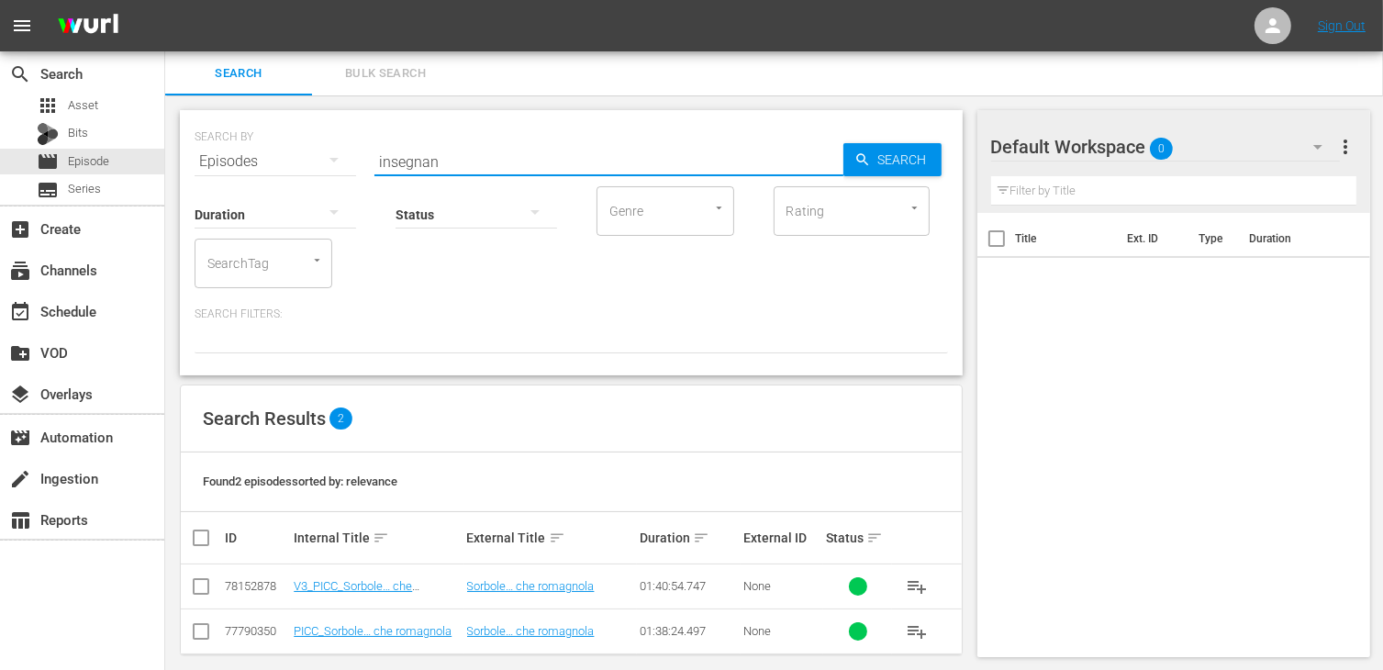
type input "insegnan"
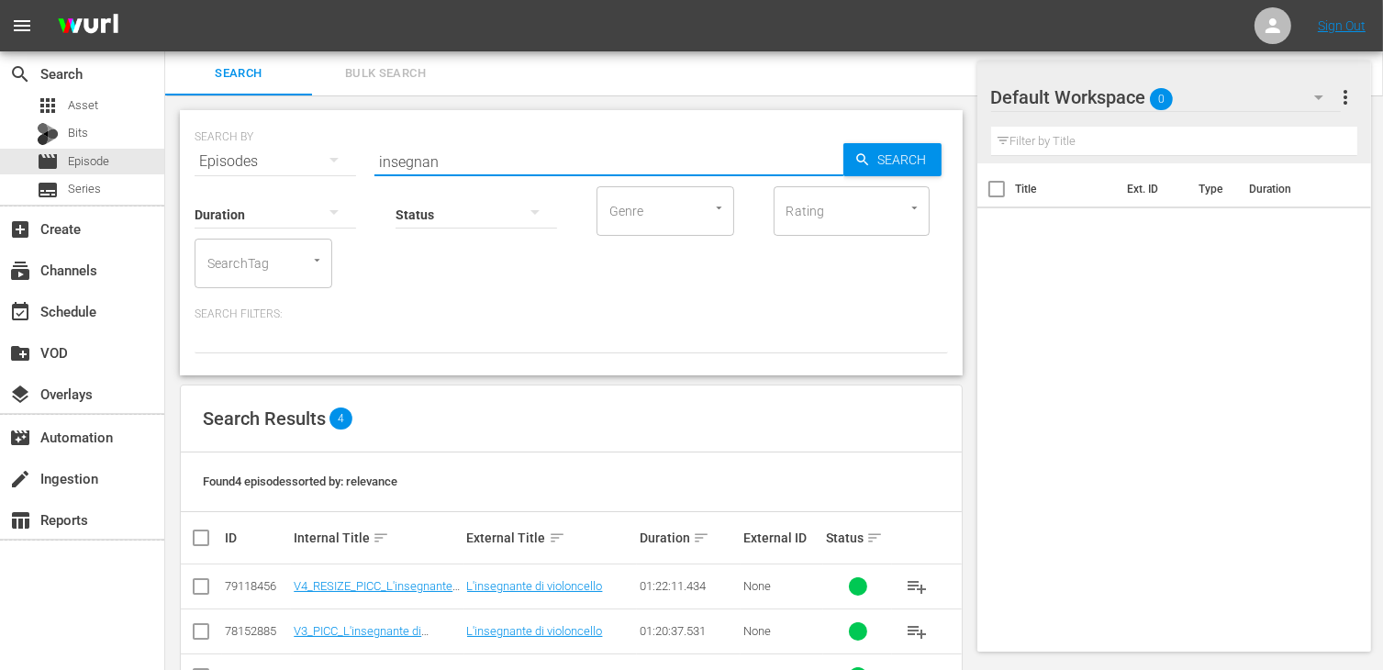
scroll to position [92, 0]
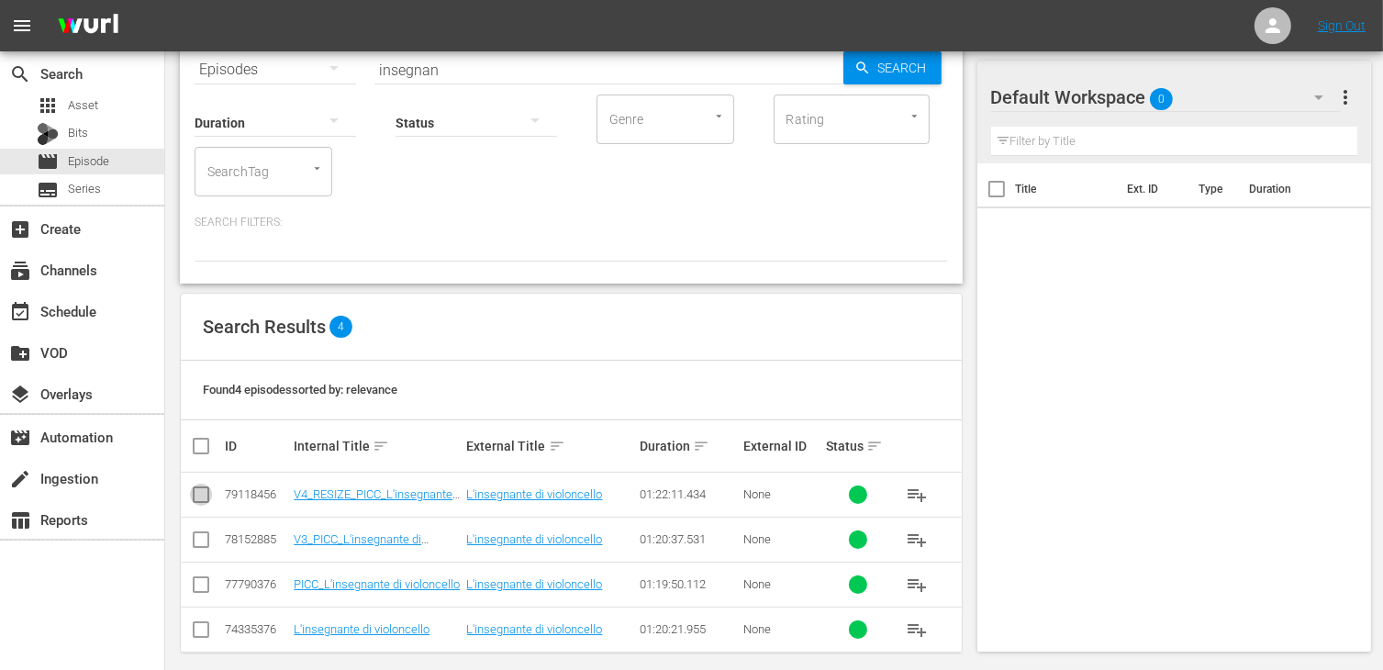
click at [201, 490] on input "checkbox" at bounding box center [201, 498] width 22 height 22
checkbox input "true"
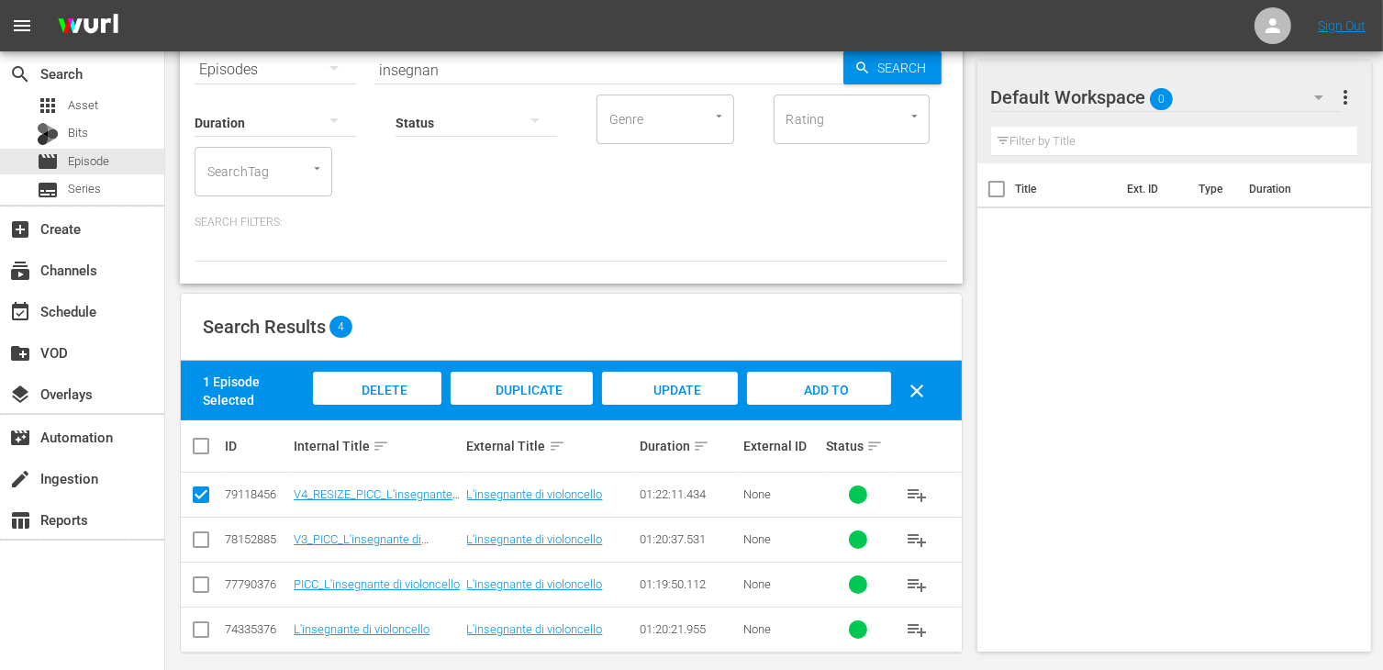
click at [808, 386] on span "Add to Workspace" at bounding box center [819, 408] width 90 height 50
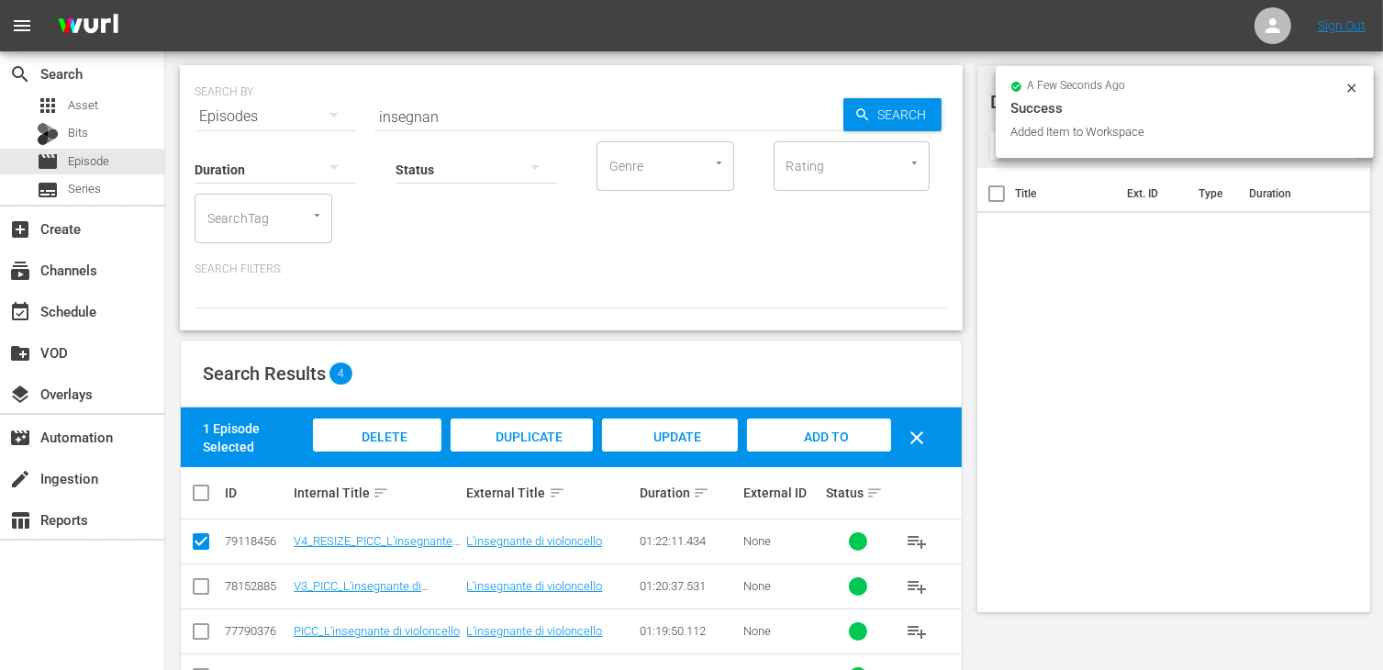
scroll to position [0, 0]
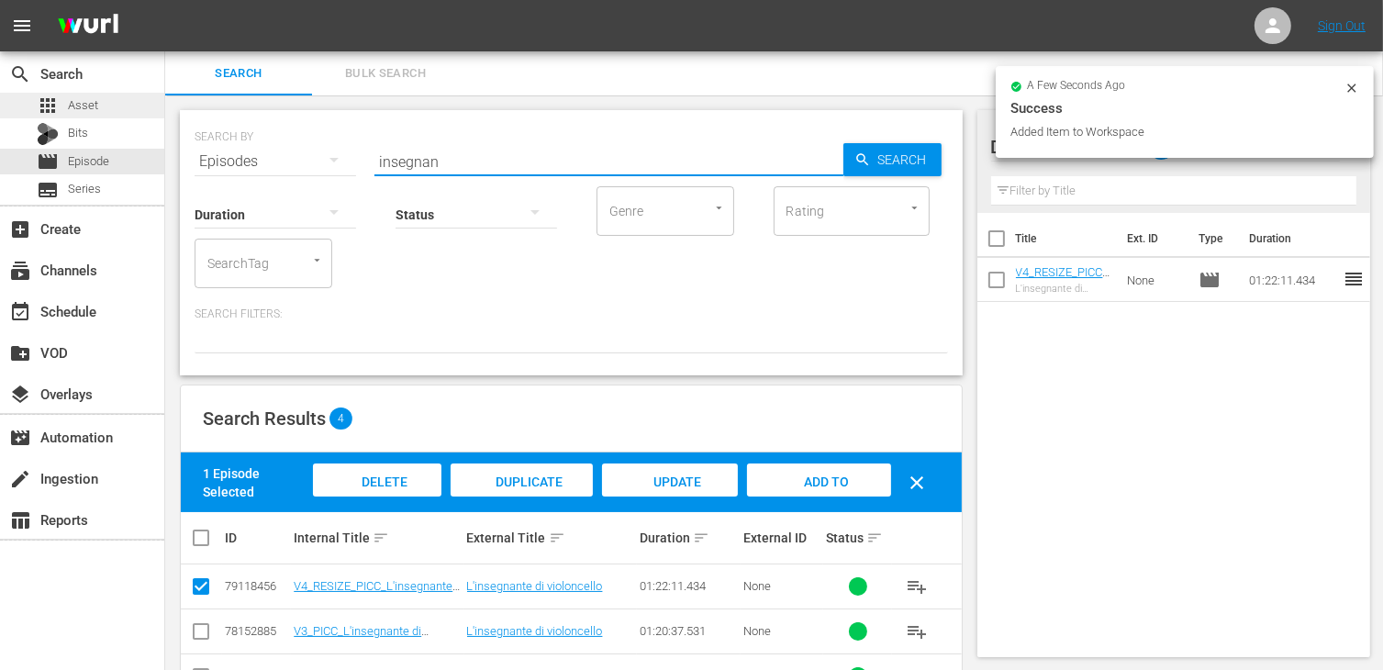
drag, startPoint x: 461, startPoint y: 155, endPoint x: 133, endPoint y: 112, distance: 330.5
click at [165, 0] on div "search Search apps Asset Bits movie Episode subtitles Series add_box Create sub…" at bounding box center [774, 0] width 1218 height 0
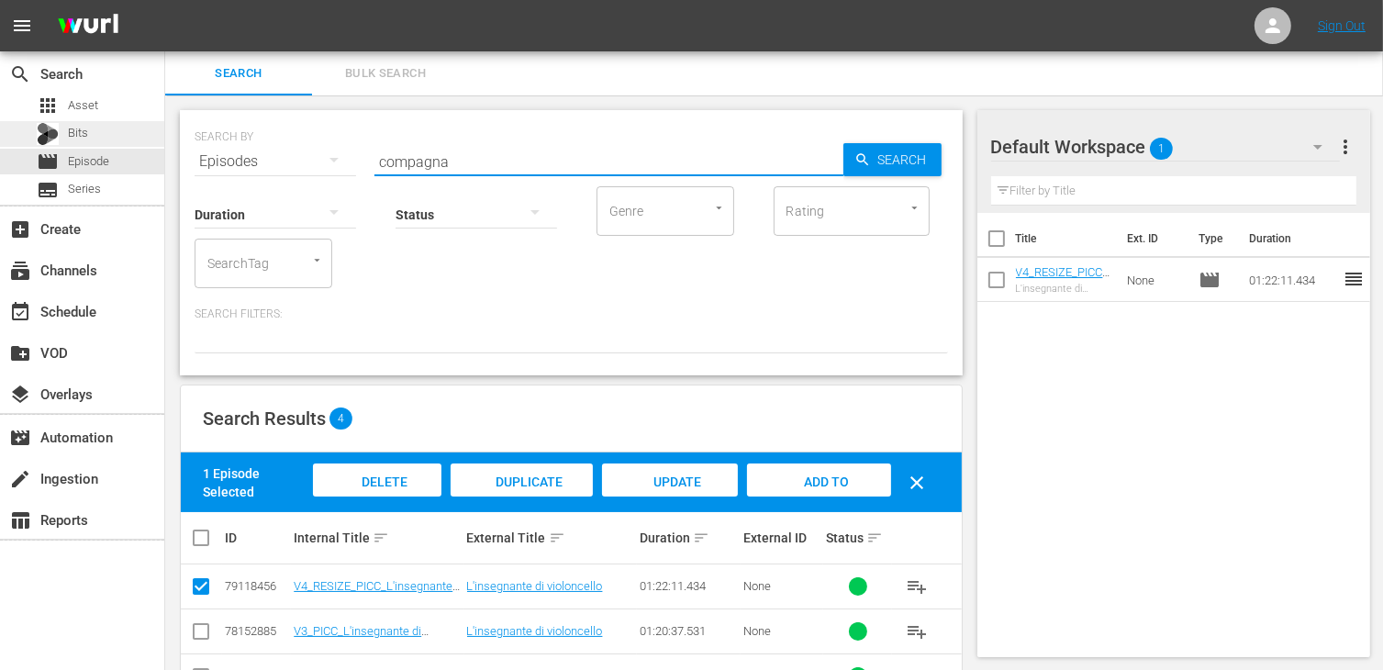
type input "compagna"
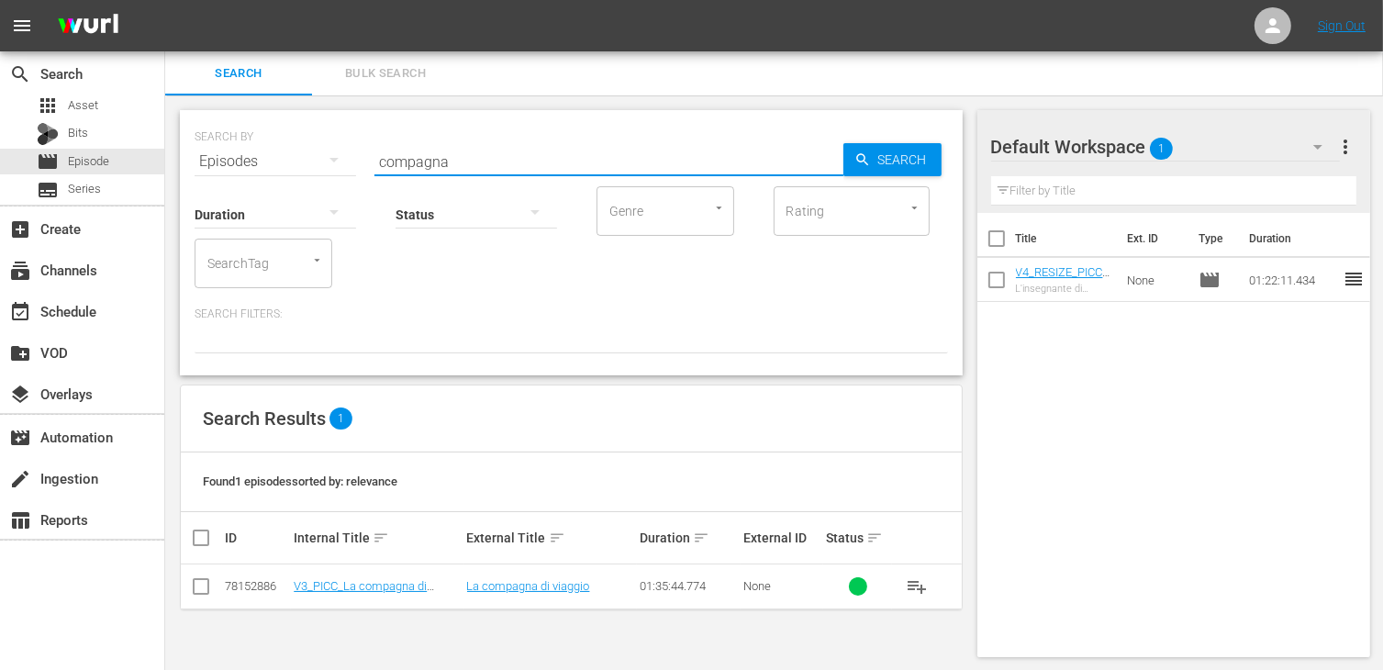
drag, startPoint x: 194, startPoint y: 585, endPoint x: 240, endPoint y: 577, distance: 47.4
click at [194, 585] on input "checkbox" at bounding box center [201, 590] width 22 height 22
checkbox input "true"
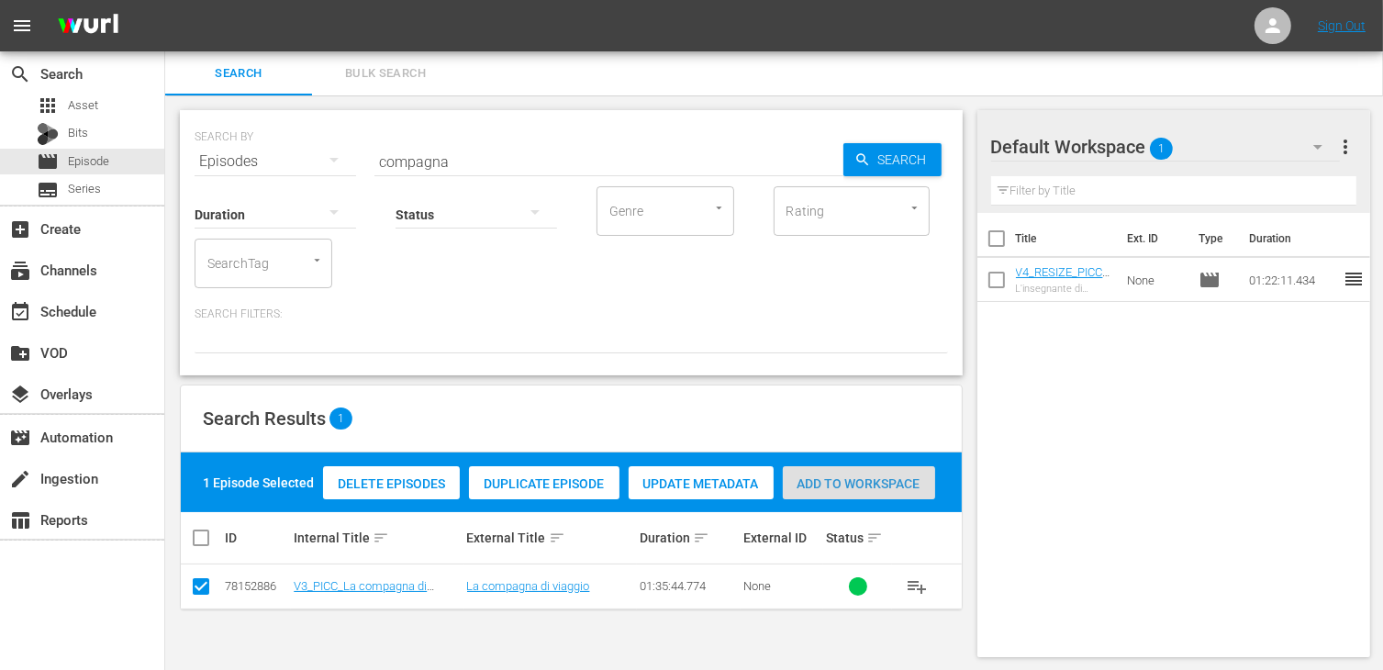
click at [844, 479] on span "Add to Workspace" at bounding box center [859, 483] width 152 height 15
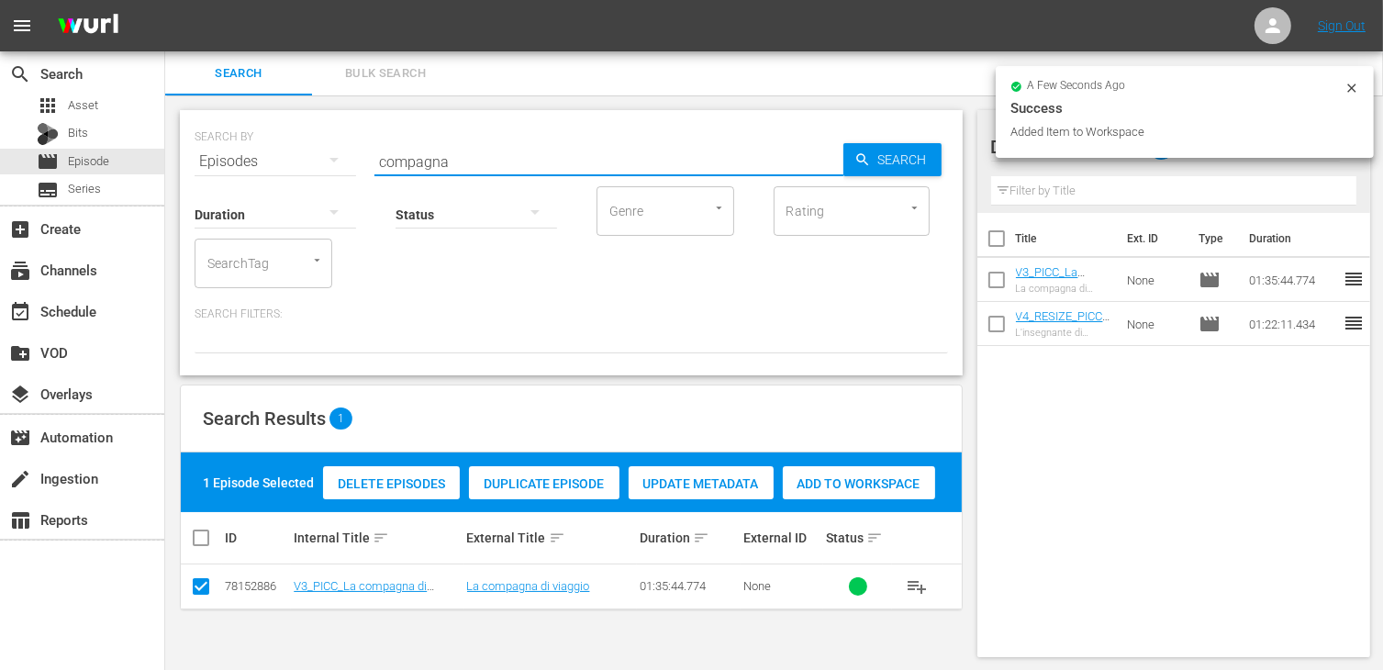
drag, startPoint x: 456, startPoint y: 154, endPoint x: 303, endPoint y: 149, distance: 153.4
click at [303, 149] on div "SEARCH BY Search By Episodes Search ID, Title, Description, Keywords, or Catego…" at bounding box center [572, 150] width 754 height 66
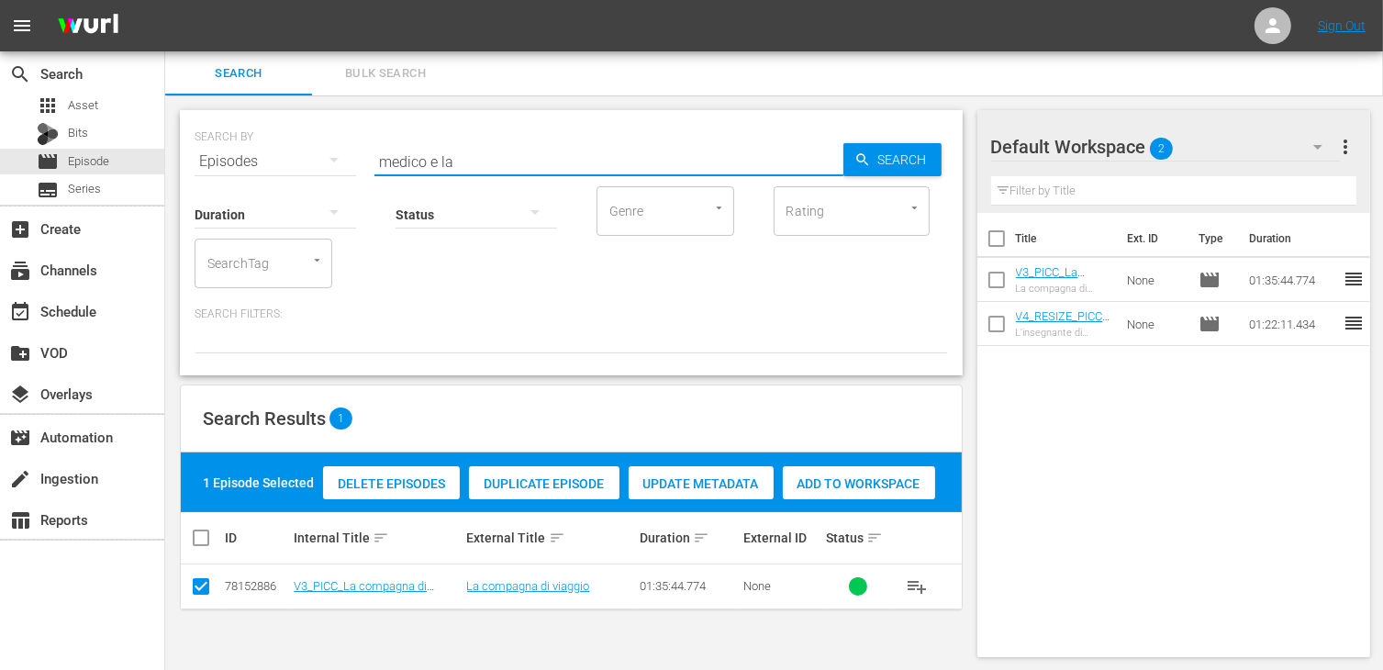
type input "medico e la"
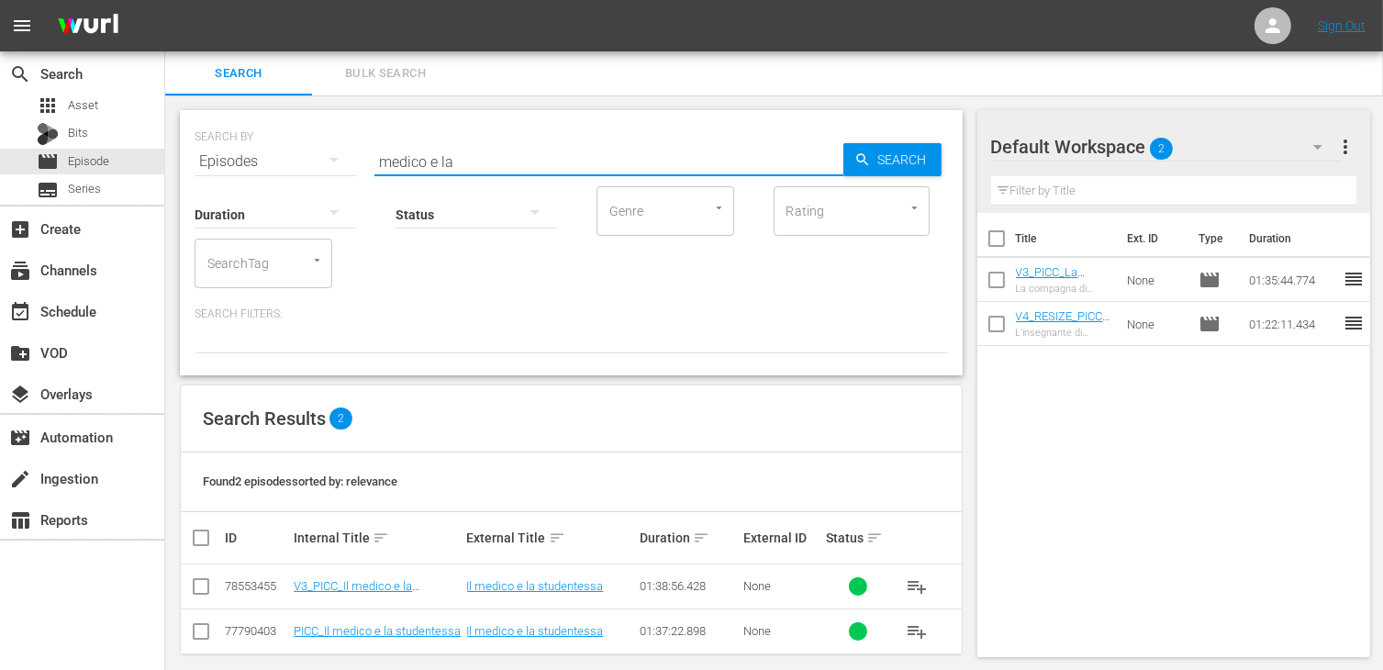
click at [202, 589] on input "checkbox" at bounding box center [201, 590] width 22 height 22
checkbox input "true"
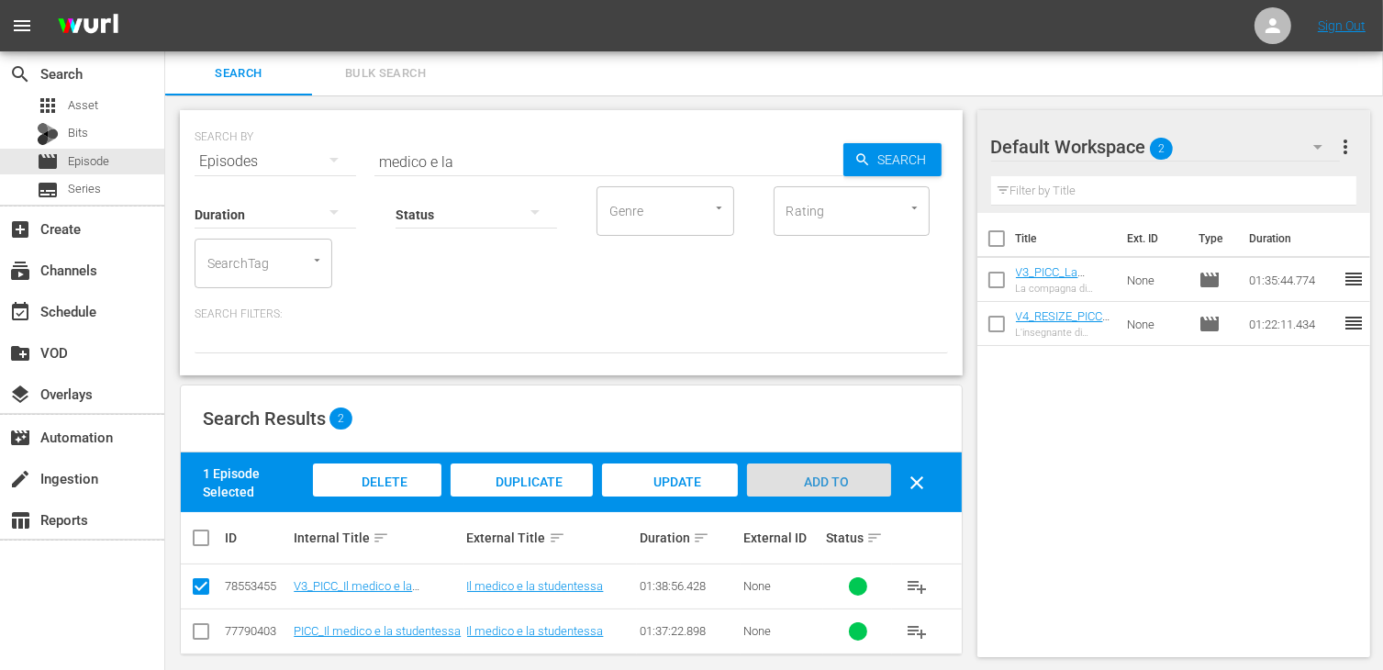
drag, startPoint x: 841, startPoint y: 479, endPoint x: 819, endPoint y: 474, distance: 22.7
click at [841, 479] on span "Add to Workspace" at bounding box center [819, 500] width 90 height 50
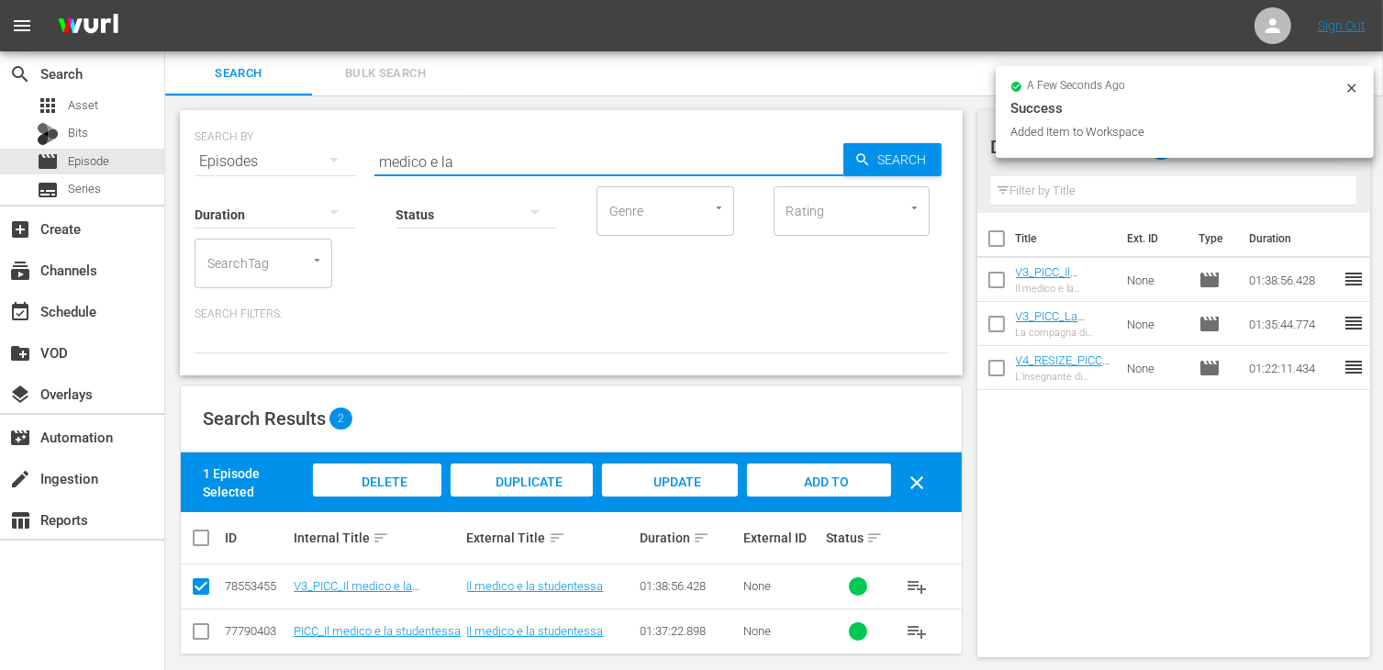
drag, startPoint x: 396, startPoint y: 151, endPoint x: 342, endPoint y: 148, distance: 54.3
click at [342, 148] on div "SEARCH BY Search By Episodes Search ID, Title, Description, Keywords, or Catego…" at bounding box center [572, 150] width 754 height 66
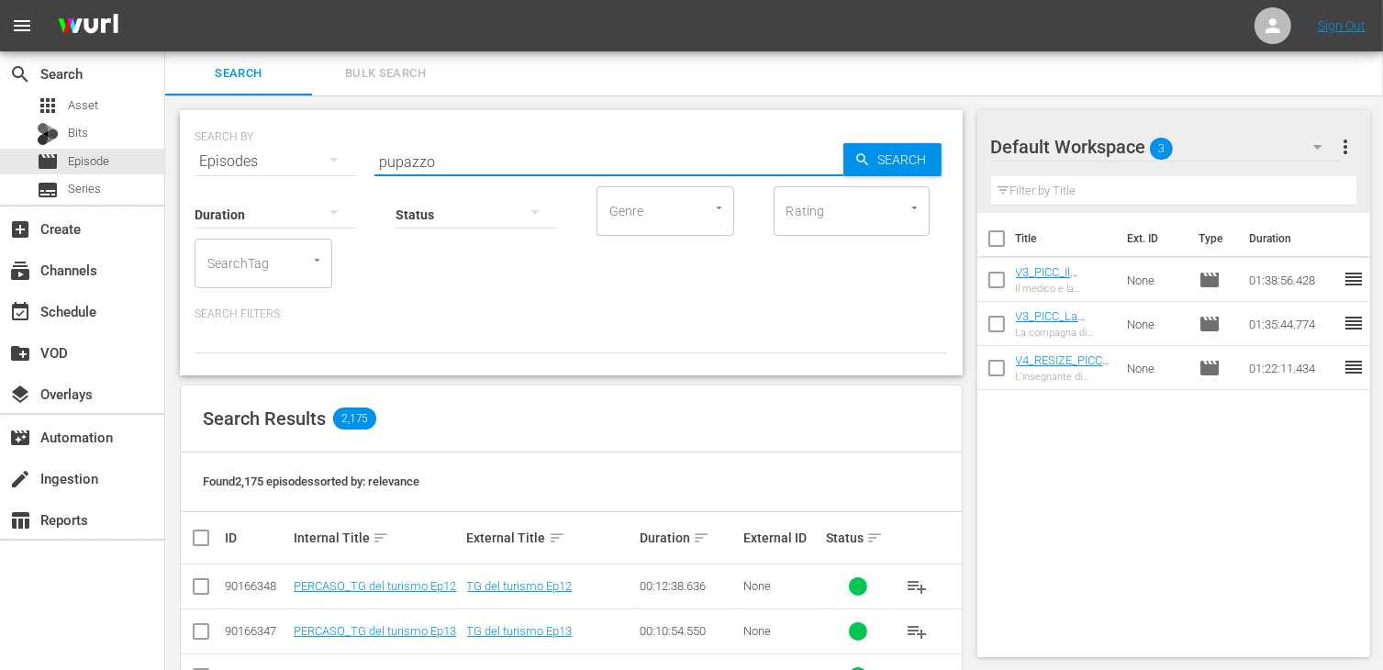
type input "pupazzo"
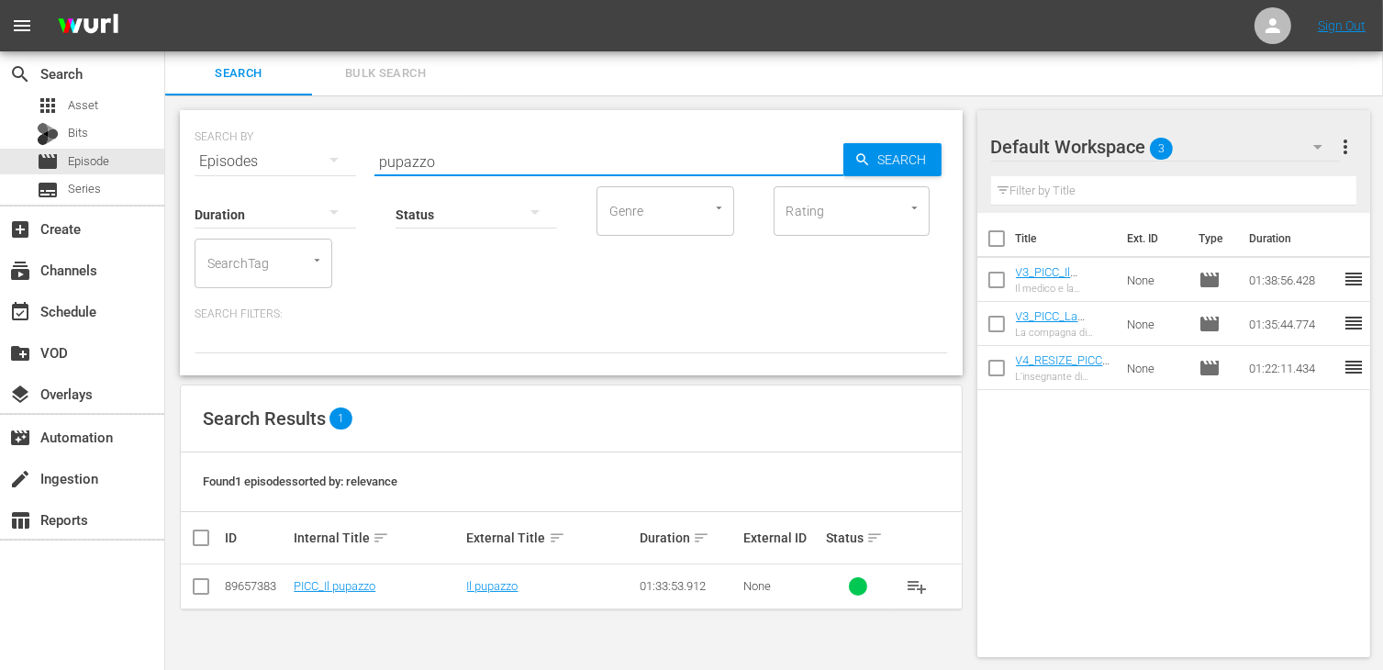
drag, startPoint x: 194, startPoint y: 588, endPoint x: 253, endPoint y: 584, distance: 59.8
click at [195, 586] on input "checkbox" at bounding box center [201, 590] width 22 height 22
checkbox input "true"
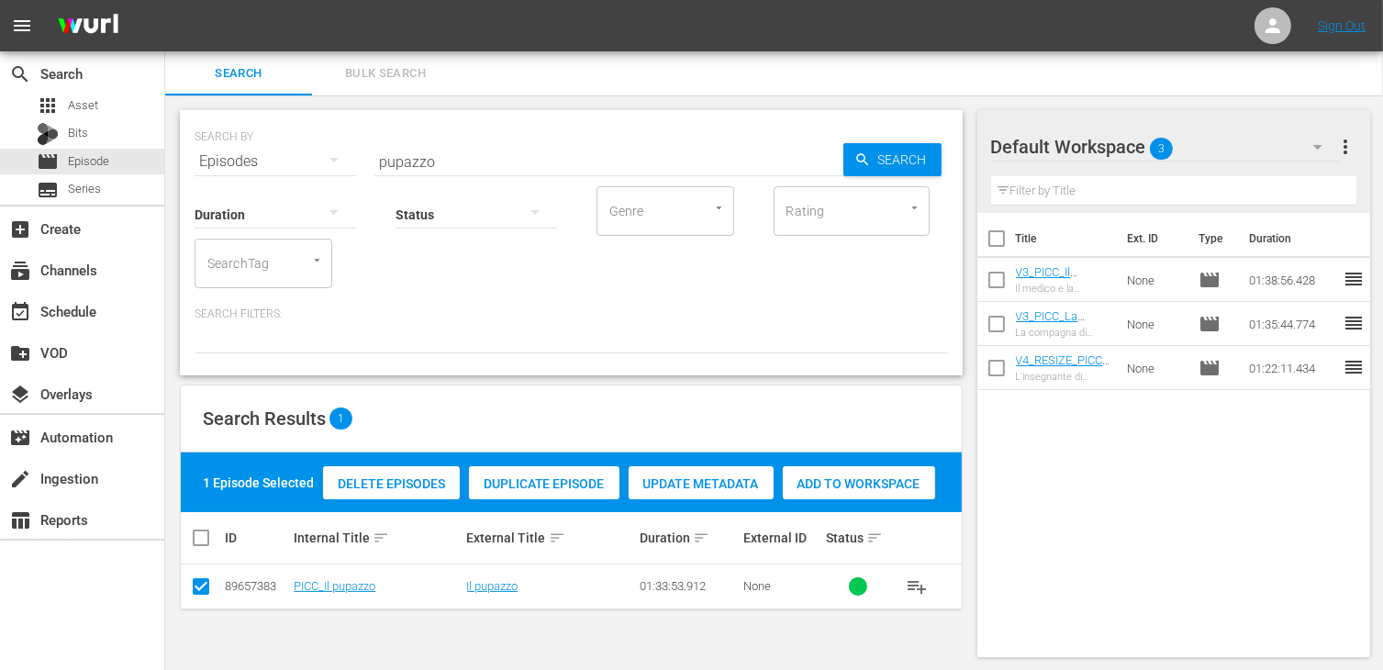
click at [870, 489] on span "Add to Workspace" at bounding box center [859, 483] width 152 height 15
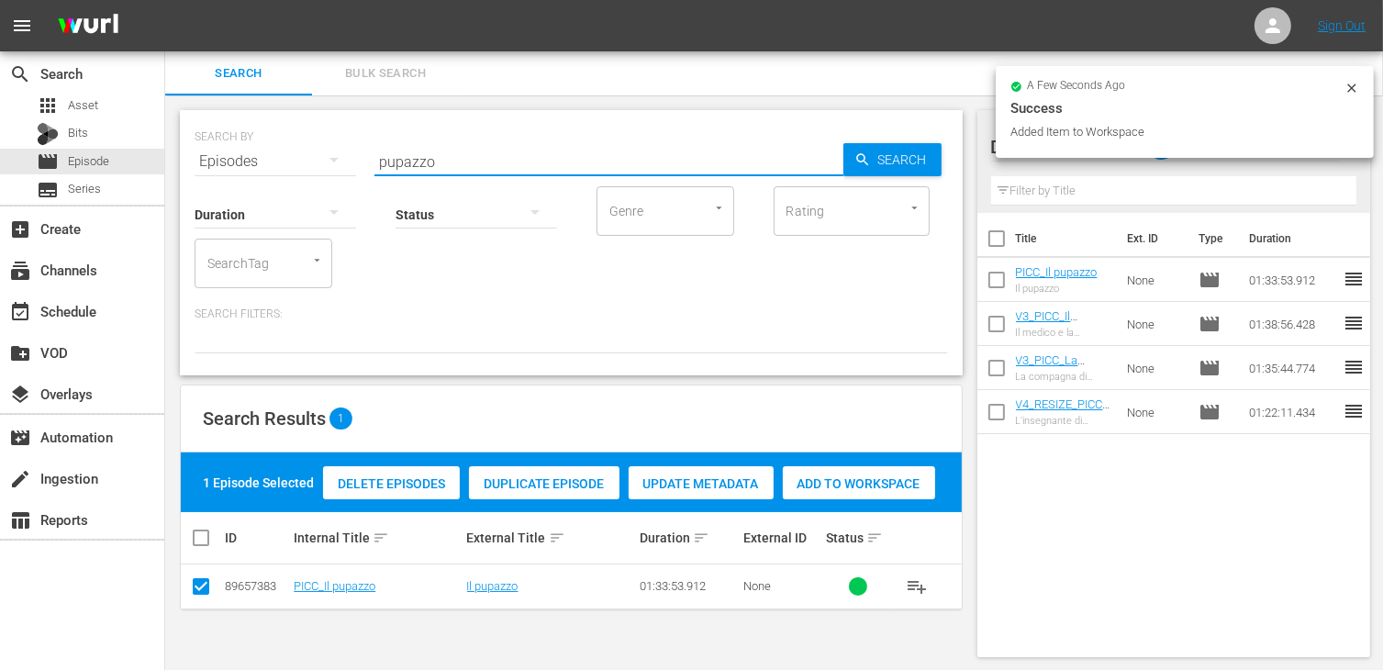
drag, startPoint x: 455, startPoint y: 161, endPoint x: 309, endPoint y: 133, distance: 148.5
click at [309, 133] on div "SEARCH BY Search By Episodes Search ID, Title, Description, Keywords, or Catego…" at bounding box center [572, 150] width 754 height 66
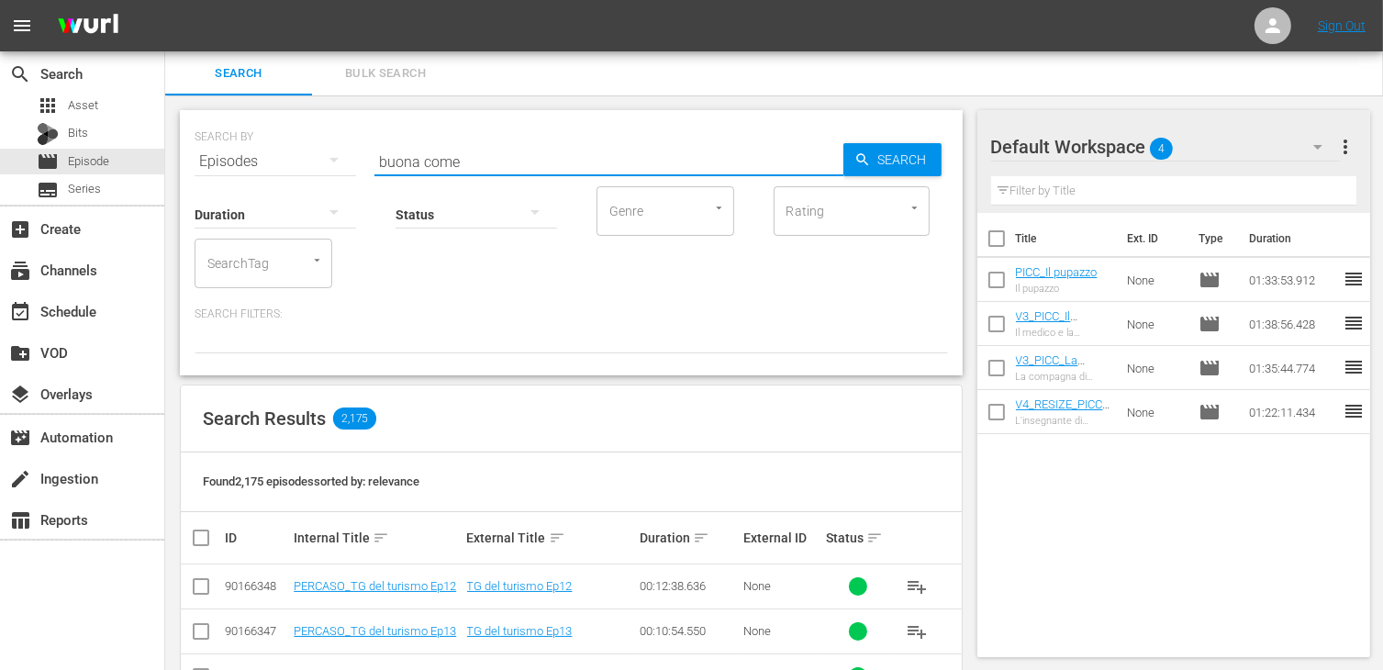
type input "buona come"
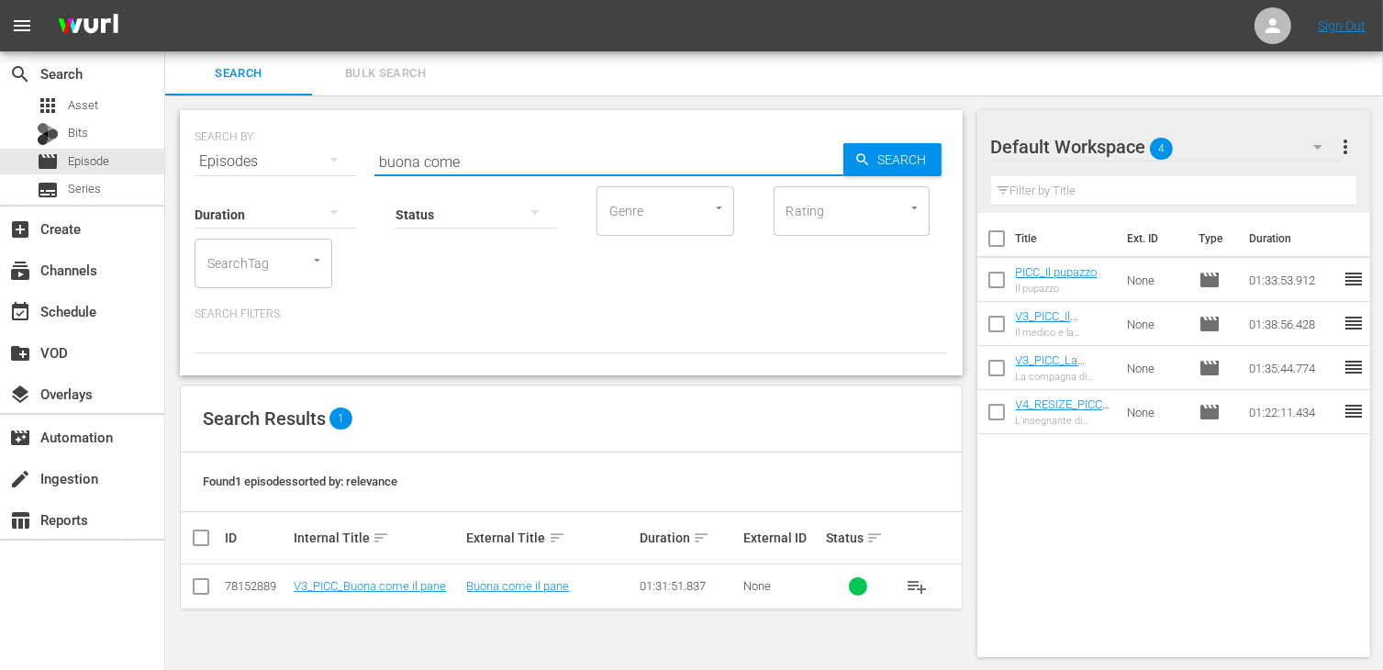
click at [210, 589] on input "checkbox" at bounding box center [201, 590] width 22 height 22
checkbox input "true"
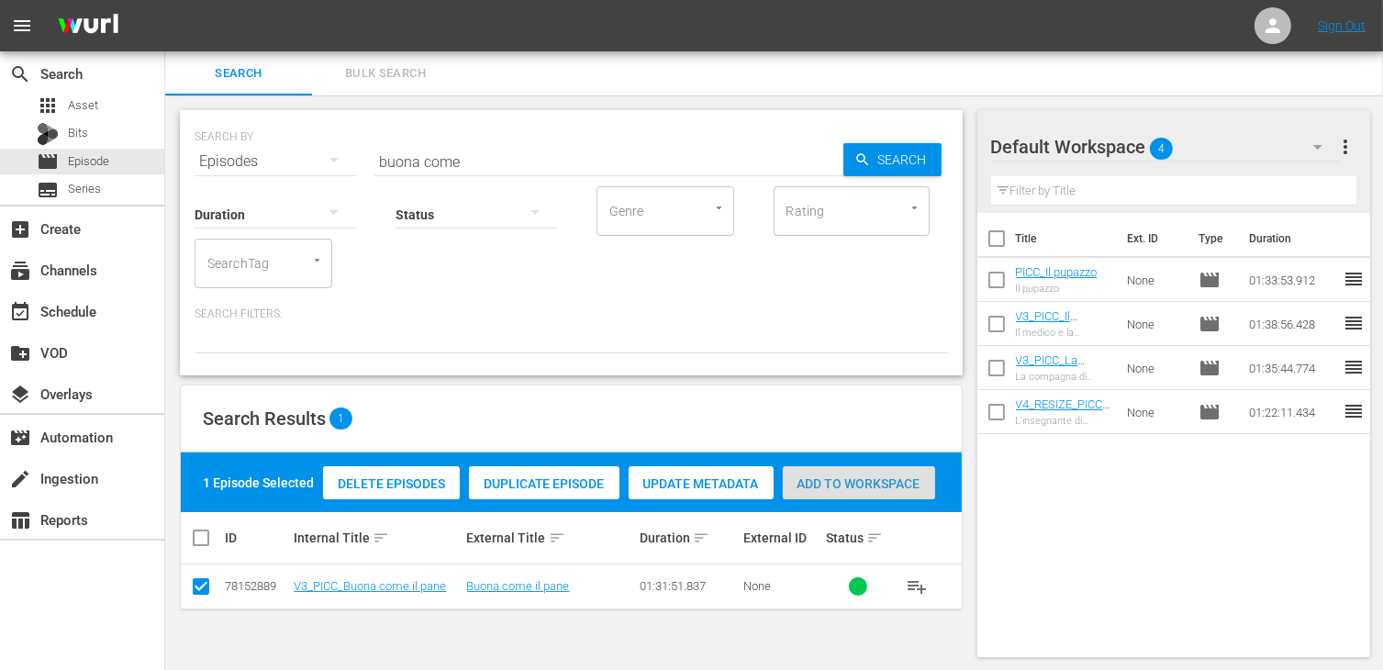
click at [914, 488] on span "Add to Workspace" at bounding box center [859, 483] width 152 height 15
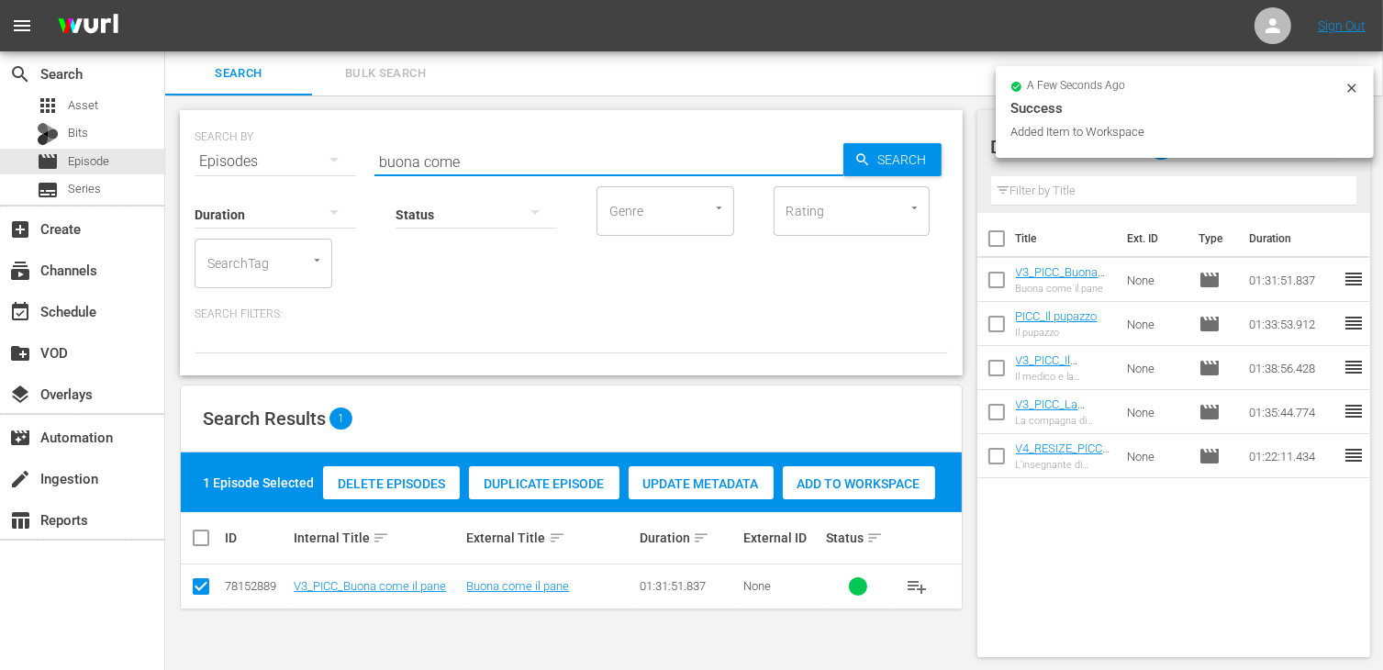
drag, startPoint x: 464, startPoint y: 150, endPoint x: 345, endPoint y: 149, distance: 119.3
click at [345, 149] on div "SEARCH BY Search By Episodes Search ID, Title, Description, Keywords, or Catego…" at bounding box center [572, 150] width 754 height 66
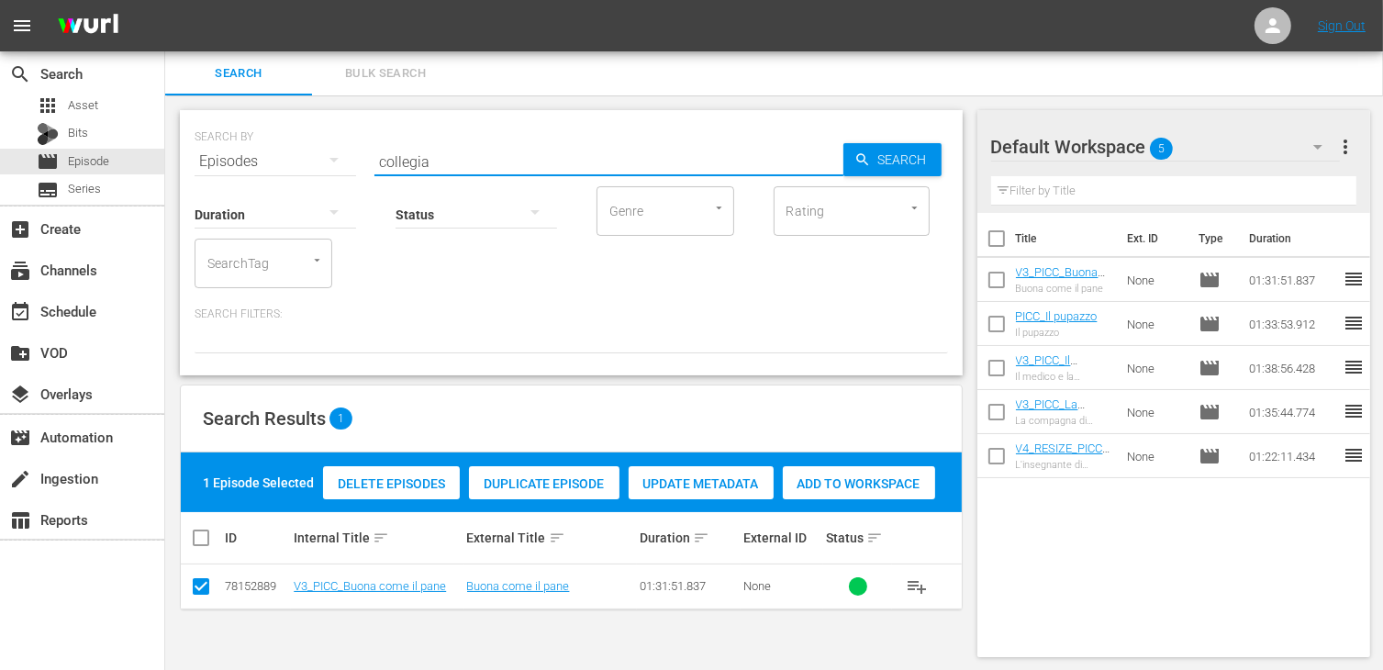
type input "collegia"
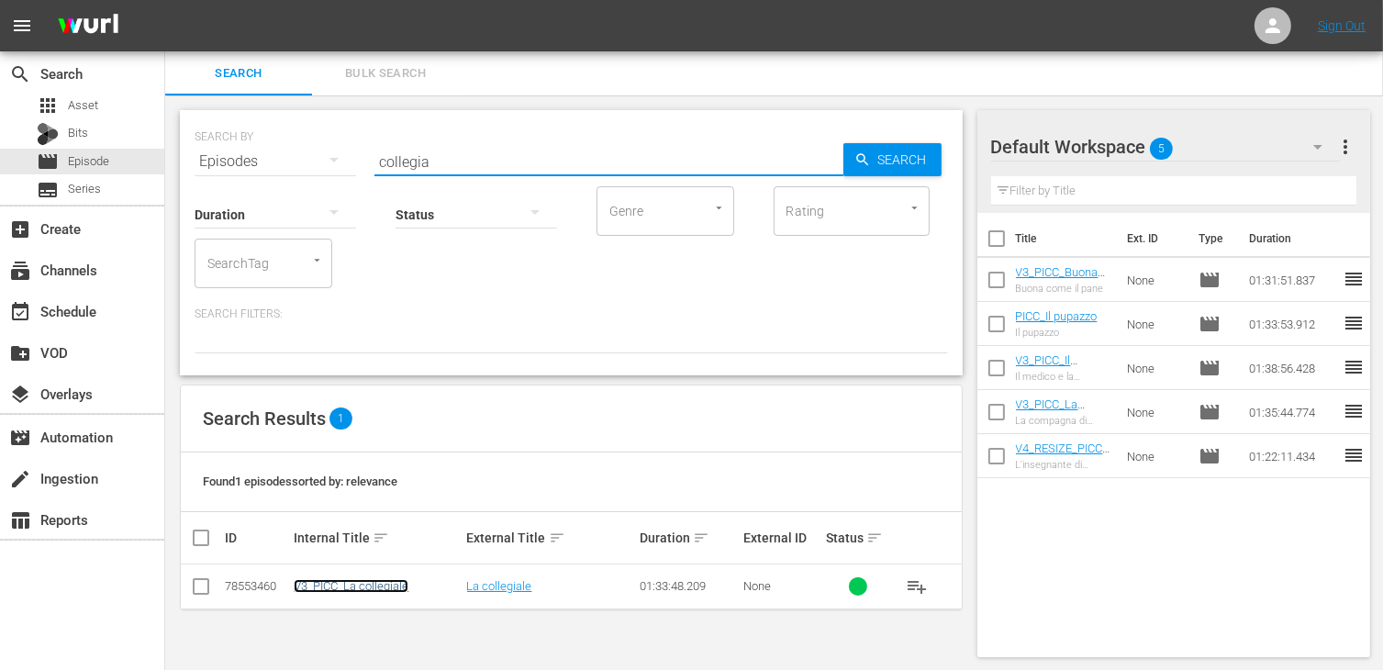
click at [330, 587] on link "V3_PICC_La collegiale" at bounding box center [351, 586] width 115 height 14
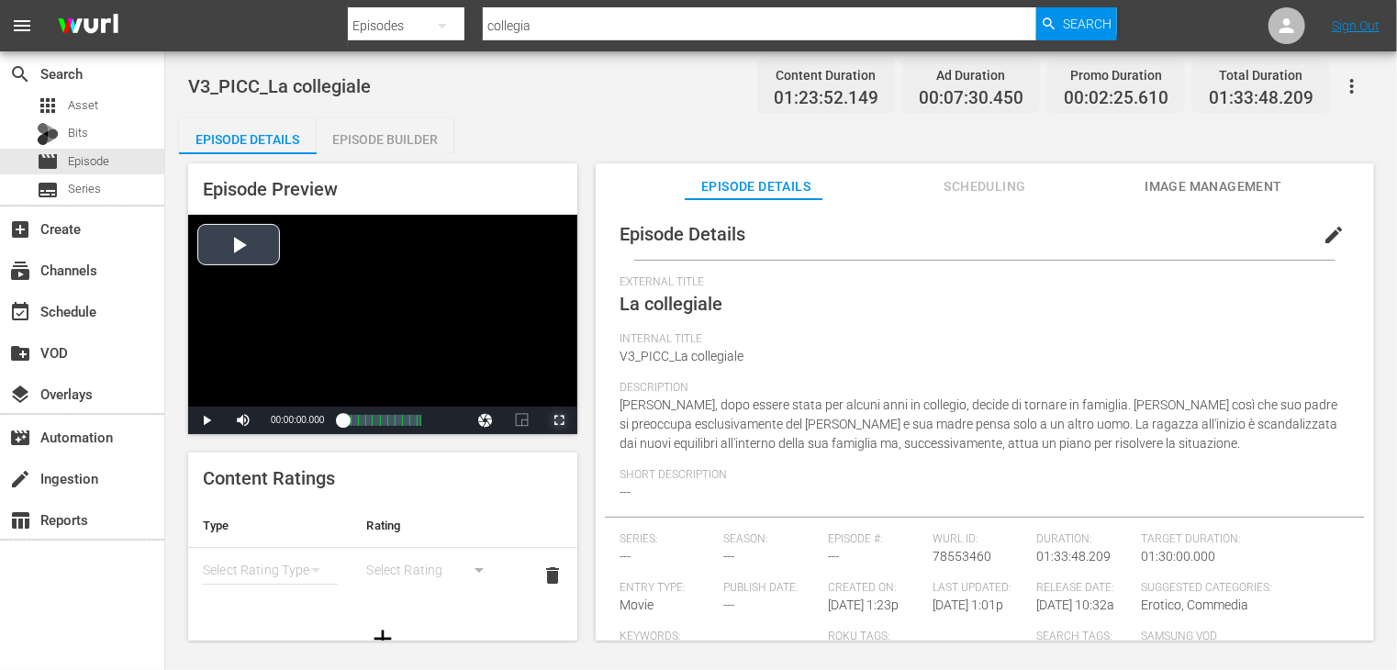
click at [559, 420] on span "Video Player" at bounding box center [559, 420] width 0 height 0
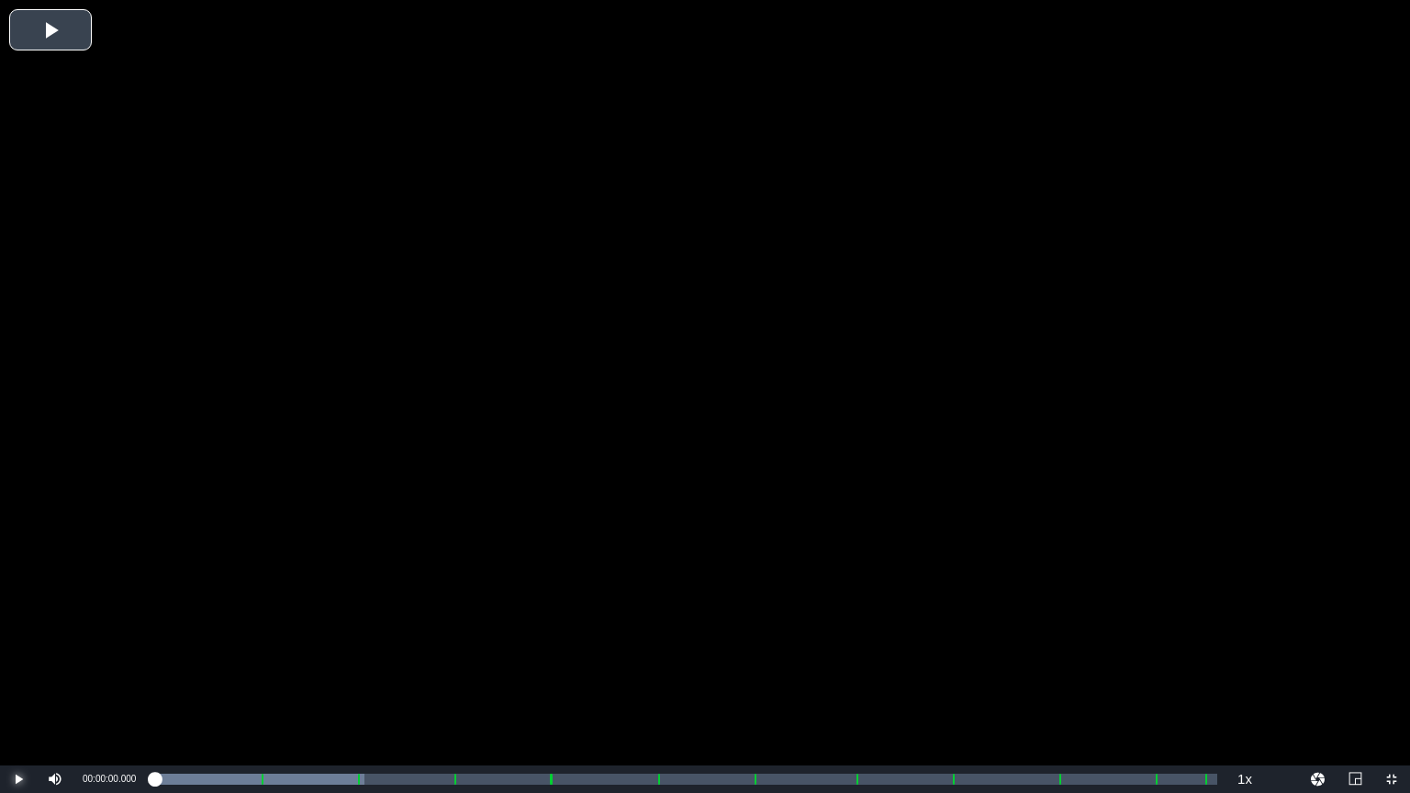
click at [18, 669] on span "Video Player" at bounding box center [18, 779] width 0 height 0
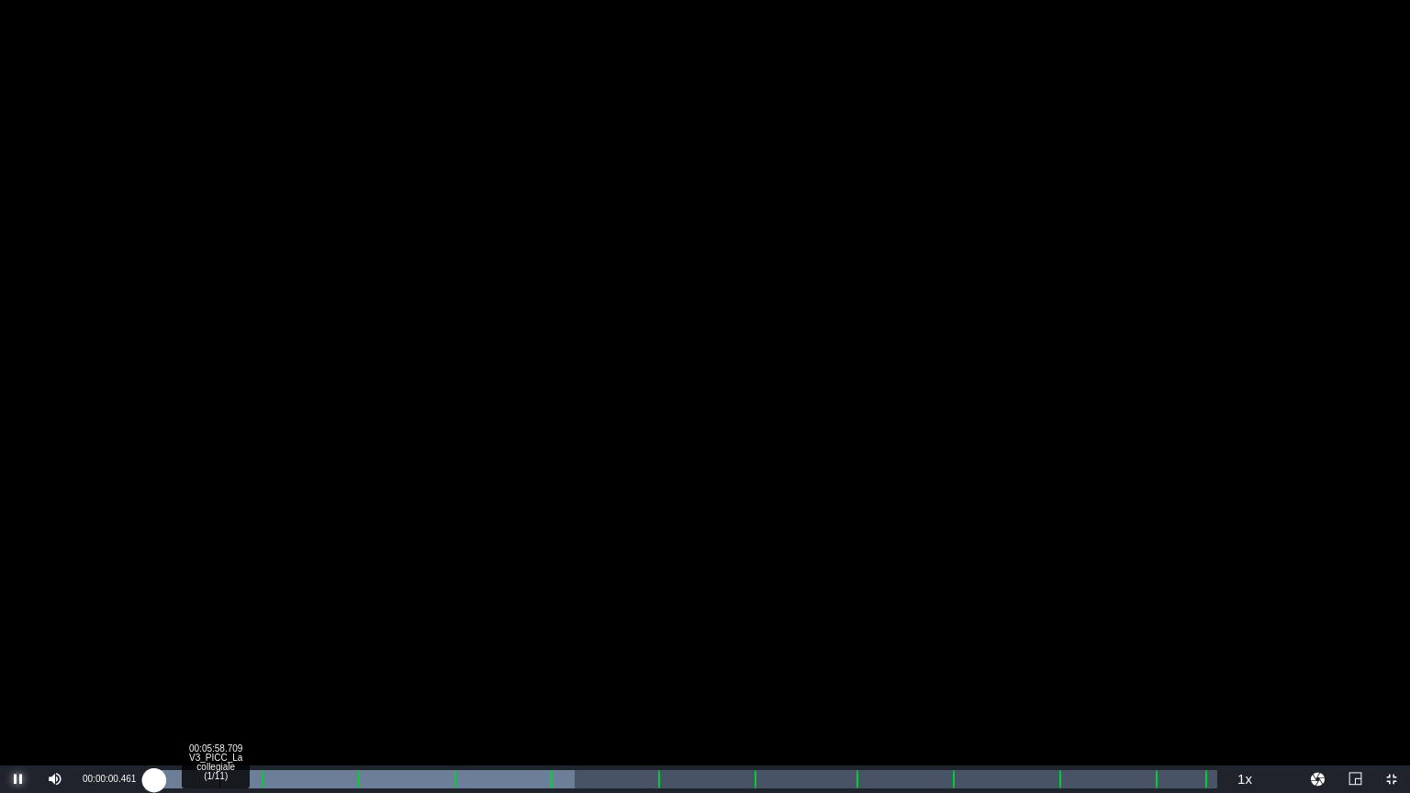
click at [261, 669] on div "Loaded : 39.50% 00:05:58.709 V3_PICC_La collegiale (1/11) 00:00:00.560" at bounding box center [685, 779] width 1081 height 28
click at [212, 669] on div "00:05:06.197 V3_PICC_La collegiale (1/11)" at bounding box center [212, 779] width 1 height 18
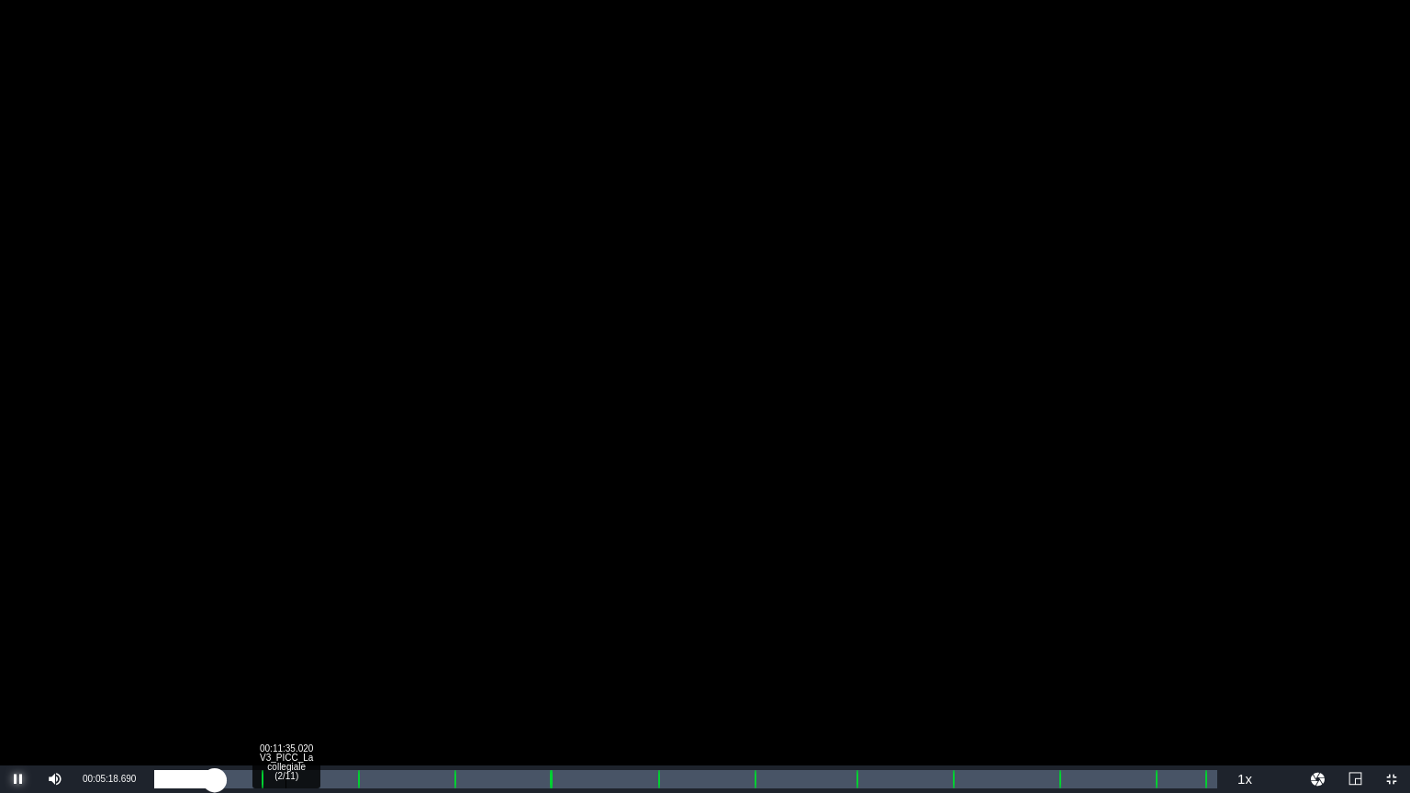
click at [290, 669] on div "Loaded : 5.73% 00:11:35.020 V3_PICC_La collegiale (2/11) 00:03:52.946 [GEOGRAPH…" at bounding box center [685, 779] width 1063 height 18
click at [316, 669] on div "Loaded : 12.29% 00:14:15.410 V3_PICC_La collegiale (2/11) 00:10:08.797 [GEOGRAP…" at bounding box center [685, 779] width 1063 height 18
click at [345, 669] on div "Loaded : 15.16% 00:16:50.939 V3_PICC_La collegiale (2/11) 00:12:20.934 [GEOGRAP…" at bounding box center [685, 779] width 1063 height 18
click at [404, 669] on div "00:22:01.997 V3_PICC_La collegiale (3/11)" at bounding box center [404, 779] width 1 height 18
click at [437, 669] on div "Loaded : 23.75% 00:24:52.107 V3_PICC_La collegiale (3/11) 00:19:37.628 [GEOGRAP…" at bounding box center [685, 779] width 1063 height 18
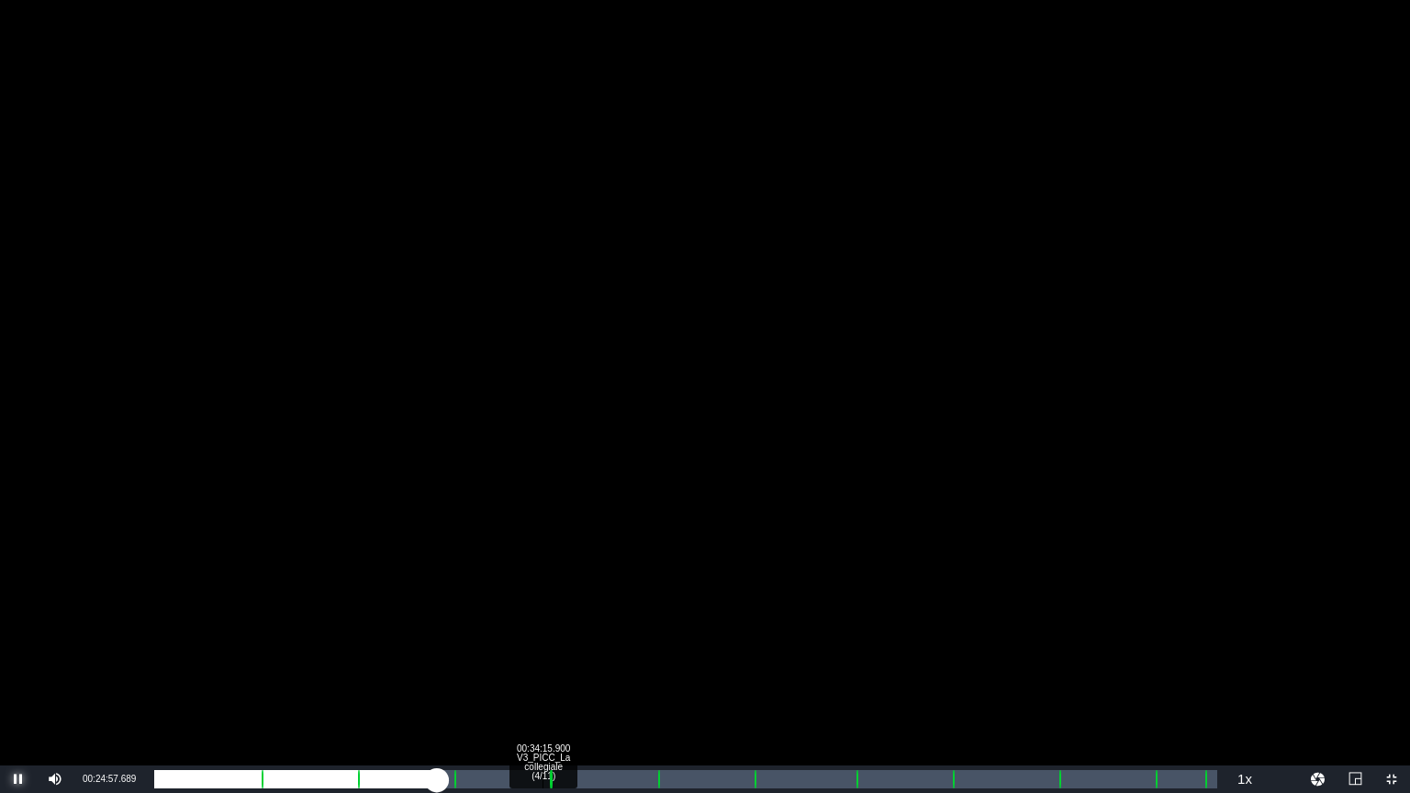
click at [542, 669] on div "Loaded : 27.09% 00:34:15.900 V3_PICC_La collegiale (4/11) 00:22:31.870 [GEOGRAP…" at bounding box center [685, 779] width 1063 height 18
click at [508, 669] on div "Loaded : 37.59% 00:31:11.209 V3_PICC_La collegiale (4/11) 00:31:20.268 [GEOGRAP…" at bounding box center [685, 779] width 1063 height 18
click at [578, 669] on div "Loaded : 35.09% 00:37:30.311 V3_PICC_La collegiale (5/11) 00:28:32.142 [GEOGRAP…" at bounding box center [685, 779] width 1063 height 18
click at [577, 669] on div "00:33:07.064" at bounding box center [367, 779] width 426 height 18
click at [572, 669] on div "00:32:55.077" at bounding box center [365, 779] width 423 height 18
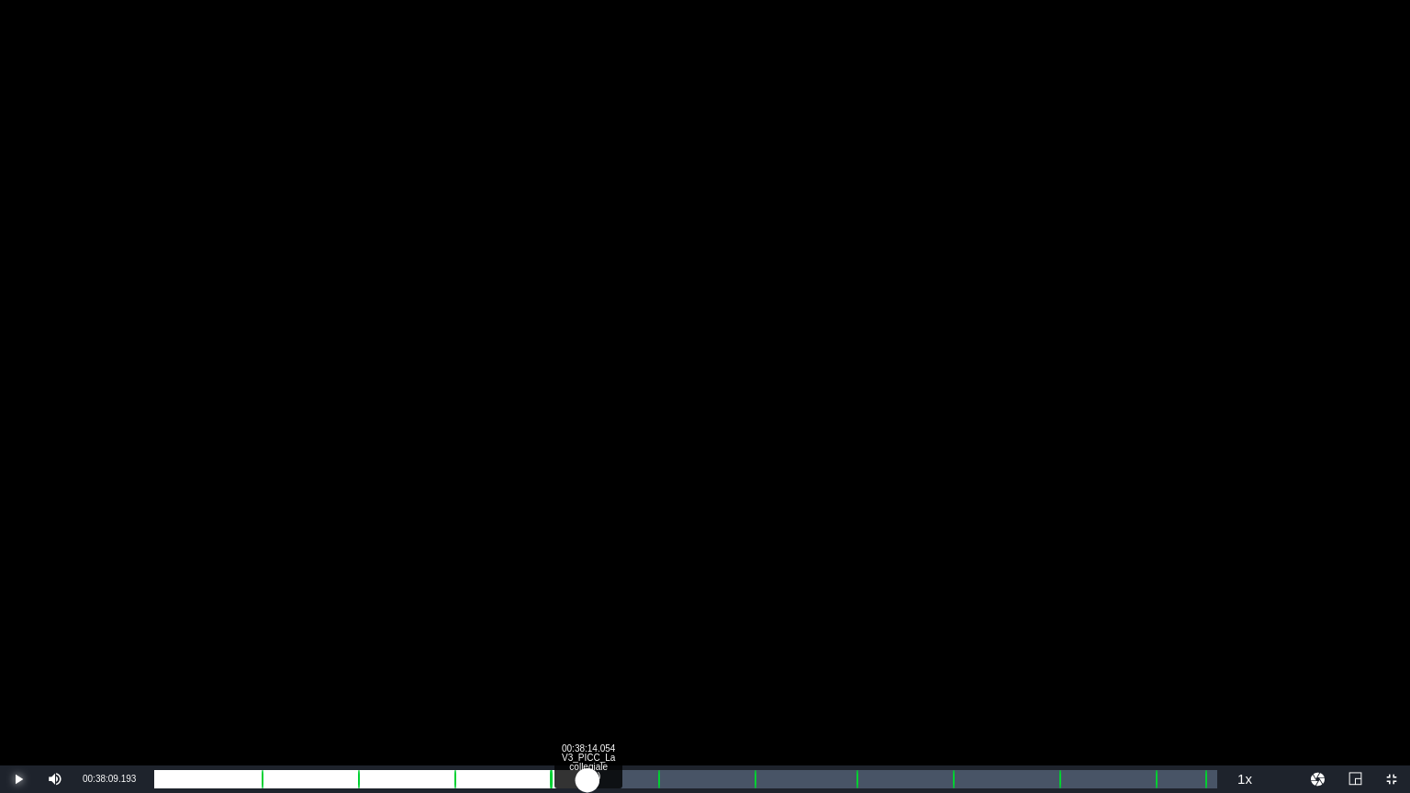
click at [587, 669] on div "00:32:32.061" at bounding box center [370, 779] width 433 height 18
click at [607, 669] on div "Loaded : 40.34% 00:39:56.120 V3_PICC_La collegiale (5/11) 00:33:47.324 [GEOGRAP…" at bounding box center [685, 779] width 1063 height 18
click at [595, 669] on div "00:35:28.798" at bounding box center [380, 779] width 452 height 18
click at [588, 669] on div "00:34:25.775" at bounding box center [374, 779] width 441 height 18
click at [580, 669] on div "00:33:58.252" at bounding box center [371, 779] width 435 height 18
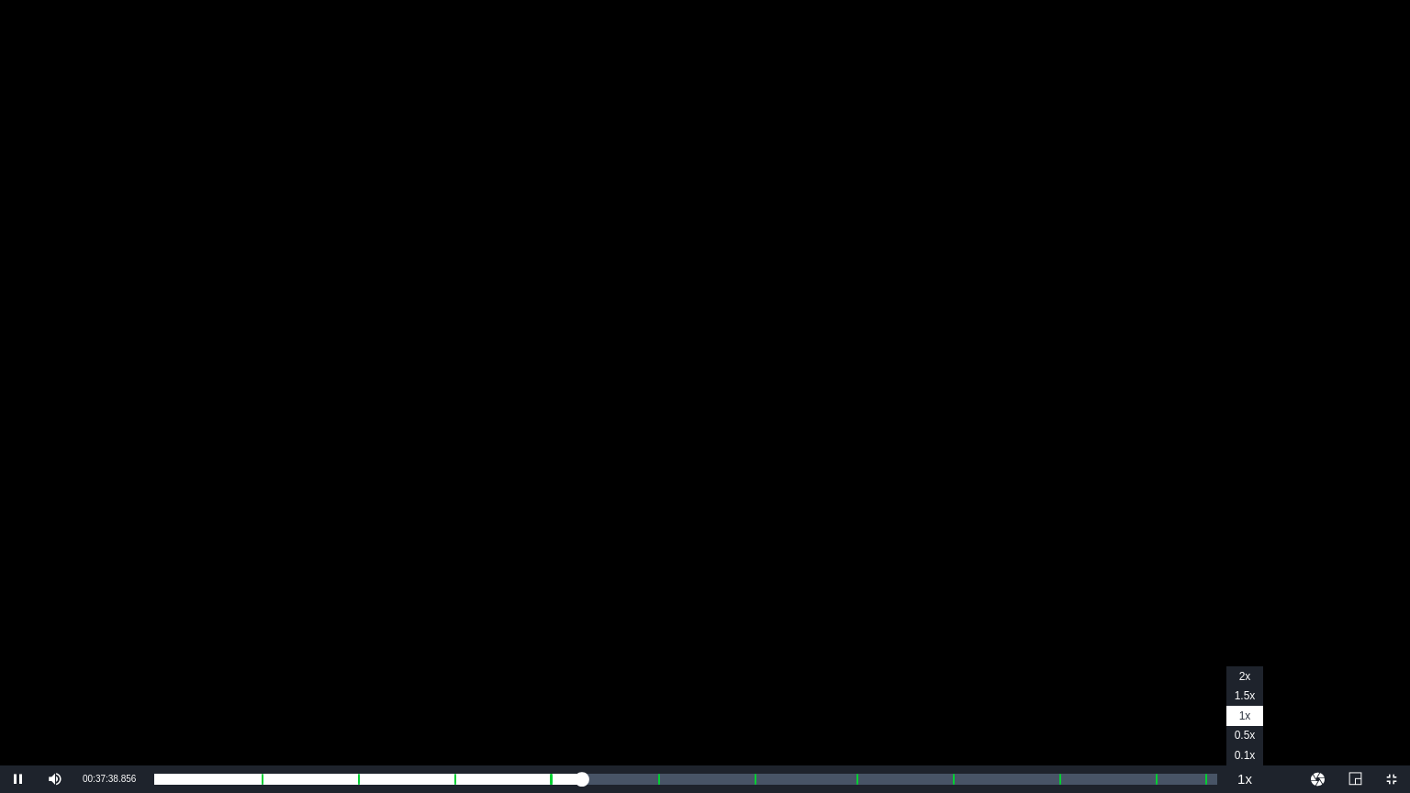
click at [1245, 669] on button "Playback Rate" at bounding box center [1244, 779] width 37 height 28
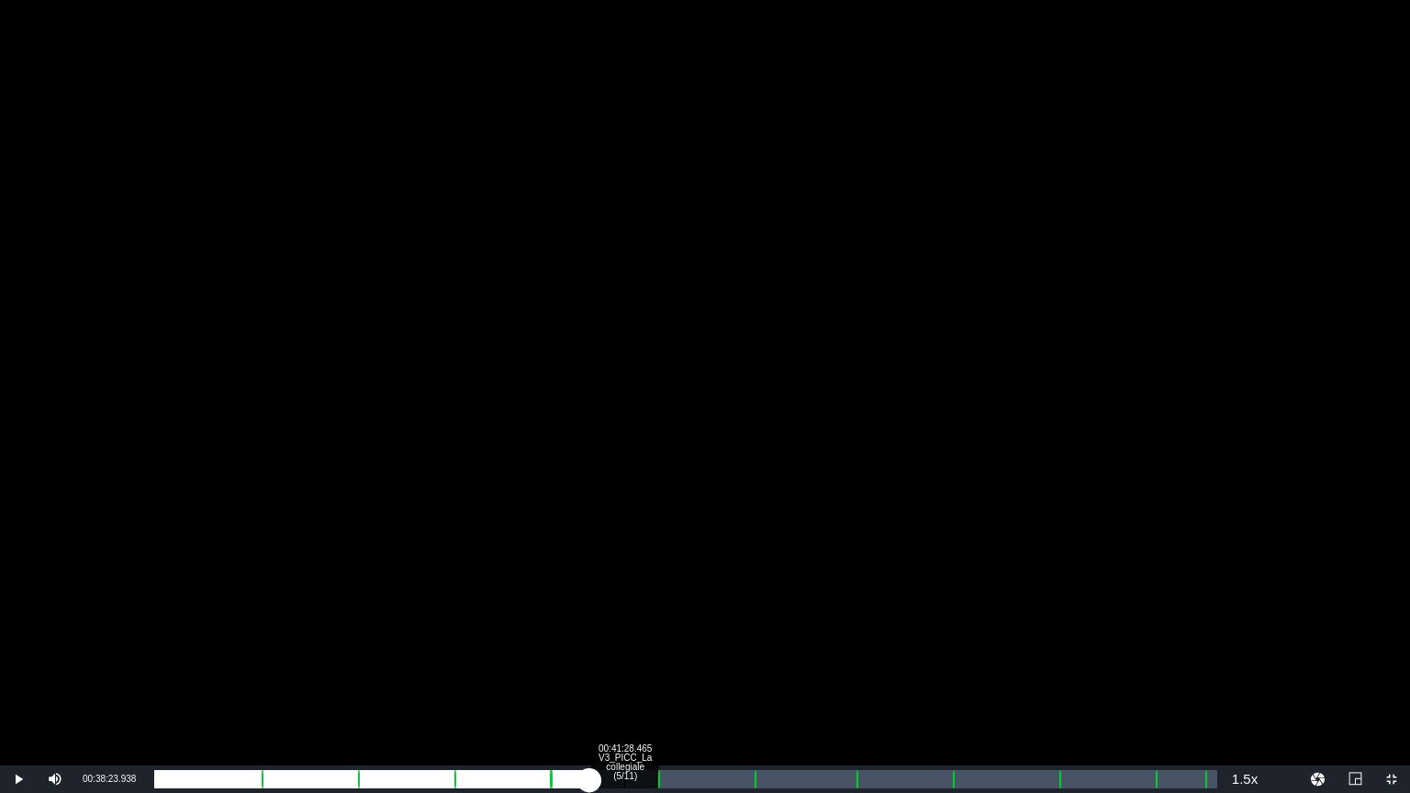
click at [624, 669] on div "Loaded : 41.65% 00:41:28.465 V3_PICC_La collegiale (5/11) 00:33:56.215 Cue Poin…" at bounding box center [685, 779] width 1063 height 18
click at [642, 669] on div "Loaded : 44.99% 00:43:05.671 V3_PICC_La collegiale (5/11) 00:37:07.619 [GEOGRAP…" at bounding box center [685, 779] width 1063 height 18
click at [713, 669] on div "Loaded : 46.07% 00:49:15.052 V3_PICC_La collegiale (6/11) 00:38:38.158 Cue Poin…" at bounding box center [685, 779] width 1063 height 18
click at [695, 669] on div "00:47:42.707 V3_PICC_La collegiale (6/11)" at bounding box center [695, 779] width 1 height 18
click at [717, 669] on div "Loaded : 51.08% 00:49:39.354 V3_PICC_La collegiale (6/11) 00:42:41.559 [GEOGRAP…" at bounding box center [685, 779] width 1063 height 18
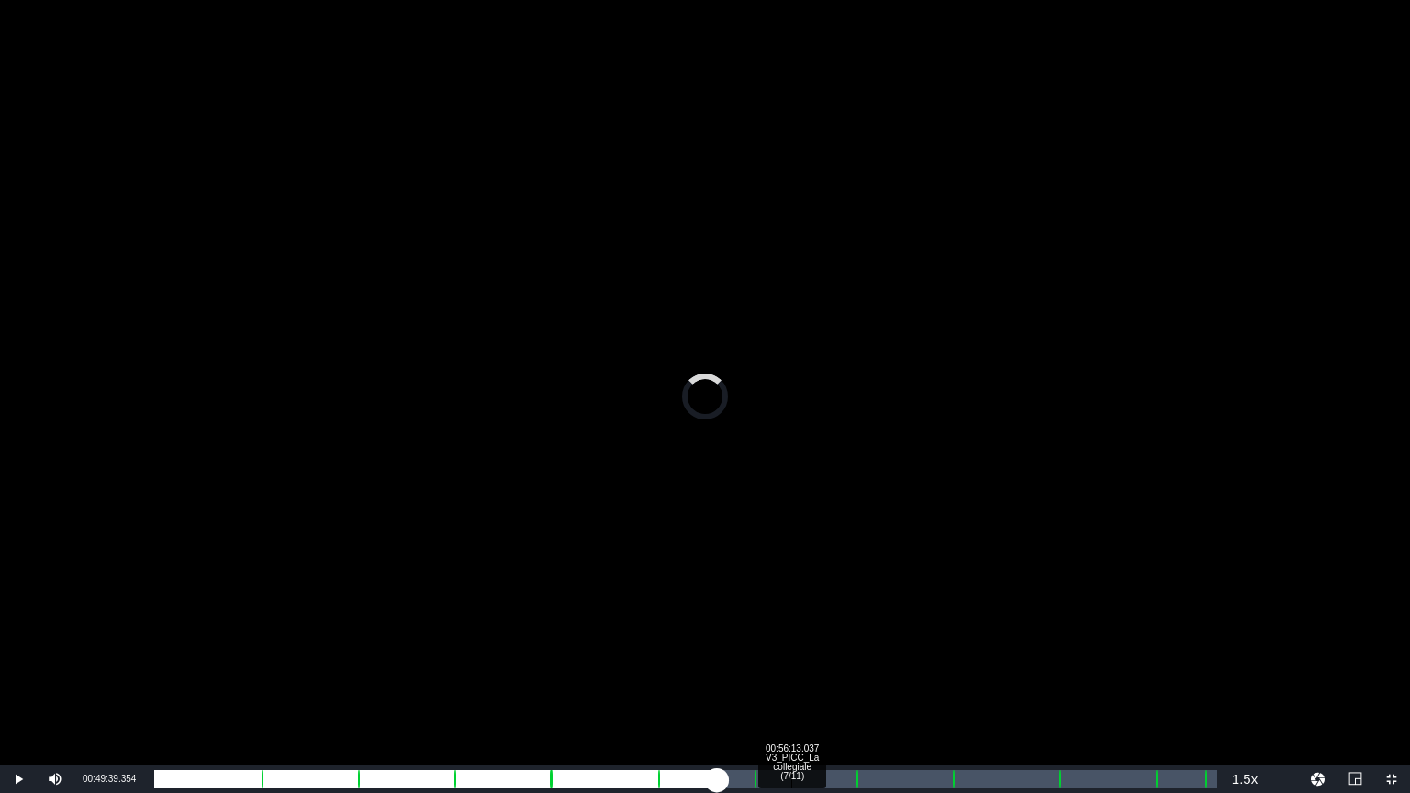
click at [797, 669] on div "Loaded : 0.00% 00:56:13.037 V3_PICC_La collegiale (7/11) 00:44:41.258 [GEOGRAPH…" at bounding box center [685, 779] width 1063 height 18
click at [797, 669] on div "00:51:07.181" at bounding box center [477, 779] width 647 height 18
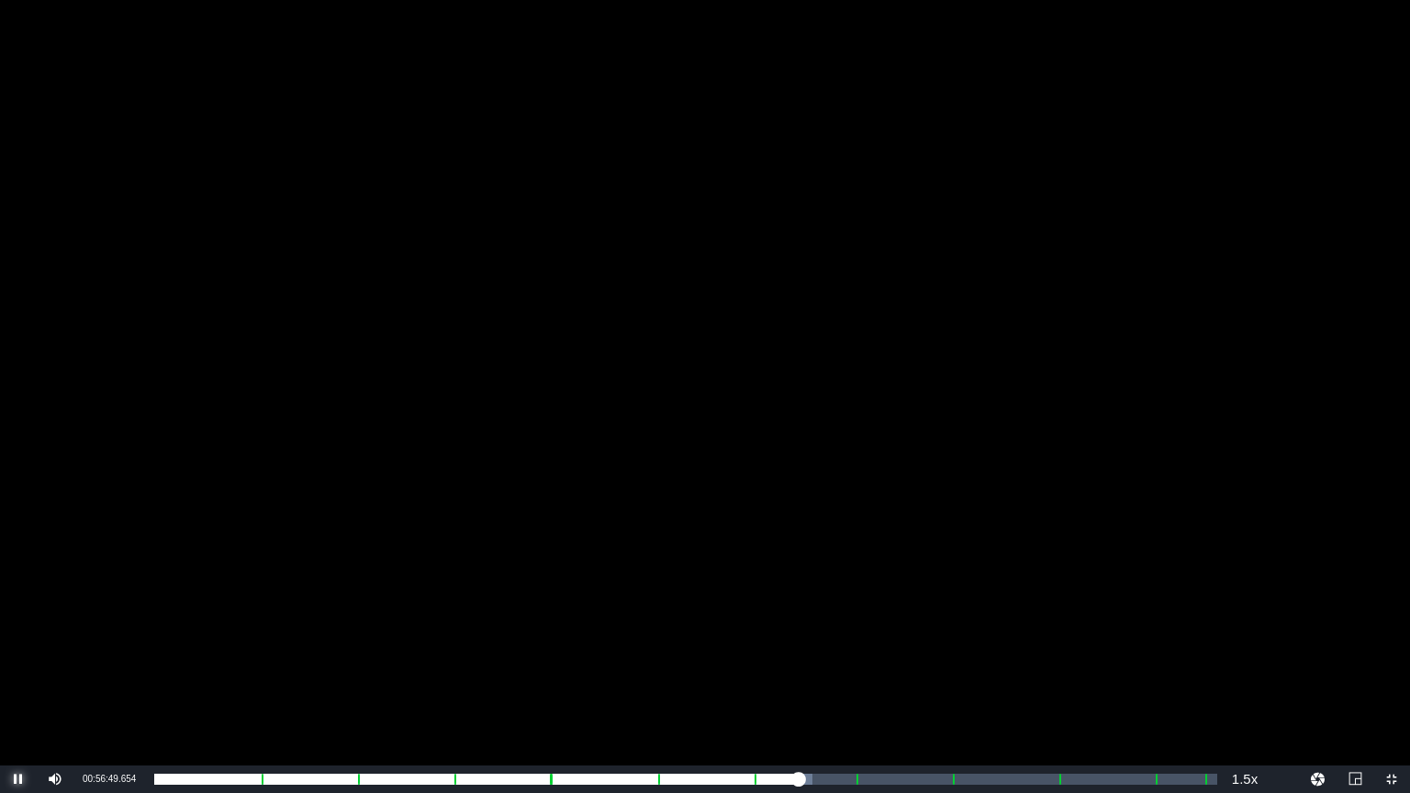
click at [18, 669] on span "Video Player" at bounding box center [18, 779] width 0 height 0
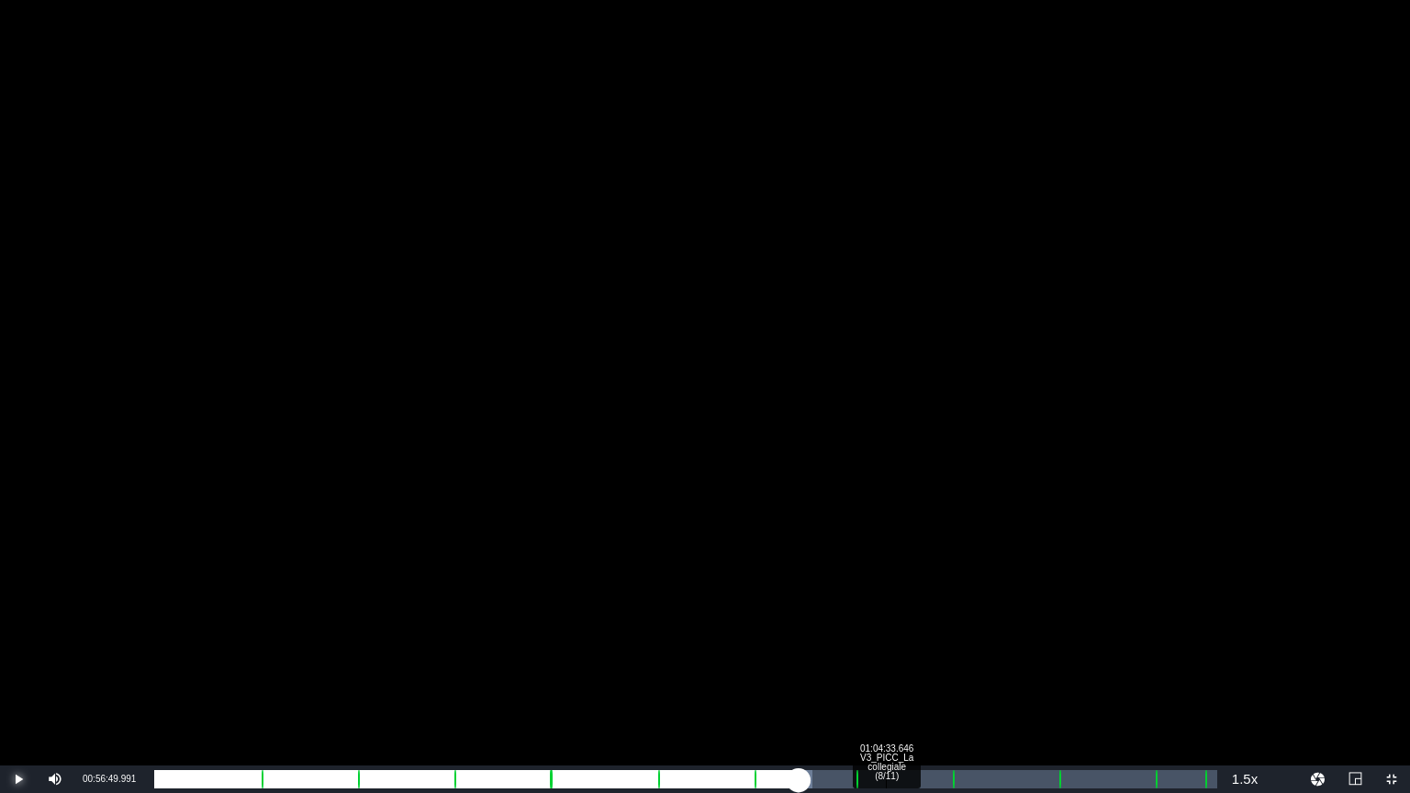
click at [887, 669] on div "Loaded : 61.94% 01:04:33.646 V3_PICC_La collegiale (8/11) 00:50:51.868 [GEOGRAP…" at bounding box center [685, 779] width 1063 height 18
click at [922, 669] on div "Loaded : 69.46% 01:07:48.057 V3_PICC_La collegiale (8/11) 00:58:11.588 [GEOGRAP…" at bounding box center [685, 779] width 1063 height 18
click at [975, 669] on div "01:12:25.093 V3_PICC_La collegiale (9/11)" at bounding box center [975, 779] width 1 height 18
click at [1002, 669] on div "01:14:50.902 V3_PICC_La collegiale (9/11)" at bounding box center [1002, 779] width 1 height 18
click at [994, 669] on div "01:07:08.686" at bounding box center [579, 779] width 850 height 18
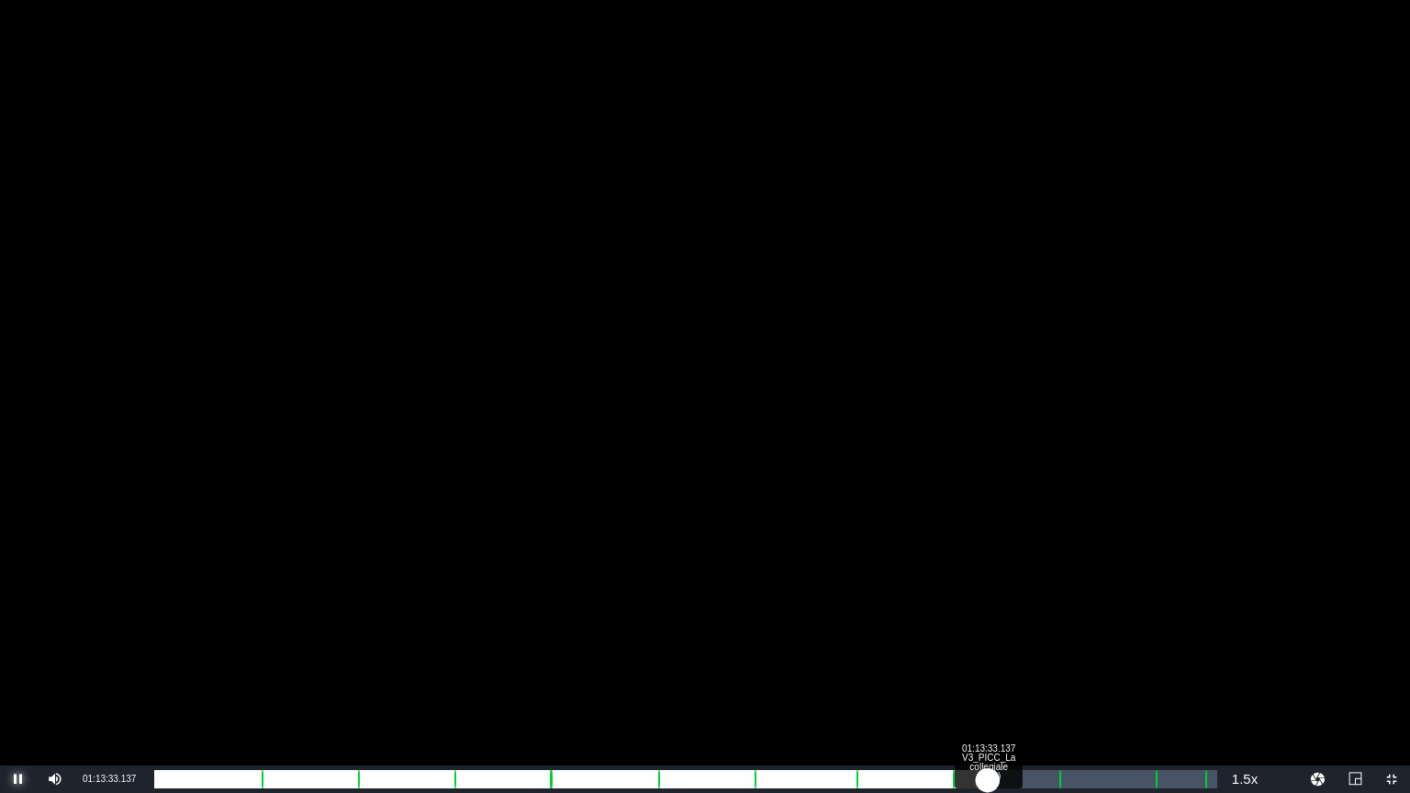
click at [988, 669] on div "01:06:15.871" at bounding box center [570, 779] width 833 height 18
click at [991, 669] on div "01:05:40.628" at bounding box center [572, 779] width 837 height 18
click at [1010, 669] on div "Loaded : 79.37% 01:15:15.203 V3_PICC_La collegiale (9/11) 01:06:00.000 [GEOGRAP…" at bounding box center [685, 779] width 1063 height 18
click at [1000, 669] on div "01:07:37.133" at bounding box center [581, 779] width 855 height 18
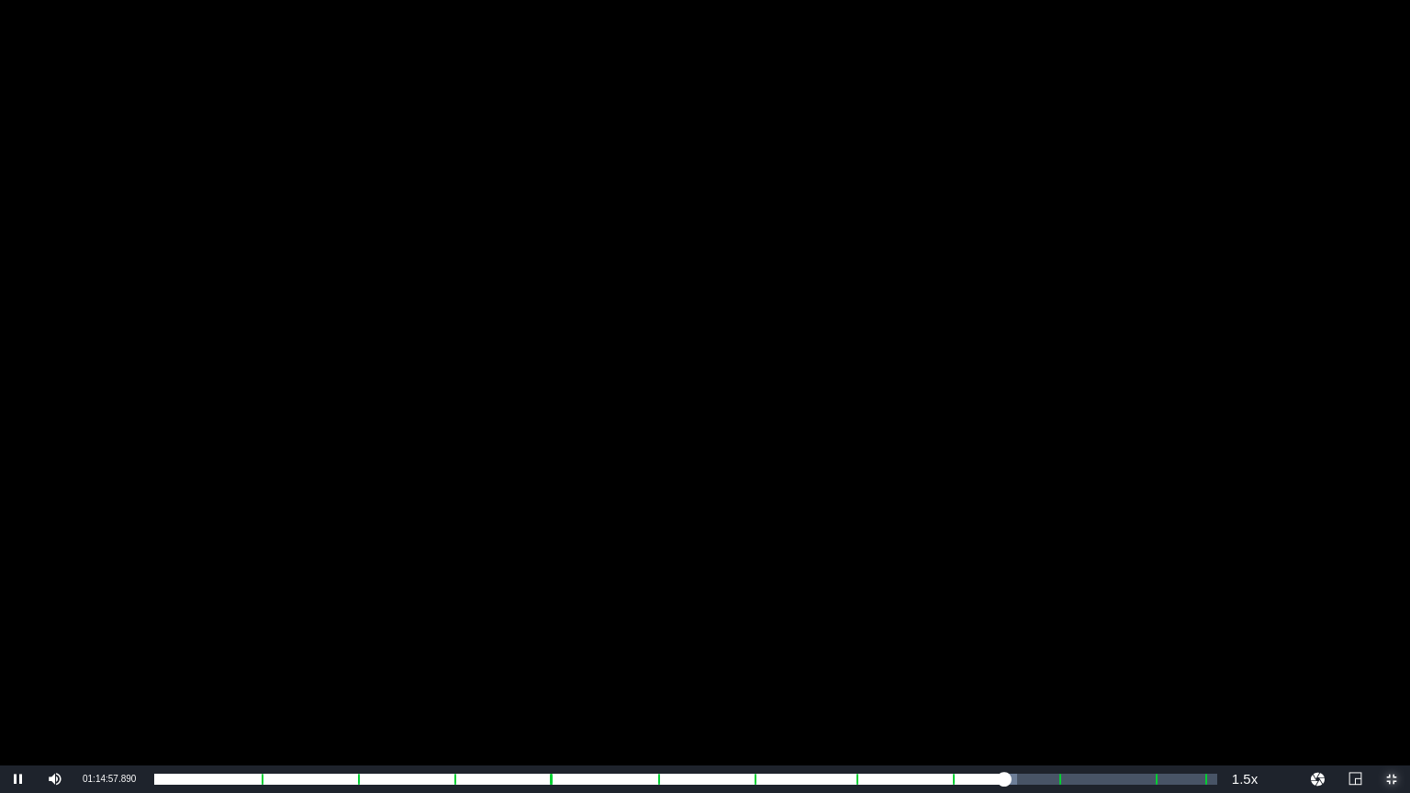
click at [1391, 669] on span "Video Player" at bounding box center [1391, 779] width 0 height 0
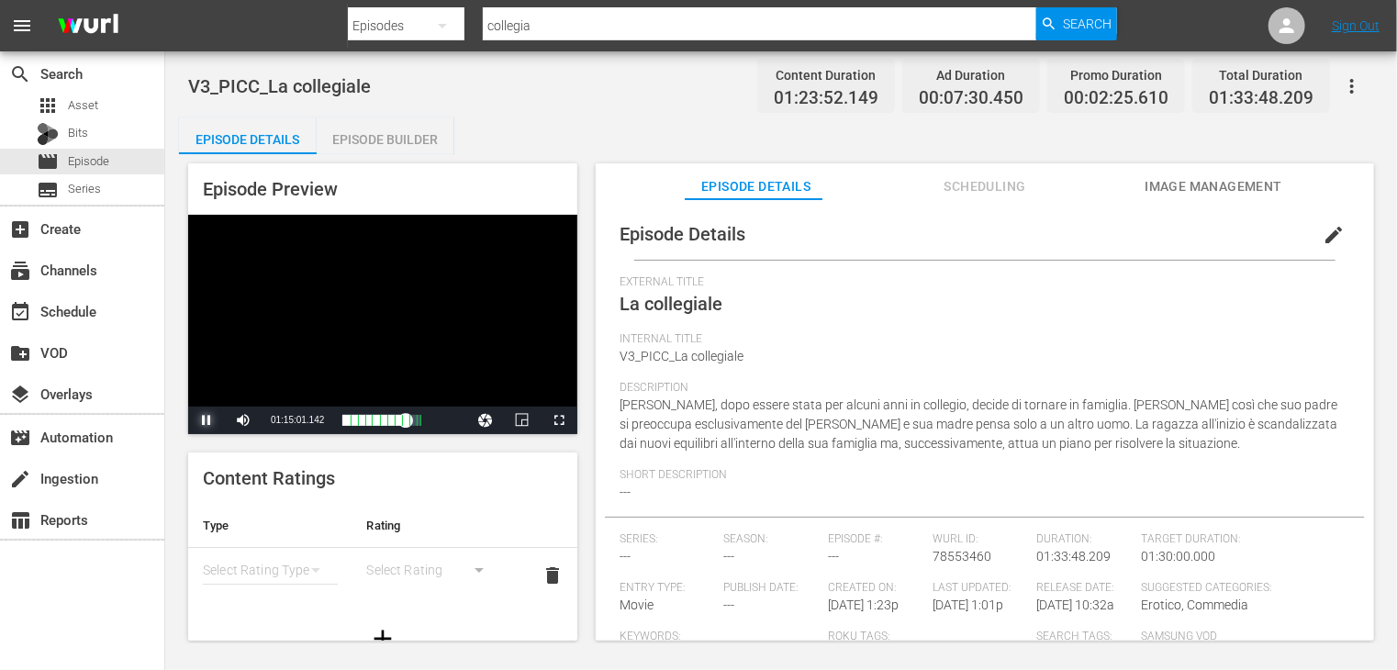
click at [207, 420] on span "Video Player" at bounding box center [207, 420] width 0 height 0
click at [92, 105] on span "Asset" at bounding box center [83, 105] width 30 height 18
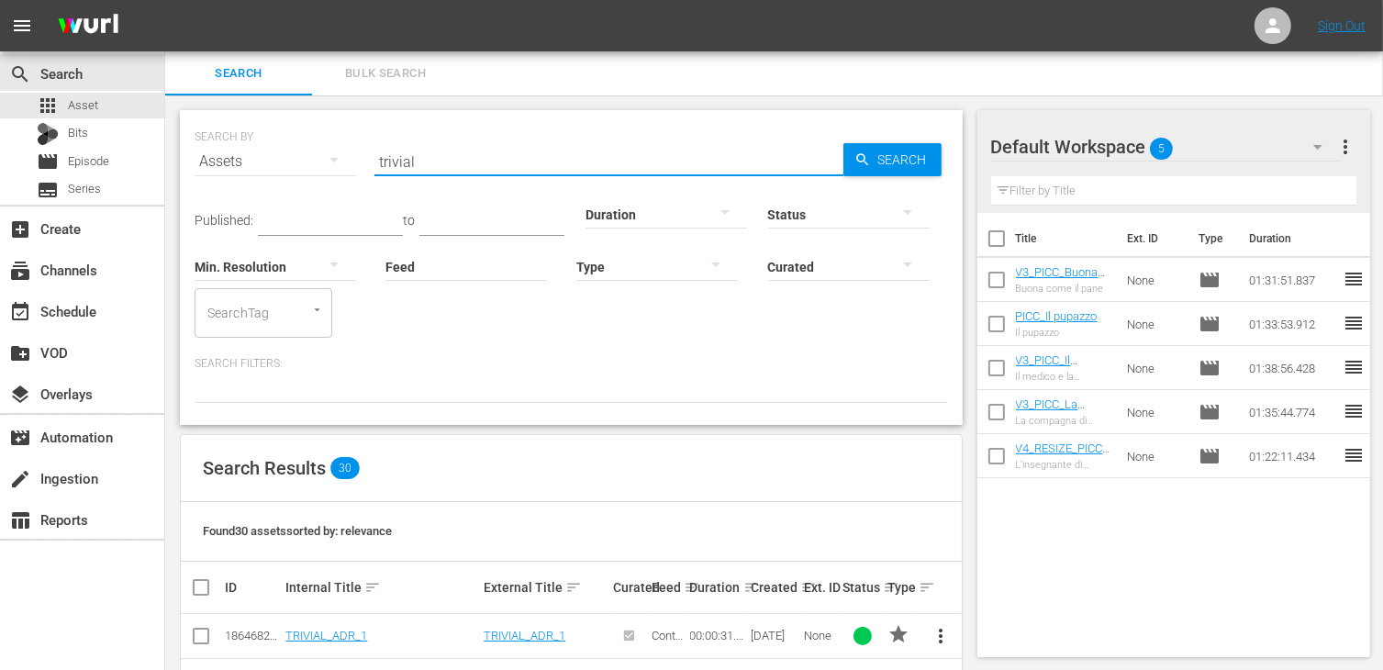
drag, startPoint x: 306, startPoint y: 155, endPoint x: 218, endPoint y: 159, distance: 87.3
click at [218, 159] on div "SEARCH BY Search By Assets Search ID, Title, Description, Keywords, or Category…" at bounding box center [572, 150] width 754 height 66
type input "collegiale"
click at [312, 632] on link "La collegiale" at bounding box center [317, 636] width 65 height 14
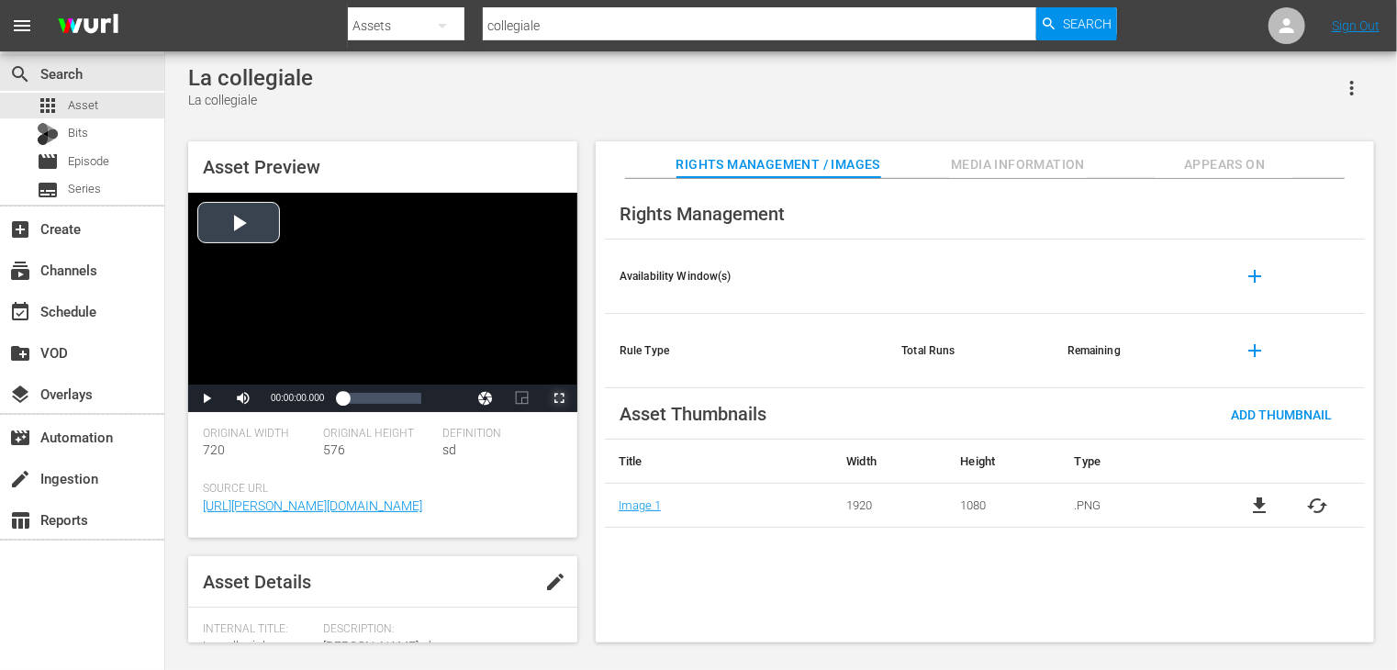
click at [559, 398] on span "Video Player" at bounding box center [559, 398] width 0 height 0
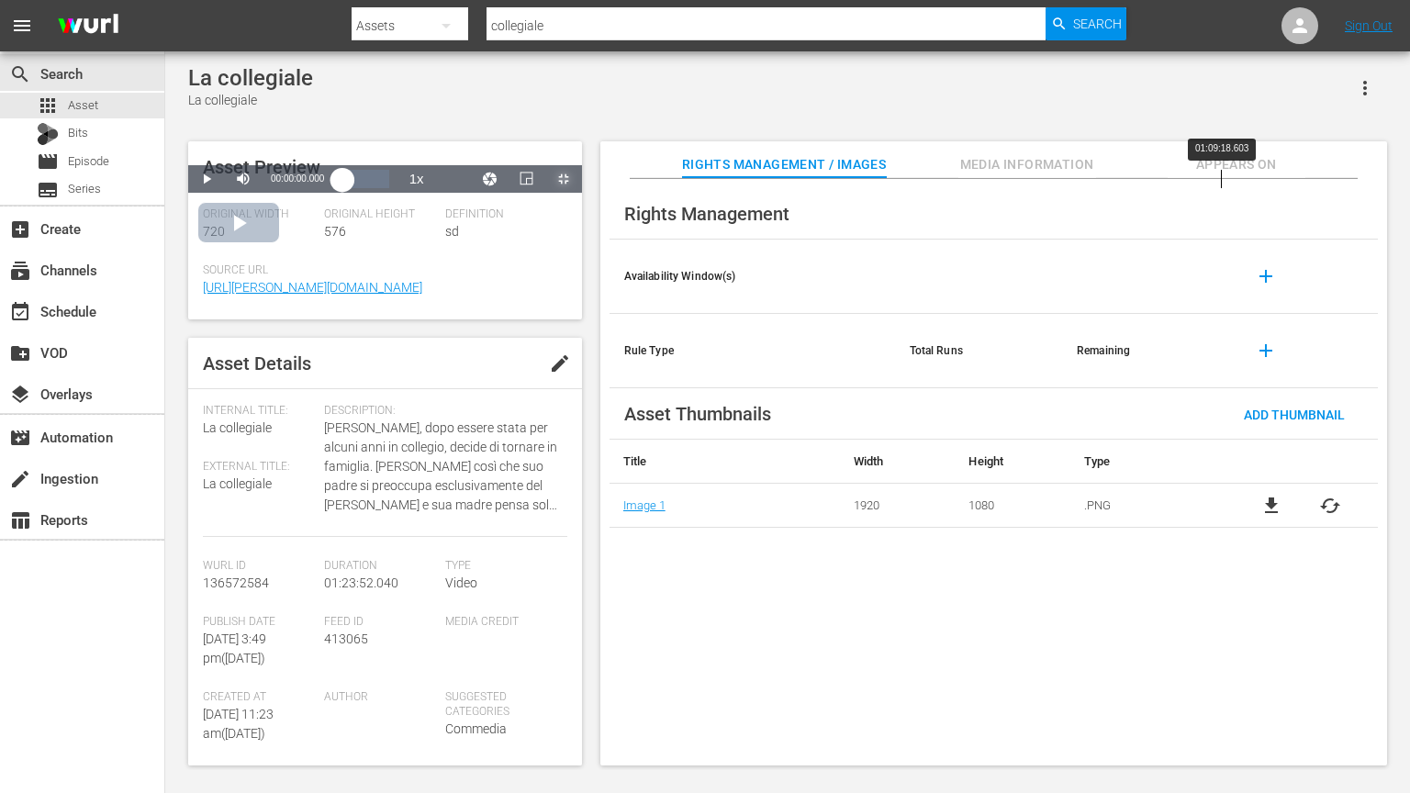
click at [388, 188] on div "Loaded : 0.11% 01:09:18.603 00:00:00.000" at bounding box center [365, 179] width 46 height 18
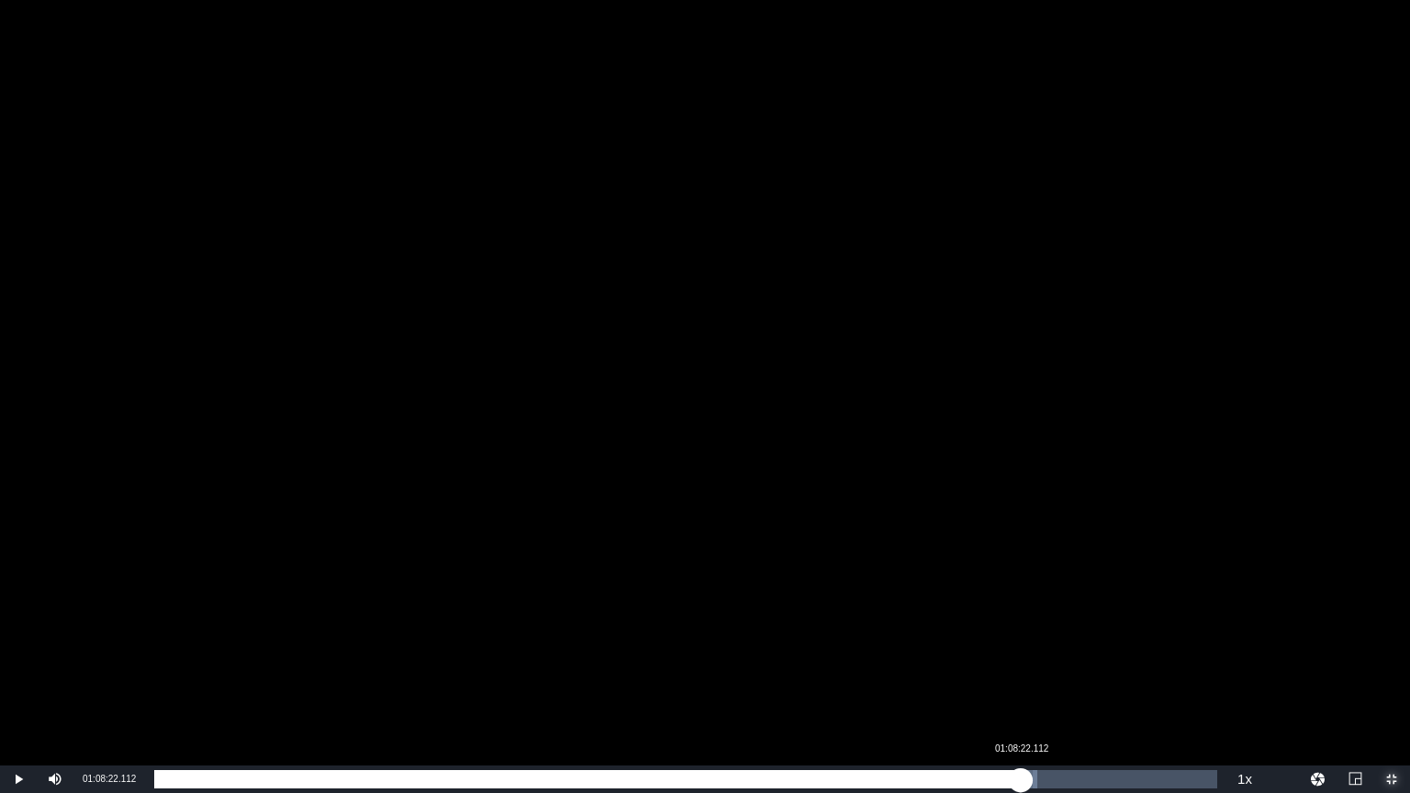
click at [1021, 669] on div "01:09:20.253" at bounding box center [587, 779] width 866 height 18
click at [1008, 669] on div "01:08:22.796" at bounding box center [587, 779] width 866 height 18
click at [998, 669] on div "01:07:21.905" at bounding box center [581, 779] width 854 height 18
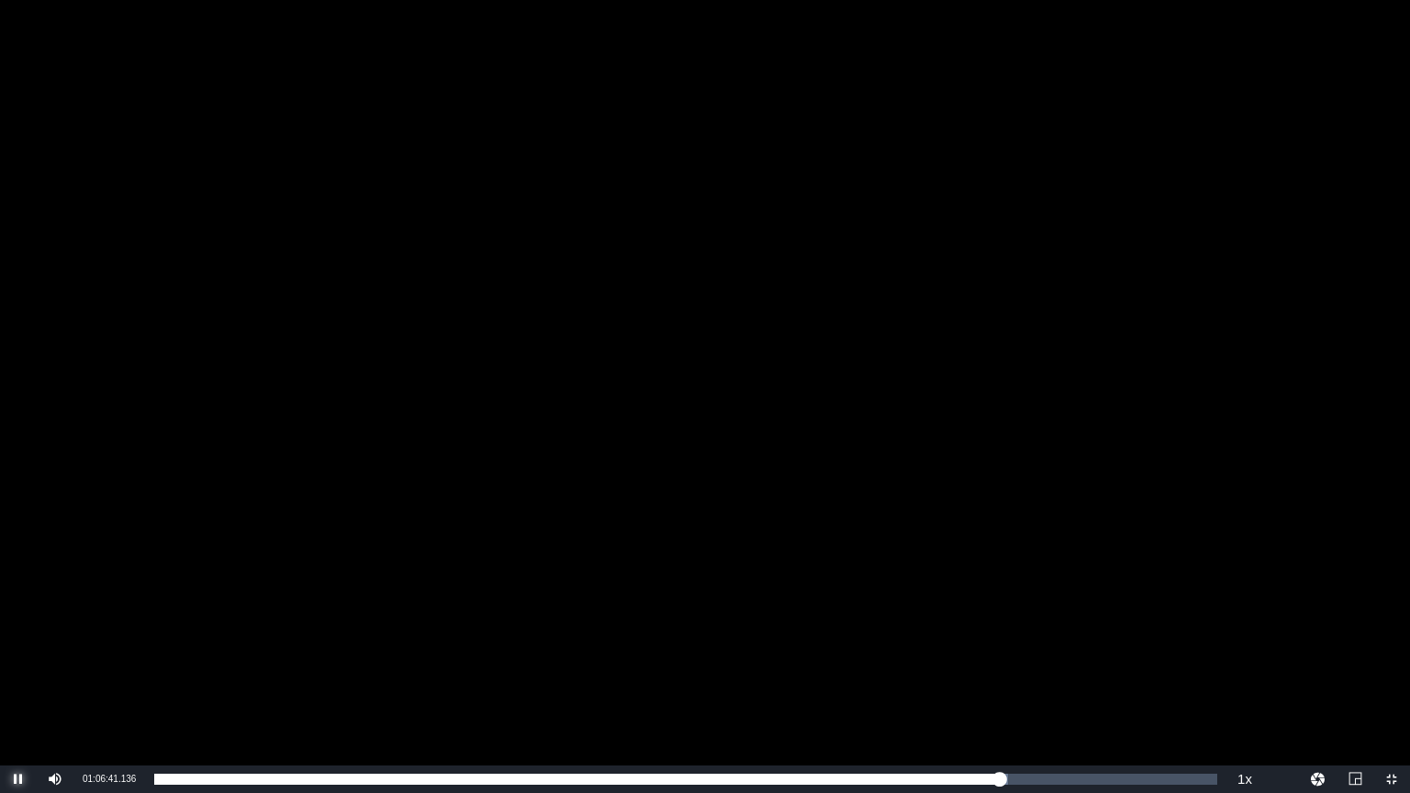
click at [18, 669] on span "Video Player" at bounding box center [18, 779] width 0 height 0
click at [1391, 669] on span "Video Player" at bounding box center [1391, 779] width 0 height 0
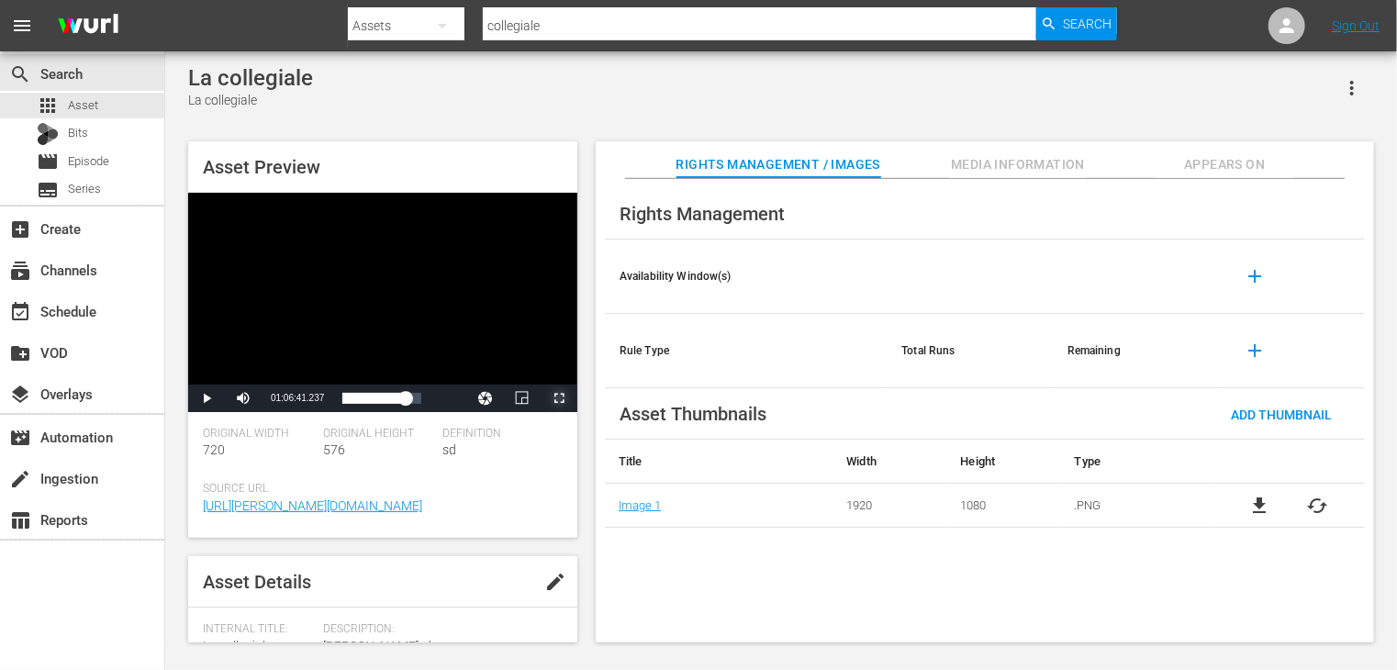
click at [559, 398] on span "Video Player" at bounding box center [559, 398] width 0 height 0
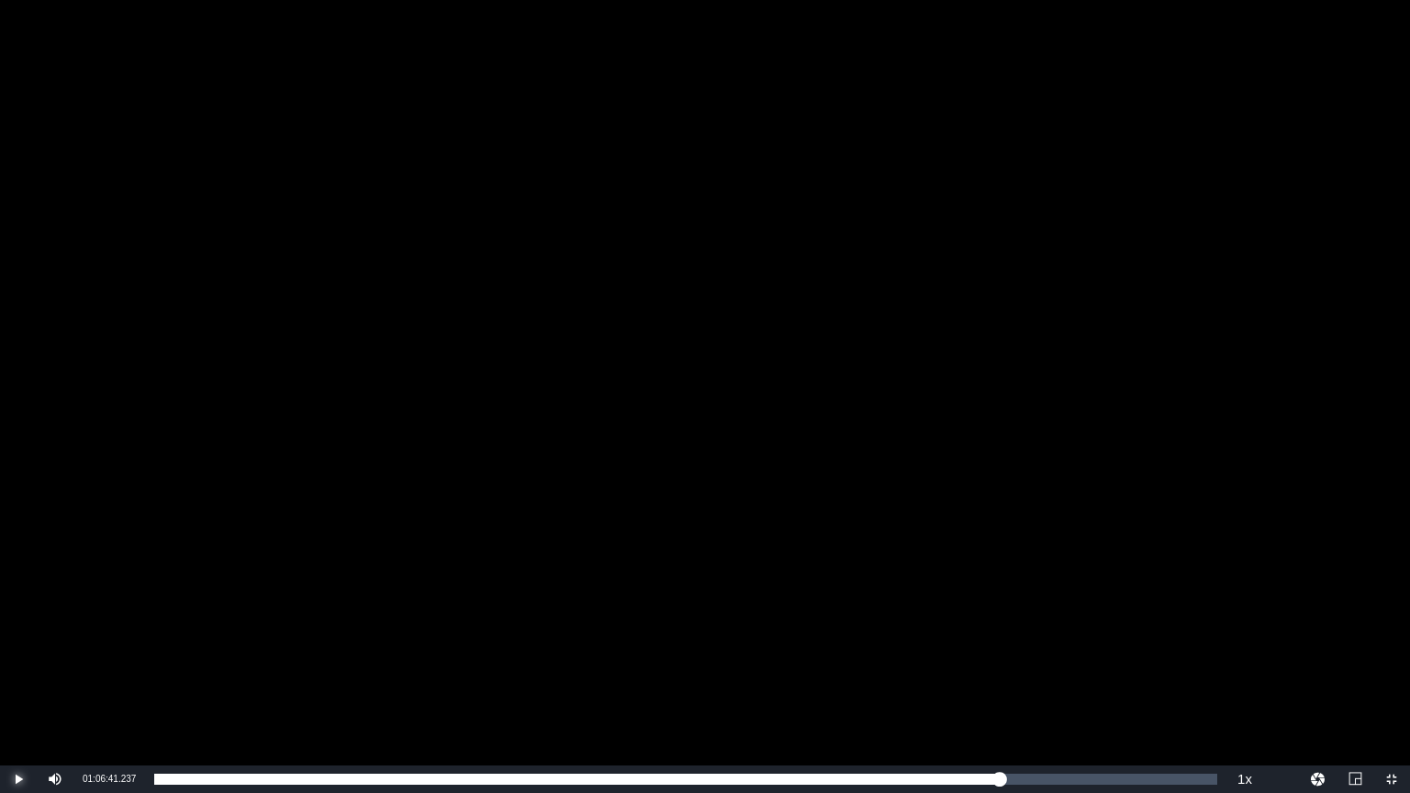
click at [18, 669] on span "Video Player" at bounding box center [18, 779] width 0 height 0
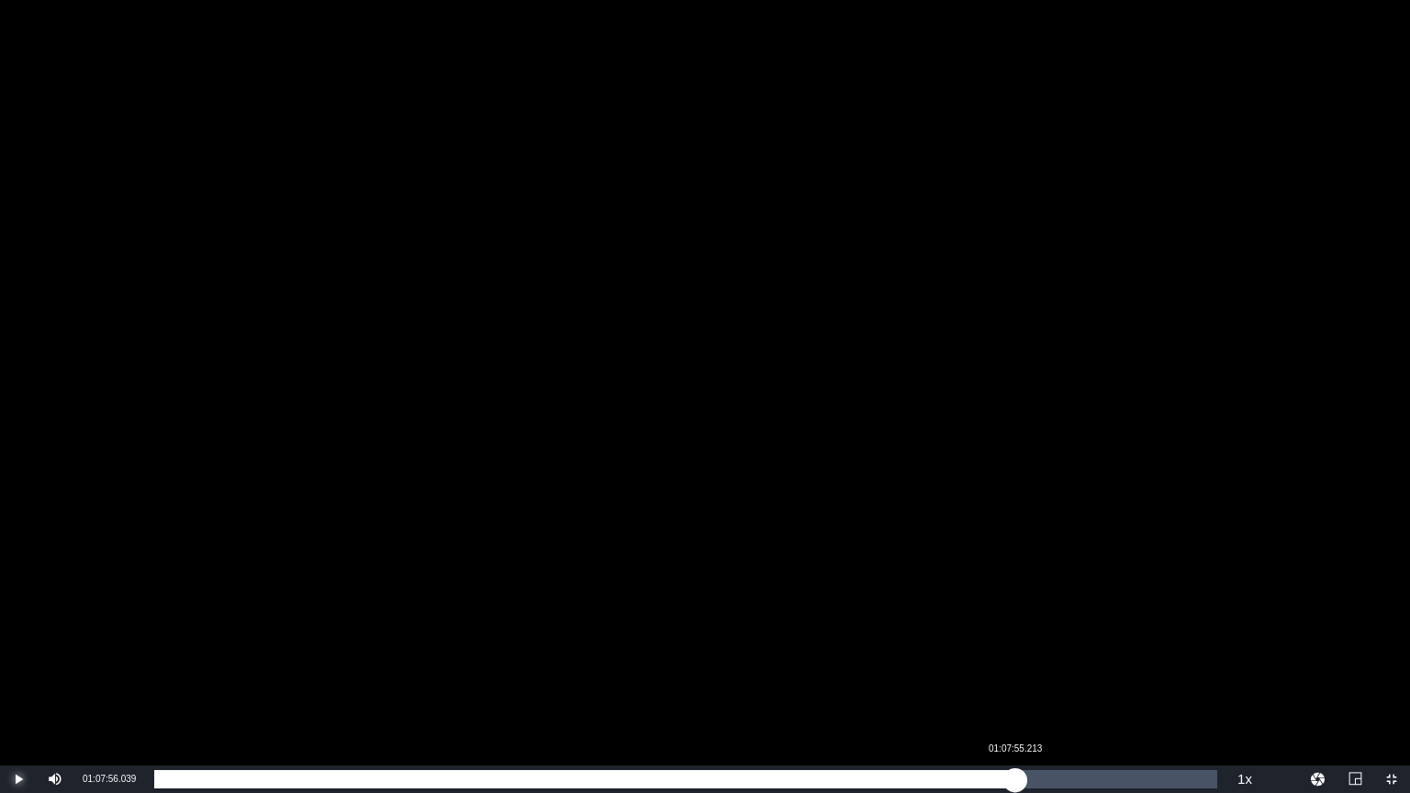
click at [1015, 669] on div "Loaded : 79.73% 01:07:55.213 01:06:42.341" at bounding box center [685, 779] width 1063 height 18
click at [991, 669] on div "Loaded : 81.16% 01:06:03.057 01:07:56.824" at bounding box center [685, 779] width 1063 height 18
click at [971, 669] on div "01:04:27.457" at bounding box center [971, 779] width 1 height 18
click at [954, 669] on div "Loaded : 77.10% 01:03:04.893 01:04:28.244" at bounding box center [685, 779] width 1063 height 18
click at [1021, 669] on div "Loaded : 75.43% 01:08:13.421 01:03:05.814" at bounding box center [685, 779] width 1063 height 18
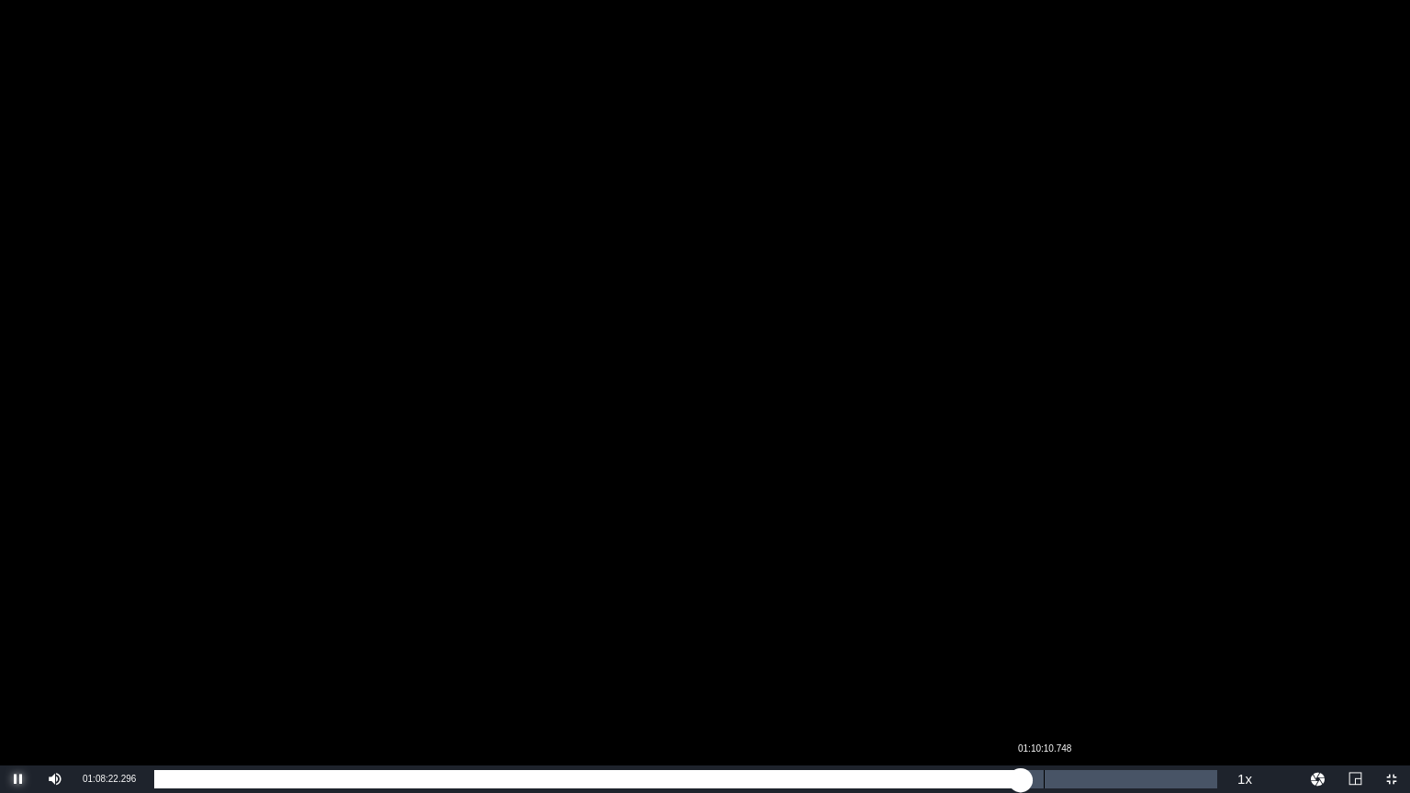
click at [1049, 669] on div "Loaded : 81.64% 01:10:10.748 01:08:22.551" at bounding box center [685, 779] width 1063 height 18
click at [1076, 669] on div "01:12:42.839" at bounding box center [1076, 779] width 1 height 18
click at [1097, 669] on div "01:14:22.785" at bounding box center [1097, 779] width 1 height 18
click at [1097, 669] on div "01:14:25.440" at bounding box center [625, 779] width 943 height 18
click at [1098, 669] on div "01:15:28.349" at bounding box center [626, 779] width 944 height 18
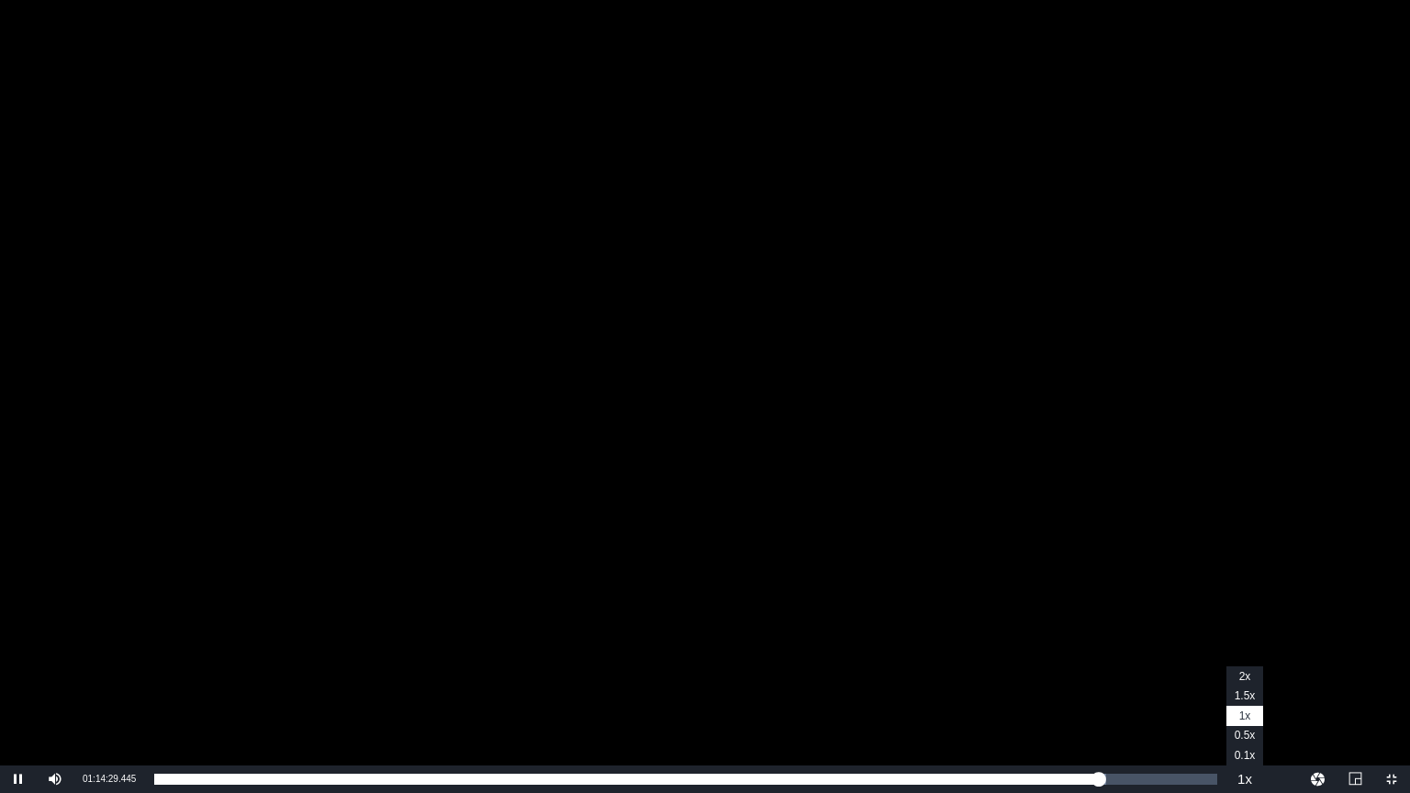
click at [1241, 669] on button "Playback Rate" at bounding box center [1244, 779] width 37 height 28
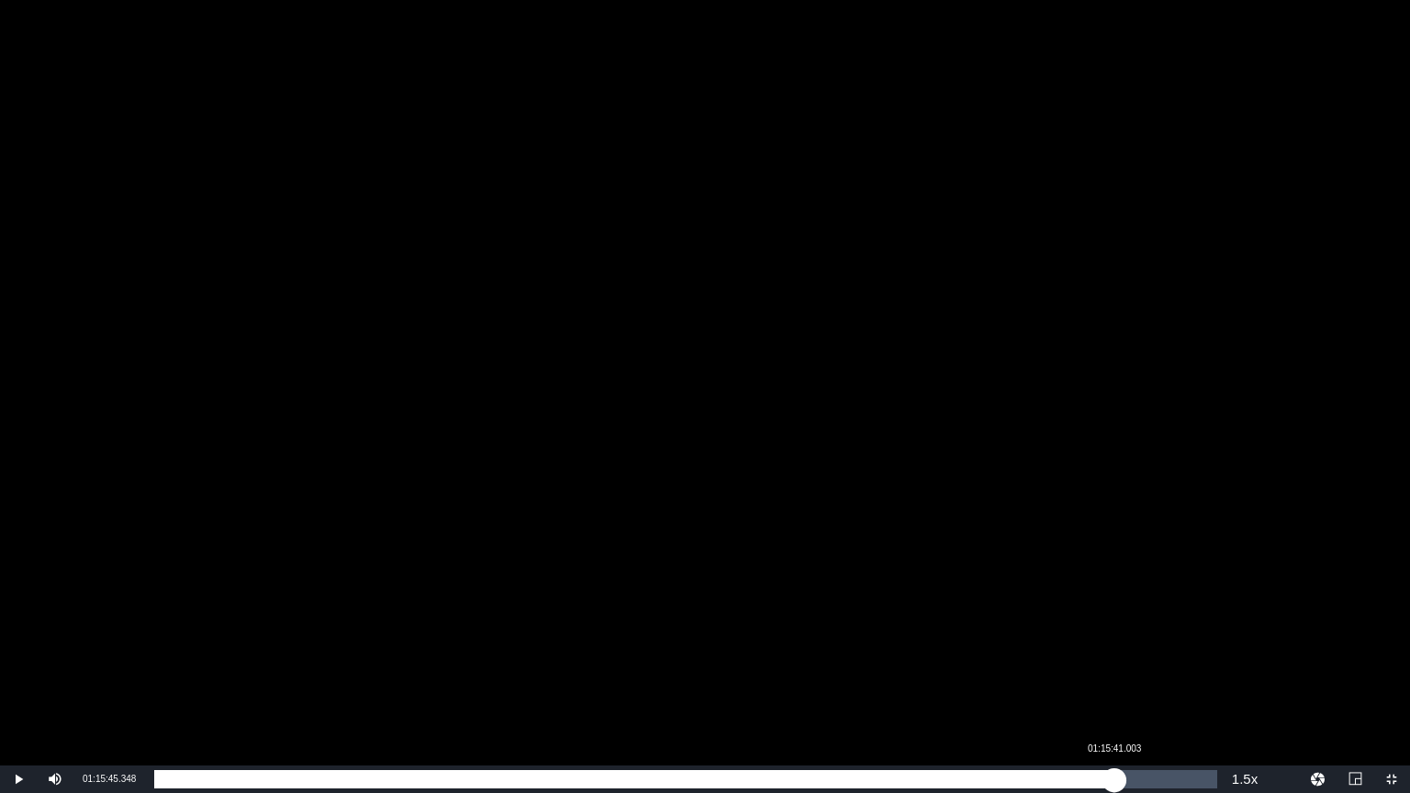
click at [1113, 669] on div "01:14:41.433" at bounding box center [634, 779] width 960 height 18
click at [1130, 669] on div "Loaded : 90.35% 01:16:33.148 01:15:41.749" at bounding box center [685, 779] width 1063 height 18
click at [1149, 669] on div "Loaded : 91.90% 01:18:17.439 01:16:59.651" at bounding box center [685, 779] width 1063 height 18
click at [1172, 669] on div "Loaded : 93.69% 01:20:32.148 01:18:31.142" at bounding box center [685, 779] width 1063 height 18
click at [1189, 669] on div "Loaded : 95.96% 01:21:37.330 01:20:21.540" at bounding box center [685, 779] width 1063 height 18
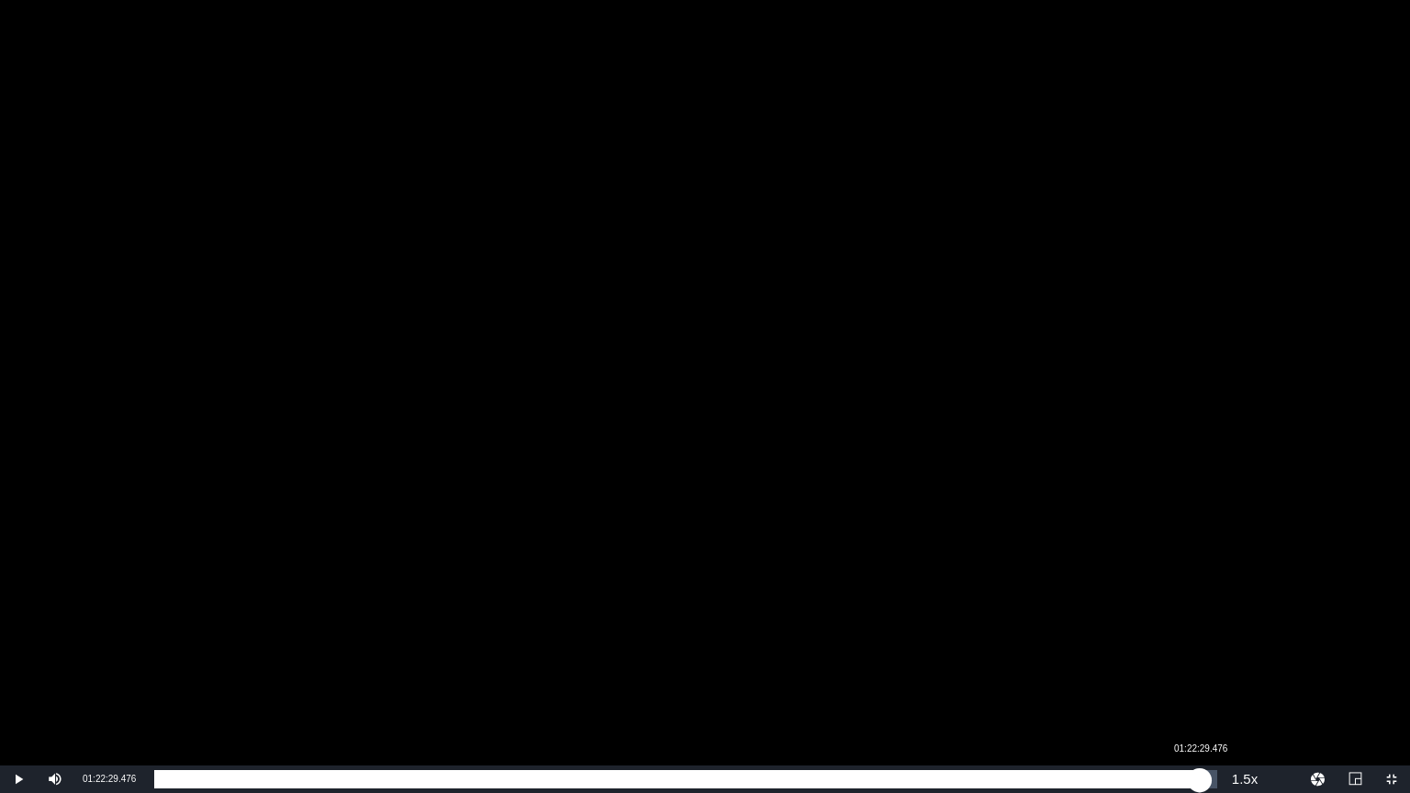
click at [1200, 669] on div "01:21:38.795" at bounding box center [676, 779] width 1045 height 18
click at [1200, 669] on div "01:22:53.420" at bounding box center [679, 779] width 1050 height 18
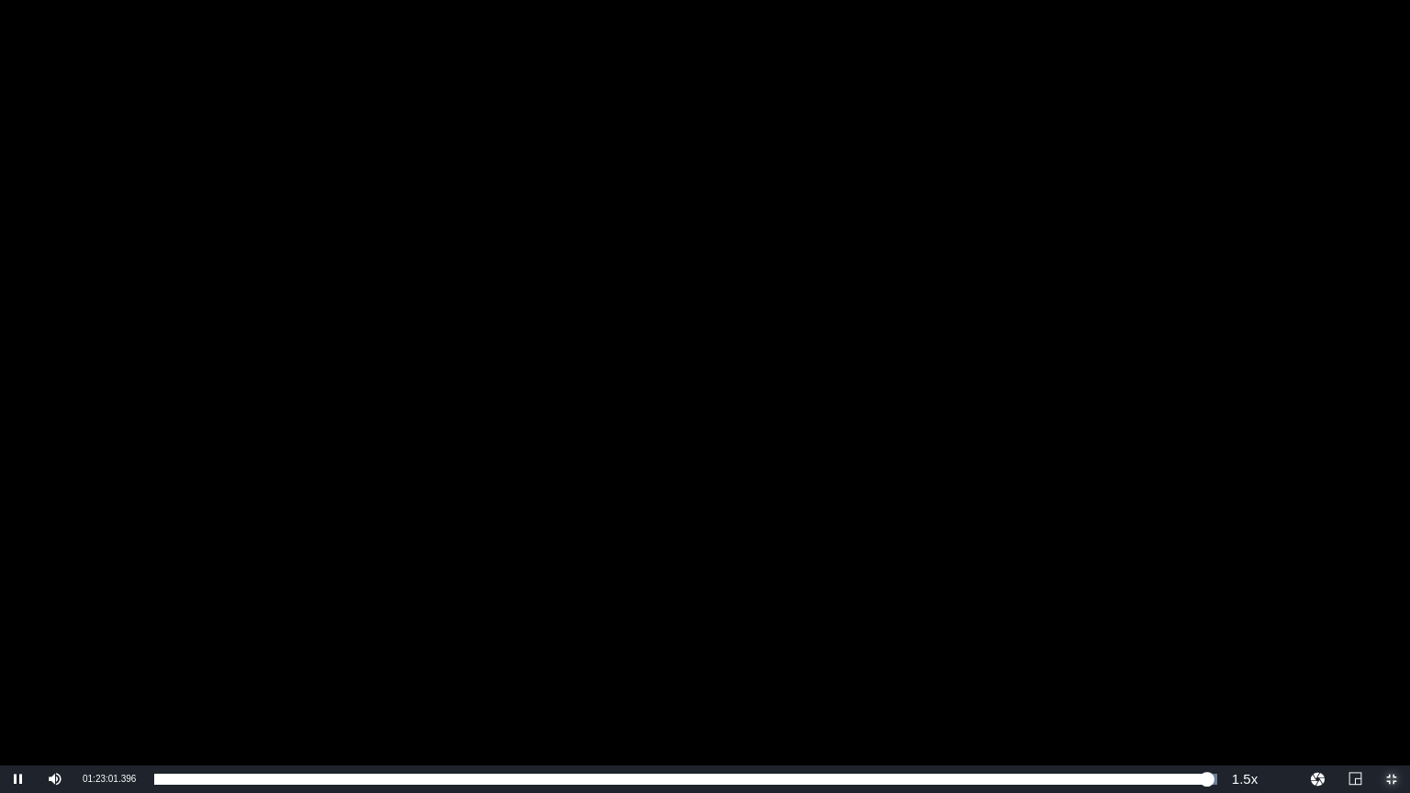
click at [1391, 669] on span "Video Player" at bounding box center [1391, 779] width 0 height 0
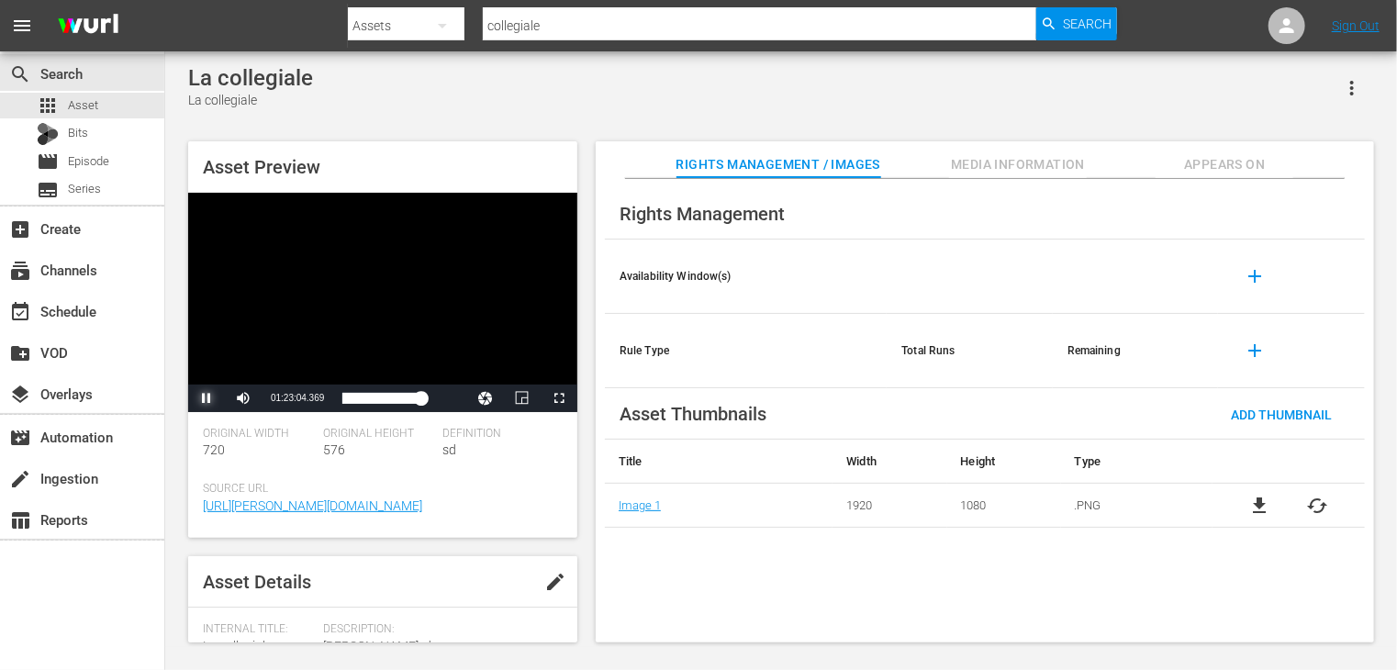
click at [207, 398] on span "Video Player" at bounding box center [207, 398] width 0 height 0
click at [75, 106] on span "Asset" at bounding box center [83, 105] width 30 height 18
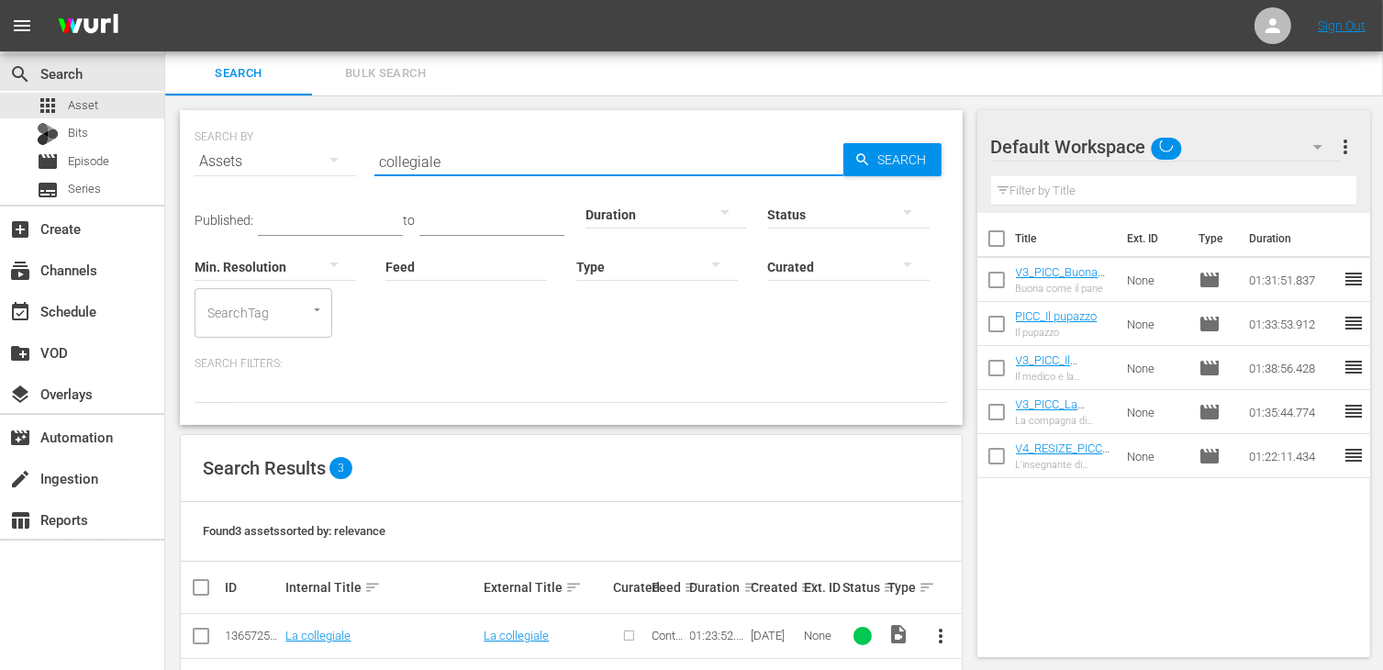
drag, startPoint x: 441, startPoint y: 162, endPoint x: 306, endPoint y: 163, distance: 135.8
click at [306, 163] on div "SEARCH BY Search By Assets Search ID, Title, Description, Keywords, or Category…" at bounding box center [572, 150] width 754 height 66
type input "ammazzat"
click at [331, 634] on link "L’ammazzatina" at bounding box center [325, 636] width 80 height 14
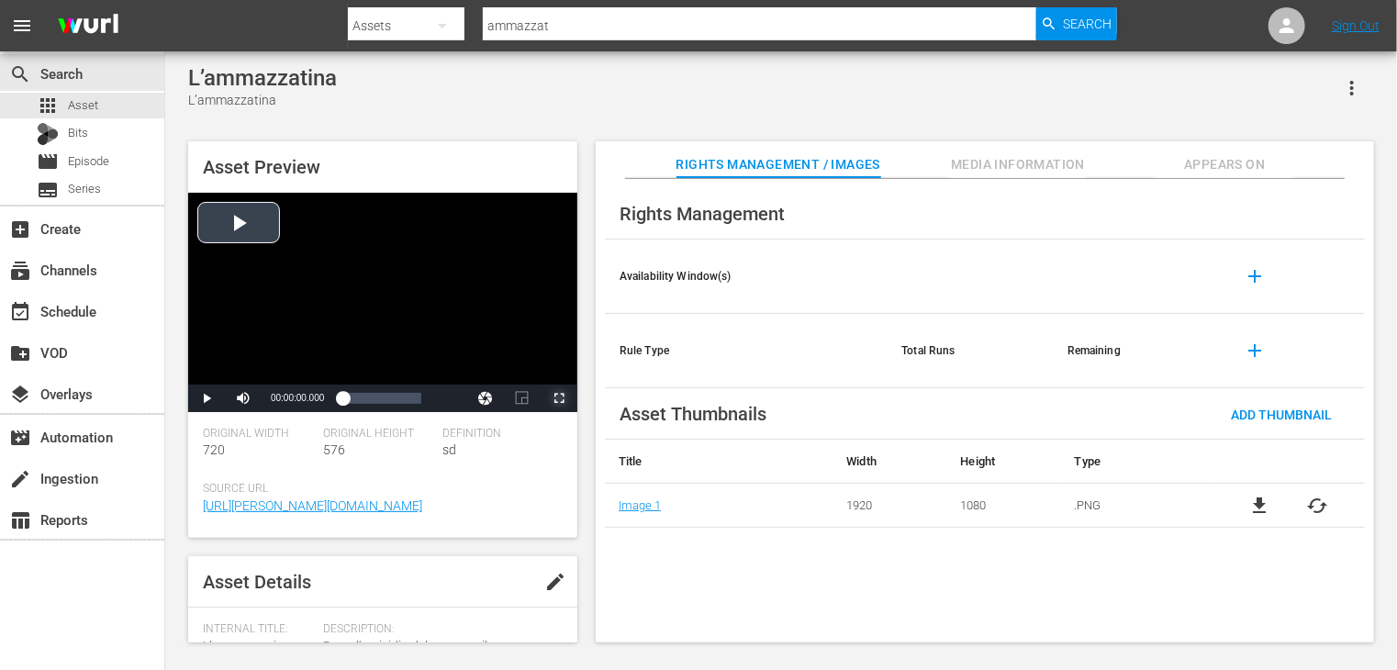
click at [559, 398] on span "Video Player" at bounding box center [559, 398] width 0 height 0
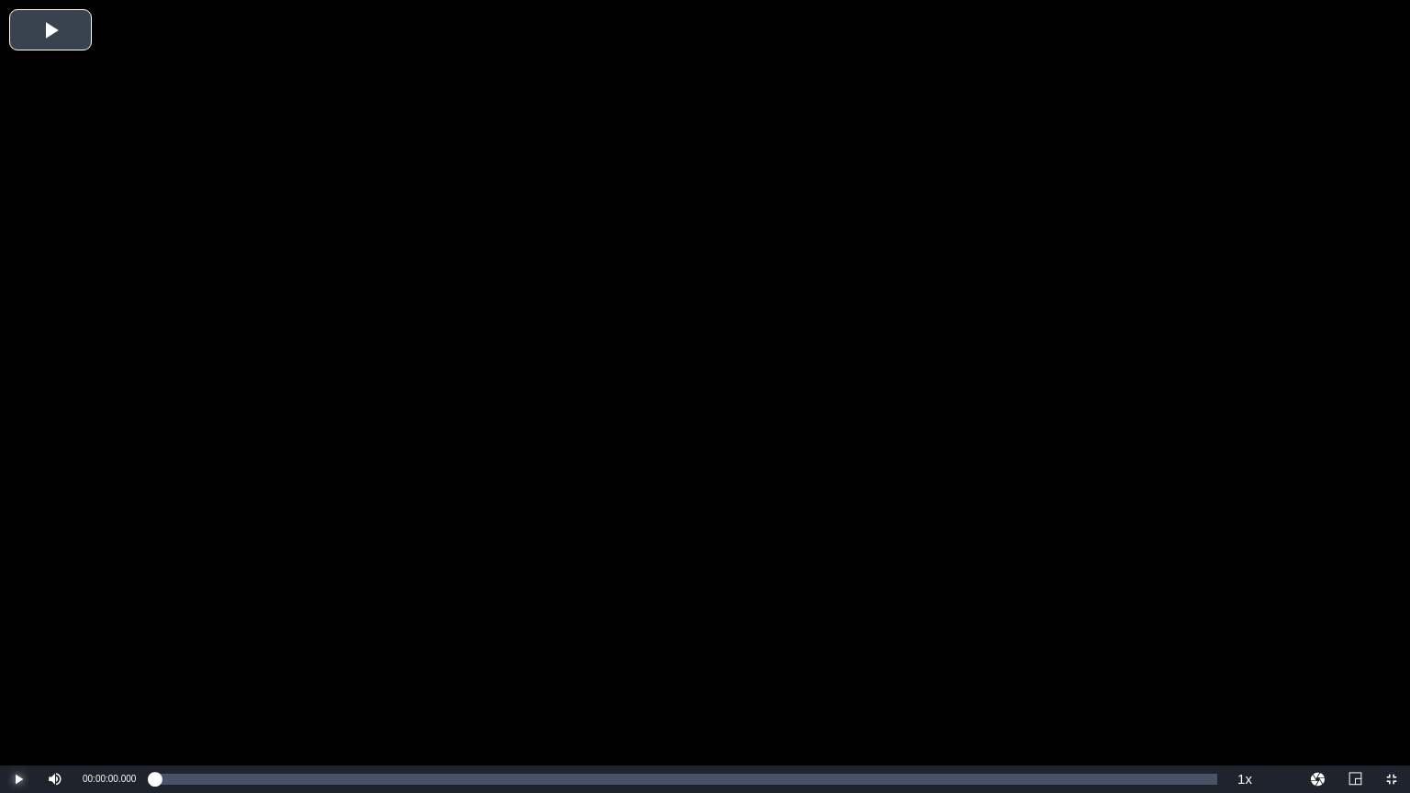
click at [18, 669] on span "Video Player" at bounding box center [18, 779] width 0 height 0
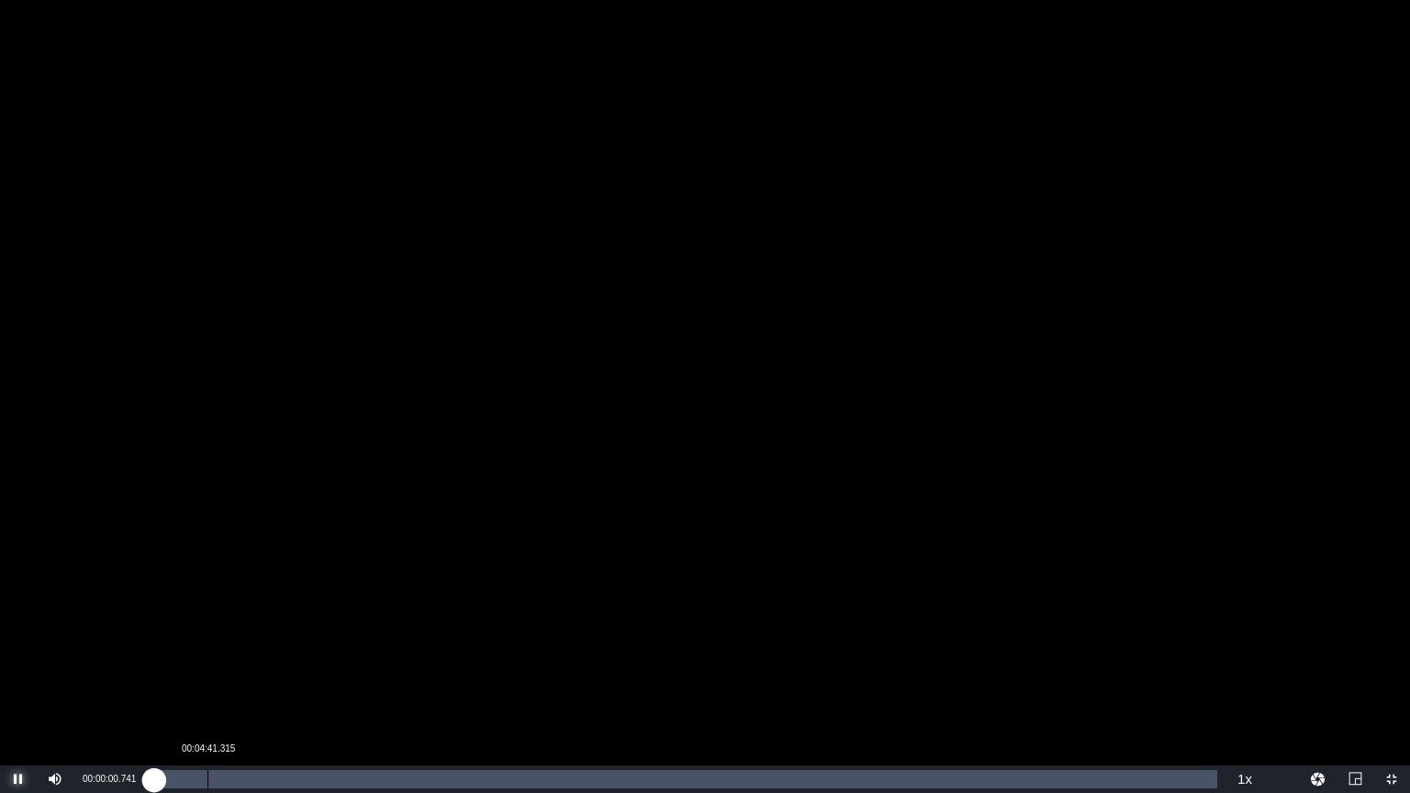
click at [216, 669] on div "Loaded : 0.21% 00:04:41.315 00:00:00.897" at bounding box center [685, 779] width 1063 height 18
click at [297, 669] on div "Loaded : 5.71% 00:12:45.199 00:05:13.618" at bounding box center [685, 779] width 1063 height 18
click at [420, 669] on div "Loaded : 13.58% 00:23:15.646 00:12:31.050" at bounding box center [685, 779] width 1063 height 18
click at [669, 669] on div "00:44:59.853" at bounding box center [669, 779] width 1 height 18
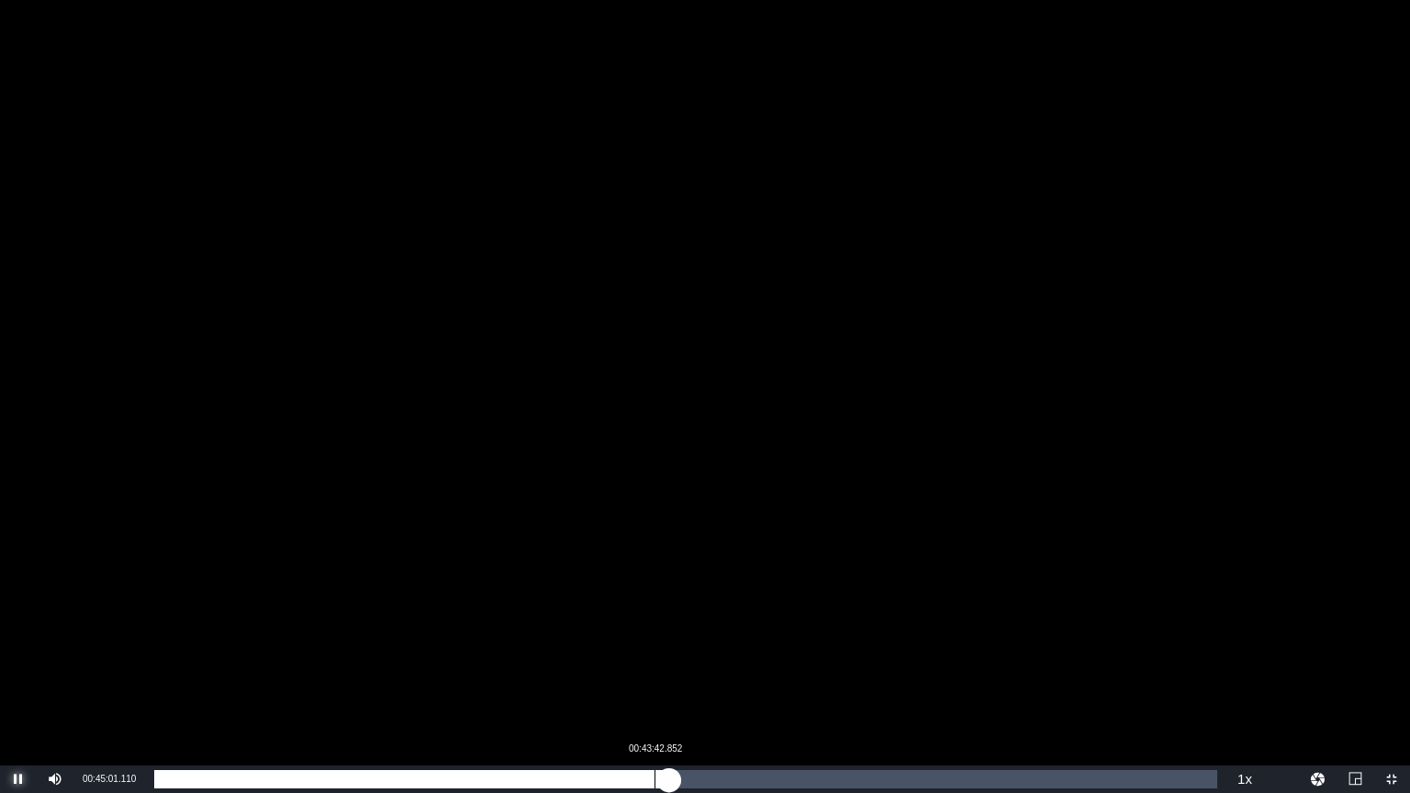
click at [607, 669] on div "00:45:01.183" at bounding box center [411, 779] width 515 height 18
click at [470, 669] on div "Loaded : 42.68% 00:27:40.337 00:39:33.321" at bounding box center [685, 779] width 1081 height 28
click at [468, 669] on div "00:27:35.525" at bounding box center [312, 779] width 316 height 18
click at [710, 669] on div "Loaded : 29.63% 00:48:41.232 00:27:26.216" at bounding box center [685, 779] width 1063 height 18
click at [655, 669] on div "Loaded : 52.48% 00:43:47.665 00:48:42.495" at bounding box center [685, 779] width 1063 height 18
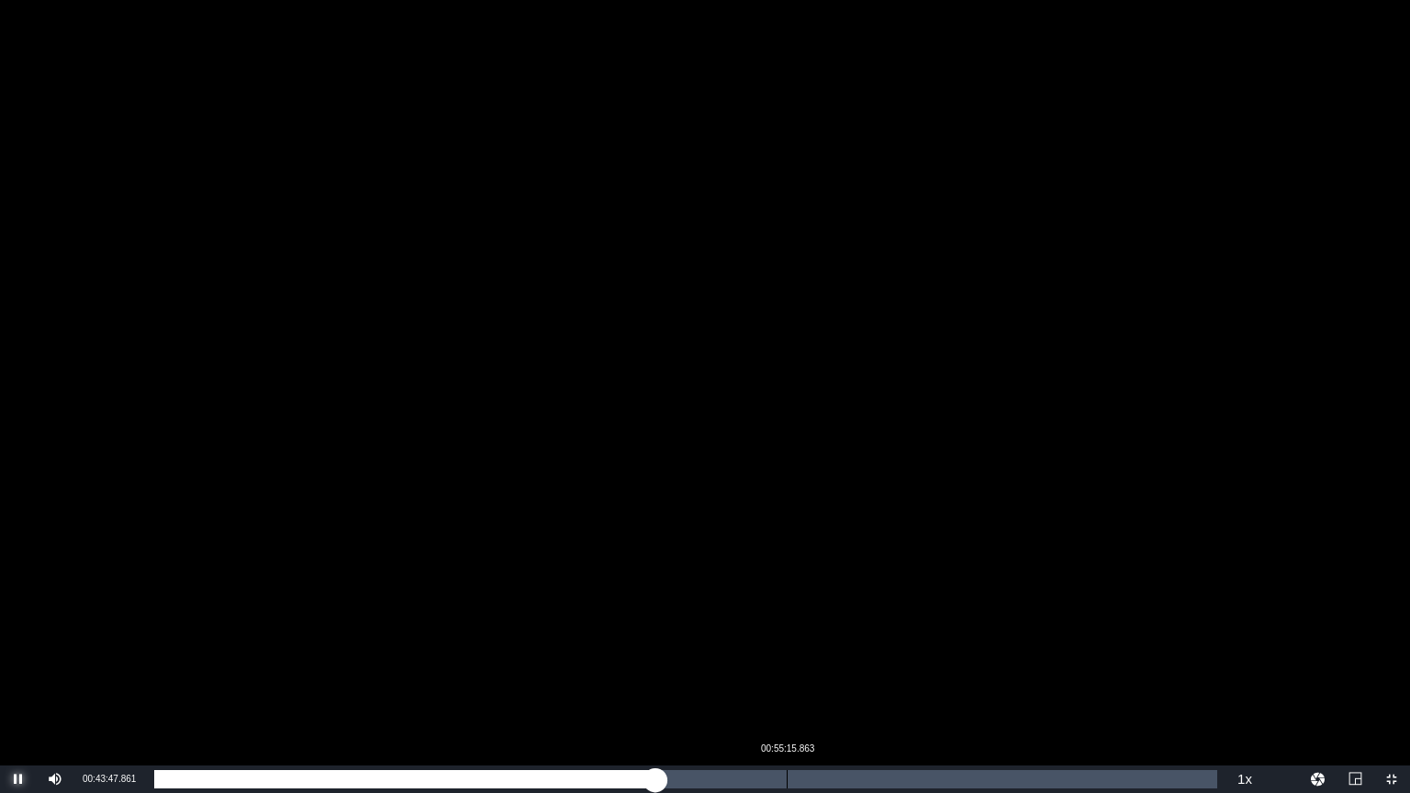
click at [784, 669] on div "Loaded : 47.20% 00:55:15.863 00:43:47.995" at bounding box center [685, 779] width 1081 height 28
click at [769, 669] on div "00:55:03.008" at bounding box center [469, 779] width 630 height 18
click at [822, 669] on div "Loaded : 57.87% 00:58:23.553 00:53:44.808" at bounding box center [685, 779] width 1063 height 18
click at [860, 669] on div "Loaded : 62.94% 01:01:40.868 00:58:24.246" at bounding box center [685, 779] width 1063 height 18
click at [926, 669] on div "01:07:27.374" at bounding box center [926, 779] width 1 height 18
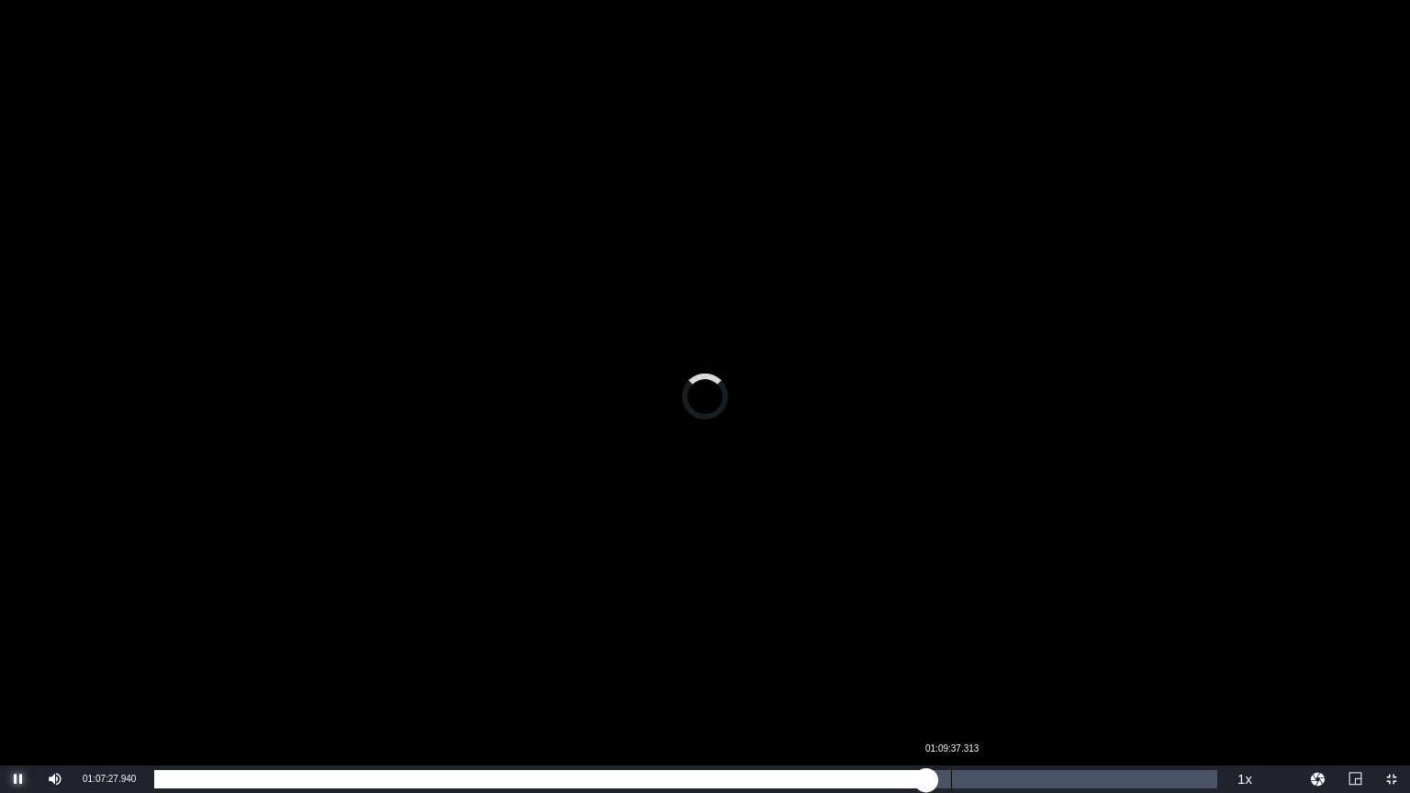
click at [952, 669] on div "Loaded : 72.64% 01:09:37.313 01:07:27.939" at bounding box center [685, 779] width 1063 height 18
click at [1002, 669] on div "Loaded : 75.11% 01:14:06.817 01:09:42.419" at bounding box center [685, 779] width 1063 height 18
click at [1043, 669] on div "Loaded : 79.86% 01:17:38.571 01:14:07.210" at bounding box center [685, 779] width 1063 height 18
click at [1066, 669] on div "Loaded : 83.74% 01:19:38.885 01:17:40.441" at bounding box center [685, 779] width 1063 height 18
click at [1098, 669] on div "Loaded : 85.78% 01:22:27.325 01:19:39.220" at bounding box center [685, 779] width 1063 height 18
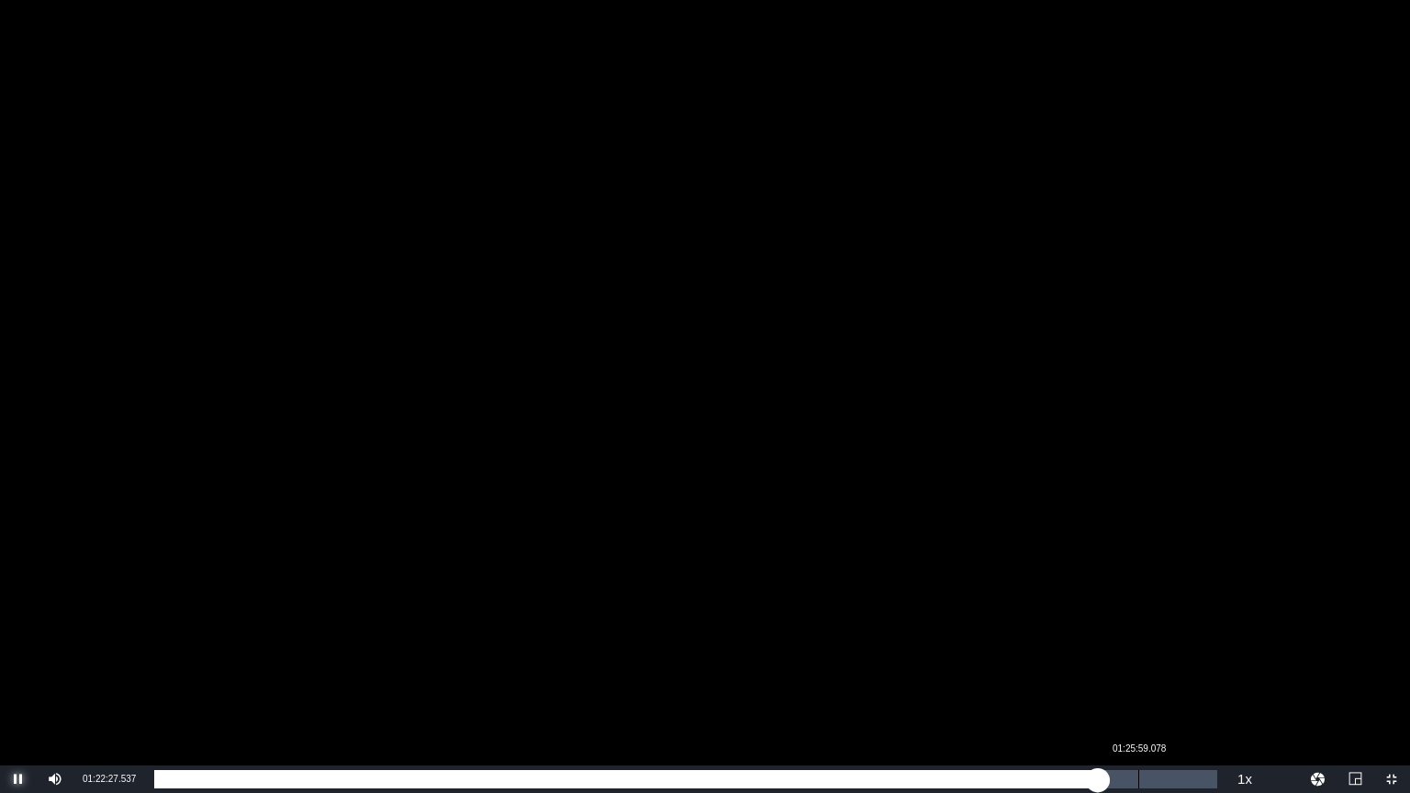
click at [1138, 669] on div "Loaded : 88.80% 01:25:59.078 01:22:27.589" at bounding box center [685, 779] width 1063 height 18
click at [1168, 669] on div "Loaded : 92.57% 01:28:37.893 01:25:59.078" at bounding box center [685, 779] width 1063 height 18
click at [686, 669] on div "Loaded : 95.48% 00:47:24.230 01:28:38.421" at bounding box center [685, 779] width 1081 height 28
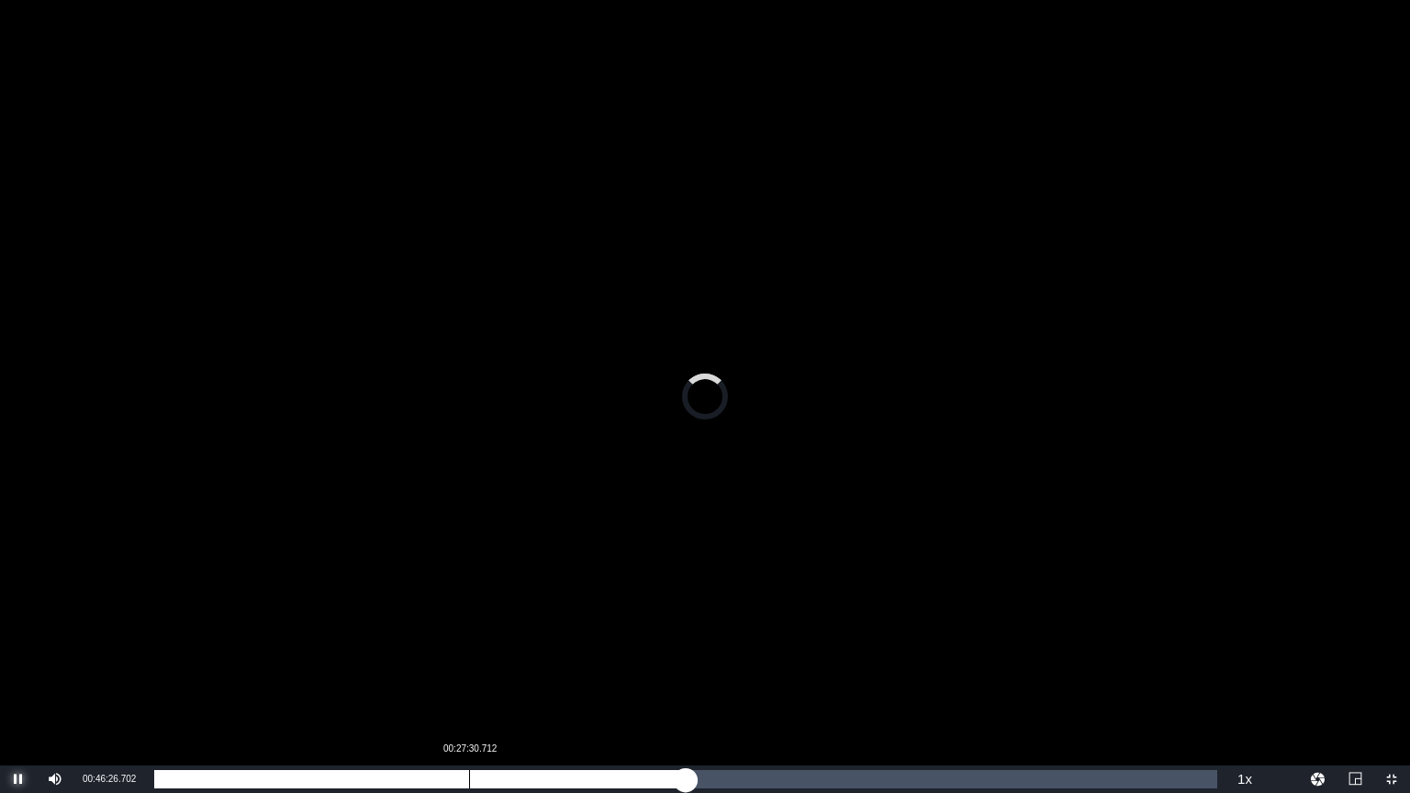
click at [469, 669] on div "Loaded : 50.01% 00:27:30.712 00:46:26.702" at bounding box center [685, 779] width 1063 height 18
click at [369, 669] on div "Loaded : 29.63% 00:18:46.142 00:27:31.221" at bounding box center [685, 779] width 1063 height 18
click at [363, 669] on div "00:18:47.391" at bounding box center [261, 779] width 215 height 18
click at [355, 669] on div "00:18:17.875" at bounding box center [258, 779] width 209 height 18
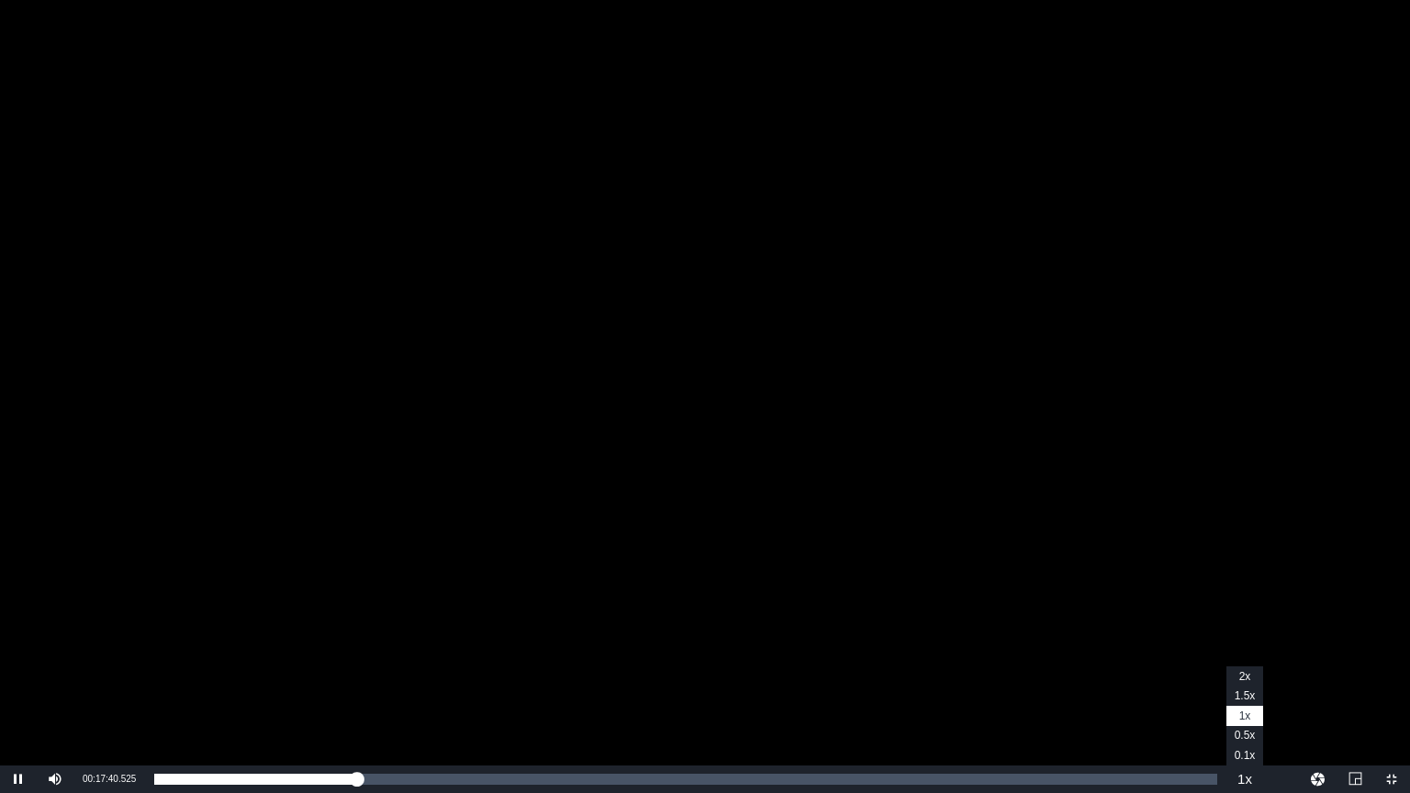
click at [1241, 669] on button "Playback Rate" at bounding box center [1244, 779] width 37 height 28
click at [1391, 669] on span "Video Player" at bounding box center [1391, 779] width 0 height 0
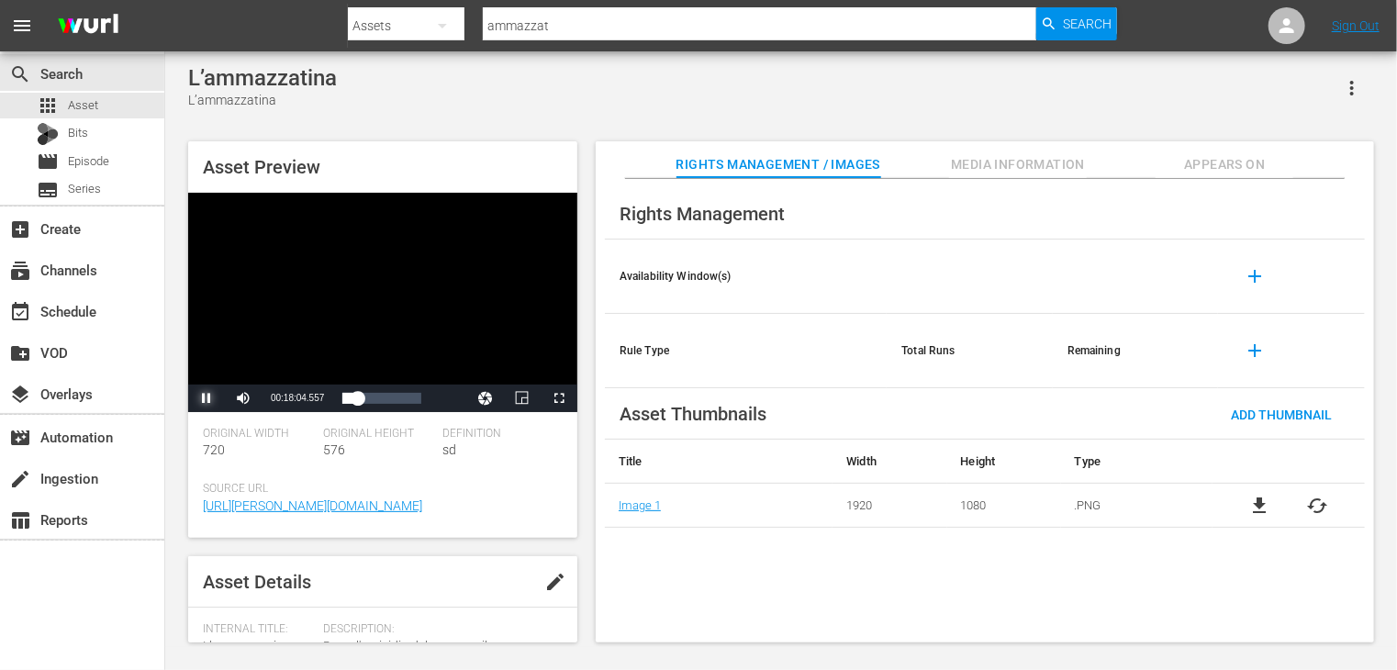
click at [207, 398] on span "Video Player" at bounding box center [207, 398] width 0 height 0
click at [68, 98] on span "Asset" at bounding box center [83, 105] width 30 height 18
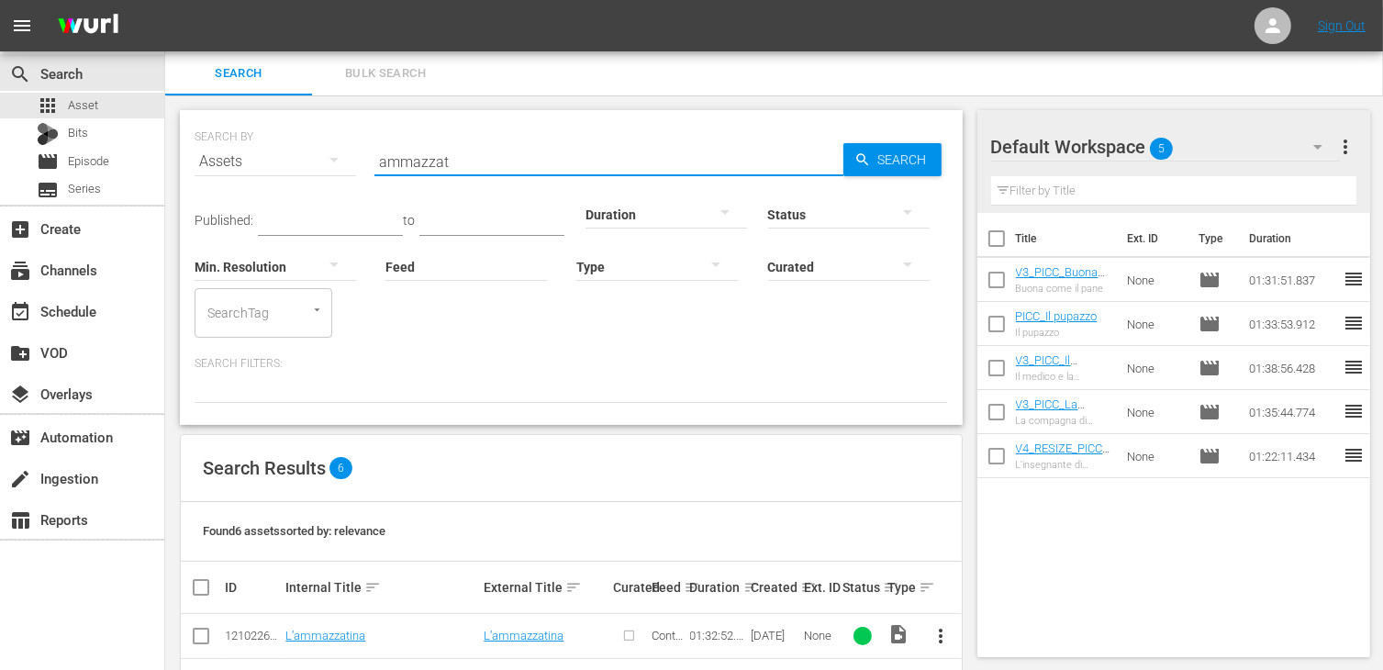
drag, startPoint x: 463, startPoint y: 162, endPoint x: 281, endPoint y: 153, distance: 182.9
click at [281, 153] on div "SEARCH BY Search By Assets Search ID, Title, Description, Keywords, or Category…" at bounding box center [572, 150] width 754 height 66
type input "dolci zie"
click at [312, 644] on td "Le dolci zie" at bounding box center [382, 636] width 198 height 45
click at [319, 636] on link "Le dolci zie" at bounding box center [314, 636] width 58 height 14
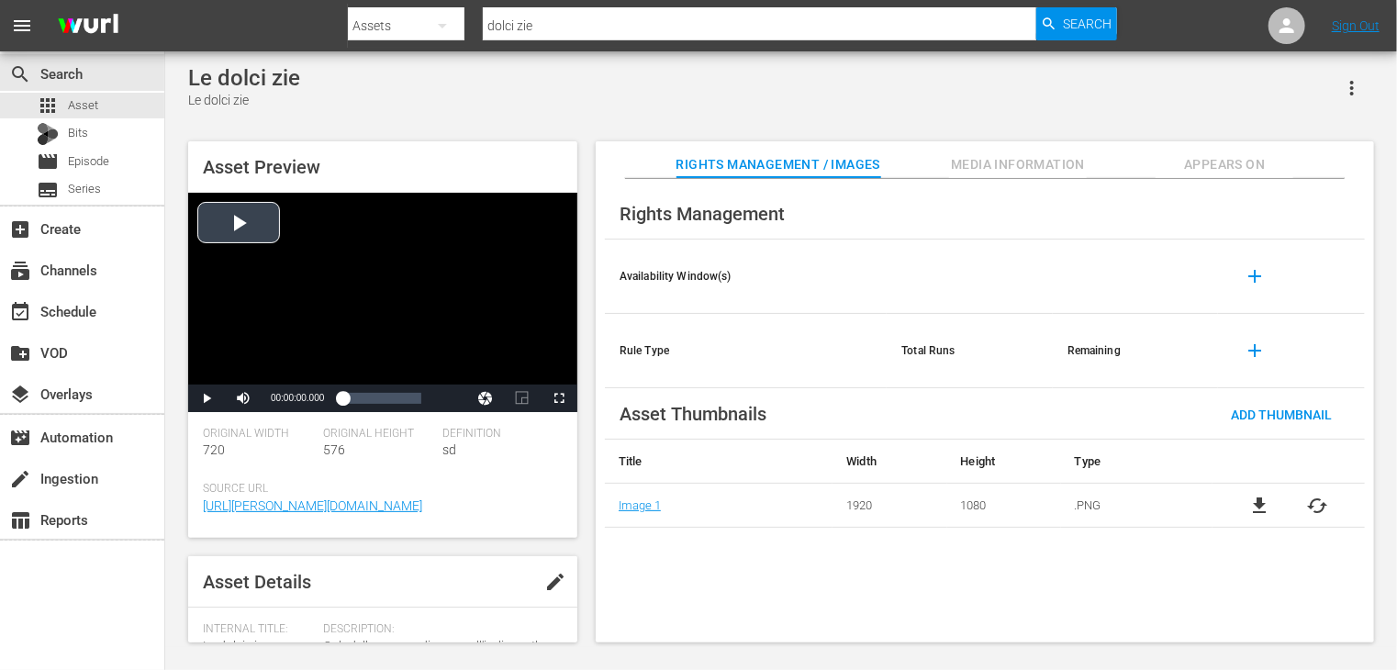
click at [233, 230] on div "Video Player" at bounding box center [382, 289] width 389 height 192
click at [559, 398] on span "Video Player" at bounding box center [559, 398] width 0 height 0
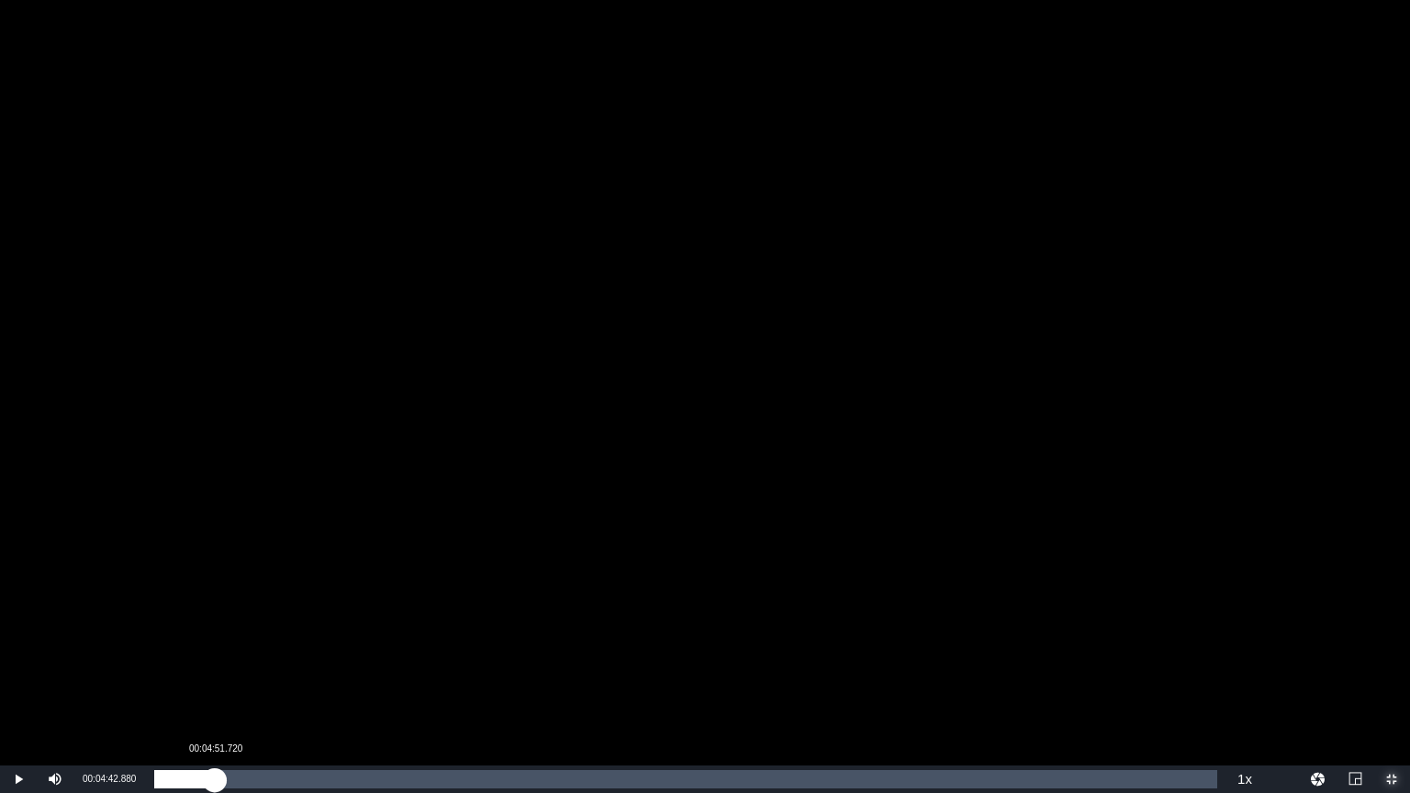
click at [215, 669] on div "Loaded : 0.12% 00:04:51.720 00:00:01.998" at bounding box center [685, 779] width 1081 height 28
click at [277, 669] on div "Loaded : 0.00% 00:09:52.280 00:04:51.719" at bounding box center [685, 779] width 1063 height 18
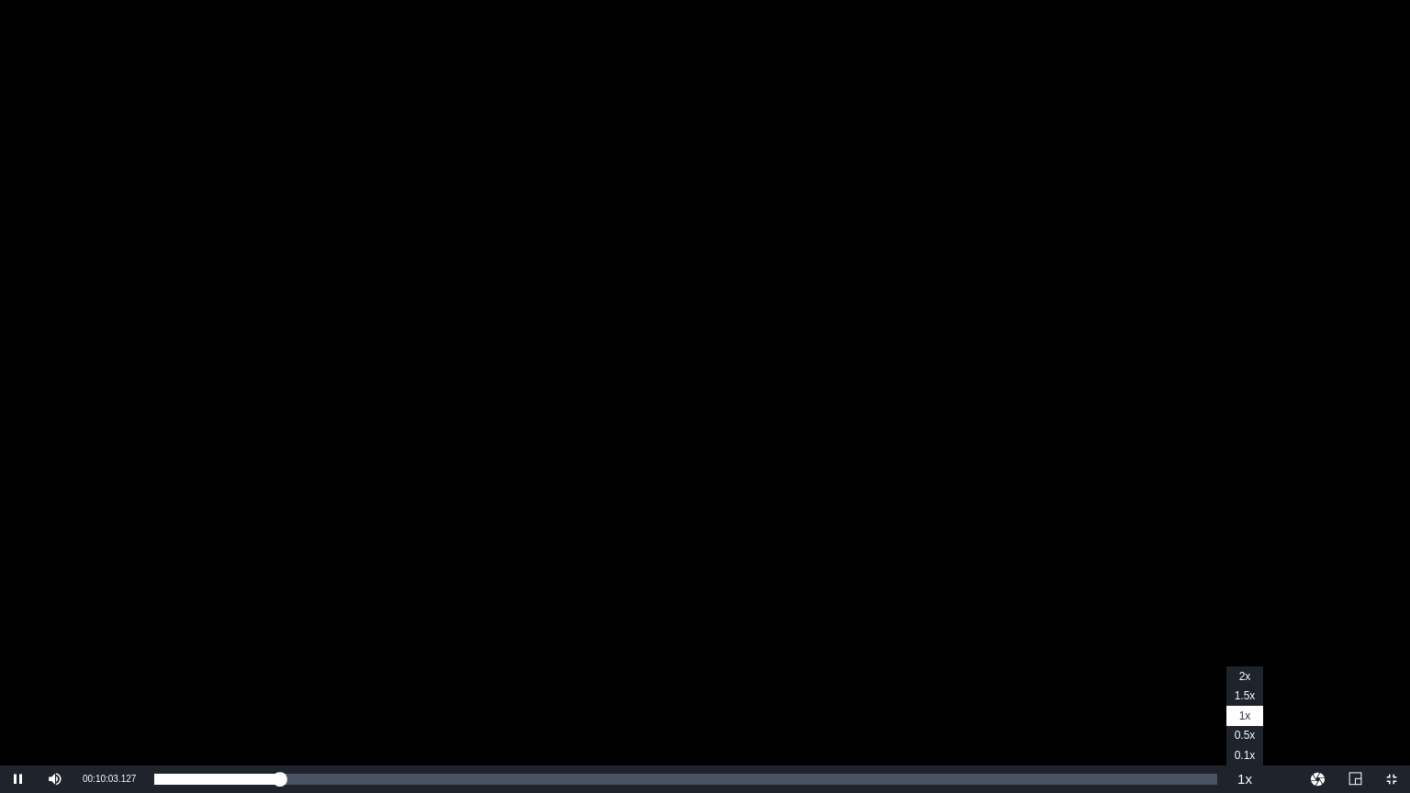
click at [1243, 669] on button "Playback Rate" at bounding box center [1244, 779] width 37 height 28
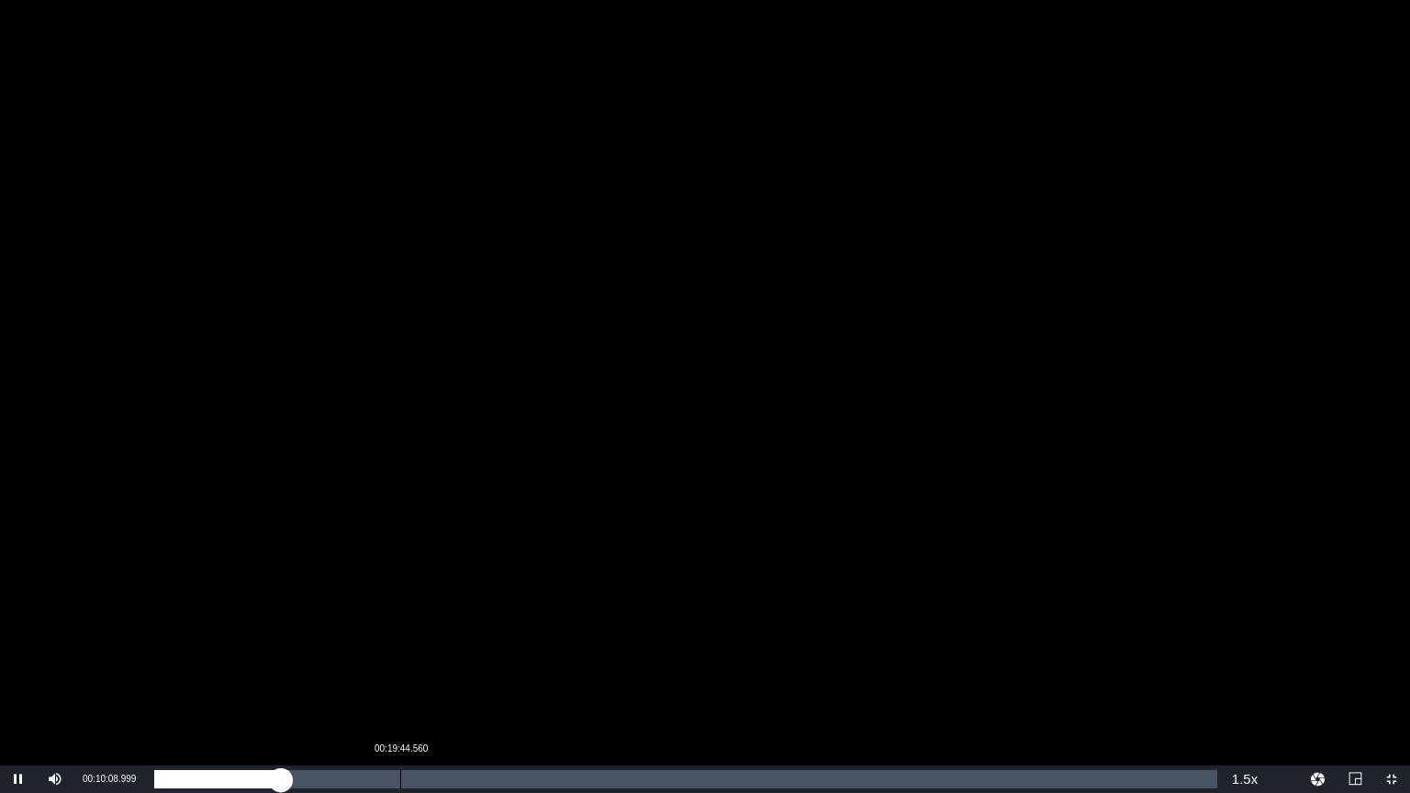
click at [400, 669] on div "Loaded : 12.67% 00:19:44.560 00:10:09.144" at bounding box center [685, 779] width 1063 height 18
click at [620, 669] on div "Loaded : 23.23% 00:37:25.360 00:19:46.689" at bounding box center [685, 779] width 1063 height 18
click at [760, 669] on div "Loaded : 44.24% 00:48:32.780 00:37:26.526" at bounding box center [685, 779] width 1063 height 18
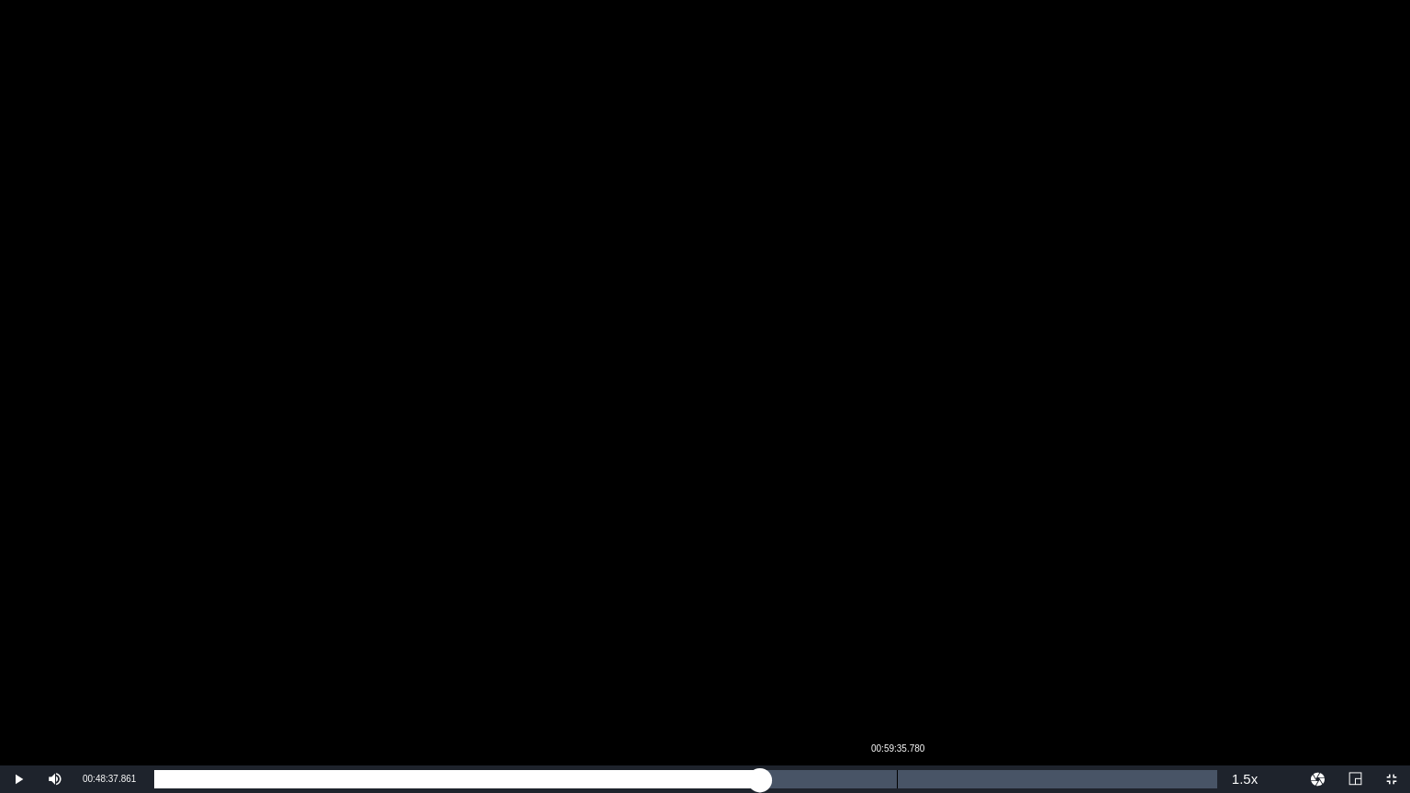
click at [897, 669] on div "00:59:35.780" at bounding box center [897, 779] width 1 height 18
click at [988, 669] on div "01:06:53.360" at bounding box center [988, 779] width 1 height 18
click at [1064, 669] on div "Loaded : 79.67% 01:13:00.220 01:07:30.591" at bounding box center [685, 779] width 1063 height 18
click at [1101, 669] on div "Loaded : 85.77% 01:16:05.860 01:13:02.998" at bounding box center [685, 779] width 1063 height 18
click at [1143, 669] on div "Loaded : 89.18% 01:19:24.760 01:16:02.213" at bounding box center [685, 779] width 1063 height 18
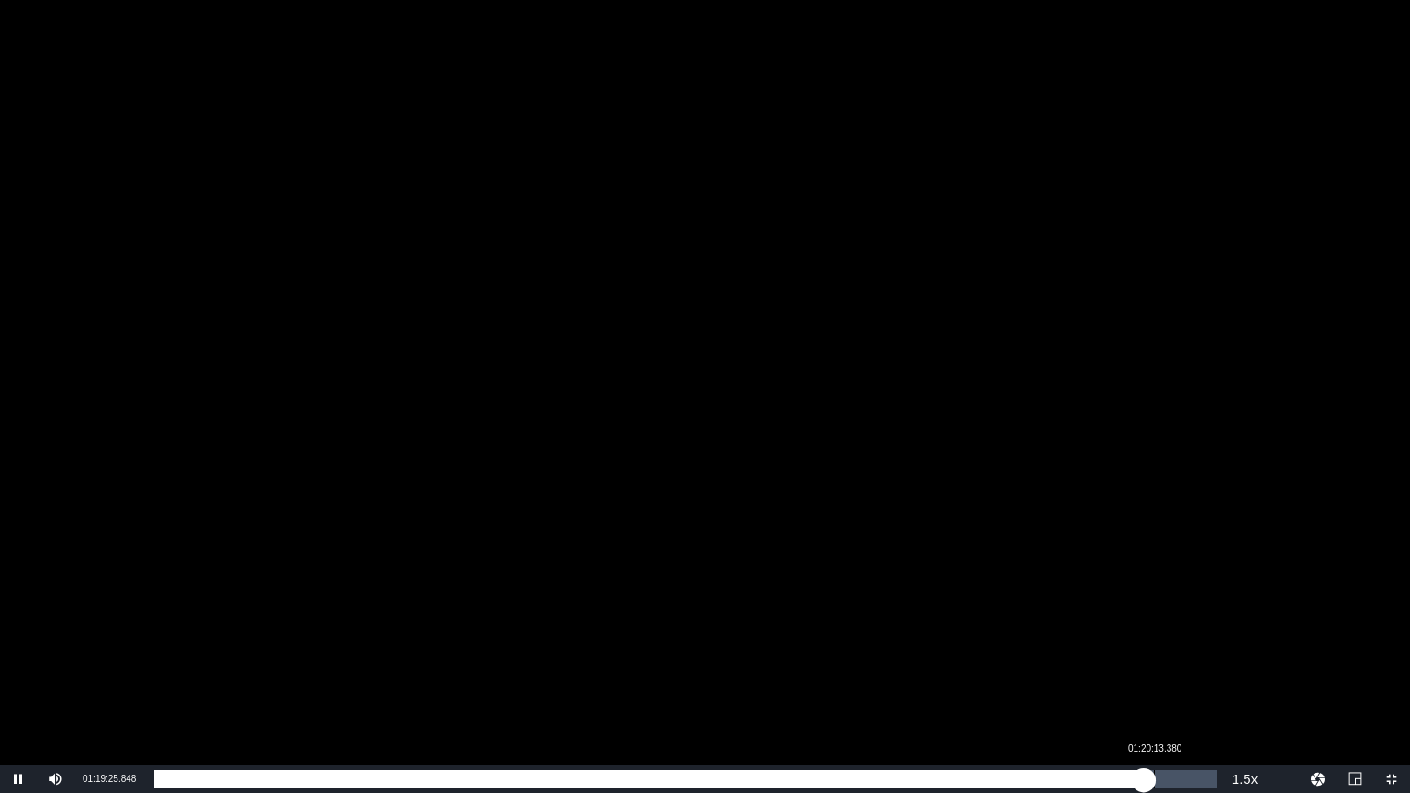
click at [1144, 669] on div "01:19:25.970" at bounding box center [648, 779] width 989 height 18
click at [1154, 669] on div "01:20:37.711" at bounding box center [656, 779] width 1004 height 18
click at [1134, 669] on div "01:20:13.868" at bounding box center [654, 779] width 1000 height 18
click at [1168, 669] on div "Loaded : 92.70% 01:21:24.100 01:18:43.107" at bounding box center [685, 779] width 1063 height 18
click at [1182, 669] on div "01:21:24.957" at bounding box center [668, 779] width 1028 height 18
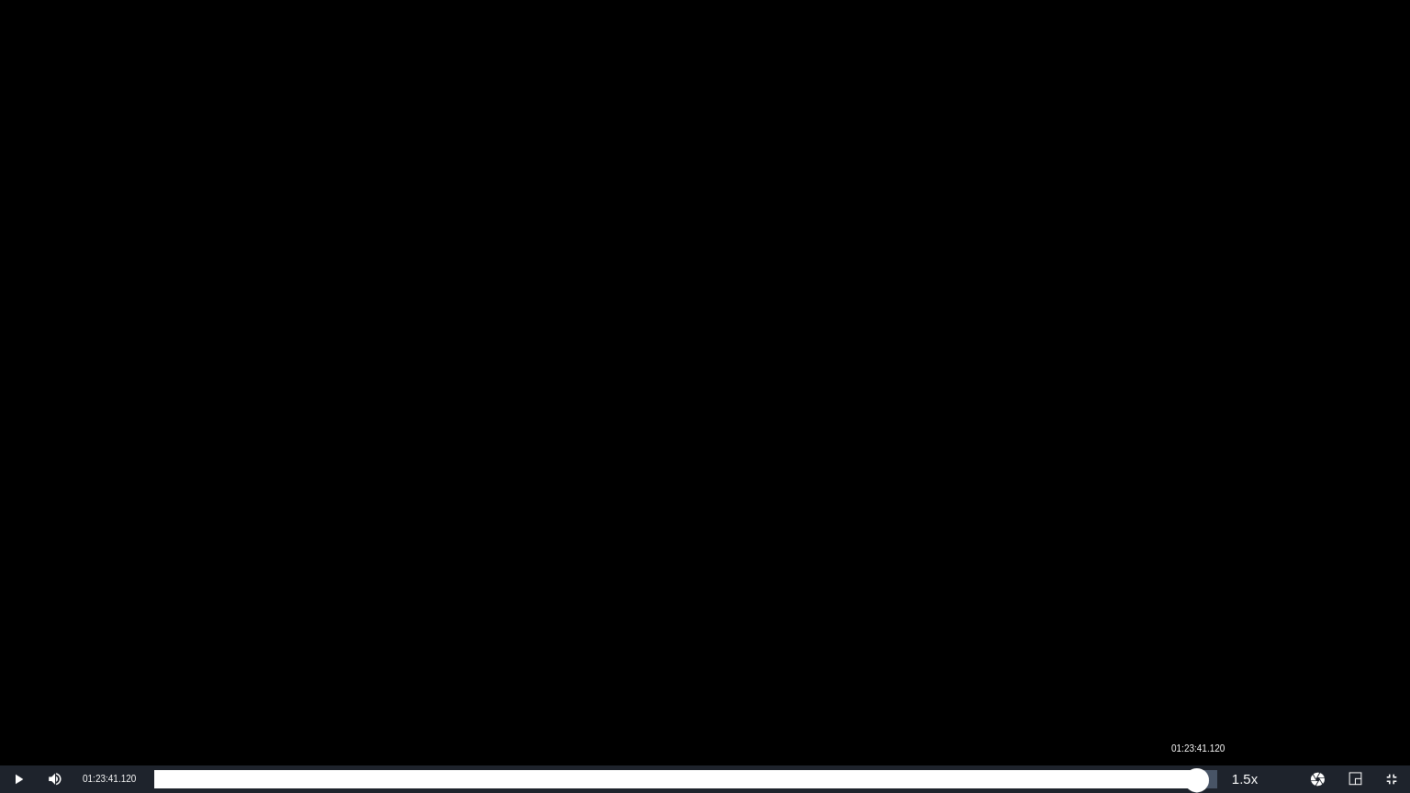
click at [1197, 669] on div "01:22:31.559" at bounding box center [675, 779] width 1043 height 18
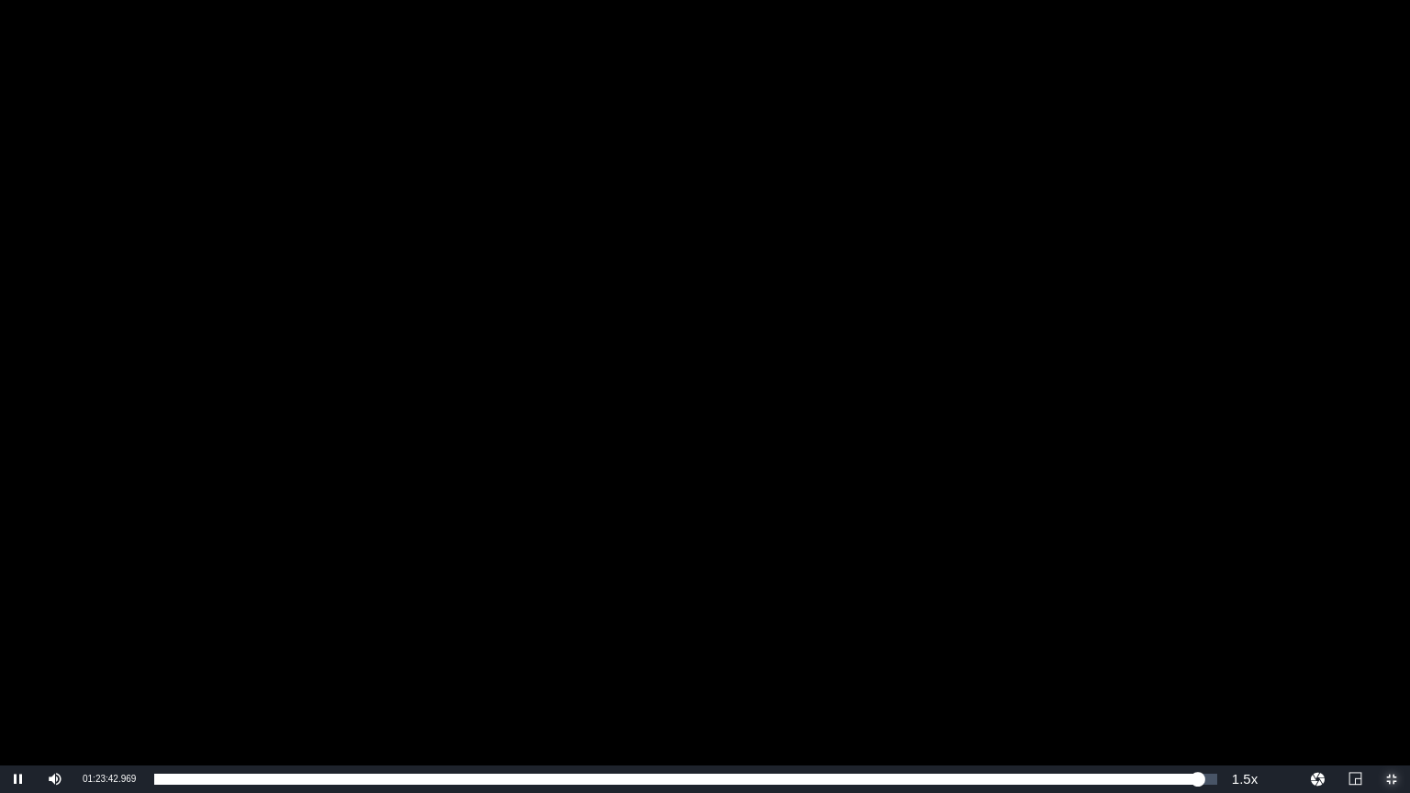
click at [1391, 669] on span "Video Player" at bounding box center [1391, 779] width 0 height 0
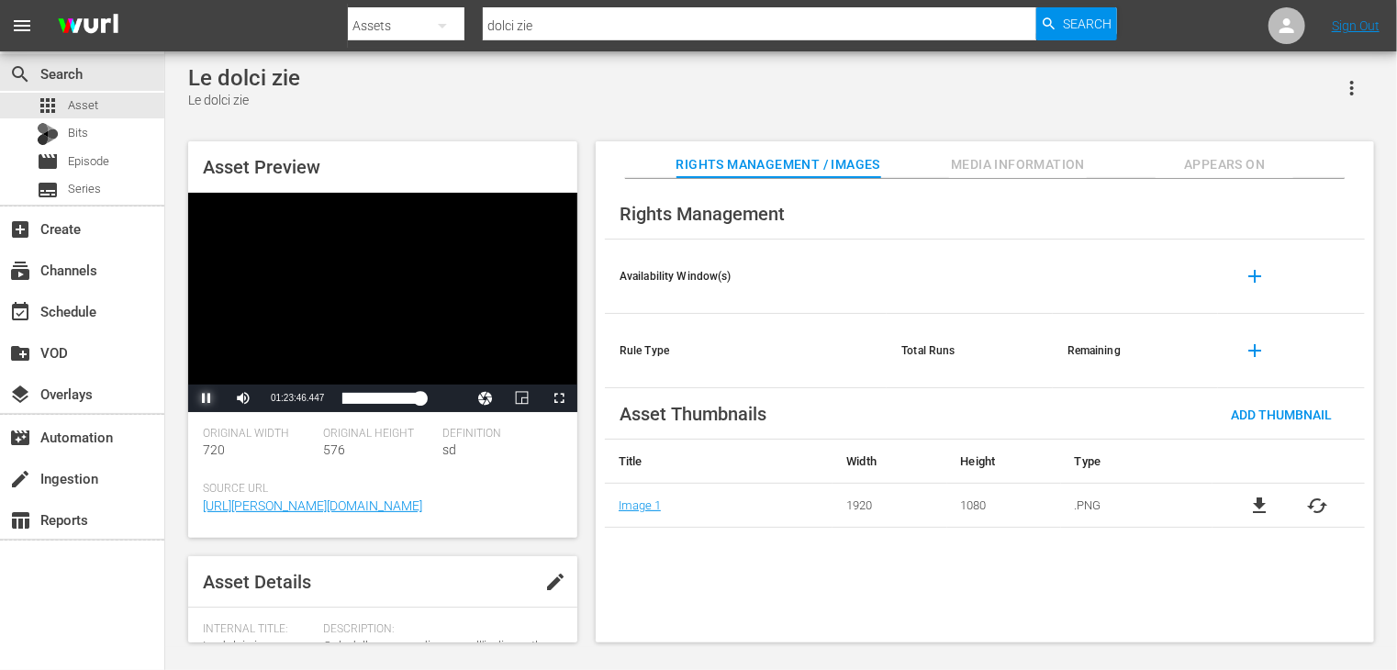
click at [207, 398] on span "Video Player" at bounding box center [207, 398] width 0 height 0
click at [72, 107] on span "Asset" at bounding box center [83, 105] width 30 height 18
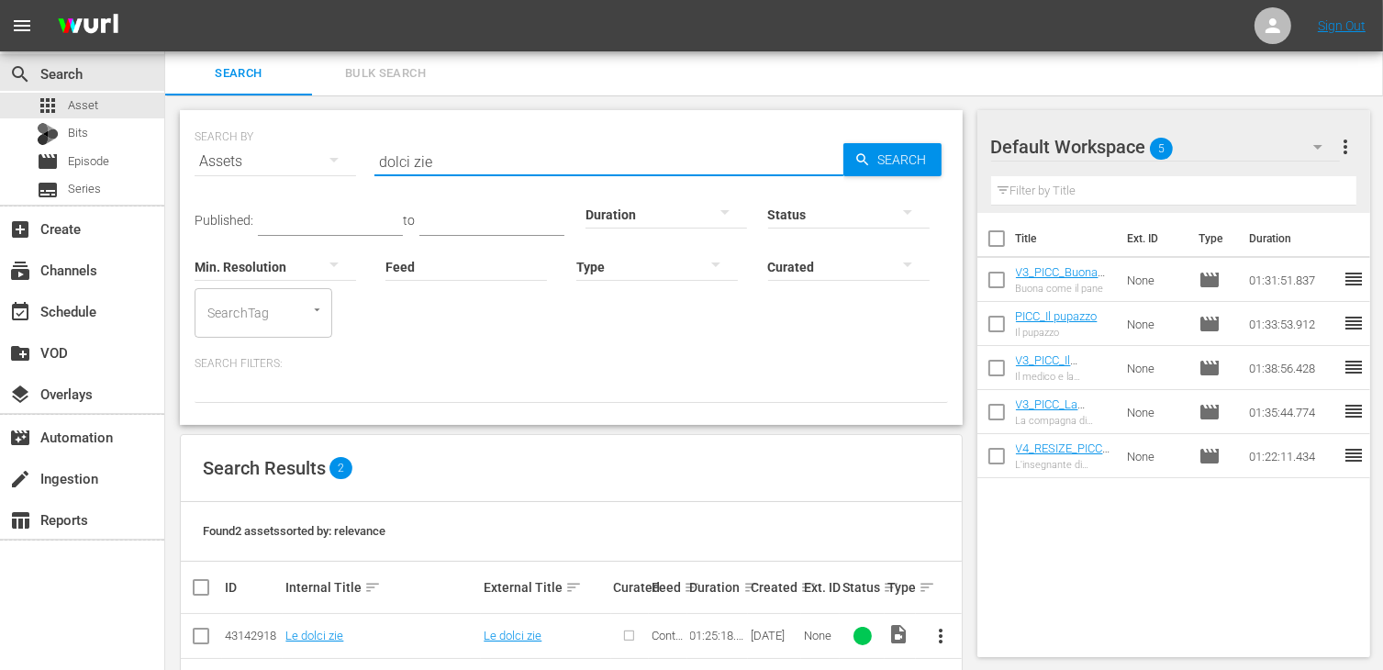
drag, startPoint x: 445, startPoint y: 156, endPoint x: 333, endPoint y: 148, distance: 112.3
click at [333, 148] on div "SEARCH BY Search By Assets Search ID, Title, Description, Keywords, or Category…" at bounding box center [572, 150] width 754 height 66
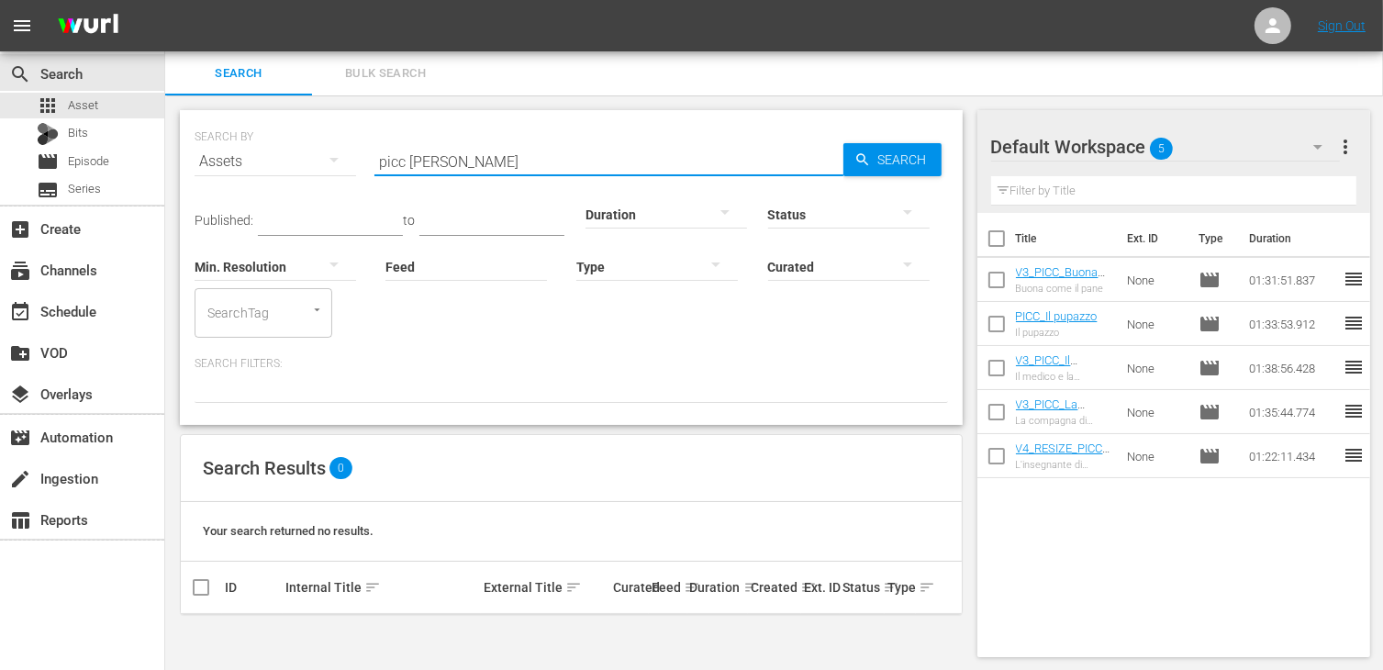
type input "picc [PERSON_NAME]"
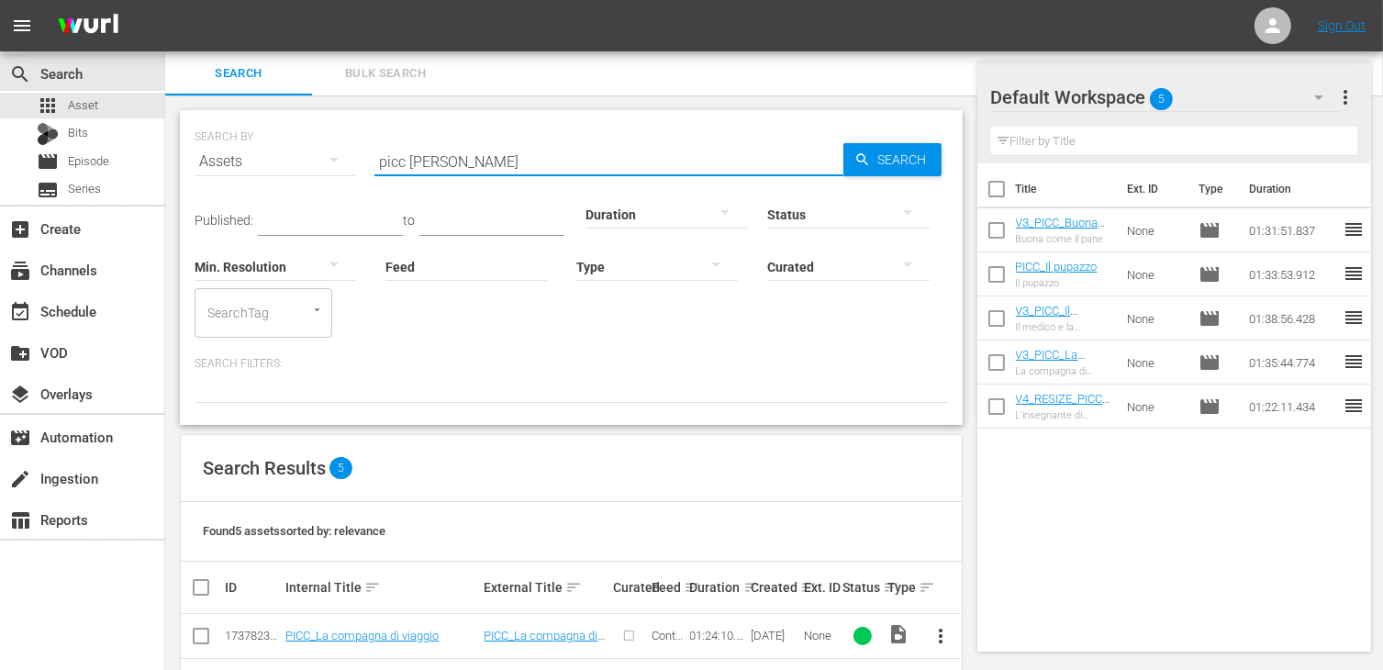
scroll to position [200, 0]
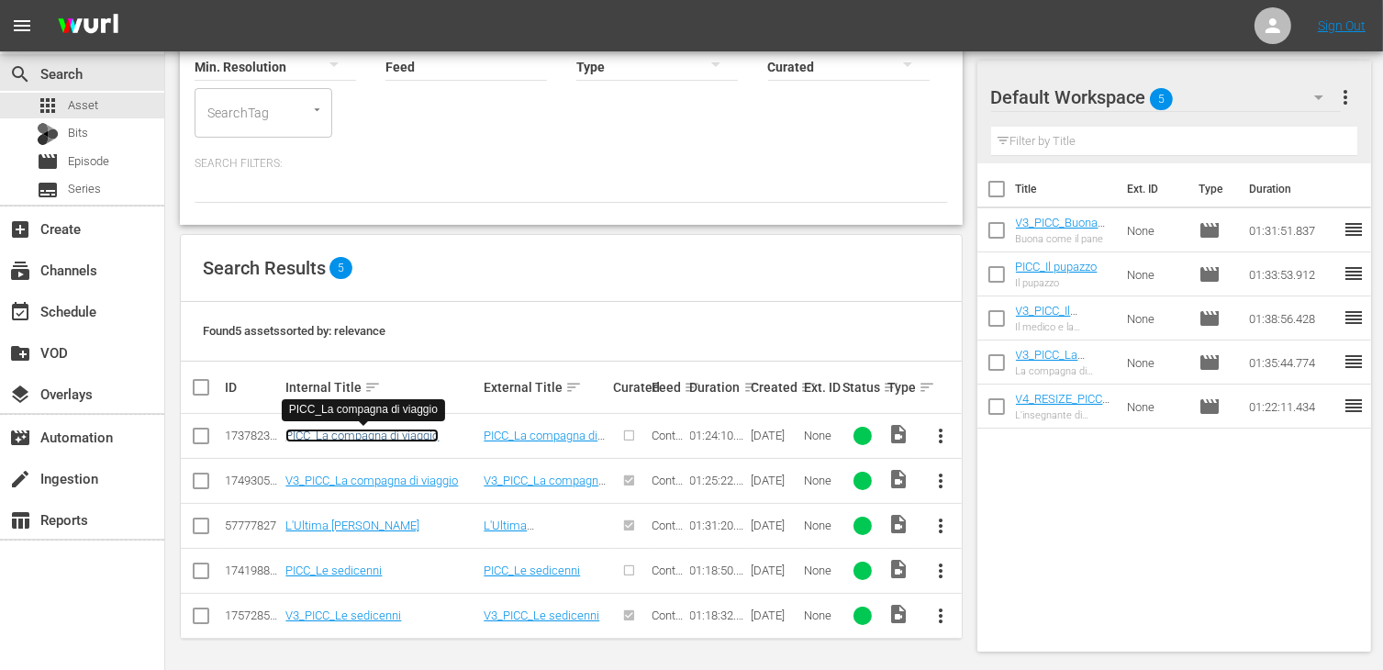
click at [370, 430] on link "PICC_La compagna di viaggio" at bounding box center [361, 436] width 153 height 14
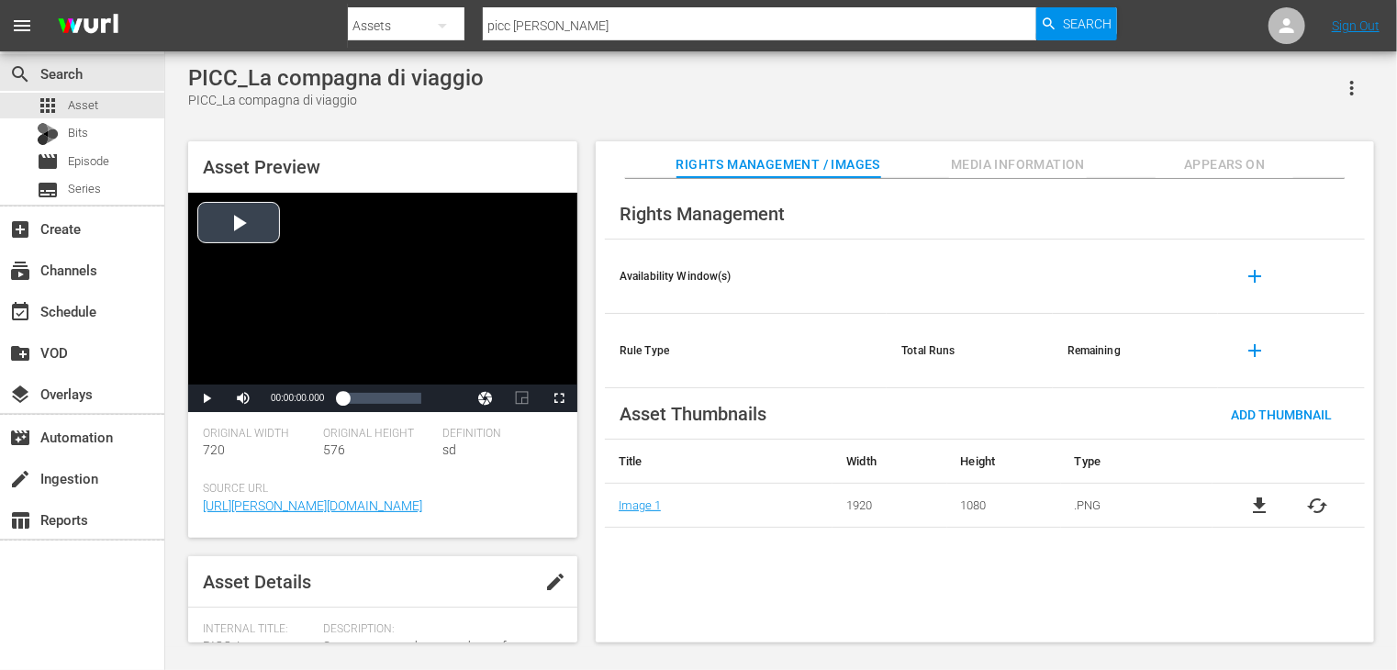
click at [260, 236] on div "Video Player" at bounding box center [382, 289] width 389 height 192
click at [559, 398] on span "Video Player" at bounding box center [559, 398] width 0 height 0
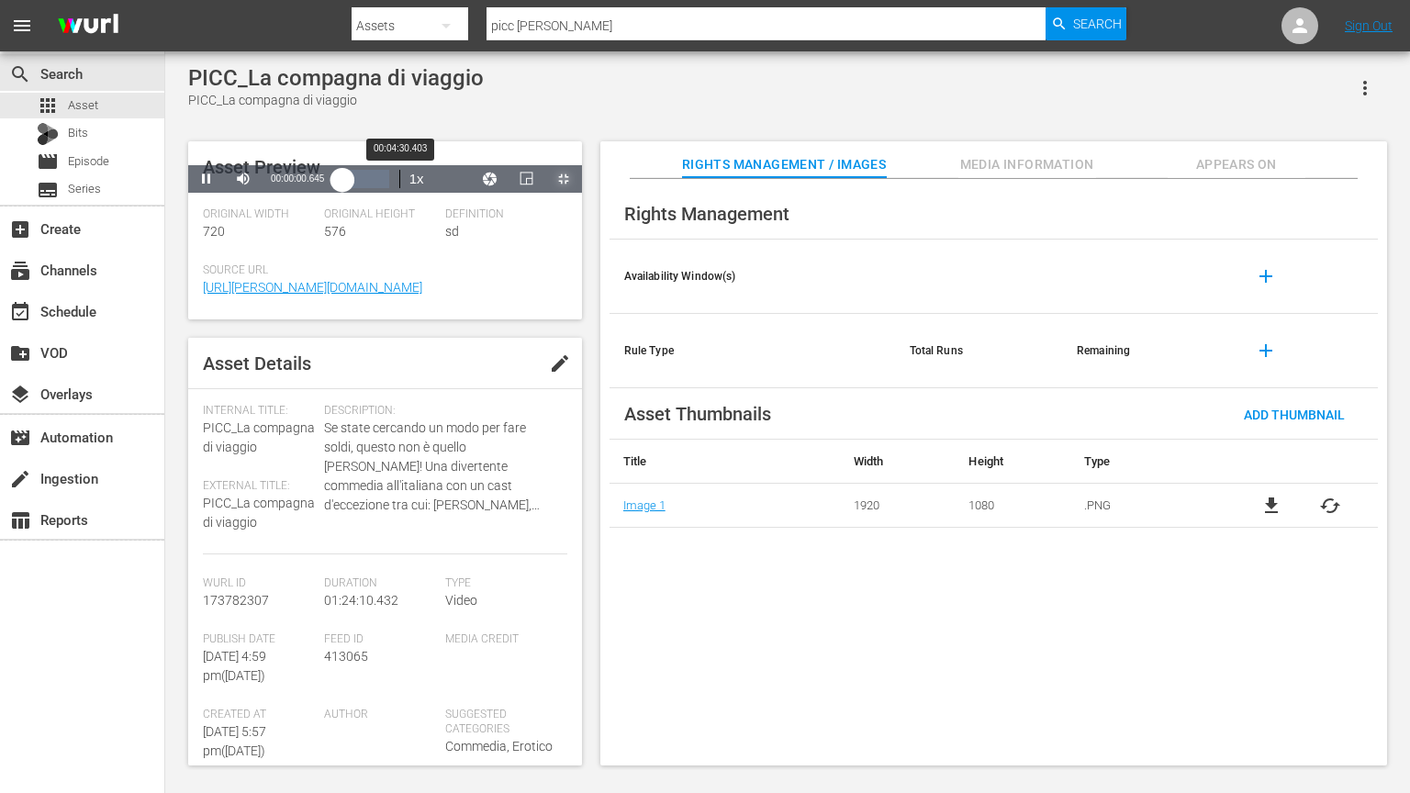
click at [333, 193] on div "Loaded : 0.24% 00:04:30.403 00:00:00.824" at bounding box center [365, 179] width 64 height 28
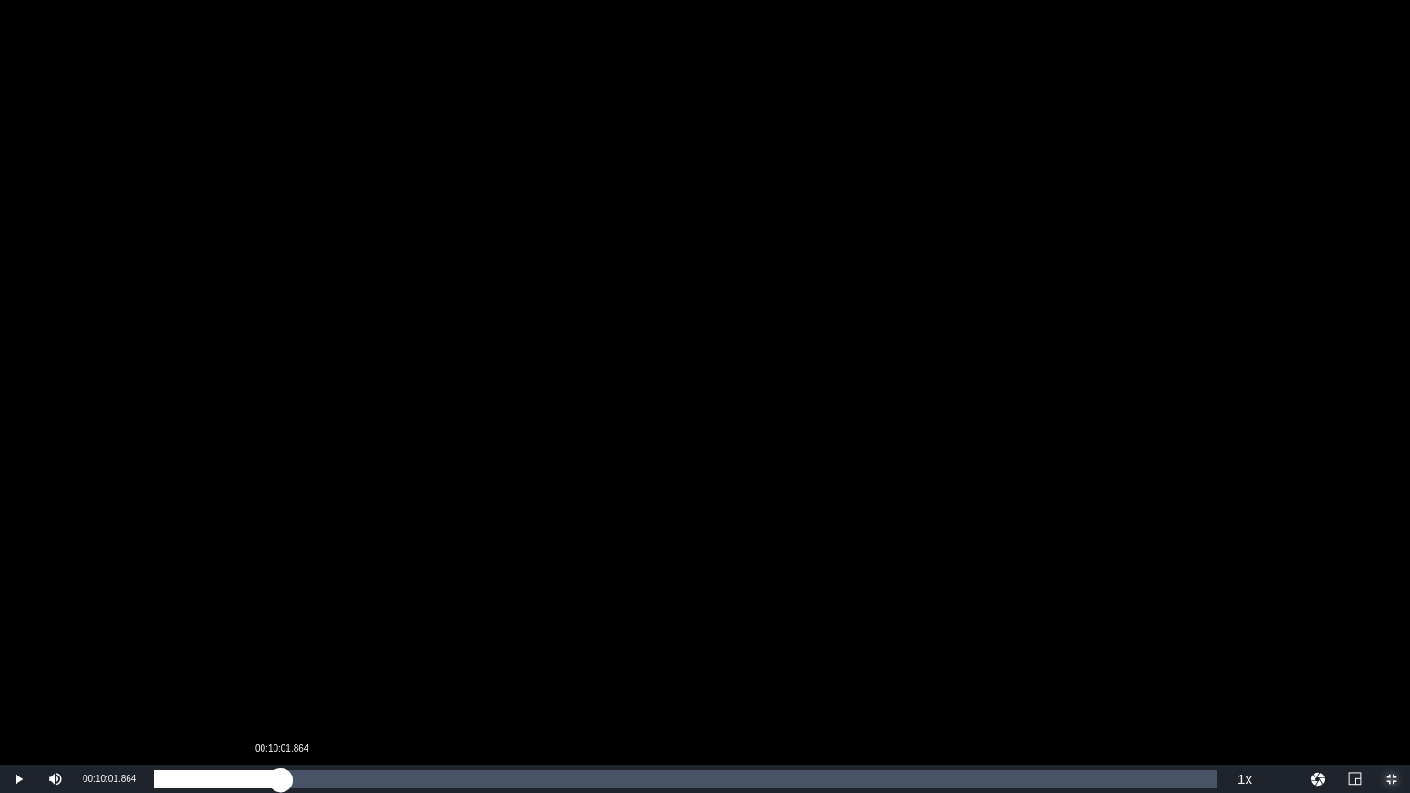
click at [281, 669] on div "Loaded : 5.23% 00:10:01.864 00:04:22.281" at bounding box center [685, 779] width 1063 height 18
click at [333, 669] on div "Loaded : 12.37% 00:14:10.461 00:10:04.826" at bounding box center [685, 779] width 1063 height 18
click at [363, 669] on div "Loaded : 16.88% 00:16:25.662 00:14:12.664" at bounding box center [685, 779] width 1063 height 18
click at [463, 669] on div "Loaded : 19.98% 00:24:12.326 00:16:34.912" at bounding box center [685, 779] width 1063 height 18
click at [518, 669] on div "Loaded : 29.73% 00:28:51.452 00:24:26.706" at bounding box center [685, 779] width 1081 height 28
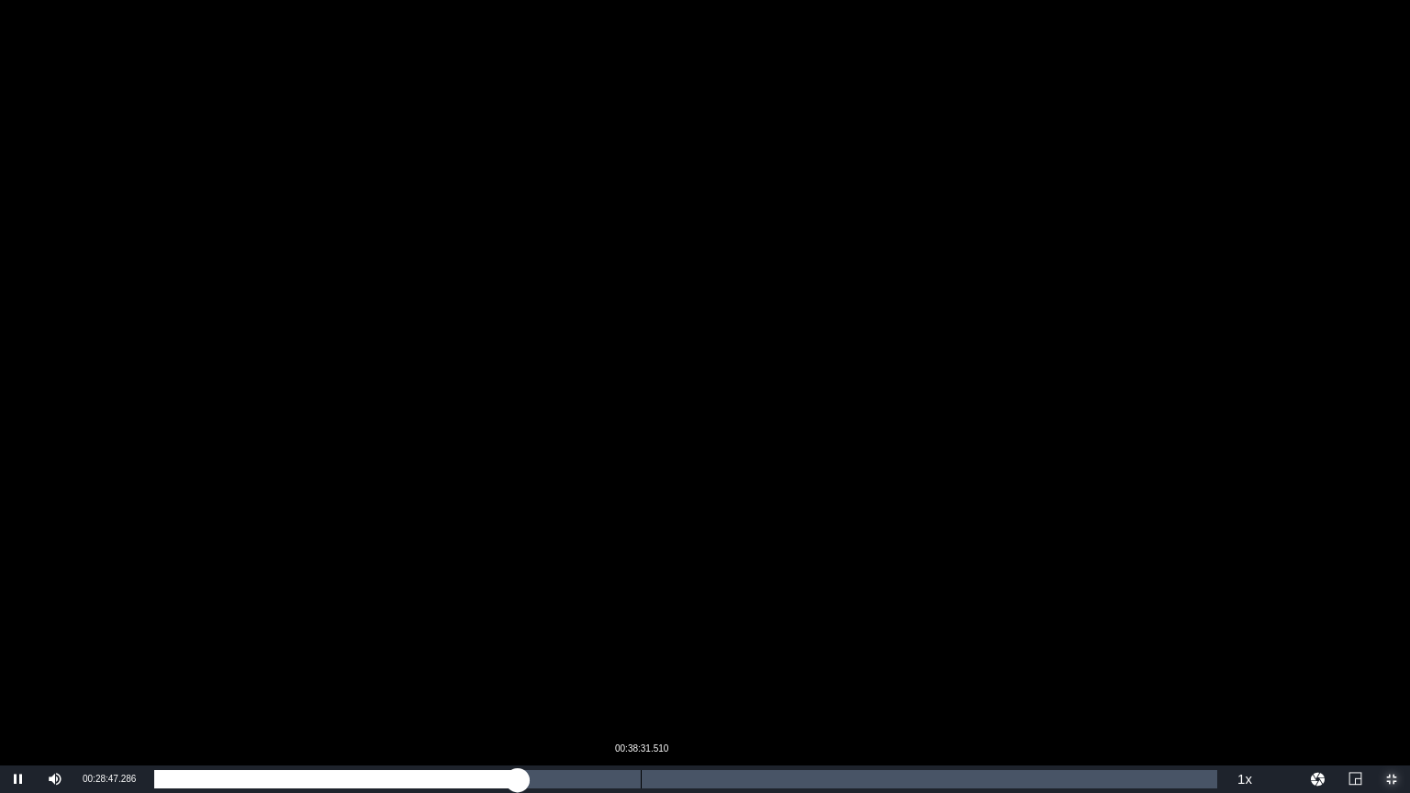
click at [646, 669] on div "Loaded : 34.25% 00:38:31.510 00:28:47.502" at bounding box center [685, 779] width 1063 height 18
click at [647, 669] on div "00:39:01.738" at bounding box center [400, 779] width 493 height 18
click at [730, 669] on div "Loaded : 47.57% 00:45:34.560 00:39:58.940" at bounding box center [685, 779] width 1063 height 18
click at [798, 669] on div "Loaded : 54.35% 00:50:57.299 00:45:36.731" at bounding box center [685, 779] width 1063 height 18
click at [821, 669] on div "00:52:50.694" at bounding box center [821, 779] width 1 height 18
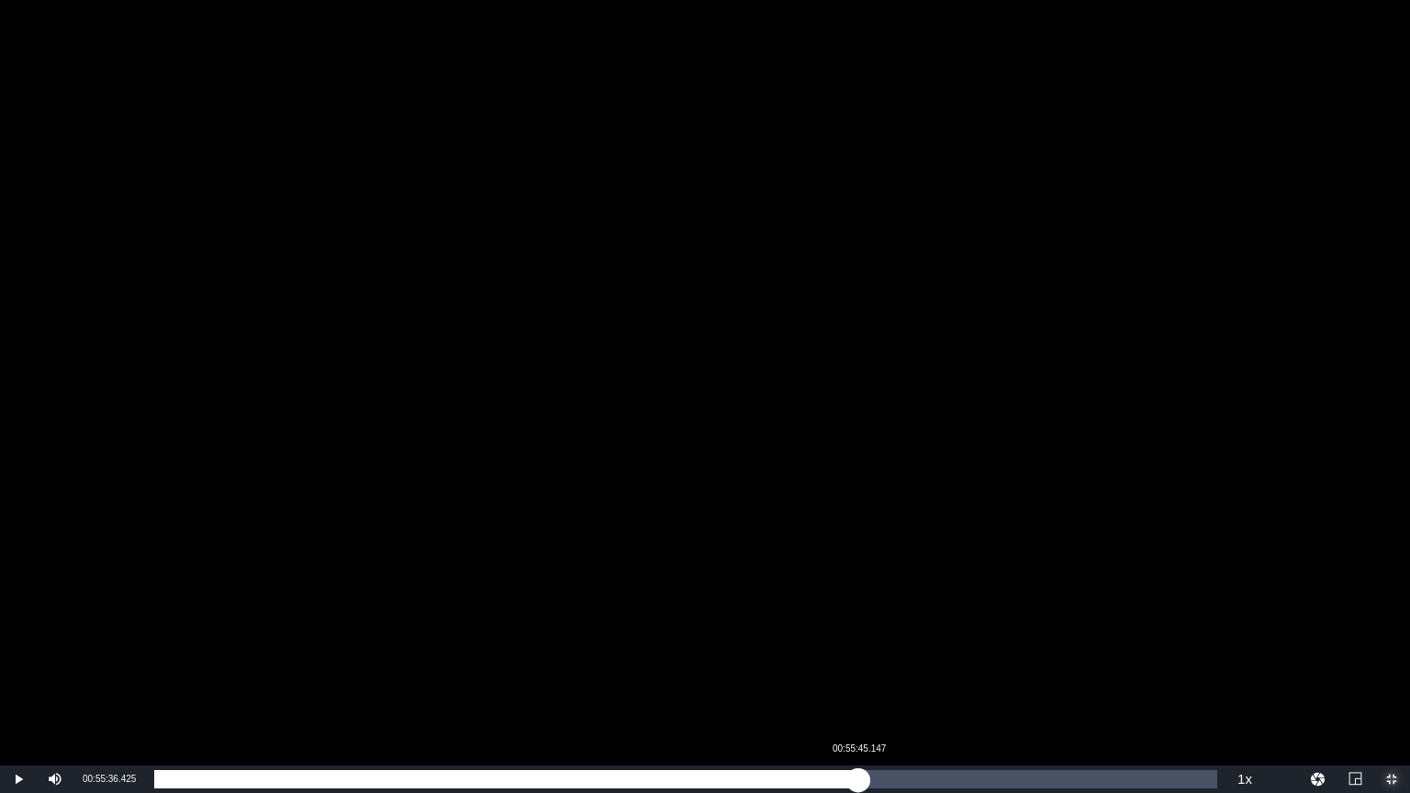
click at [858, 669] on div "Loaded : 62.79% 00:55:45.147 00:52:51.050" at bounding box center [685, 779] width 1063 height 18
click at [920, 669] on div "Loaded : 67.31% 01:00:37.357 00:55:56.394" at bounding box center [685, 779] width 1063 height 18
click at [992, 669] on div "Loaded : 72.06% 01:05:55.735 01:00:37.807" at bounding box center [685, 779] width 1063 height 18
click at [995, 669] on div "01:06:36.045" at bounding box center [574, 779] width 841 height 18
click at [1000, 669] on div "01:07:40.520" at bounding box center [581, 779] width 854 height 18
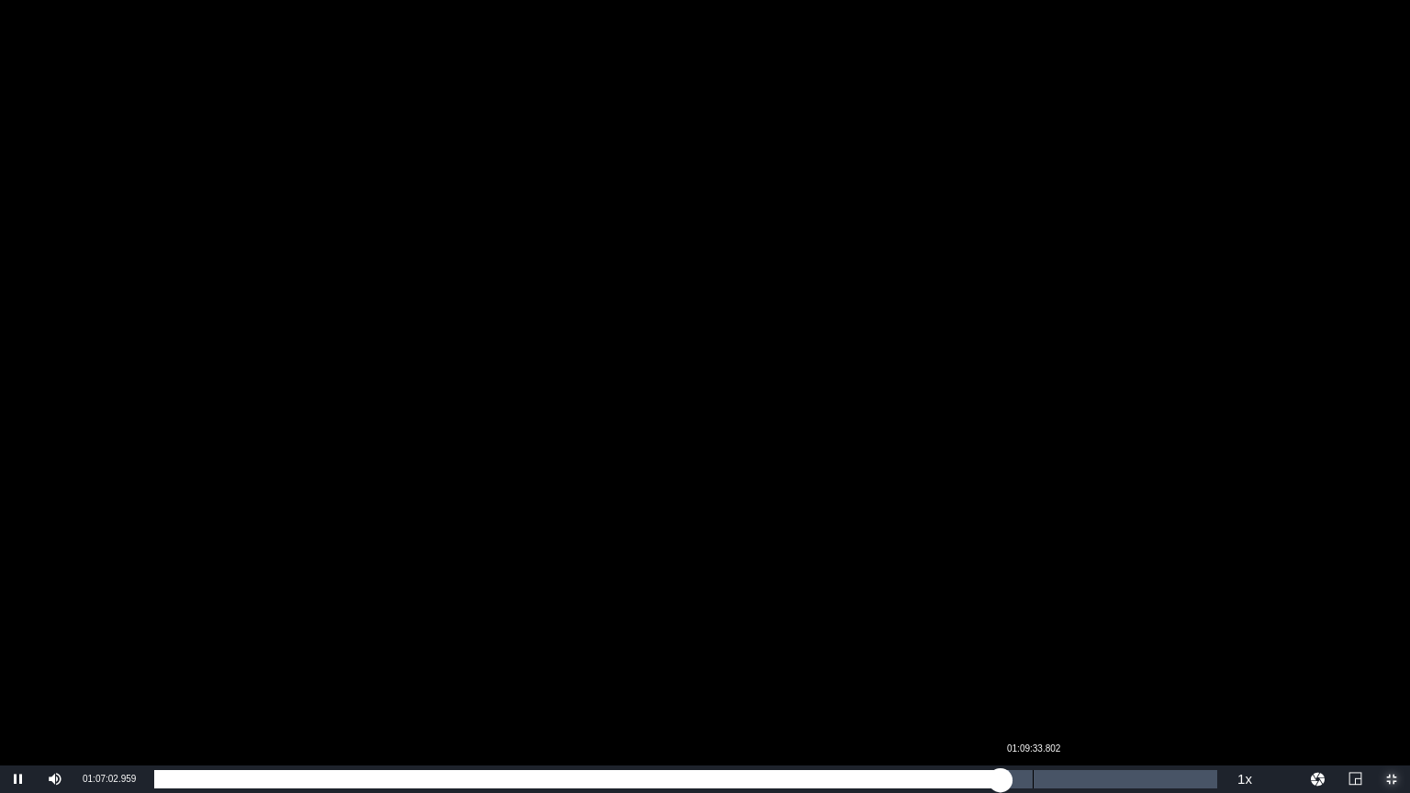
click at [1038, 669] on div "Loaded : 80.39% 01:09:33.802 01:07:02.996" at bounding box center [685, 779] width 1063 height 18
click at [1070, 669] on div "Loaded : 83.24% 01:12:28.256 01:10:00.389" at bounding box center [685, 779] width 1063 height 18
click at [1091, 669] on div "Loaded : 86.22% 01:13:55.483 01:12:32.932" at bounding box center [685, 779] width 1063 height 18
click at [1131, 669] on div "Loaded : 88.24% 01:17:20.466 01:14:13.329" at bounding box center [685, 779] width 1063 height 18
click at [1166, 669] on div "Loaded : 91.92% 01:20:06.196 01:17:20.758" at bounding box center [685, 779] width 1063 height 18
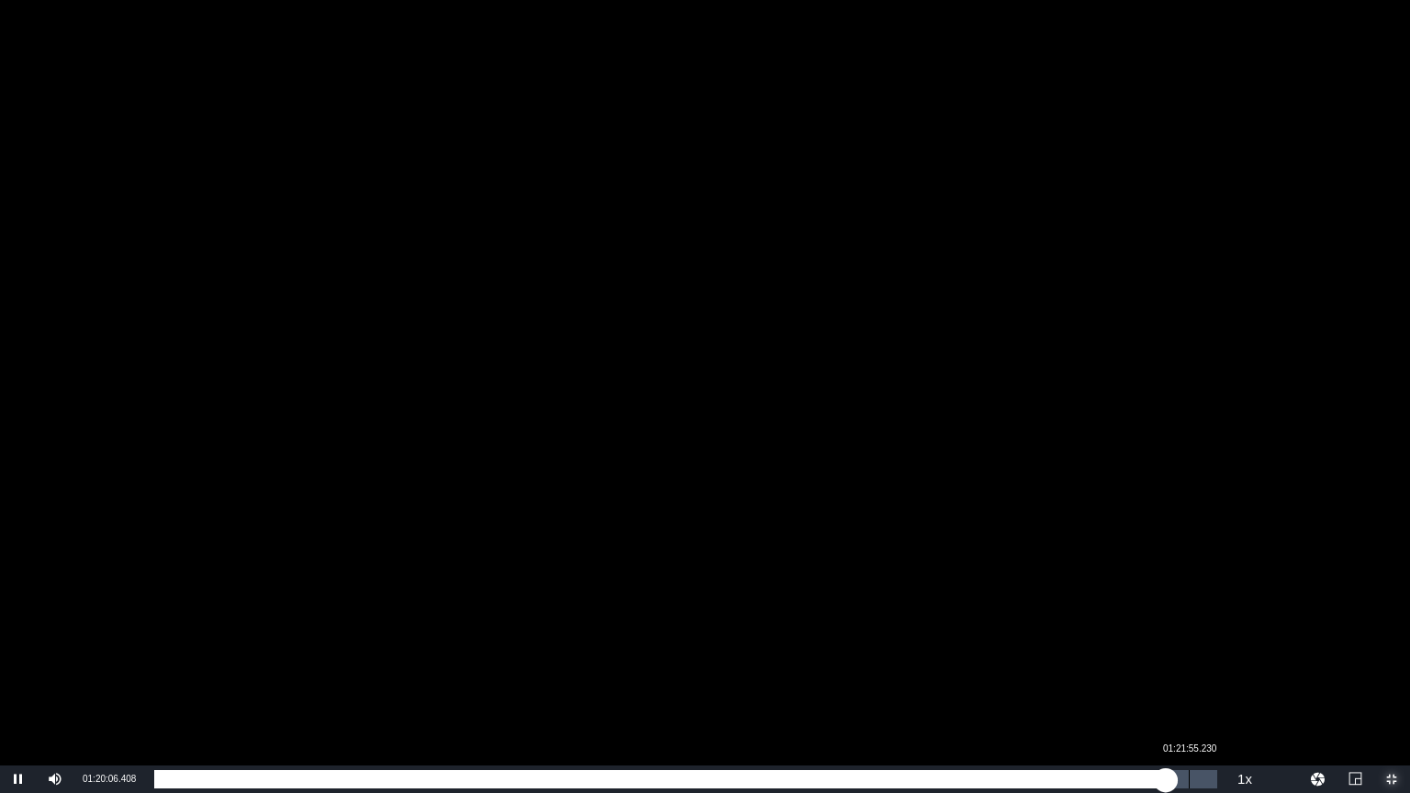
click at [1188, 669] on div "Loaded : 95.26% 01:21:55.230 01:20:06.507" at bounding box center [685, 779] width 1063 height 18
click at [743, 669] on div "Loaded : 97.40% 00:46:39.980 01:21:52.529" at bounding box center [685, 779] width 1063 height 18
click at [1196, 669] on div "Loaded : 55.77% 01:22:30.121 00:46:41.601" at bounding box center [685, 779] width 1063 height 18
click at [514, 669] on div "00:28:29.645" at bounding box center [514, 779] width 1 height 18
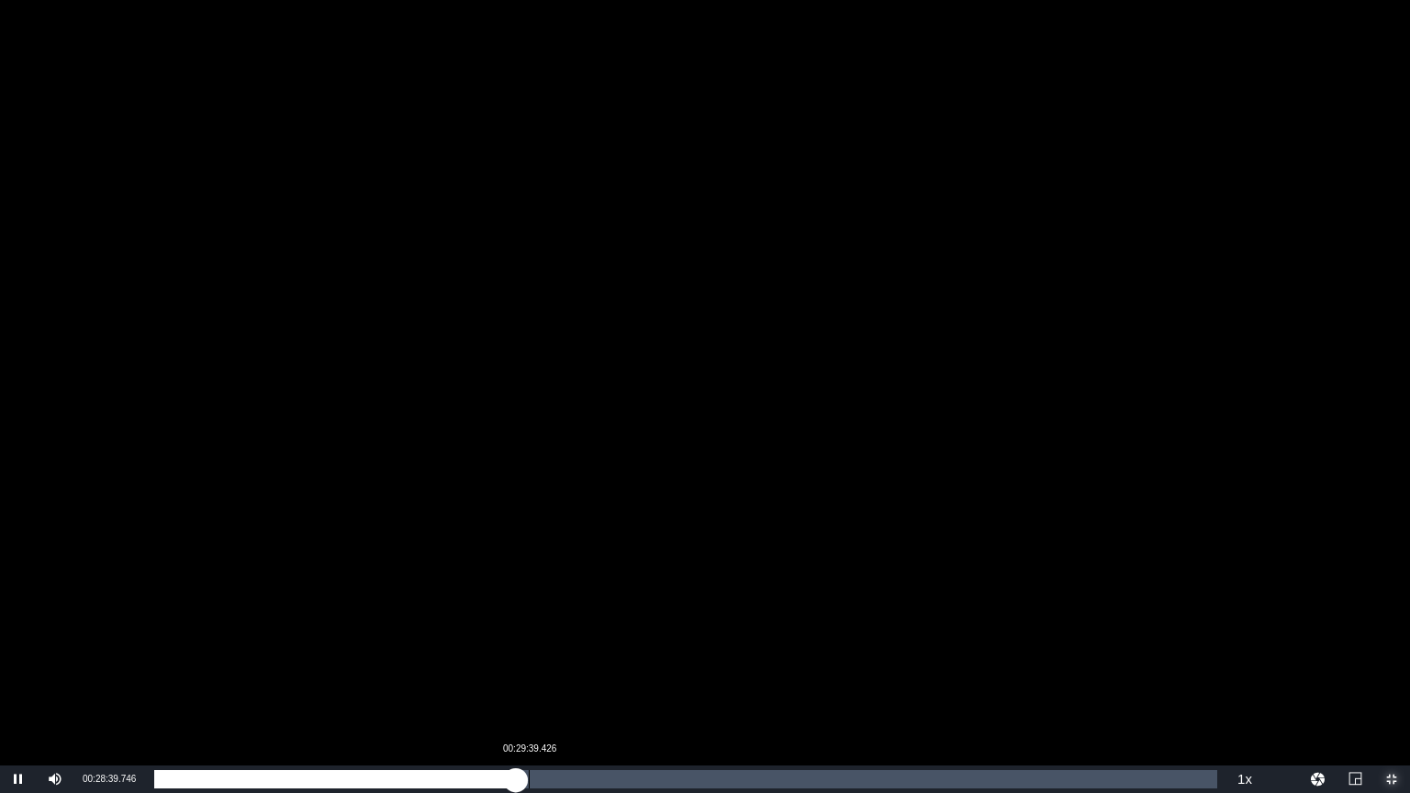
click at [516, 669] on div "00:28:39.802" at bounding box center [335, 779] width 362 height 18
click at [419, 669] on div "00:29:41.923" at bounding box center [286, 779] width 264 height 18
click at [298, 669] on div "00:11:24.730" at bounding box center [298, 779] width 1 height 18
click at [231, 669] on div "Loaded : 14.74% 00:06:10.713 00:11:37.739" at bounding box center [685, 779] width 1063 height 18
click at [241, 669] on div "00:06:19.259" at bounding box center [197, 779] width 87 height 18
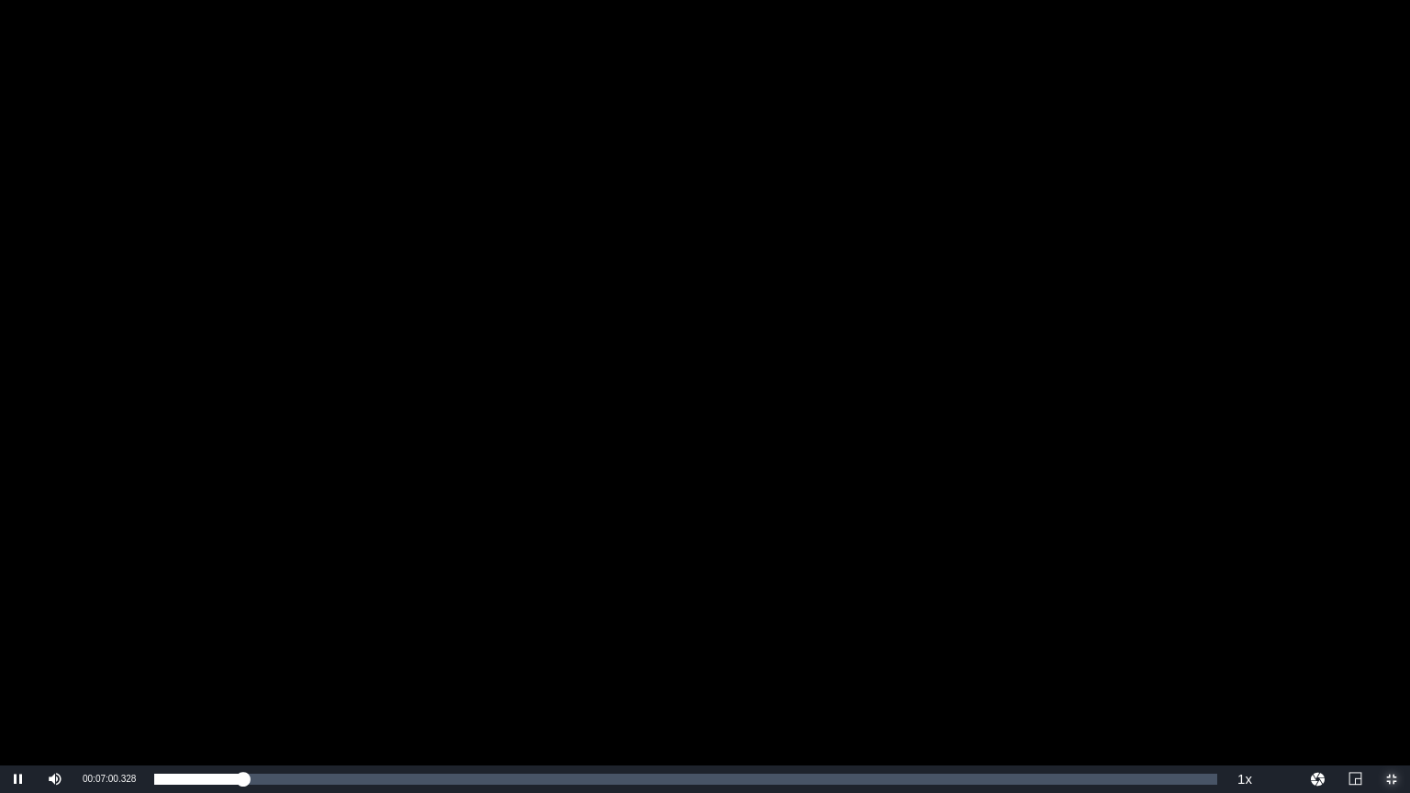
click at [1391, 669] on span "Video Player" at bounding box center [1391, 779] width 0 height 0
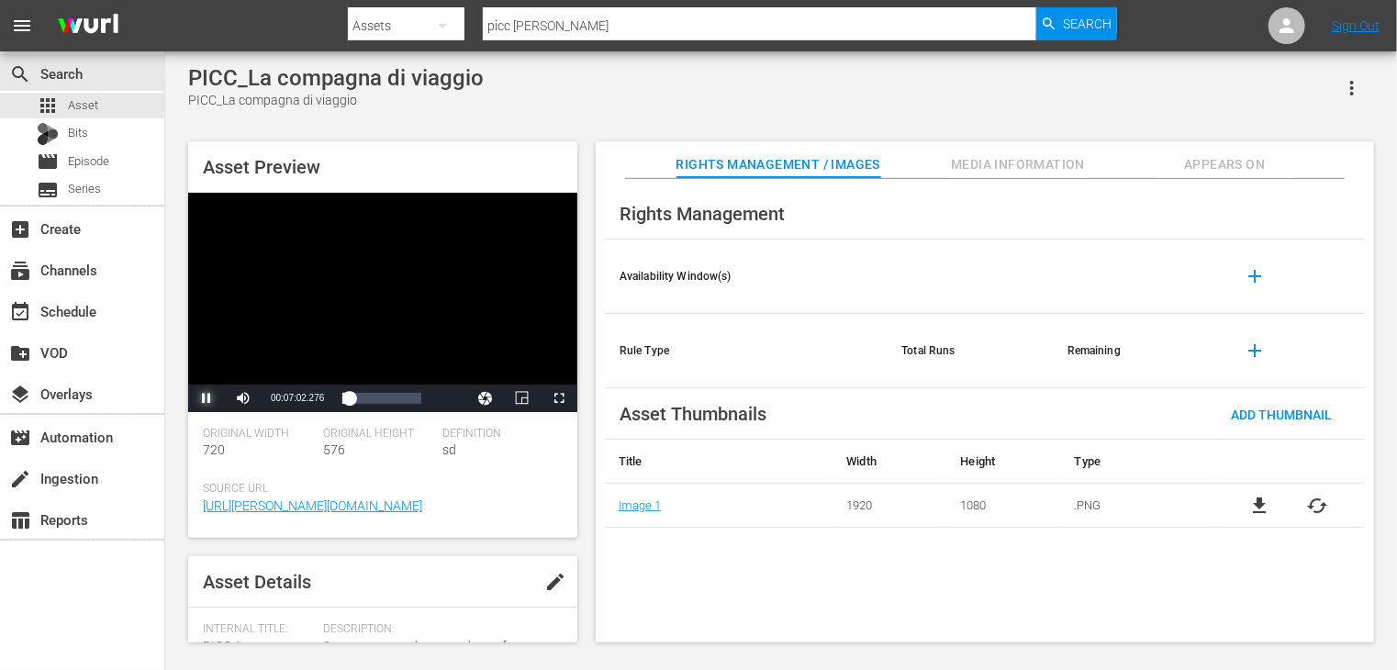
click at [207, 398] on span "Video Player" at bounding box center [207, 398] width 0 height 0
